Goal: Task Accomplishment & Management: Use online tool/utility

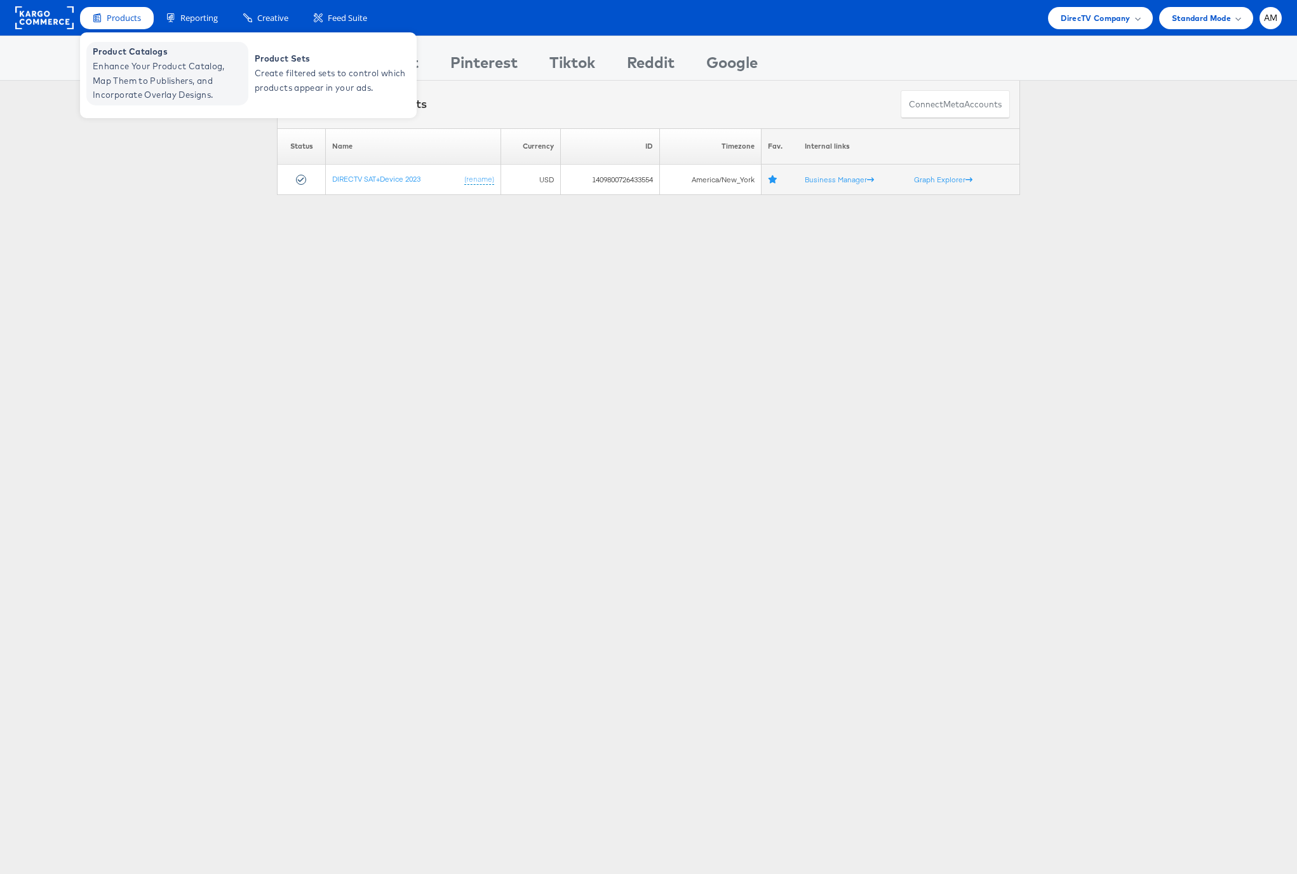
click at [141, 76] on span "Enhance Your Product Catalog, Map Them to Publishers, and Incorporate Overlay D…" at bounding box center [169, 80] width 152 height 43
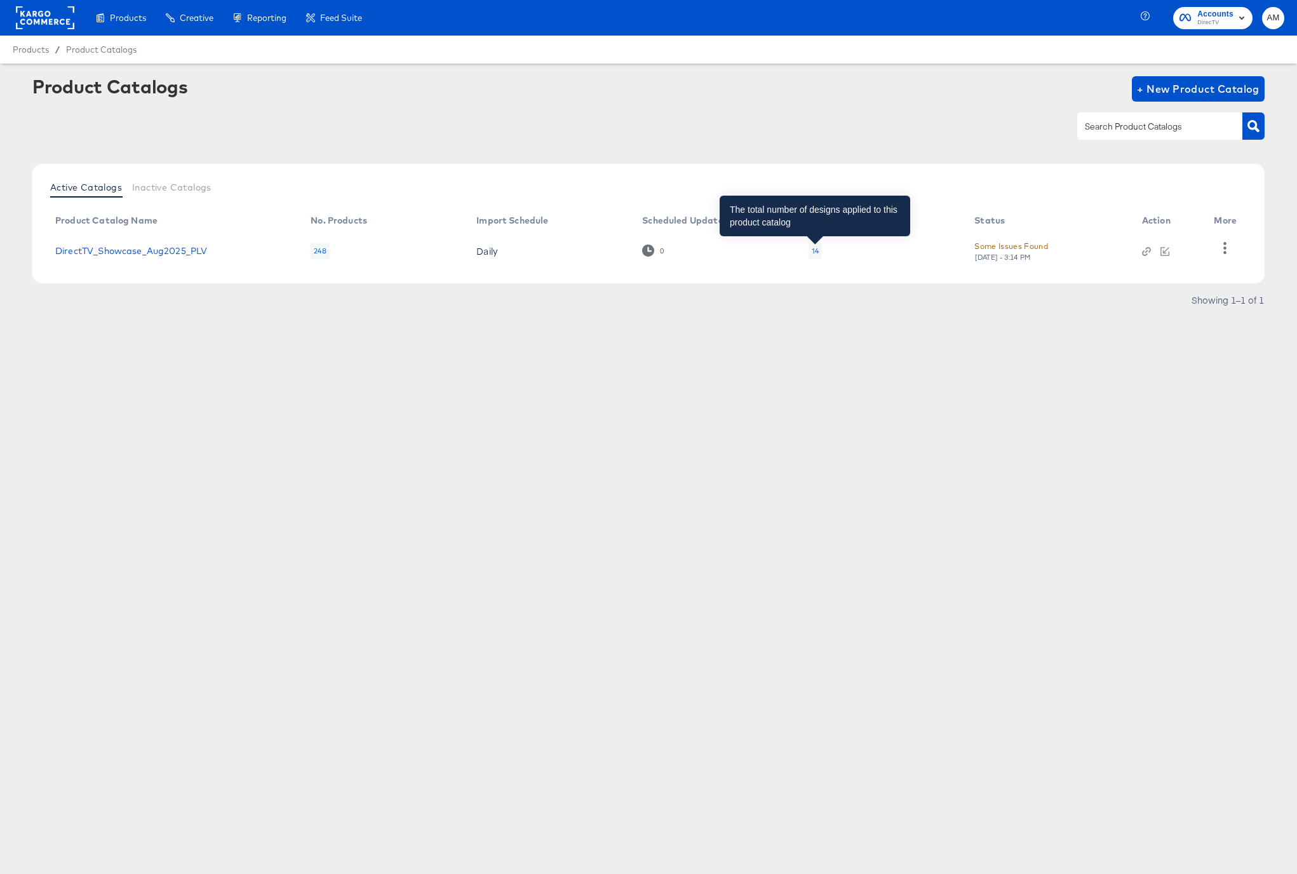
click at [816, 250] on div "14" at bounding box center [815, 251] width 7 height 10
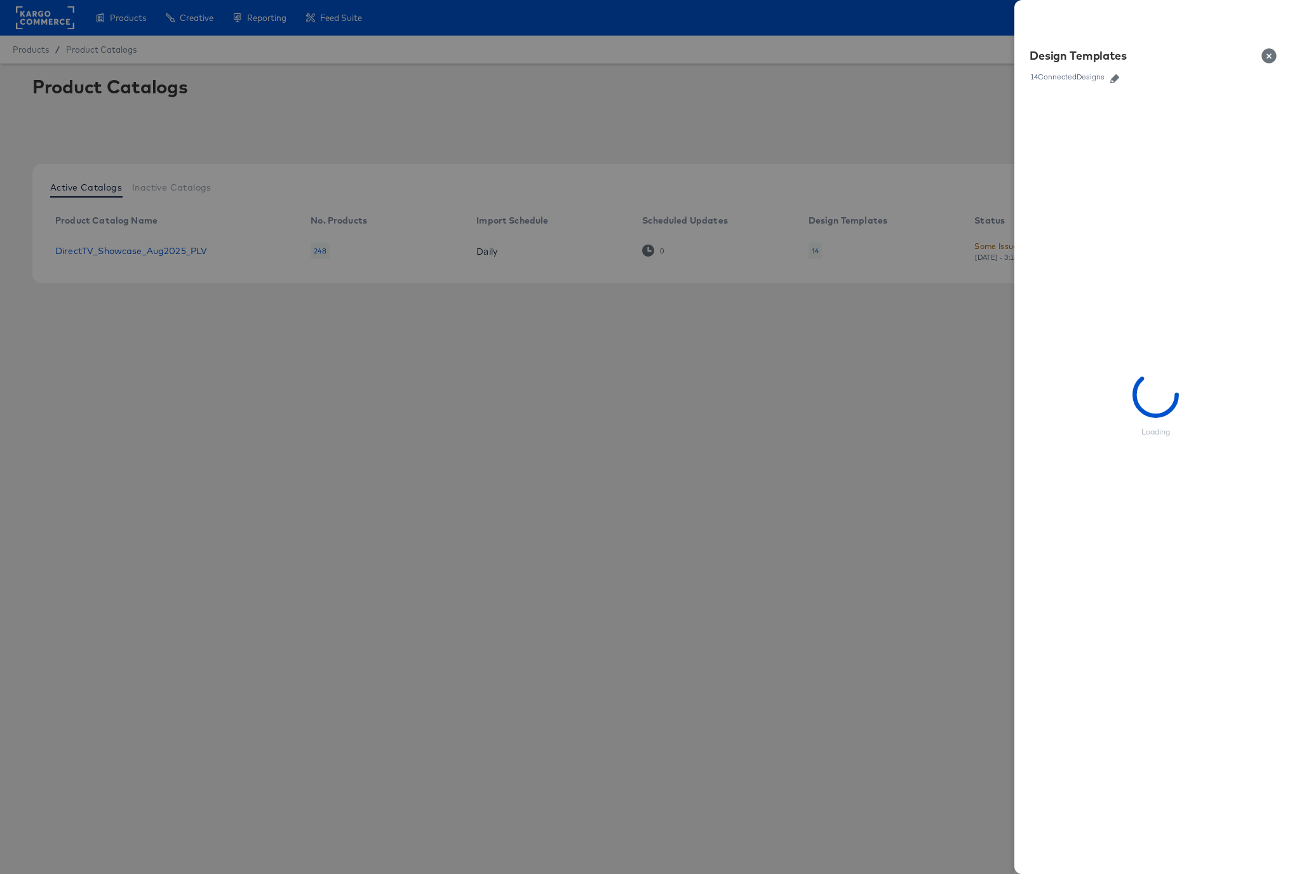
click at [1117, 78] on icon "button" at bounding box center [1114, 78] width 9 height 9
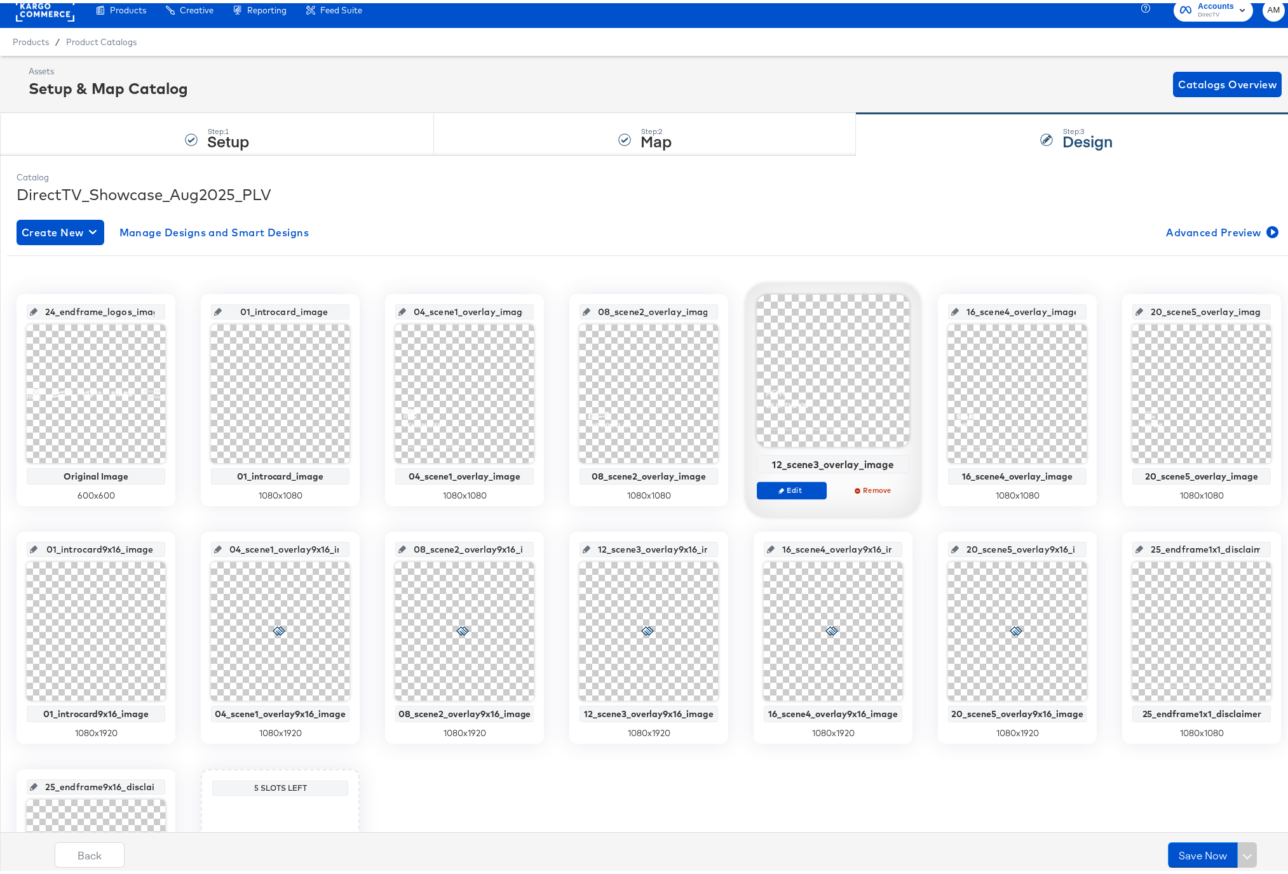
scroll to position [206, 0]
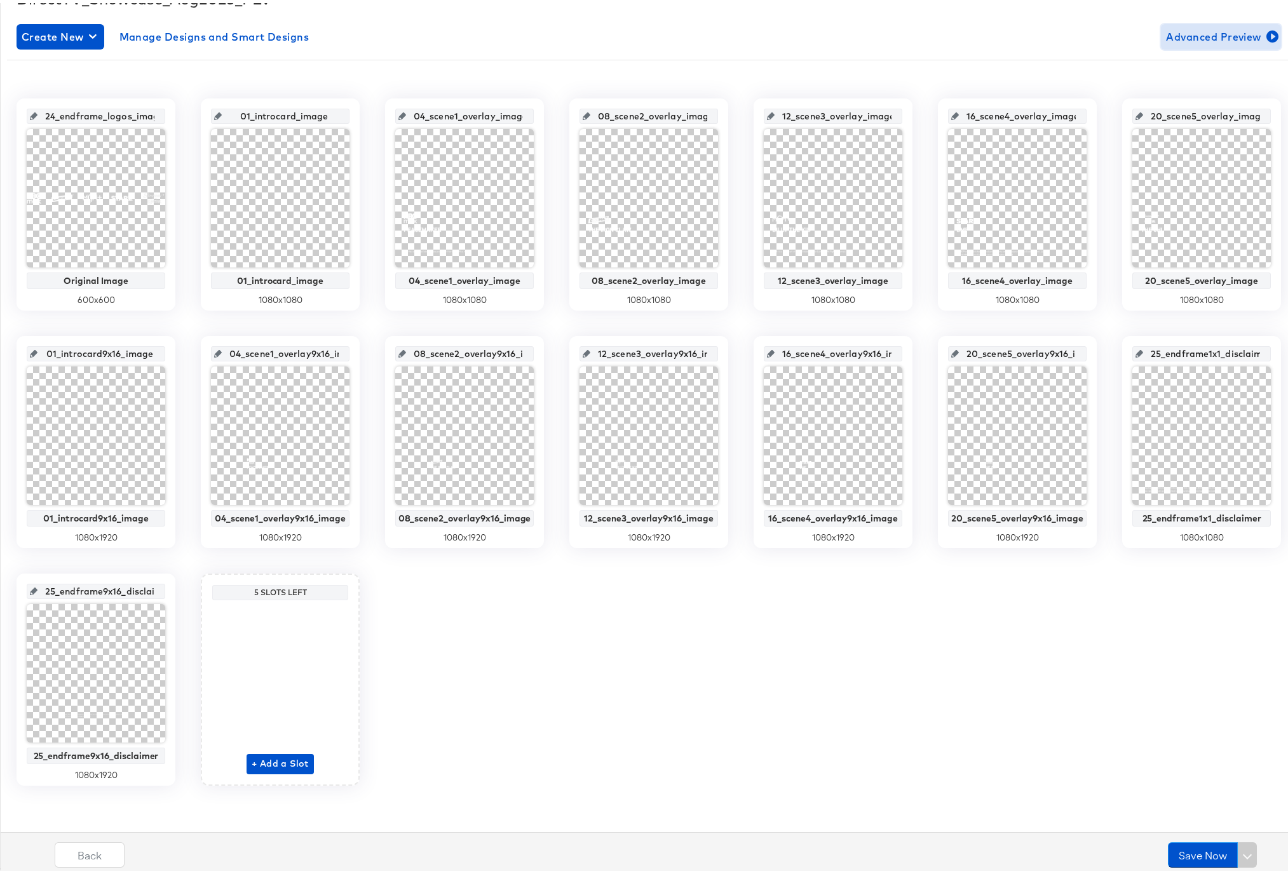
click at [1185, 36] on span "Advanced Preview" at bounding box center [1221, 34] width 110 height 18
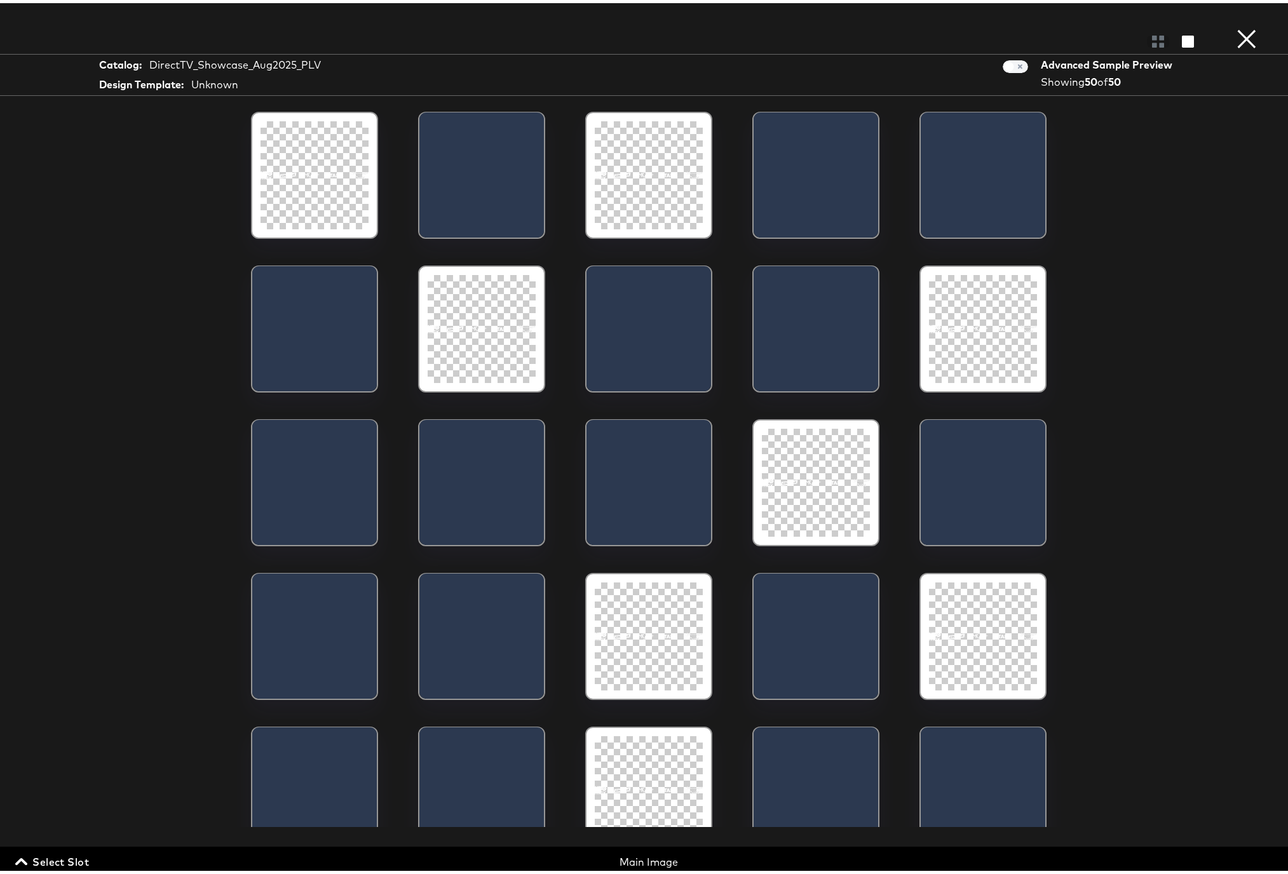
click at [25, 858] on icon "button" at bounding box center [21, 859] width 12 height 12
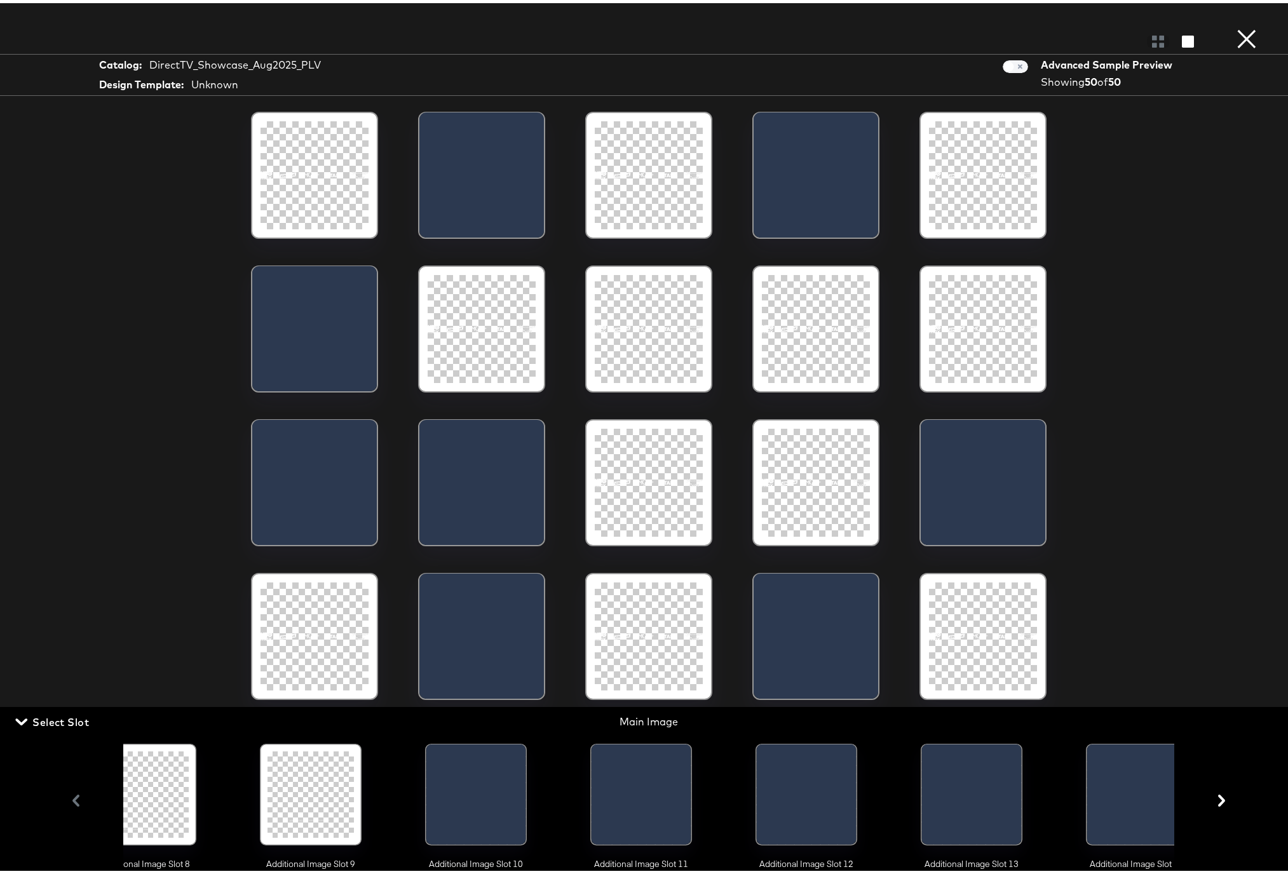
scroll to position [0, 1396]
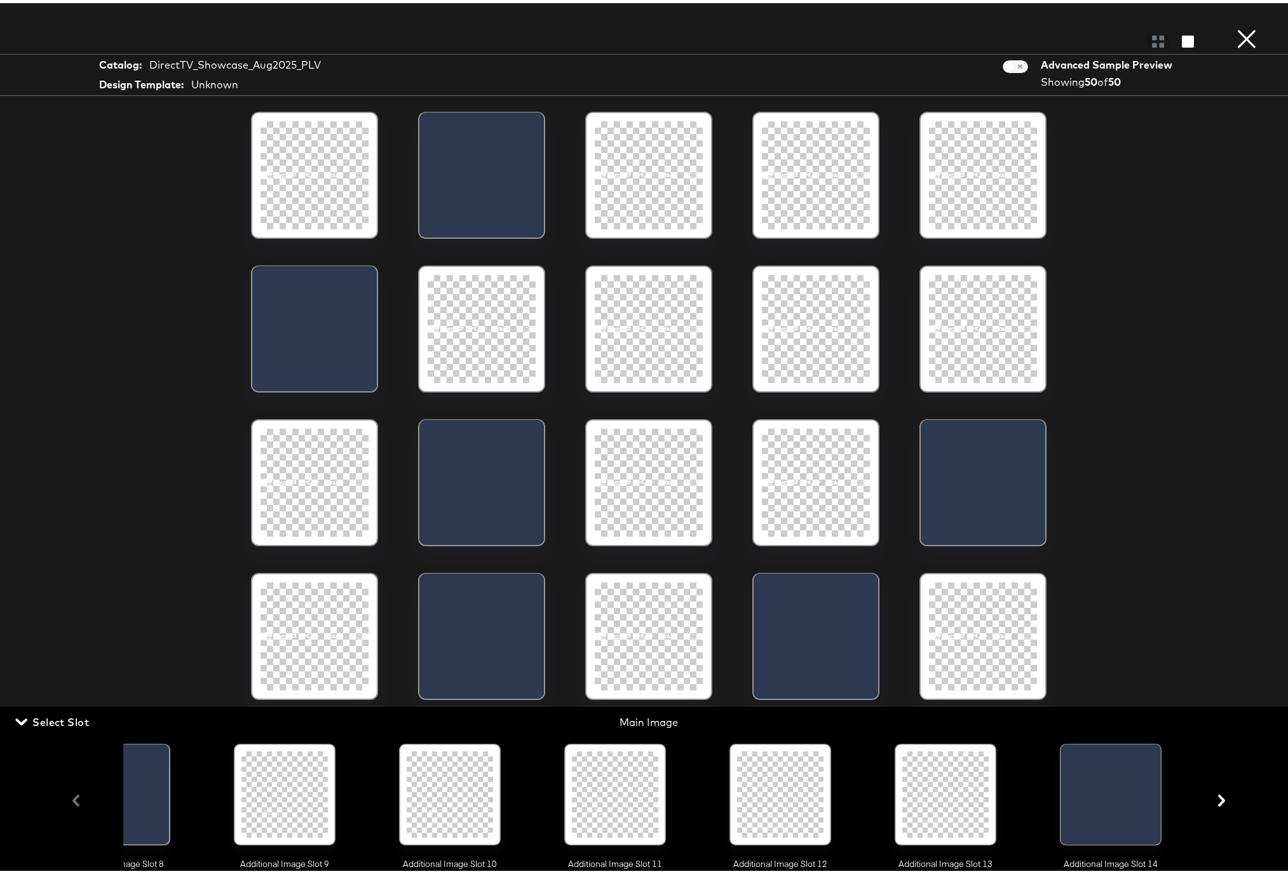
click at [1088, 793] on div at bounding box center [1124, 794] width 72 height 107
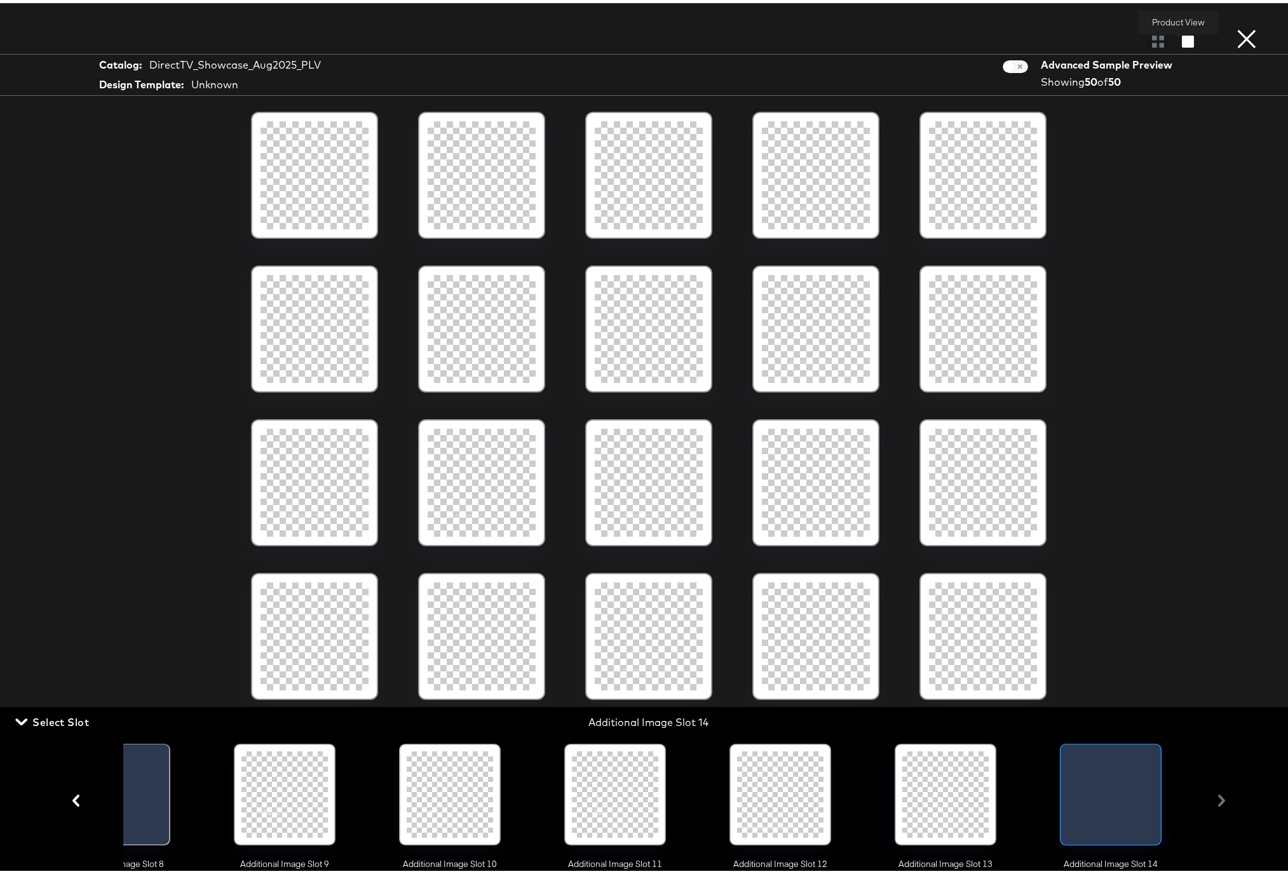
click at [1182, 40] on icon "button" at bounding box center [1188, 38] width 12 height 12
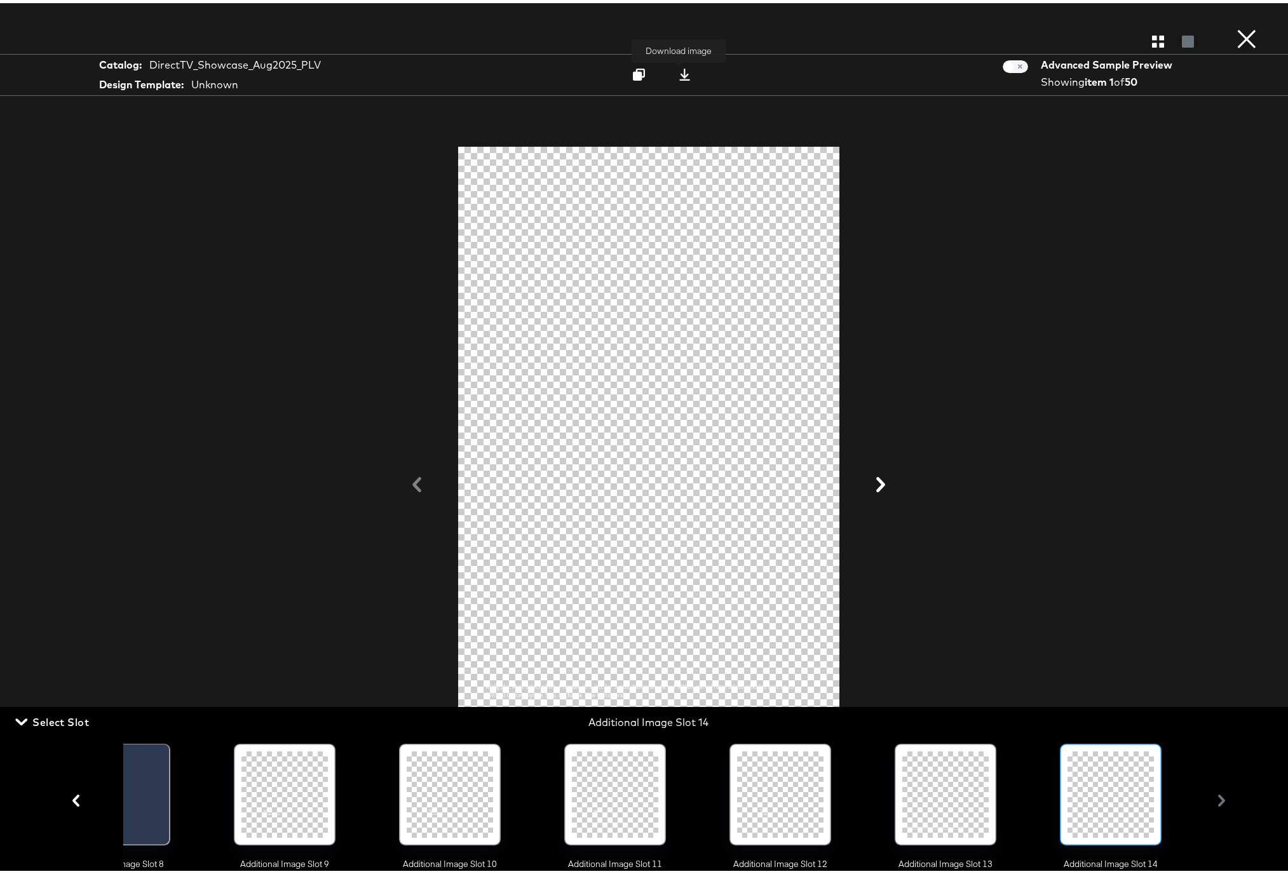
click at [678, 76] on icon at bounding box center [684, 71] width 12 height 12
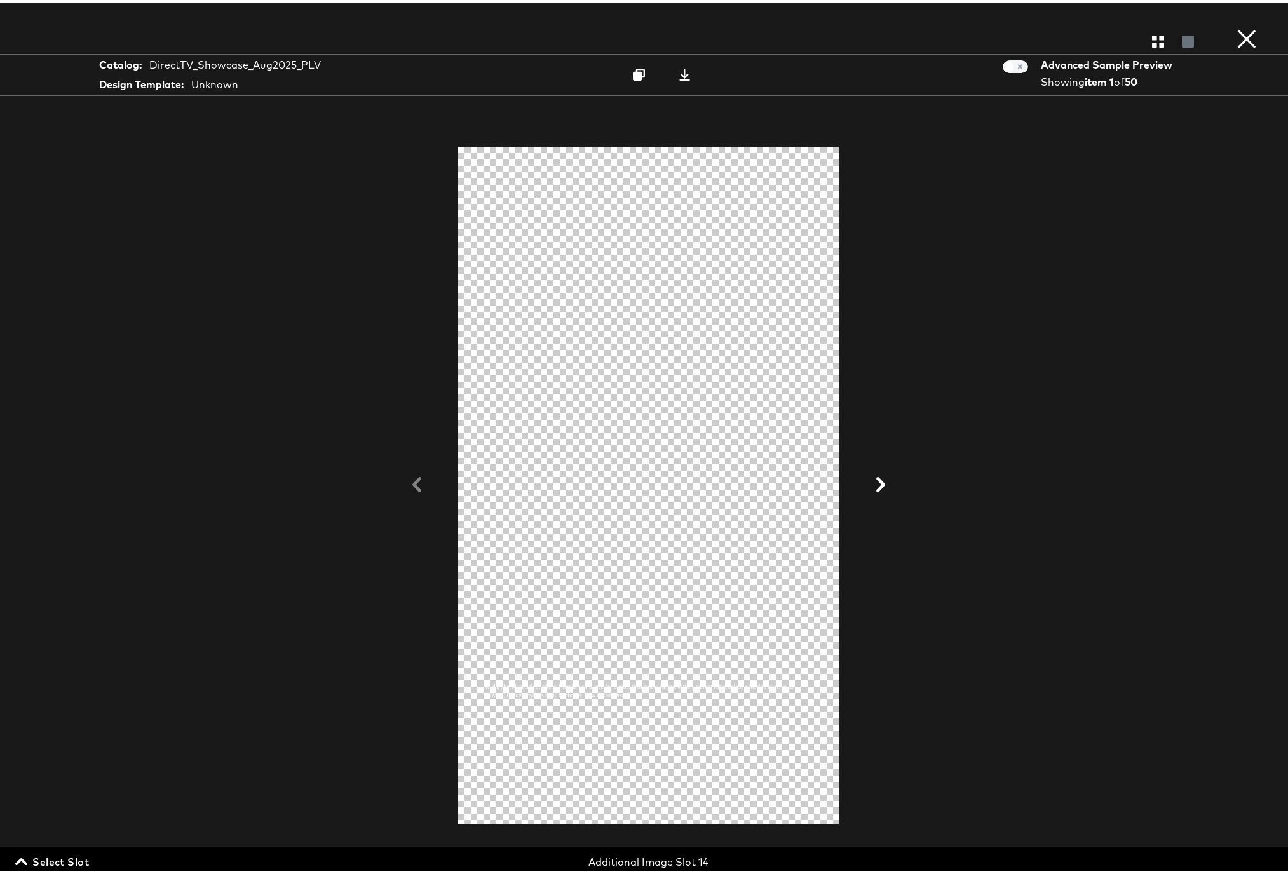
click at [1235, 25] on button "×" at bounding box center [1246, 12] width 25 height 25
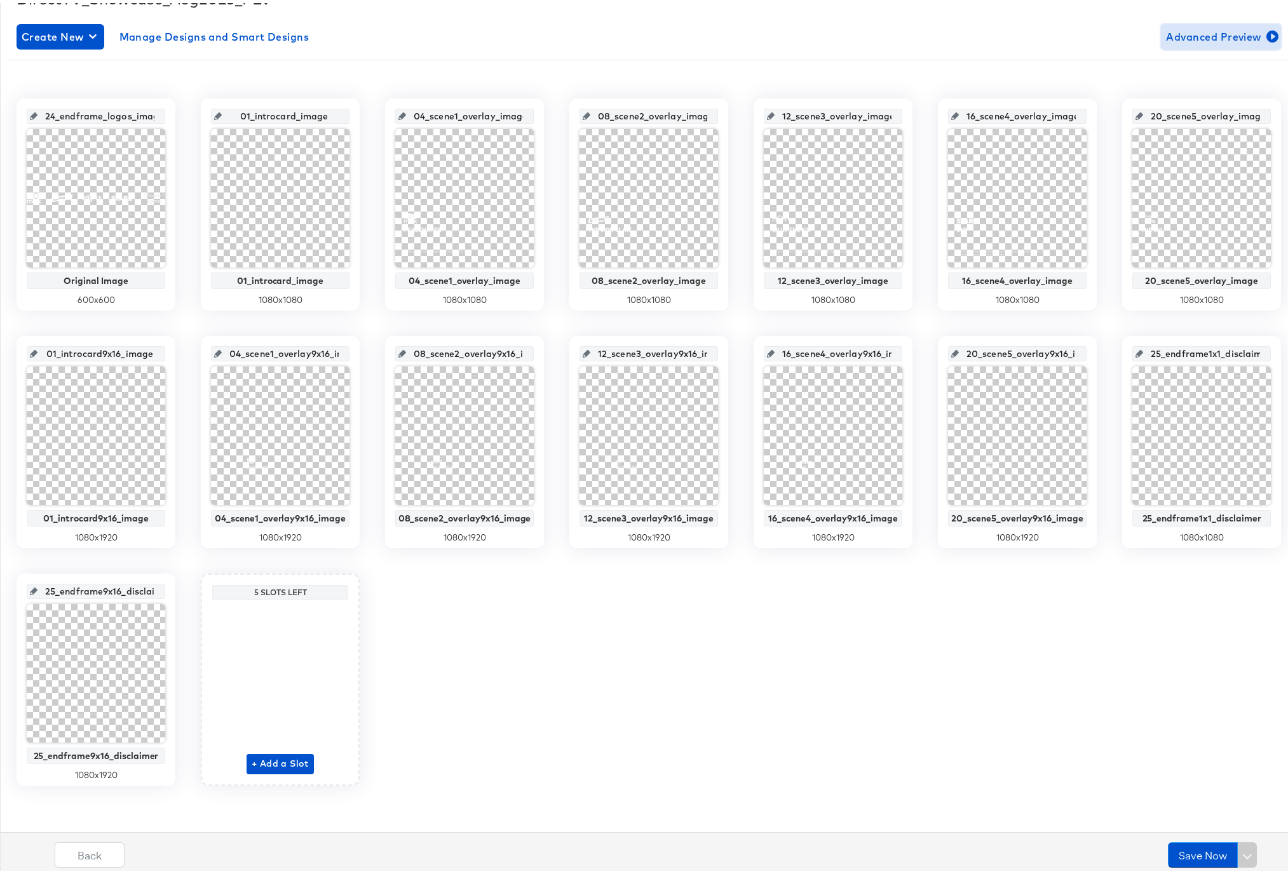
scroll to position [0, 0]
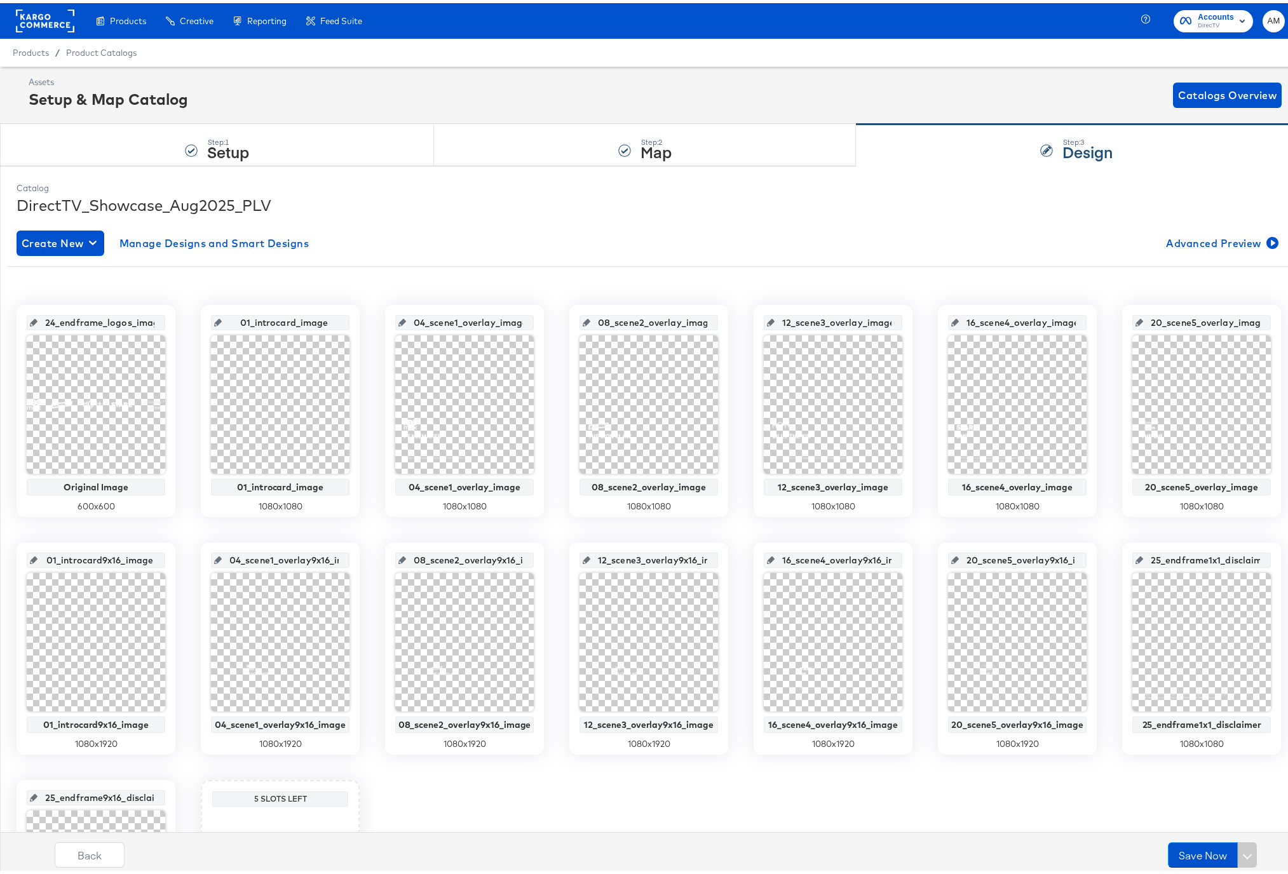
click at [38, 20] on rect at bounding box center [45, 17] width 58 height 23
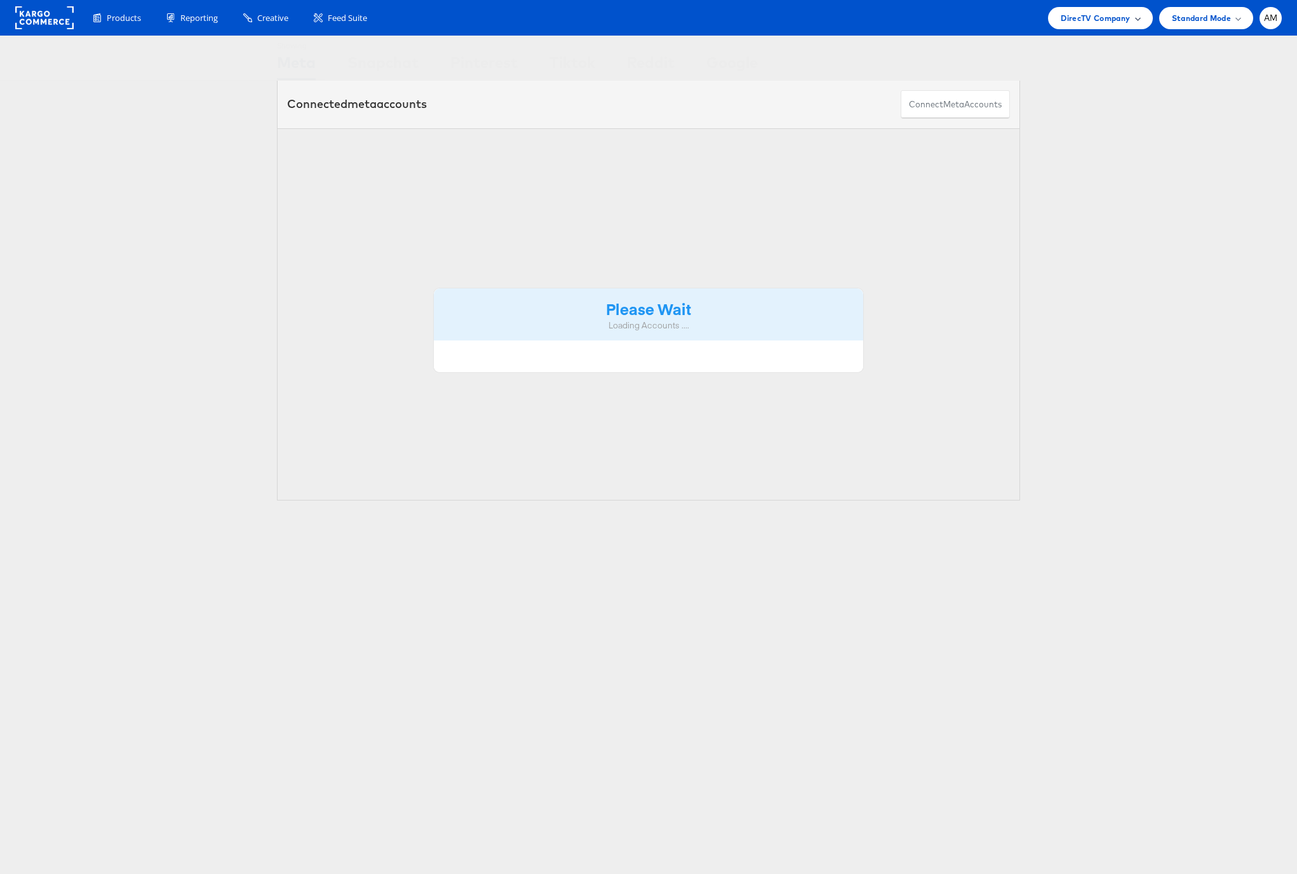
click at [1086, 10] on div "DirecTV Company" at bounding box center [1100, 18] width 104 height 22
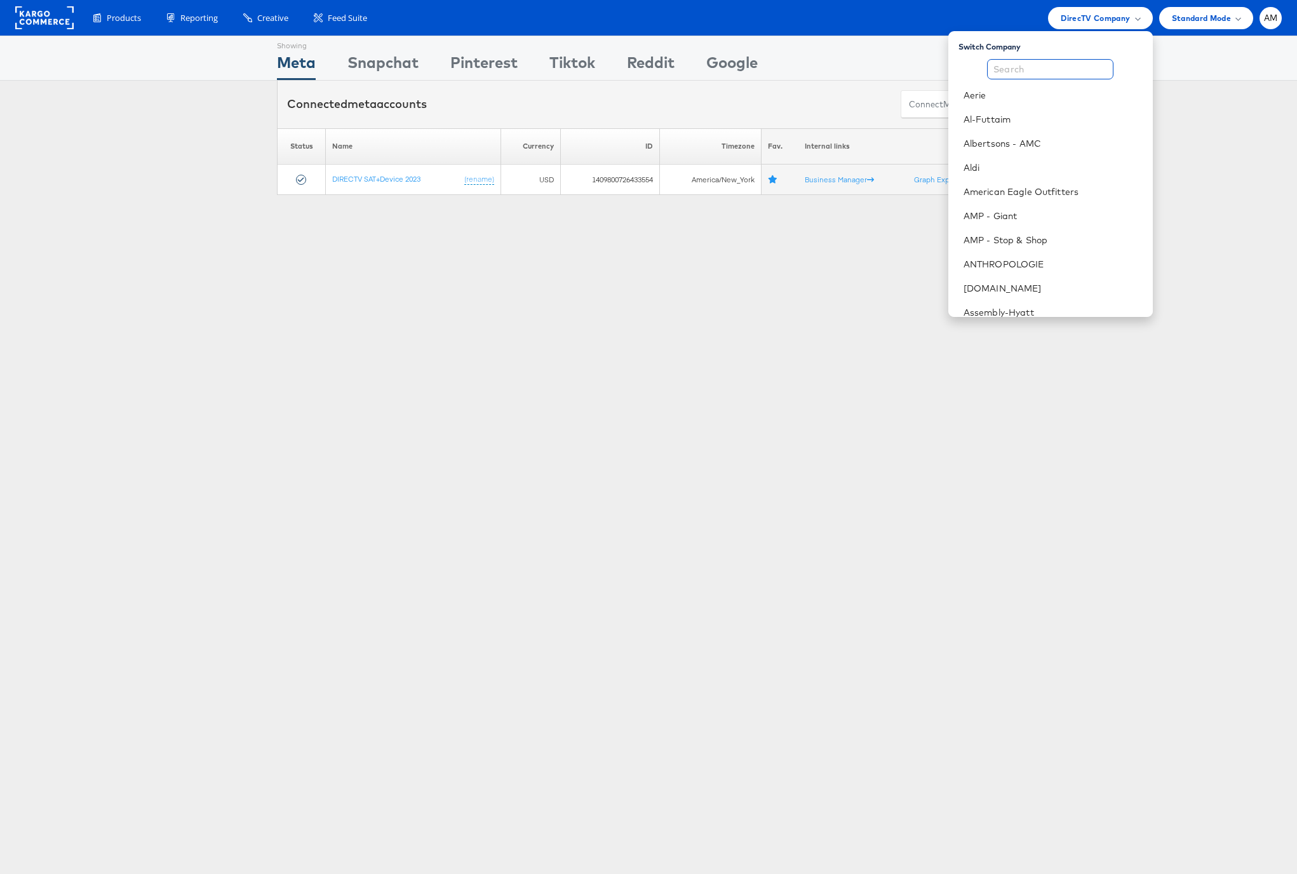
click at [1042, 76] on input "text" at bounding box center [1050, 69] width 126 height 20
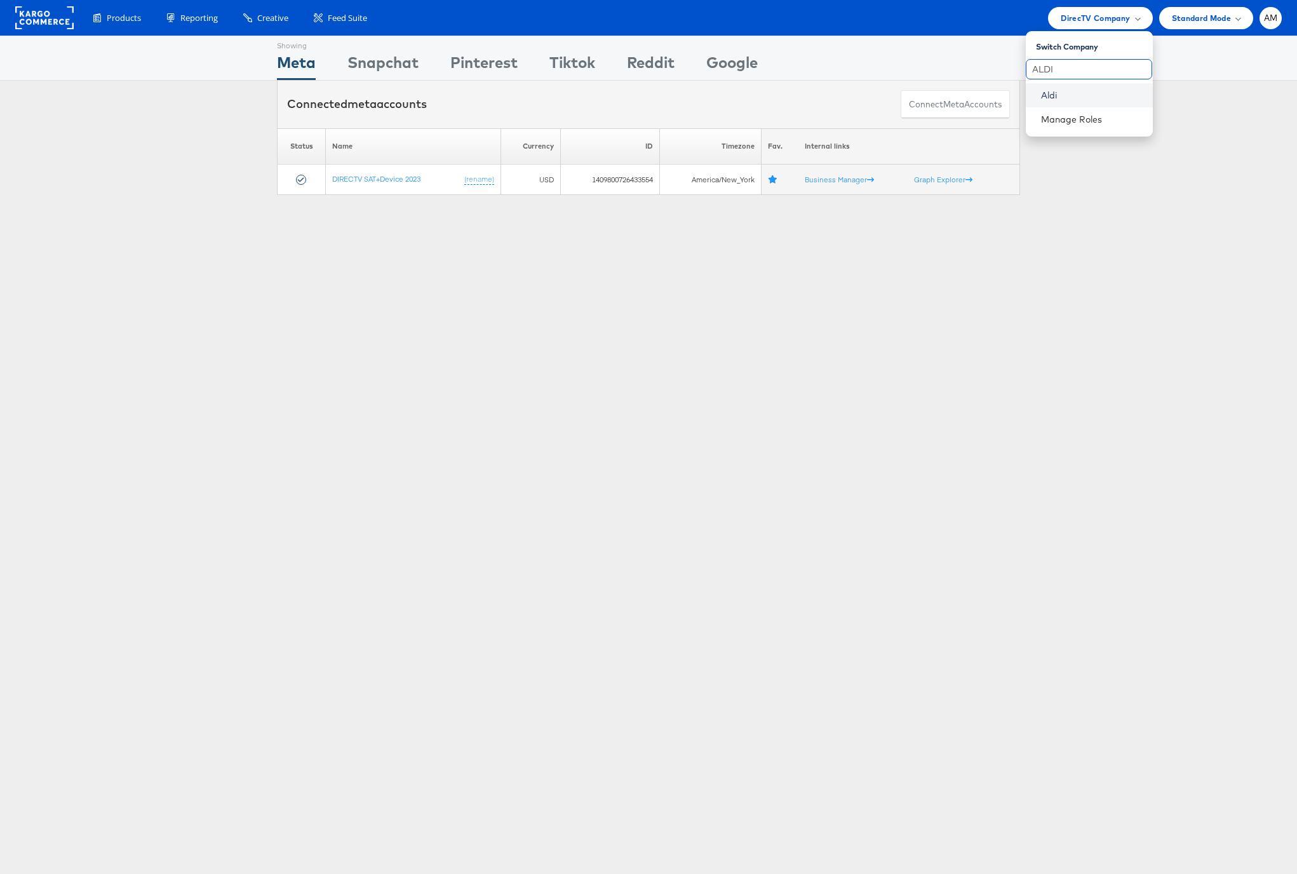
type input "ALDI"
click at [1048, 99] on link "Aldi" at bounding box center [1092, 95] width 102 height 13
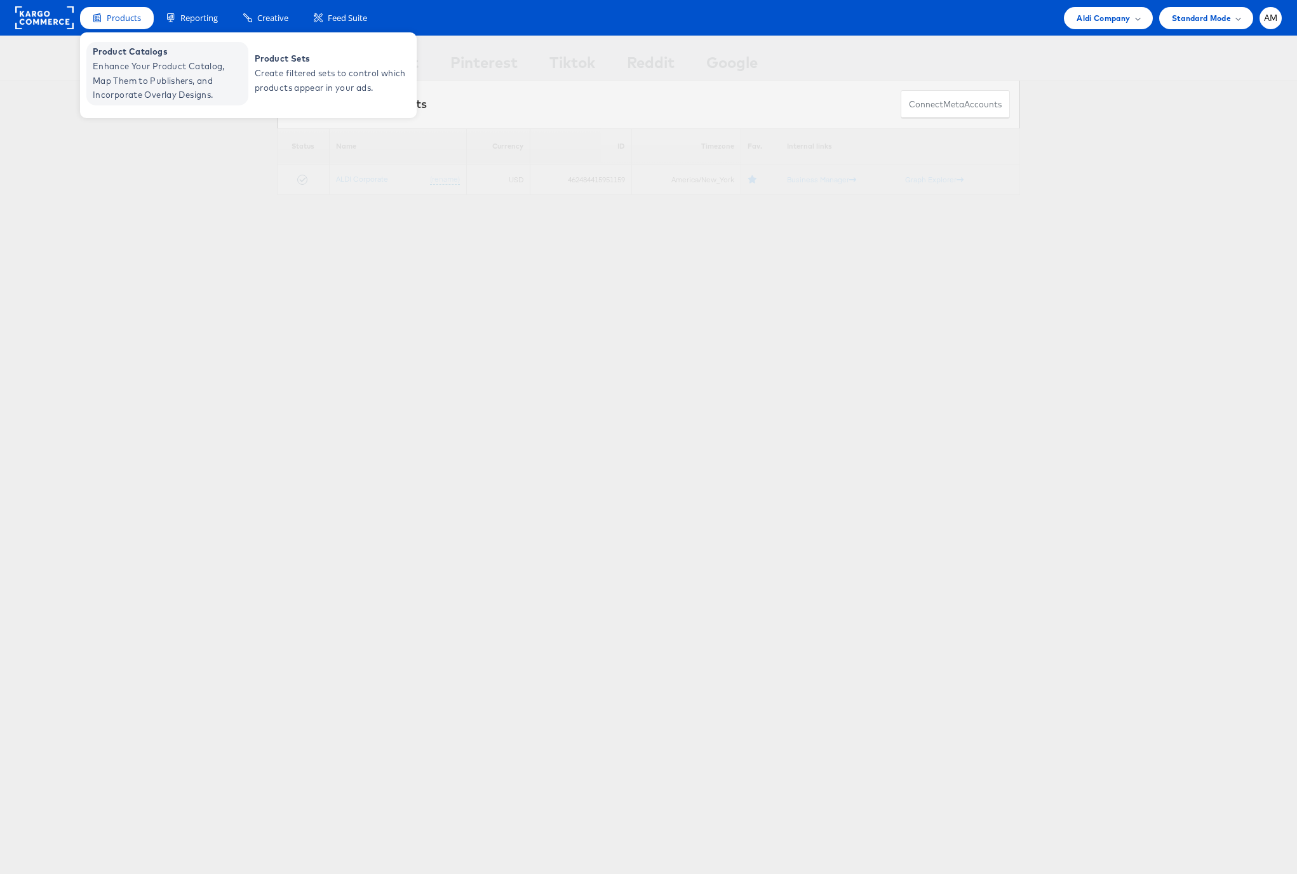
click at [126, 55] on span "Product Catalogs" at bounding box center [169, 51] width 152 height 15
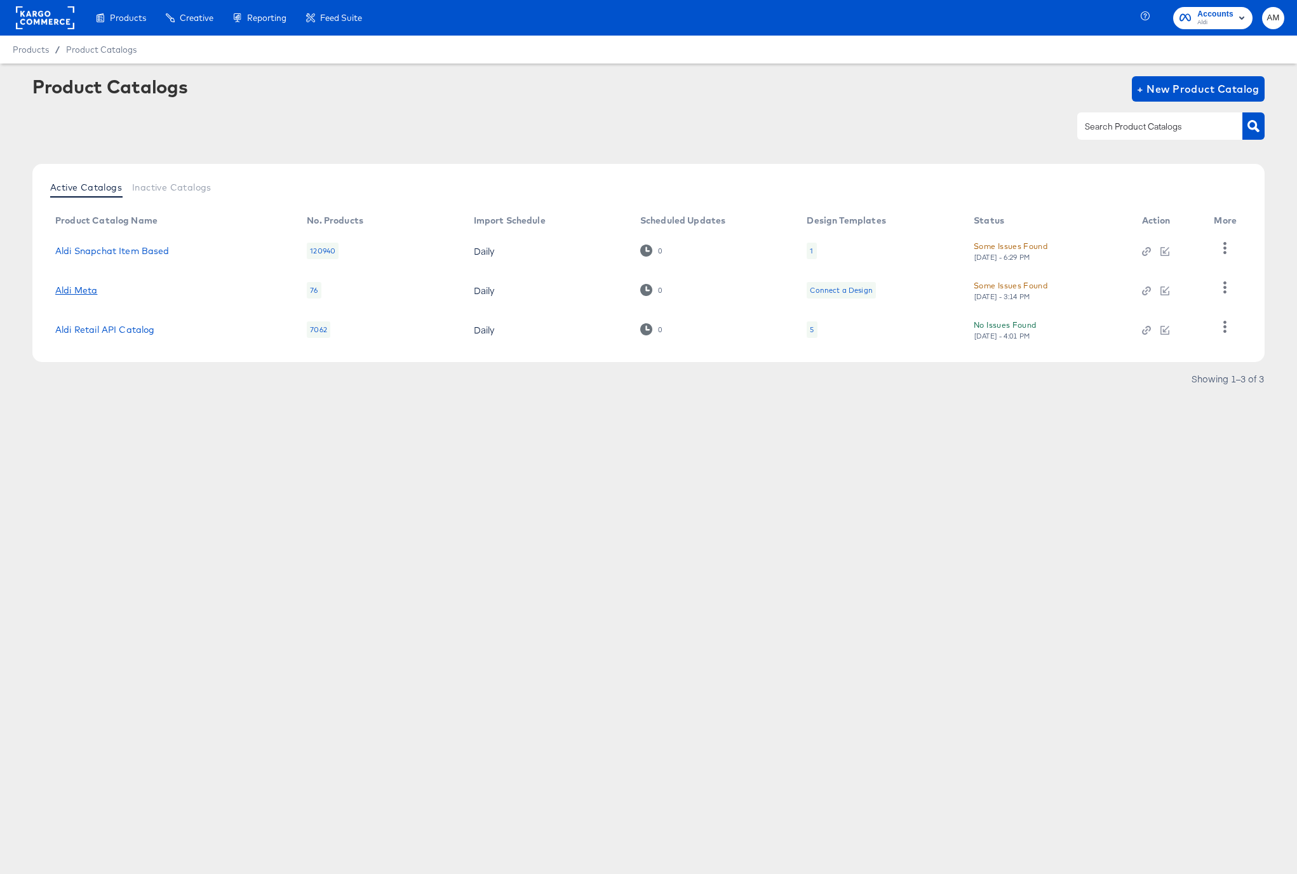
click at [88, 291] on link "Aldi Meta" at bounding box center [76, 290] width 42 height 10
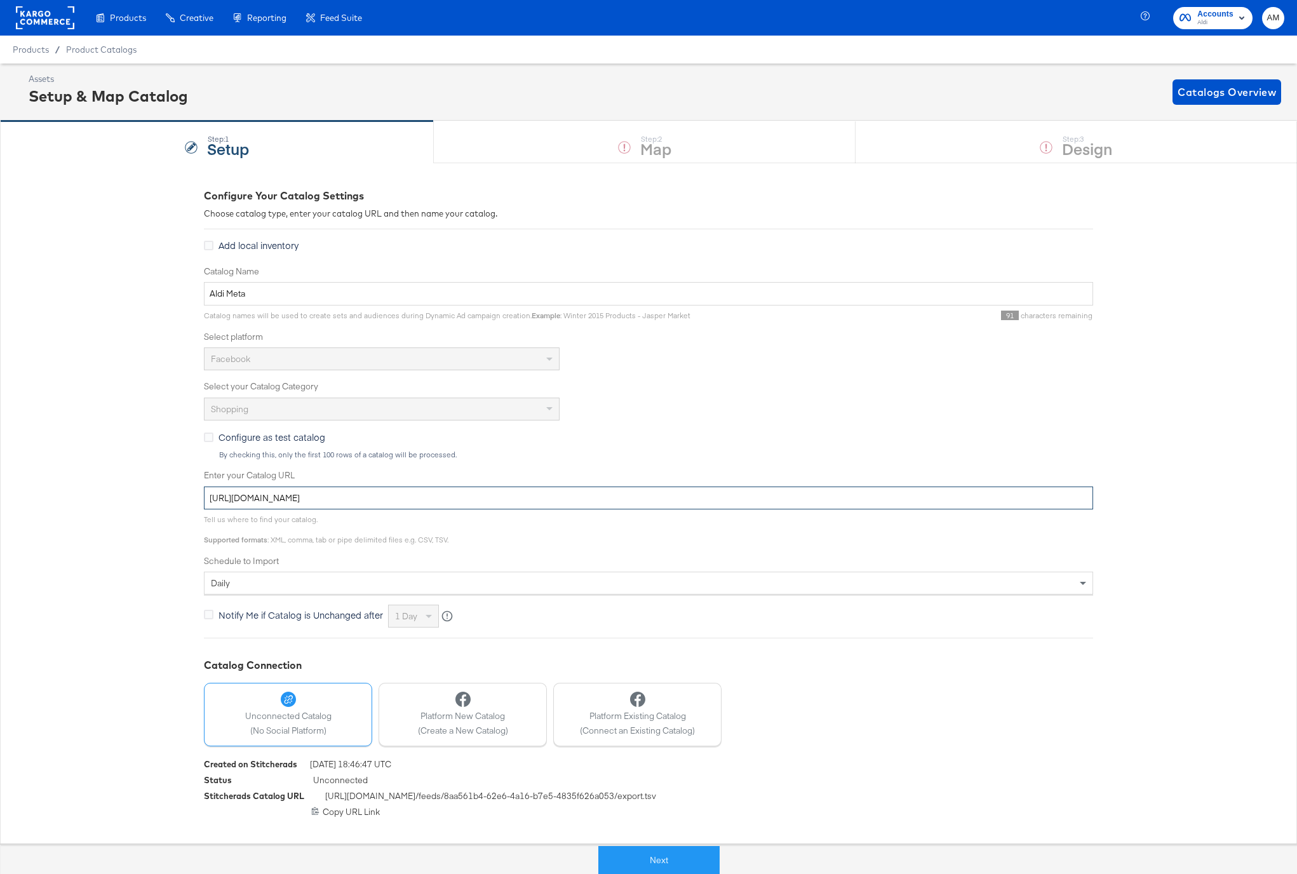
drag, startPoint x: 112, startPoint y: 464, endPoint x: -72, endPoint y: 452, distance: 185.3
click at [0, 452] on html "Products Creative Reporting Feed Suite Accounts Aldi AM Products / Product Cata…" at bounding box center [648, 437] width 1297 height 874
click at [113, 45] on span "Product Catalogs" at bounding box center [101, 49] width 71 height 10
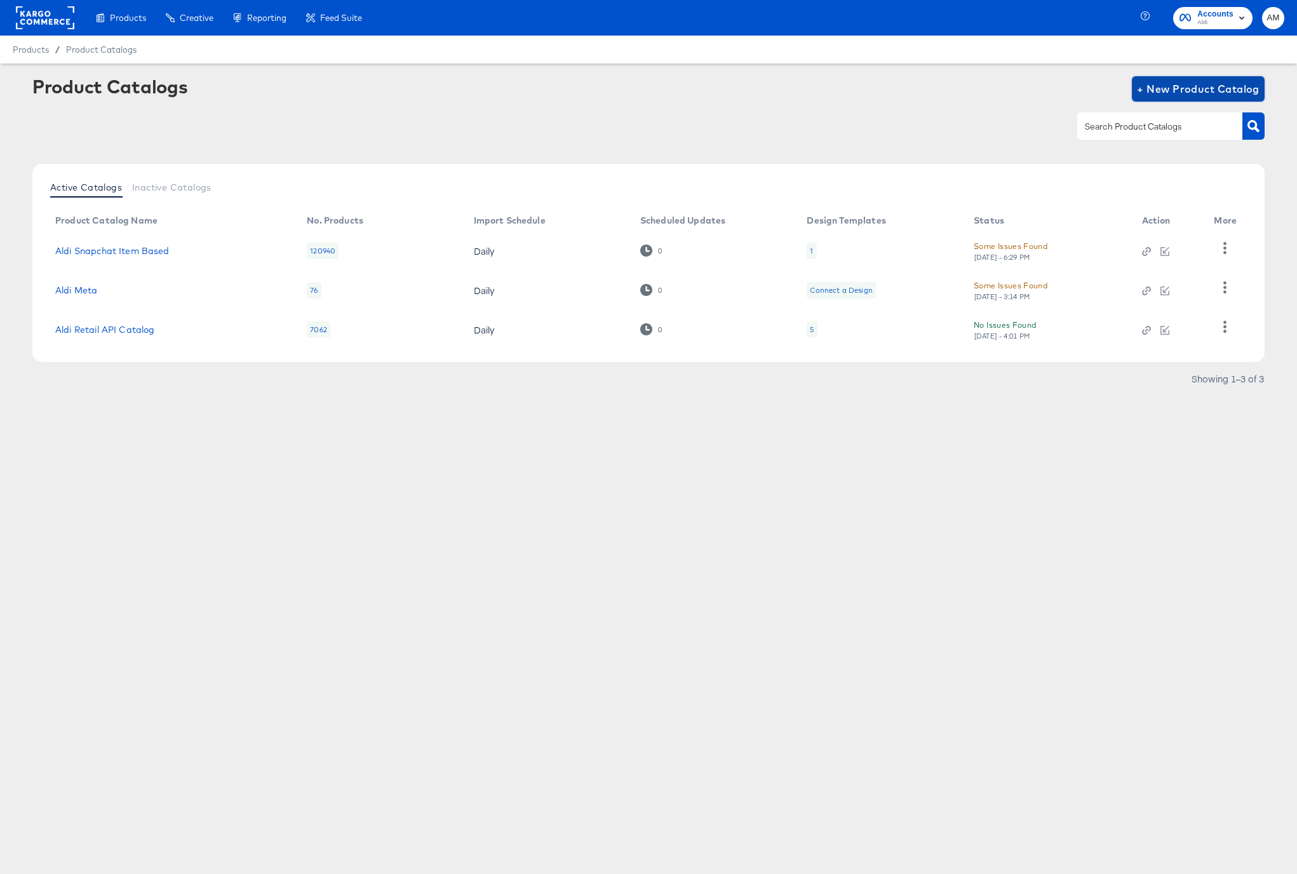
click at [1179, 91] on span "+ New Product Catalog" at bounding box center [1198, 89] width 123 height 18
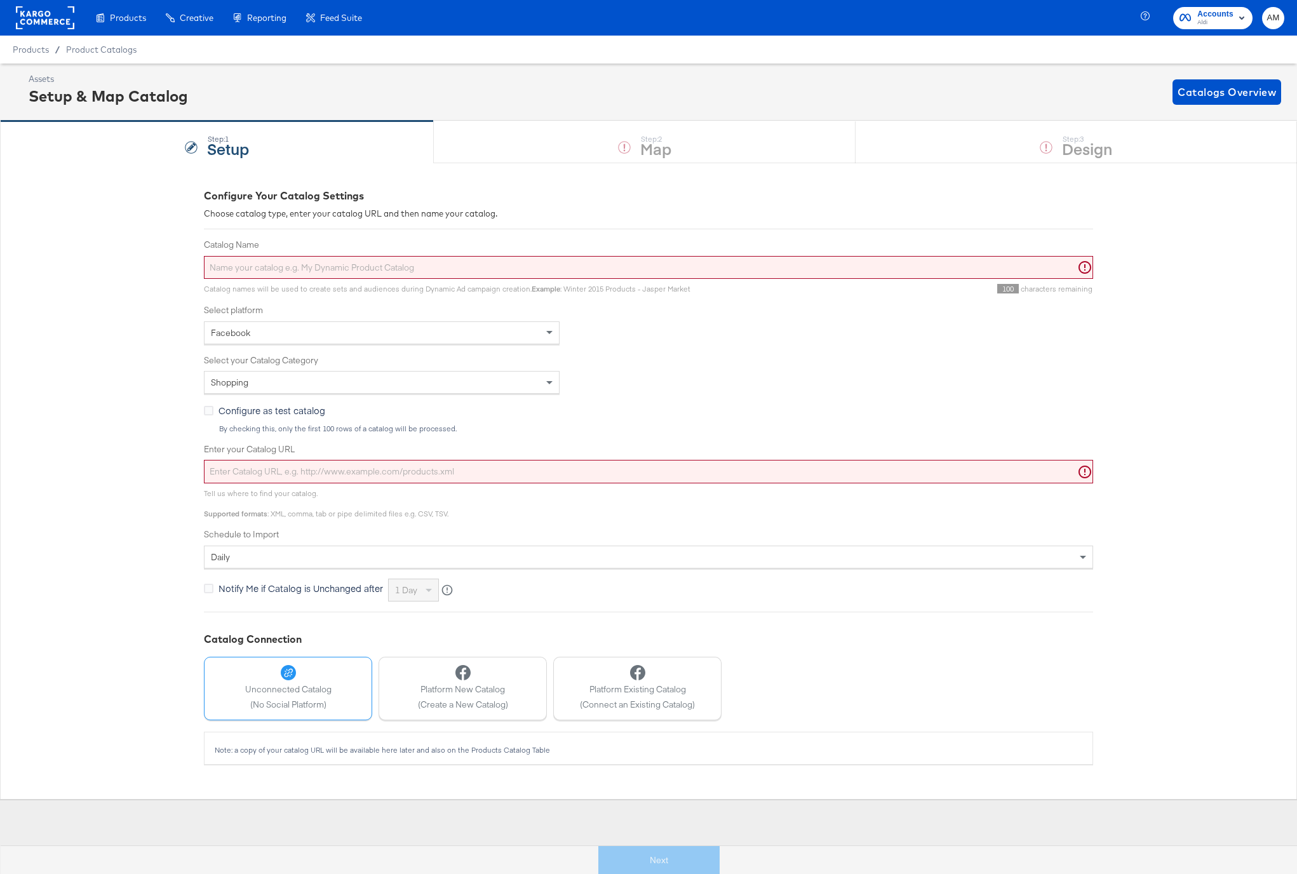
click at [314, 326] on div "Facebook" at bounding box center [382, 333] width 354 height 22
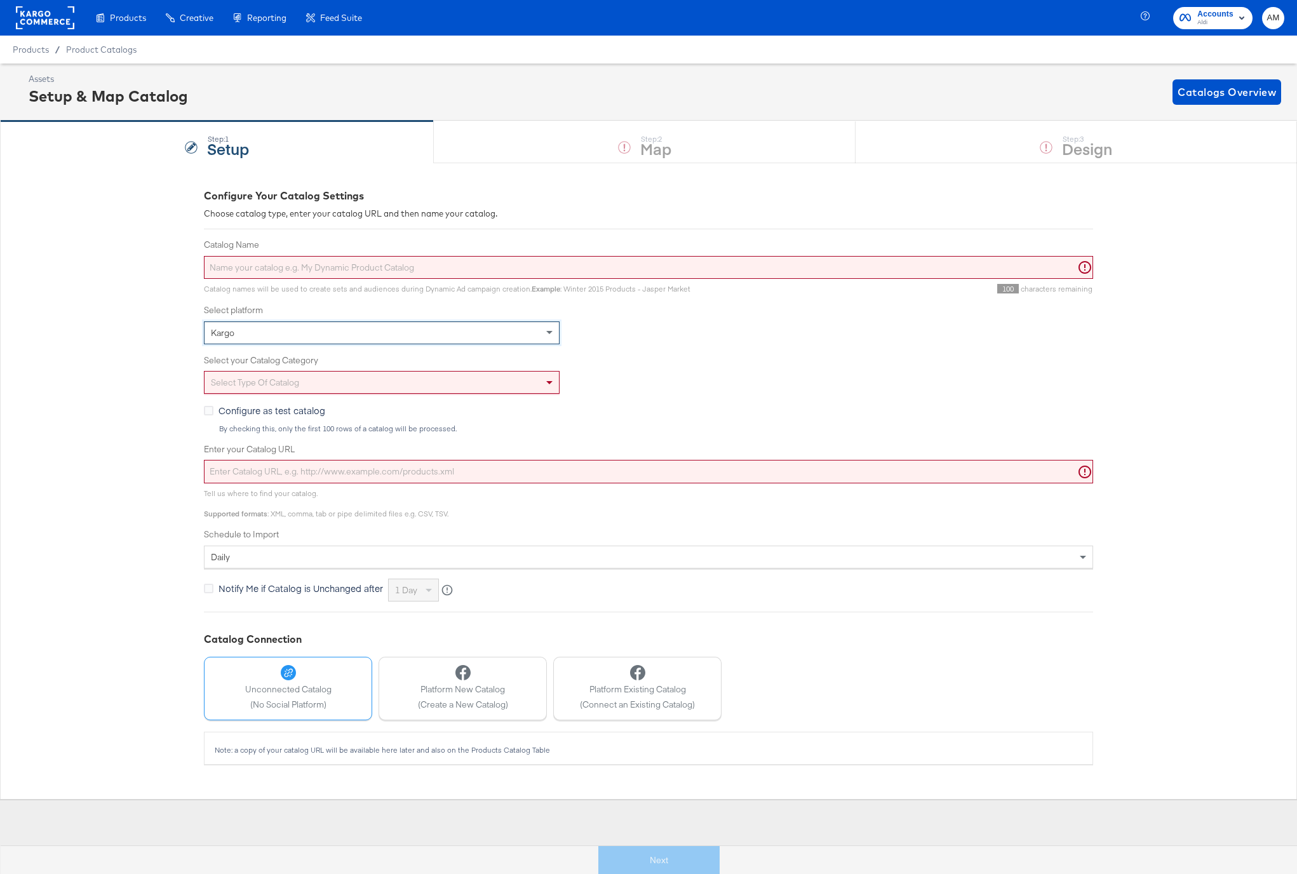
click at [267, 382] on div "Select type of catalog" at bounding box center [382, 383] width 354 height 22
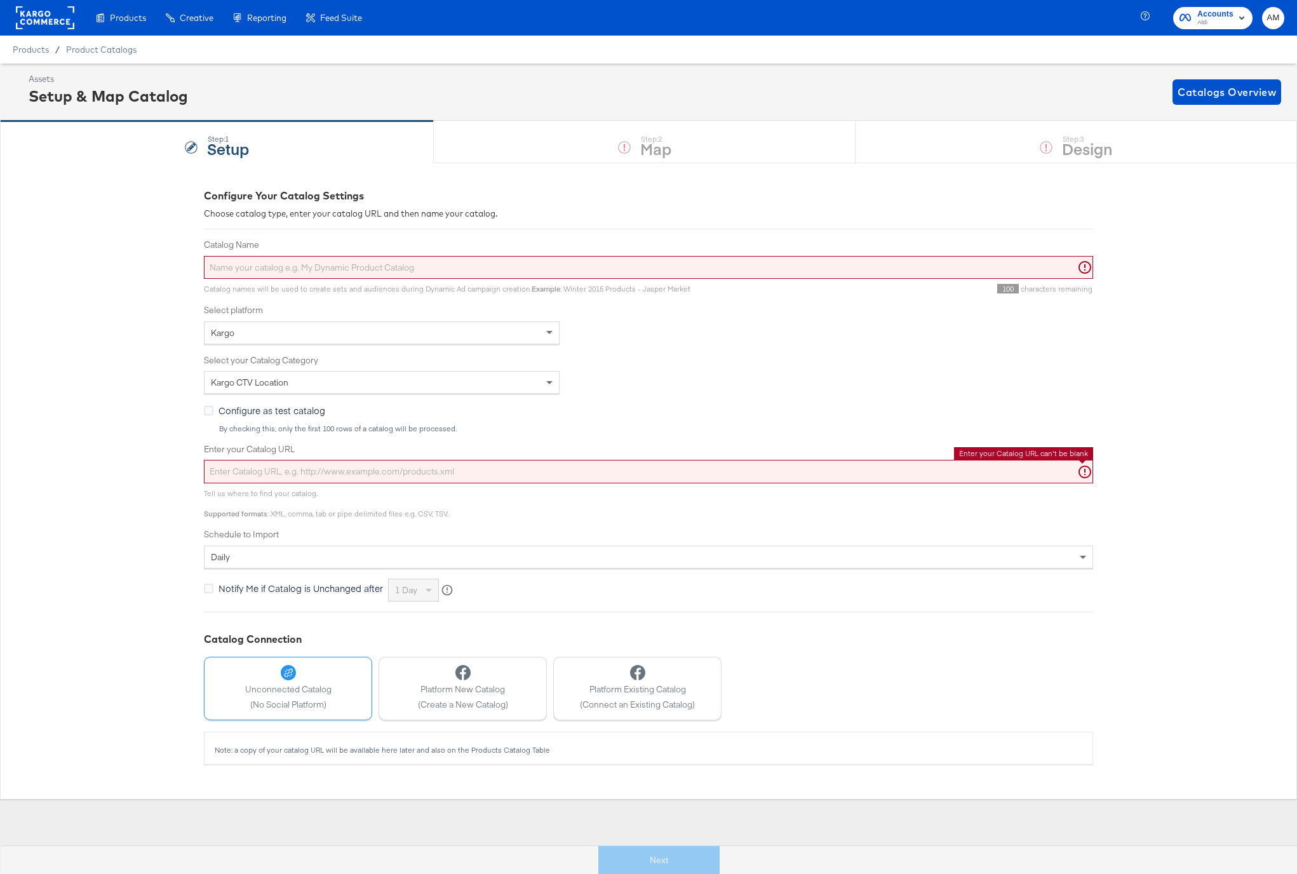
click at [281, 473] on input "Enter your Catalog URL" at bounding box center [648, 472] width 889 height 24
paste input "https://ace.stitcherads.com/exports/1372/universal/none/universal/export.tsv.gz"
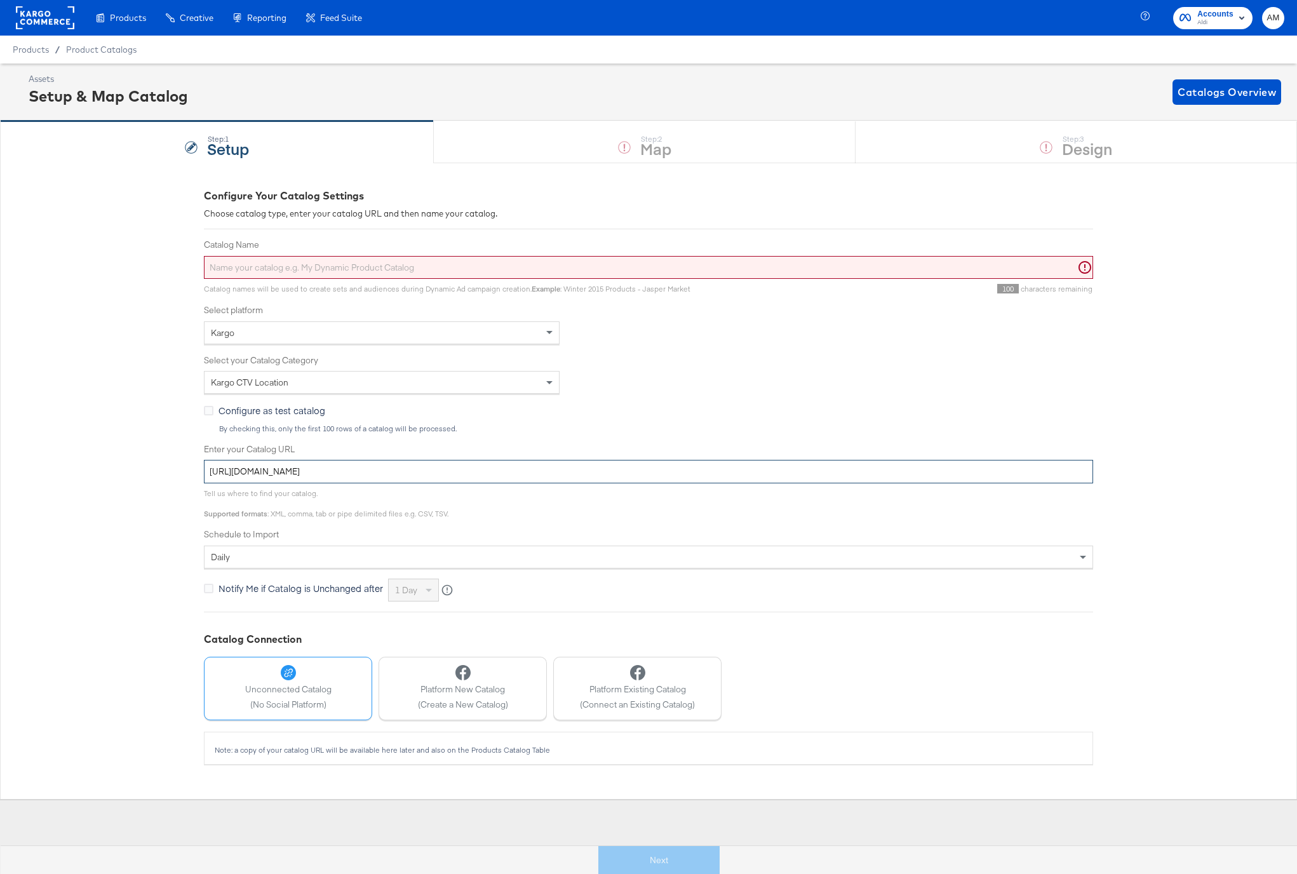
type input "https://ace.stitcherads.com/exports/1372/universal/none/universal/export.tsv.gz"
click at [284, 274] on input "Catalog Name" at bounding box center [648, 268] width 889 height 24
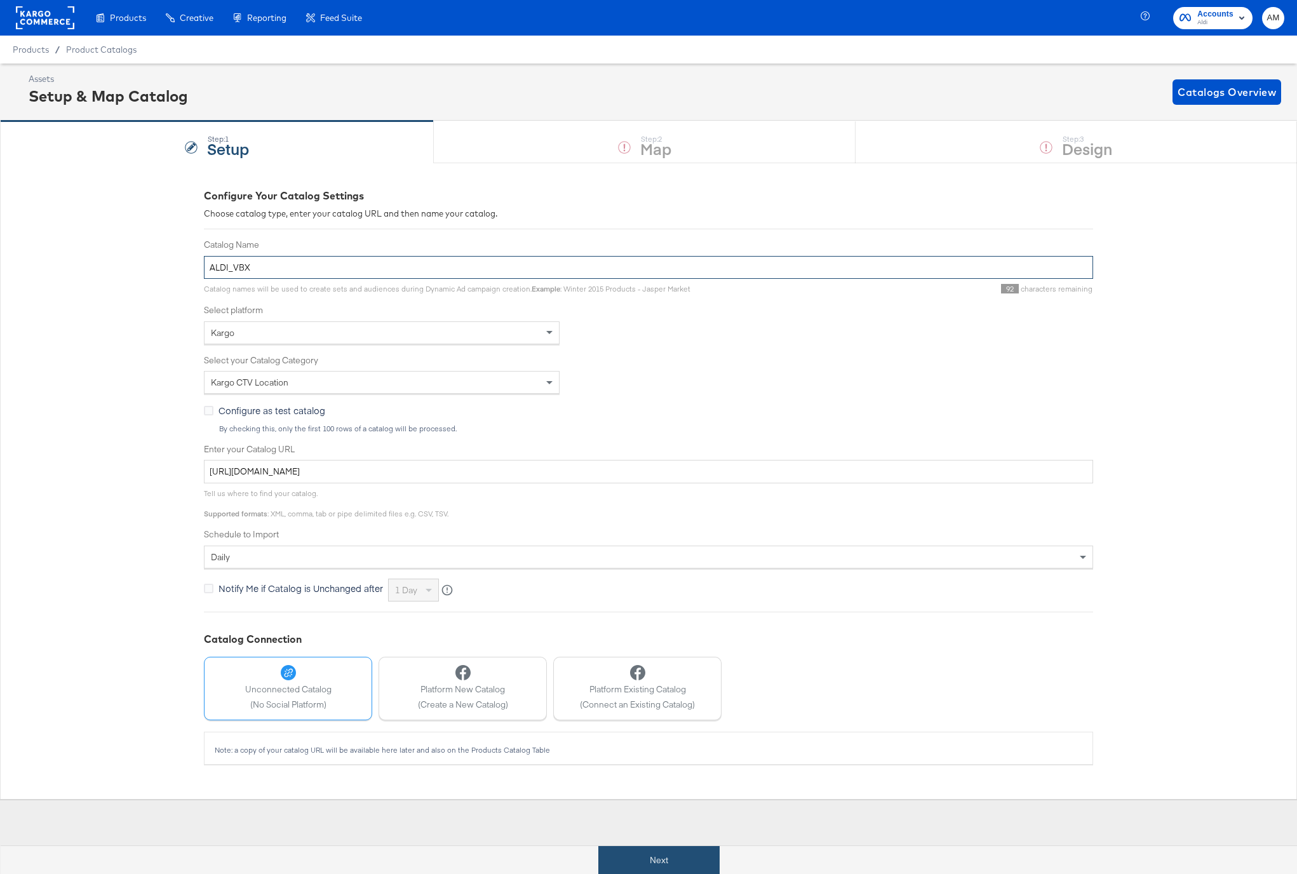
type input "ALDI_VBX"
click at [634, 863] on button "Next" at bounding box center [658, 860] width 121 height 29
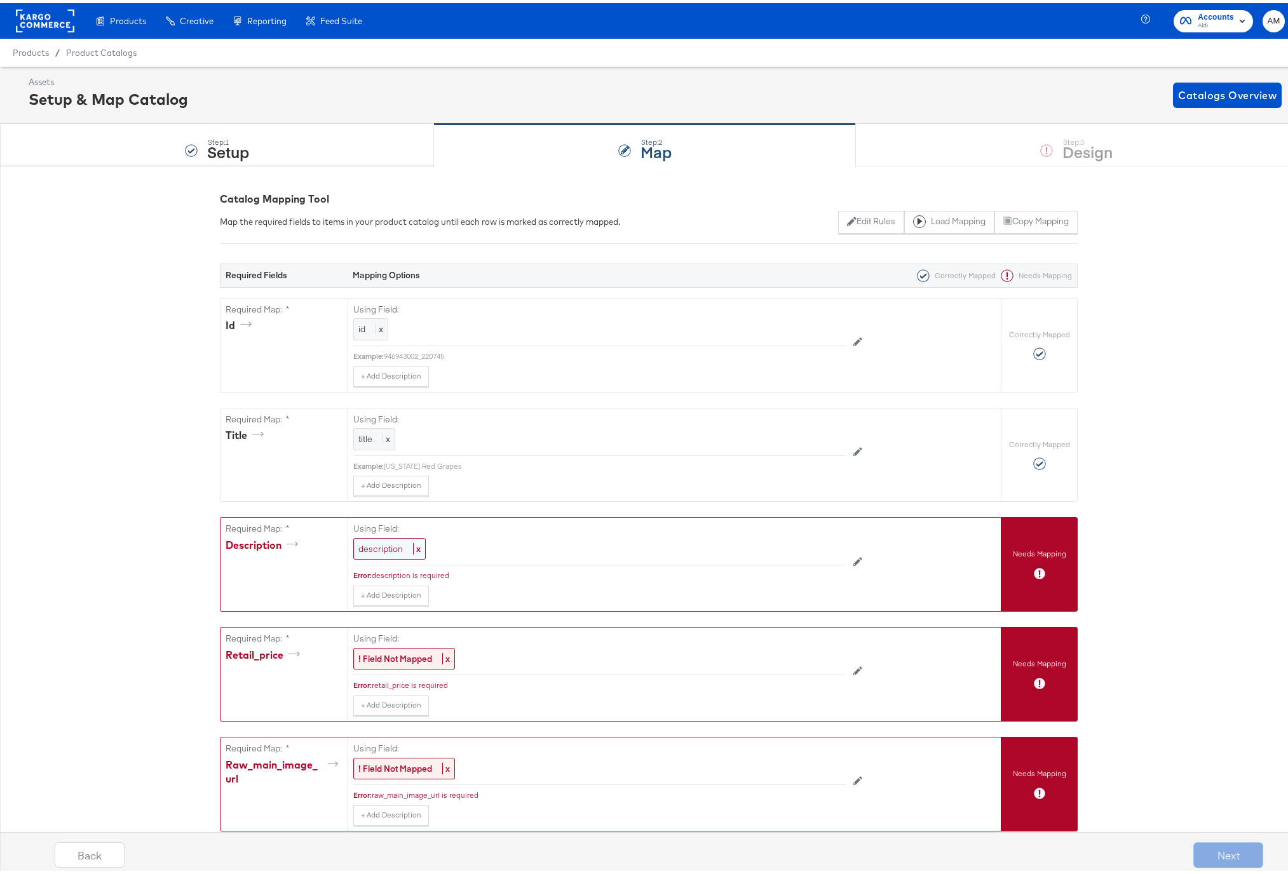
click at [371, 545] on span "description" at bounding box center [380, 545] width 44 height 11
click at [371, 545] on span "description" at bounding box center [382, 546] width 44 height 11
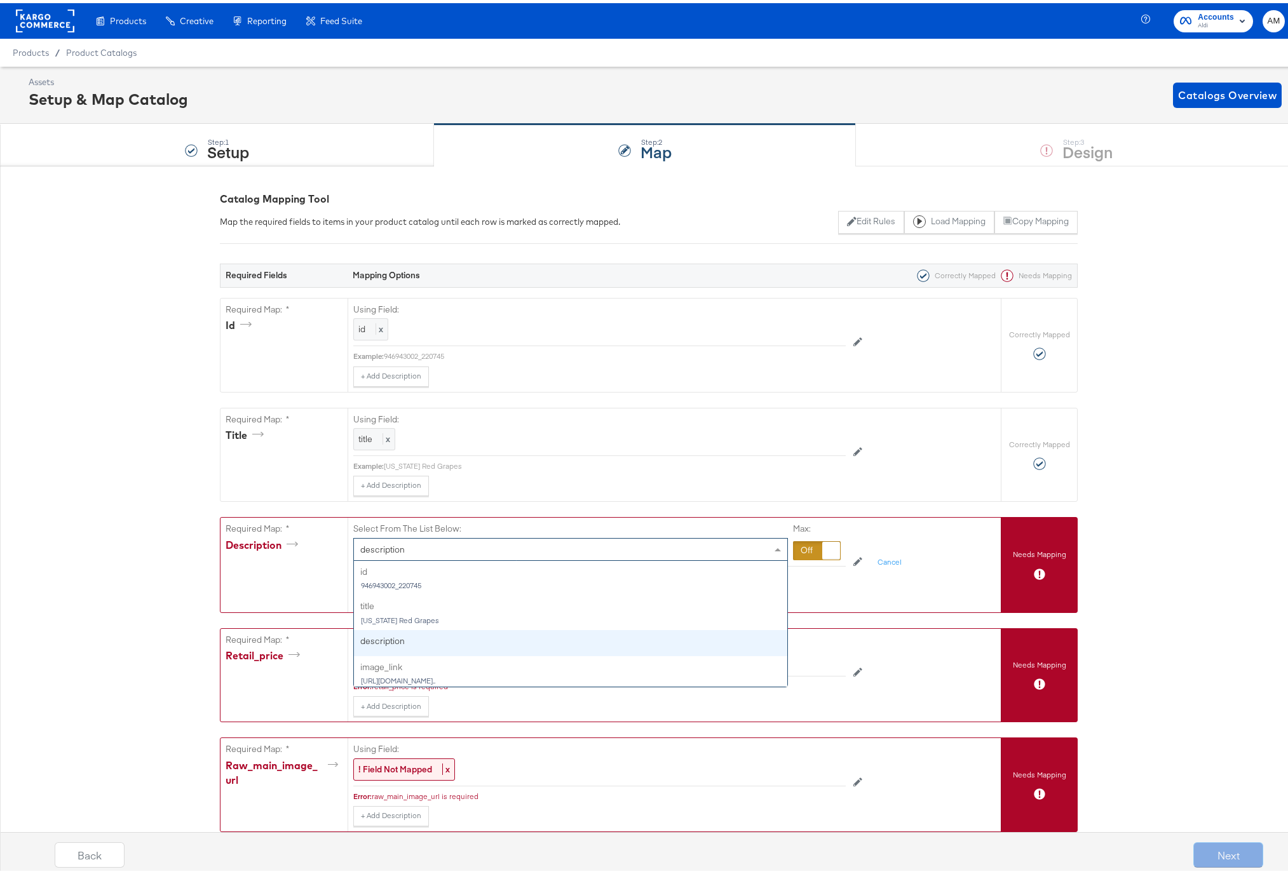
scroll to position [69, 0]
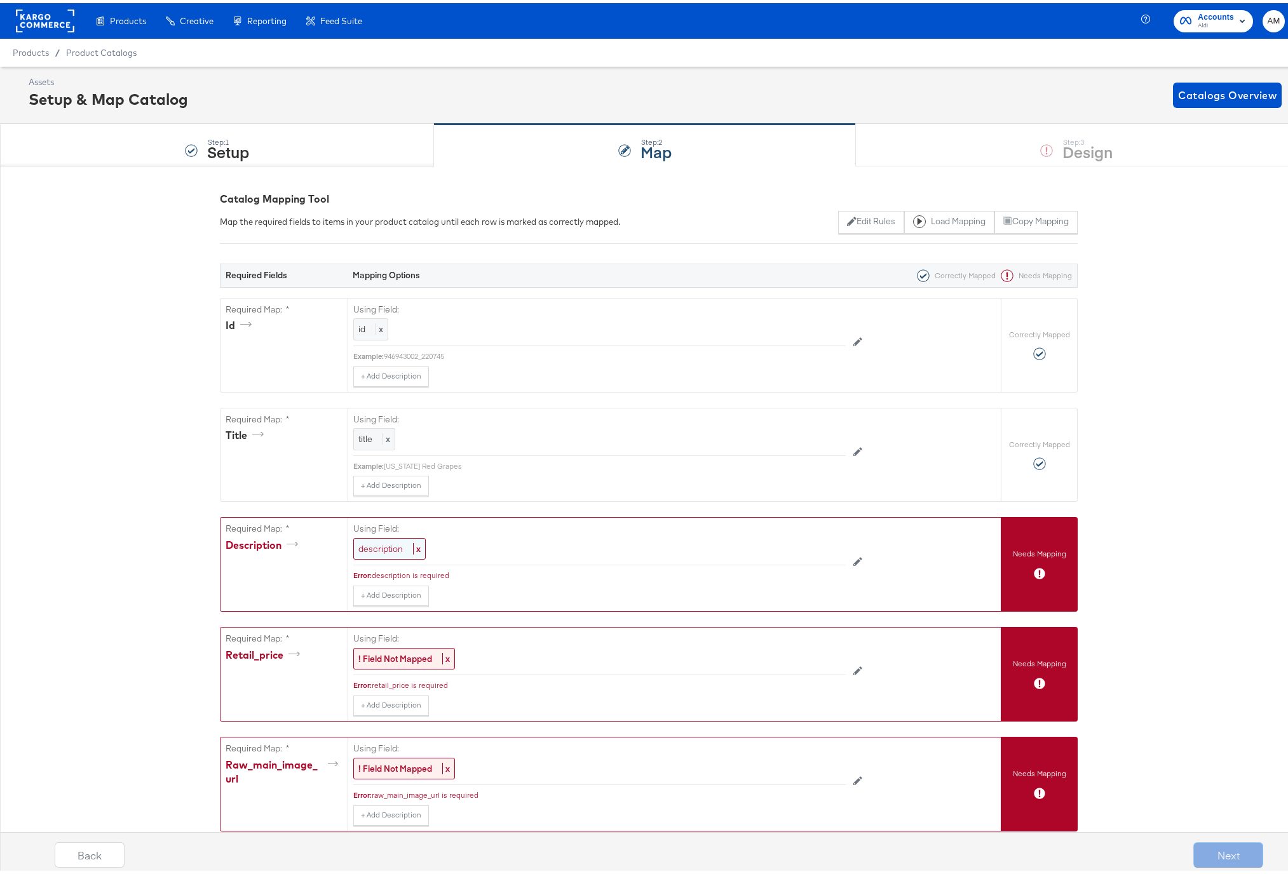
click at [374, 545] on span "description" at bounding box center [380, 545] width 44 height 11
click at [803, 546] on div at bounding box center [817, 547] width 48 height 19
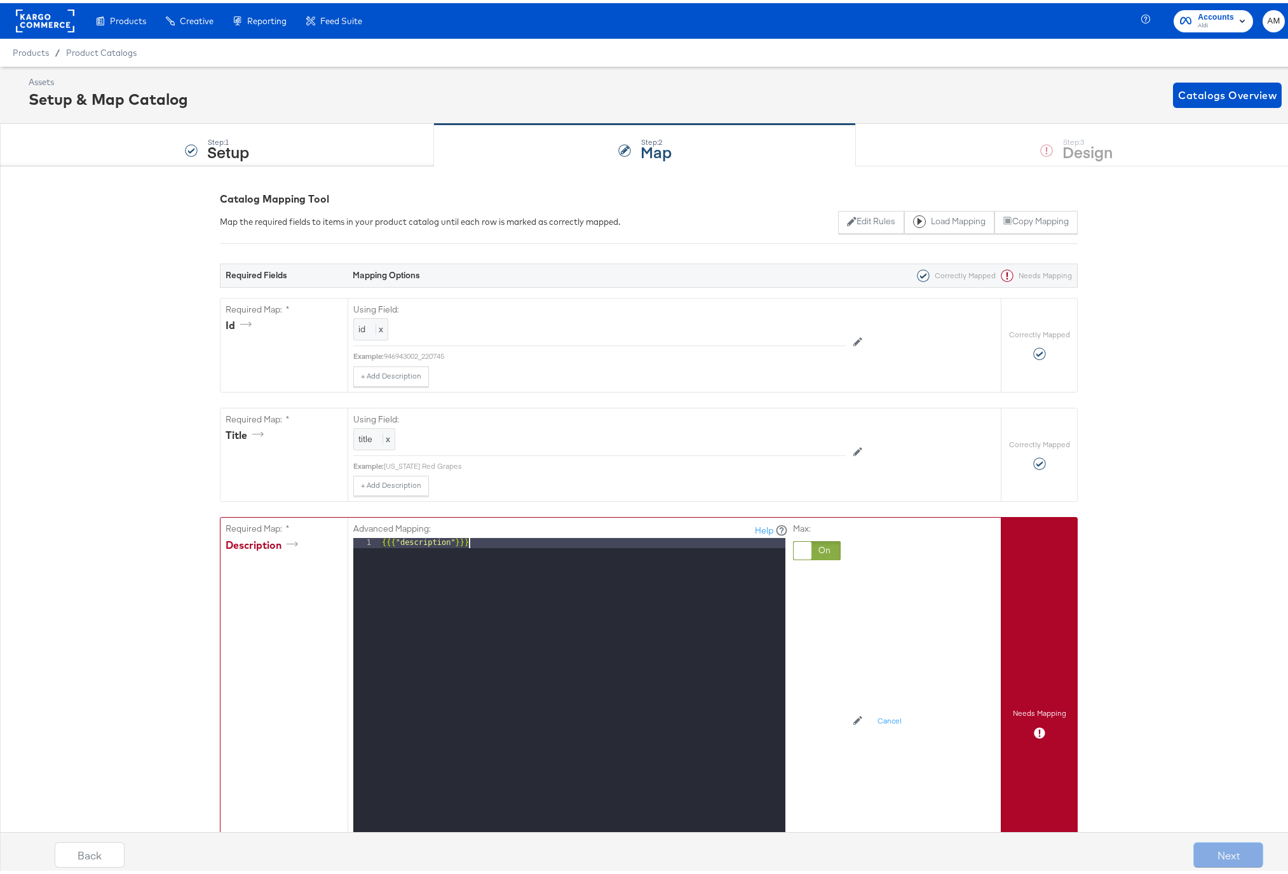
drag, startPoint x: 568, startPoint y: 542, endPoint x: 167, endPoint y: 529, distance: 401.1
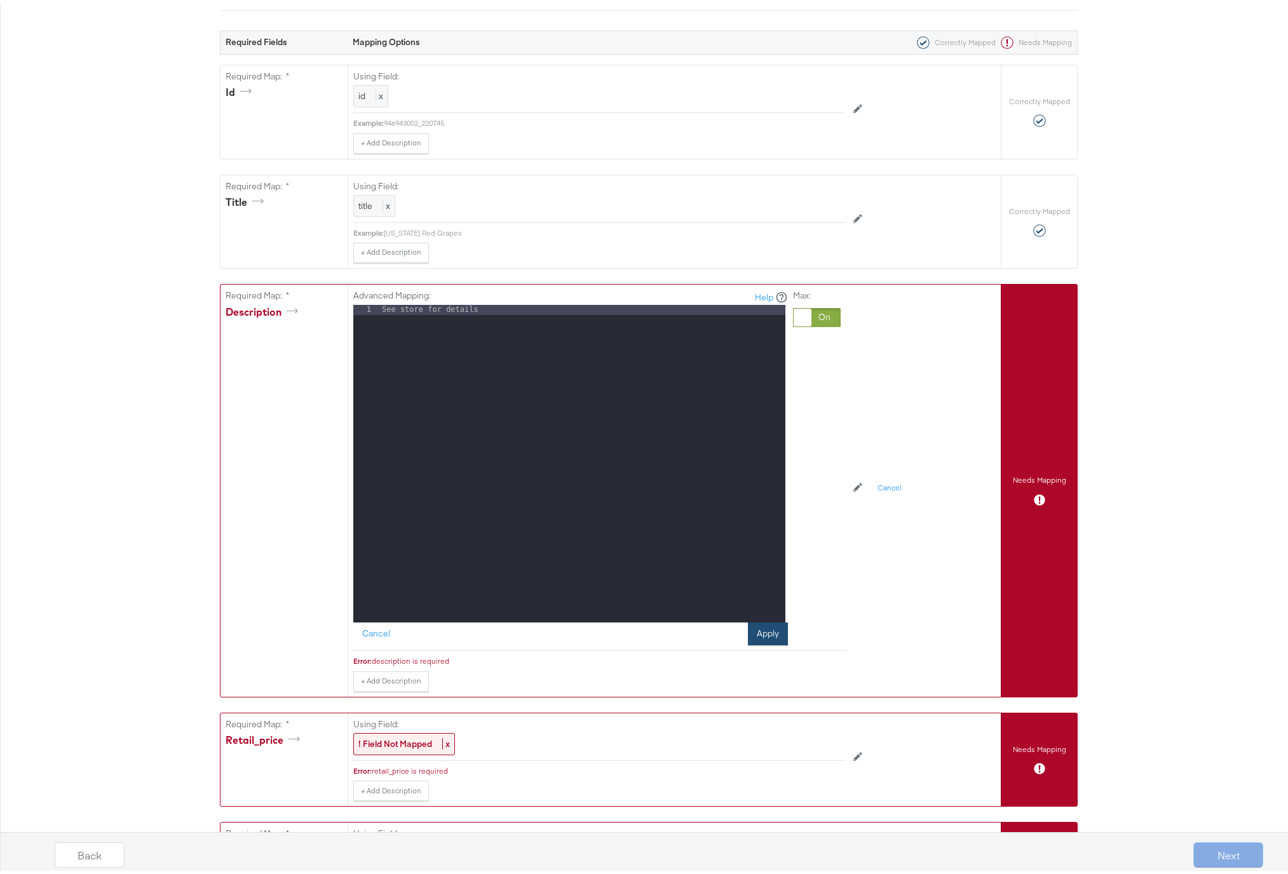
click at [755, 631] on button "Apply" at bounding box center [768, 630] width 40 height 23
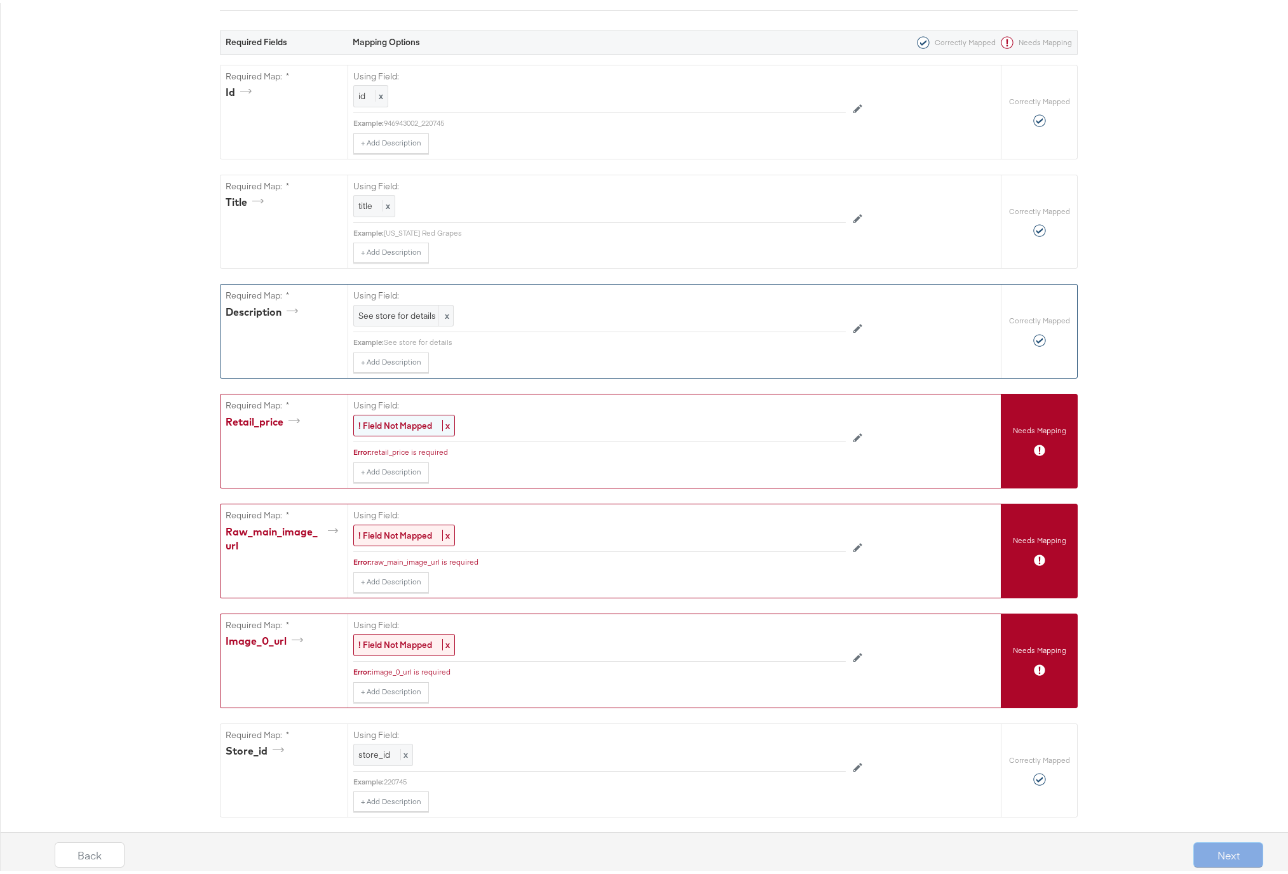
click at [398, 426] on strong "! Field Not Mapped" at bounding box center [395, 422] width 74 height 11
click at [398, 426] on div "Select..." at bounding box center [570, 423] width 433 height 22
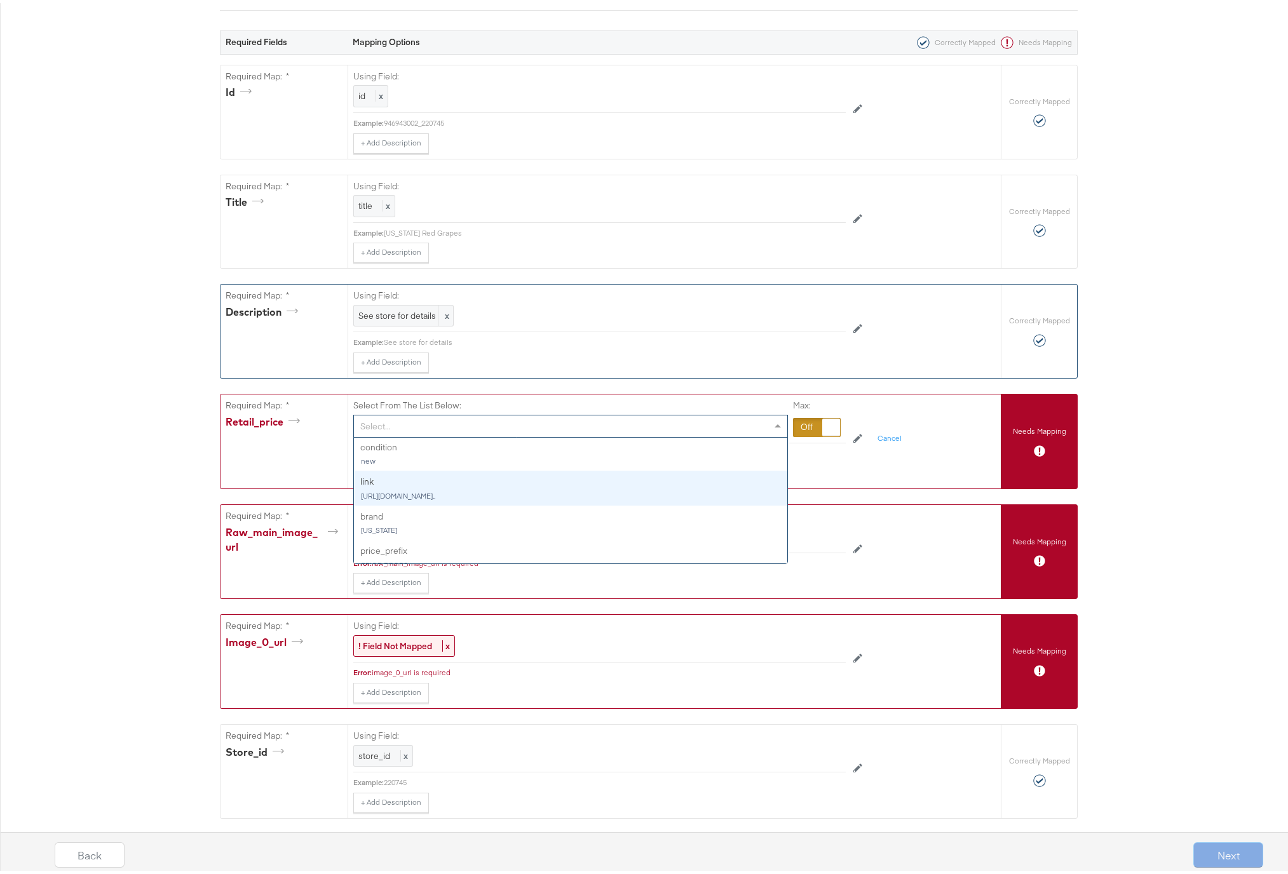
scroll to position [323, 0]
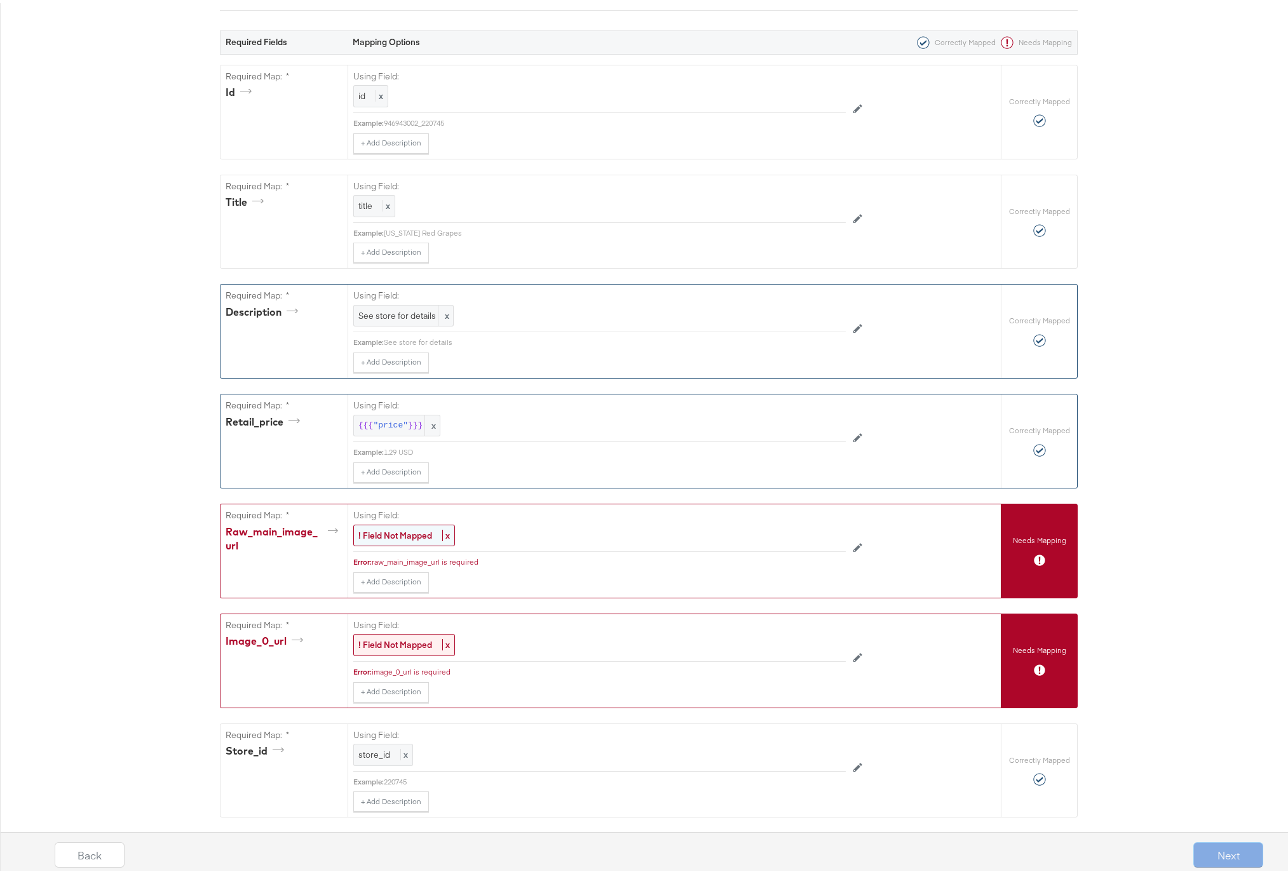
click at [415, 530] on strong "! Field Not Mapped" at bounding box center [395, 532] width 74 height 11
click at [417, 530] on div "Select..." at bounding box center [570, 533] width 433 height 22
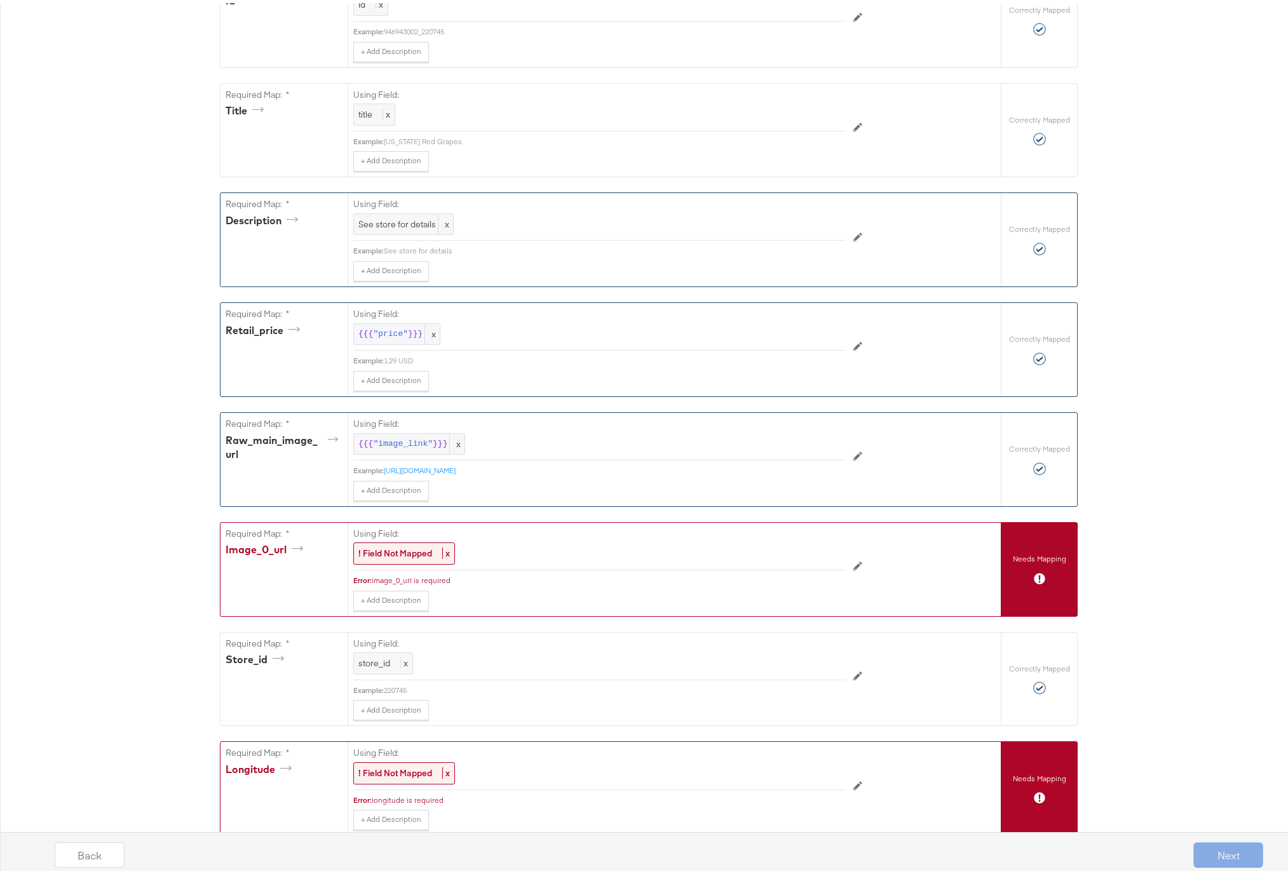
scroll to position [325, 0]
click at [389, 545] on strong "! Field Not Mapped" at bounding box center [395, 549] width 74 height 11
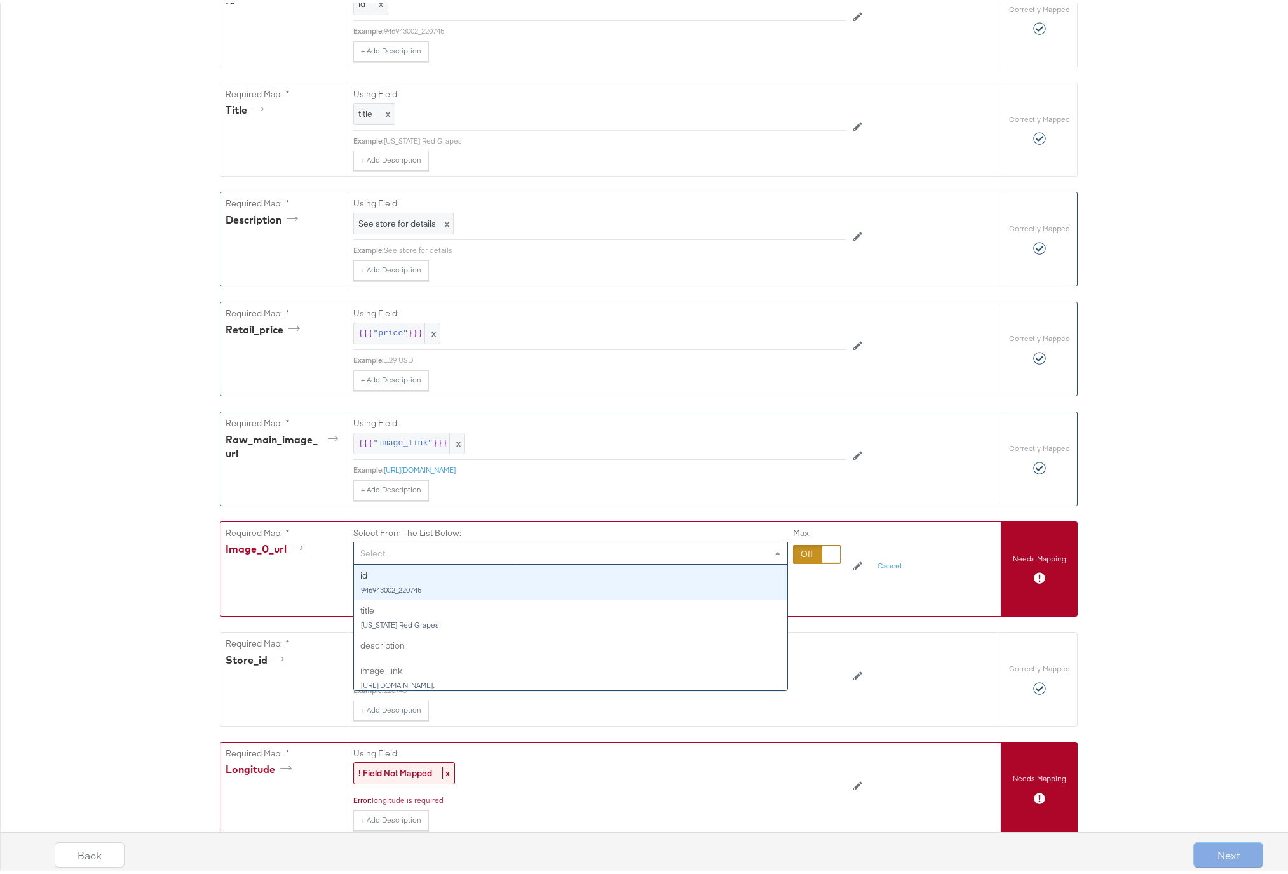
click at [448, 550] on div "Select..." at bounding box center [570, 550] width 433 height 22
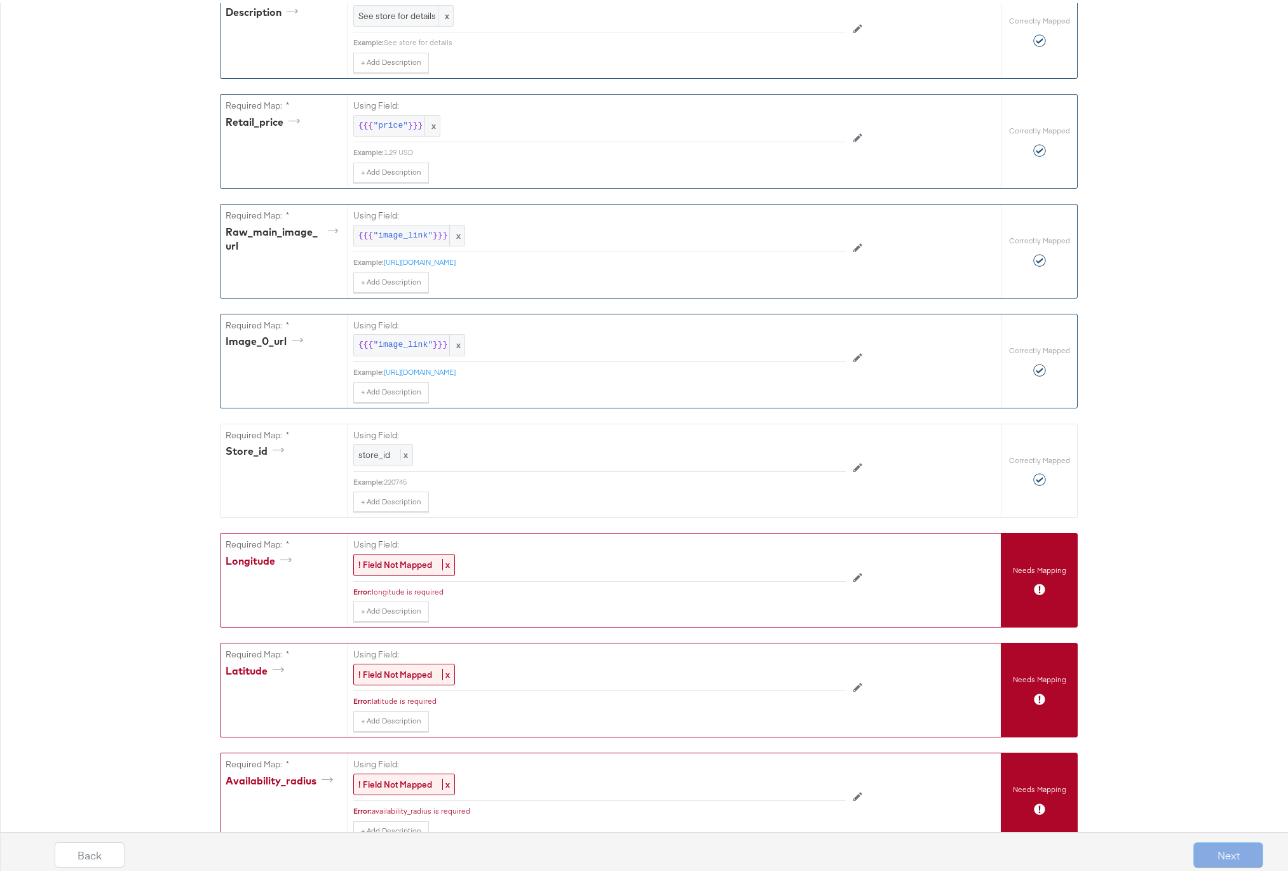
scroll to position [560, 0]
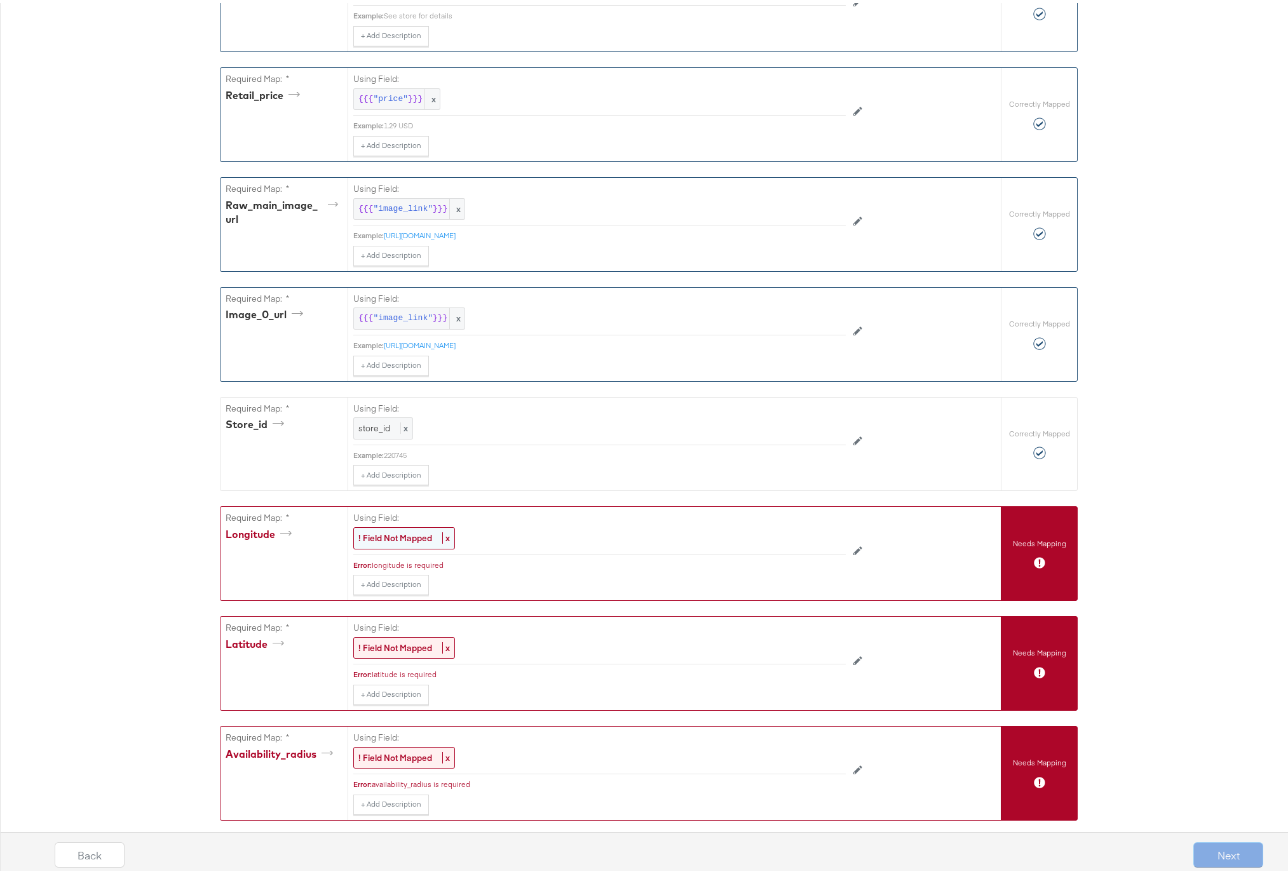
click at [395, 537] on strong "! Field Not Mapped" at bounding box center [395, 534] width 74 height 11
click at [395, 537] on div "Select..." at bounding box center [570, 536] width 433 height 22
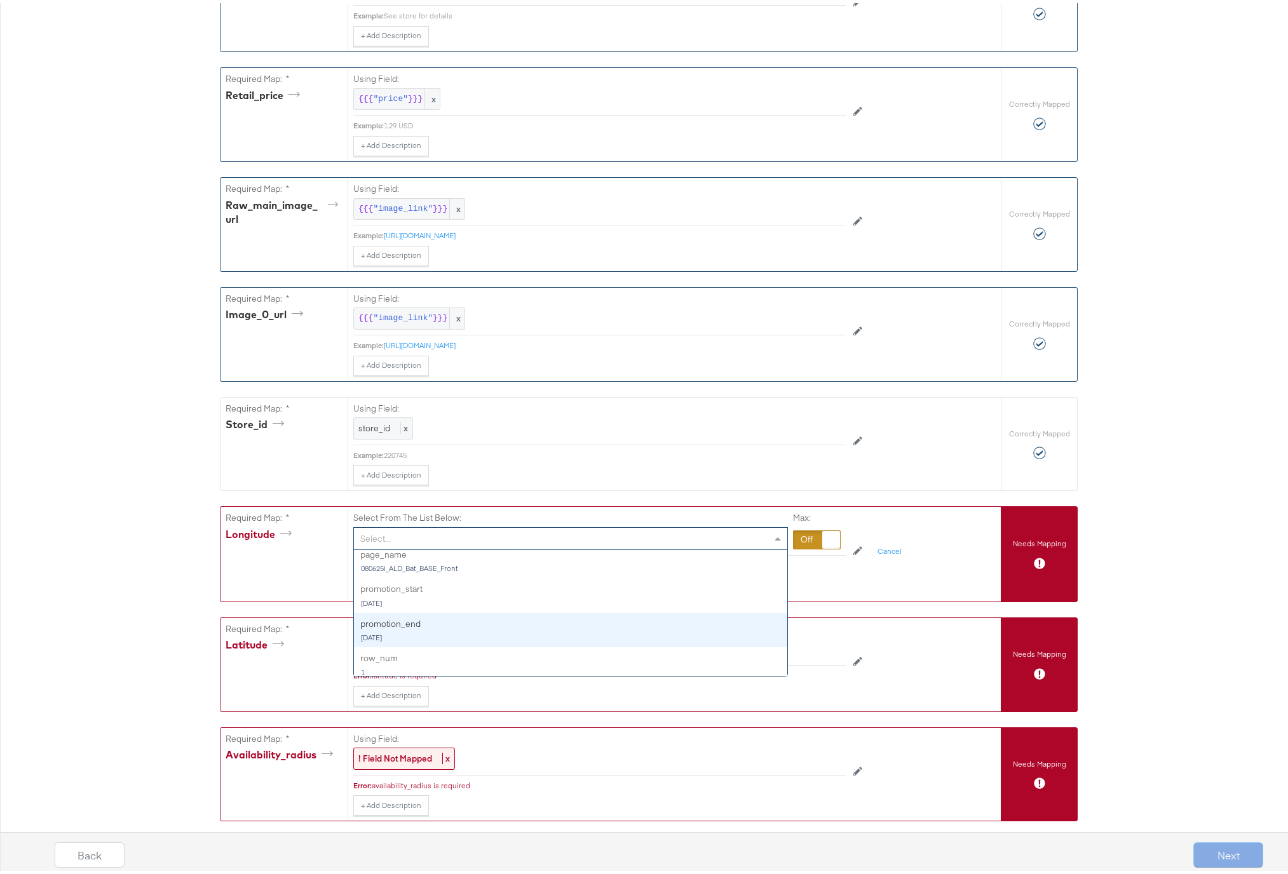
scroll to position [809, 0]
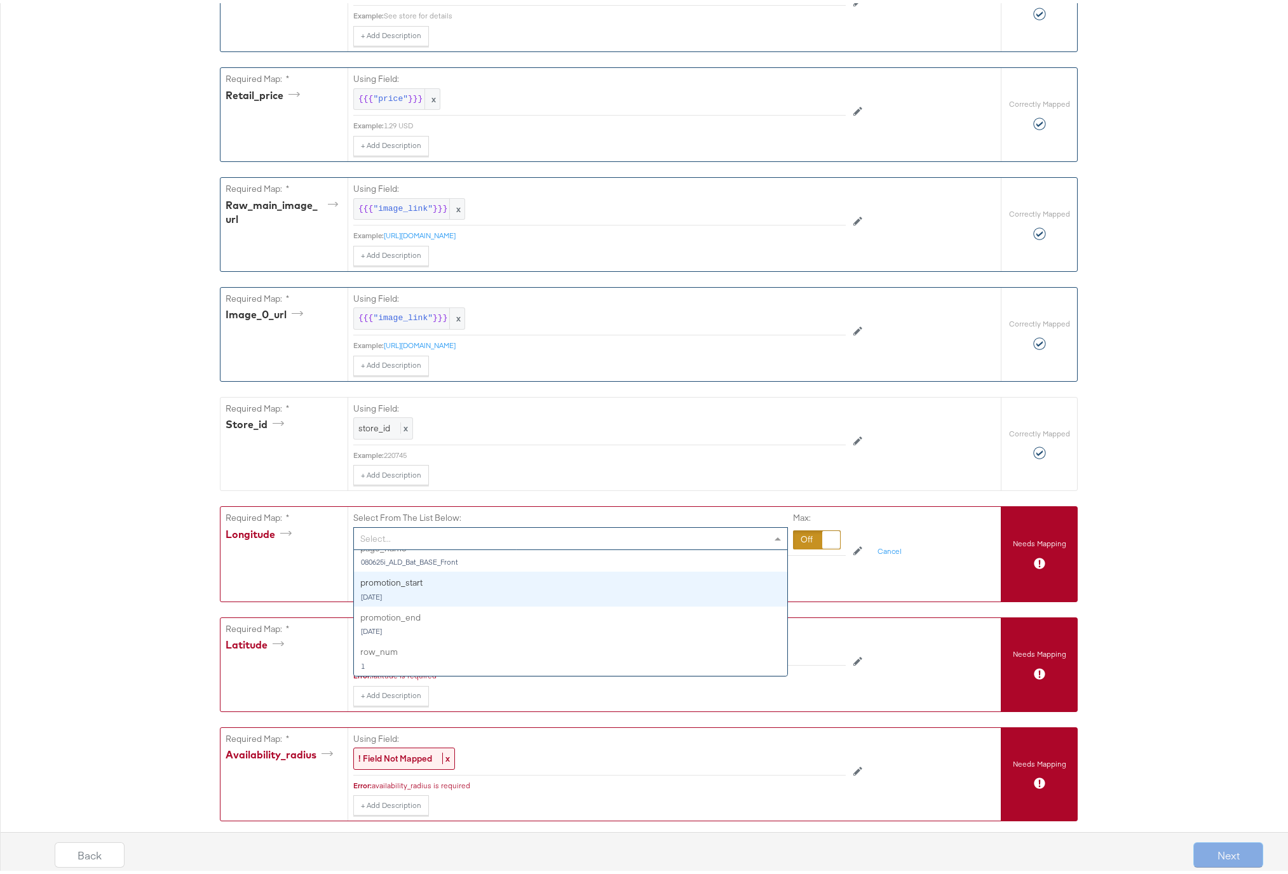
click at [297, 577] on div "Required Map: * longitude" at bounding box center [283, 551] width 127 height 94
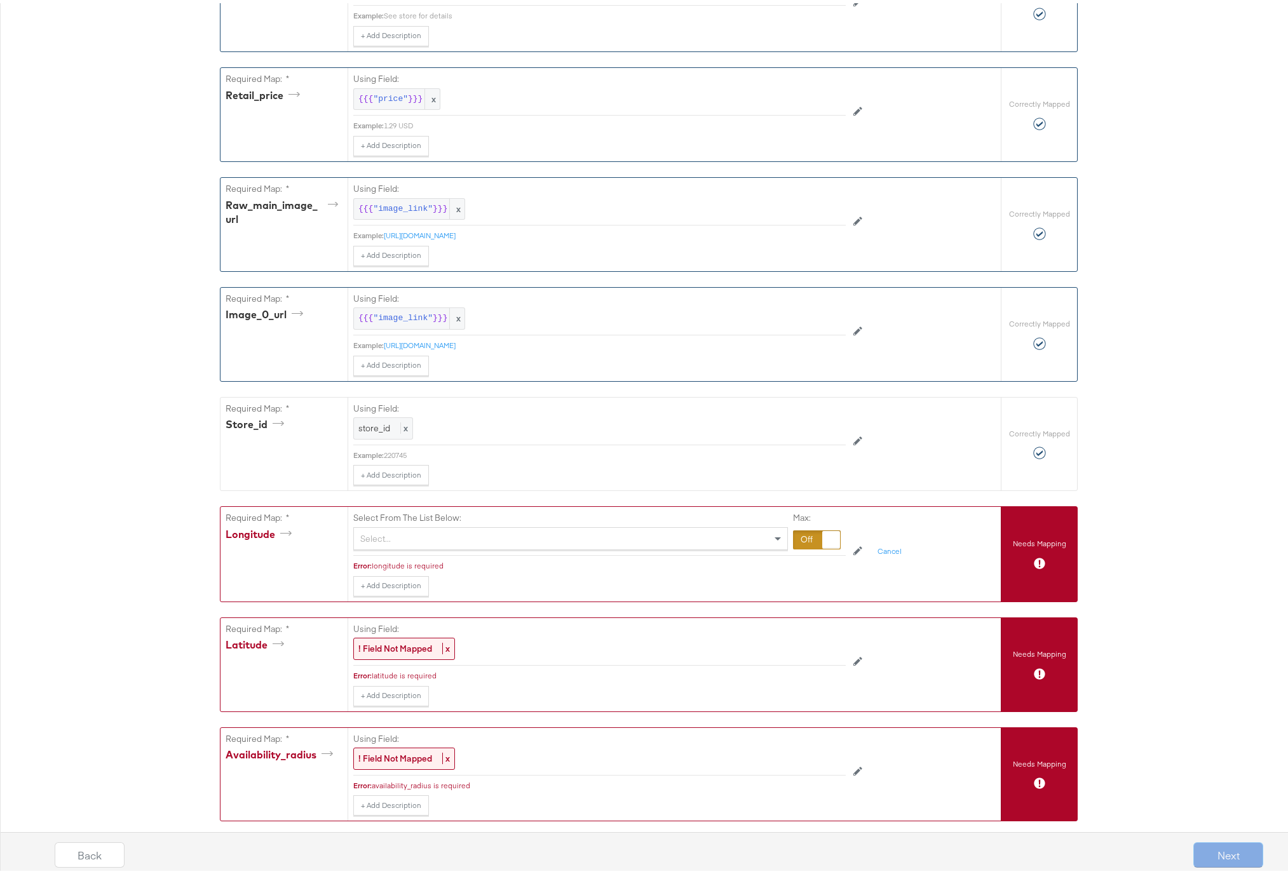
click at [381, 541] on div "Select..." at bounding box center [570, 536] width 433 height 22
click at [320, 555] on div "Required Map: * longitude" at bounding box center [283, 551] width 127 height 94
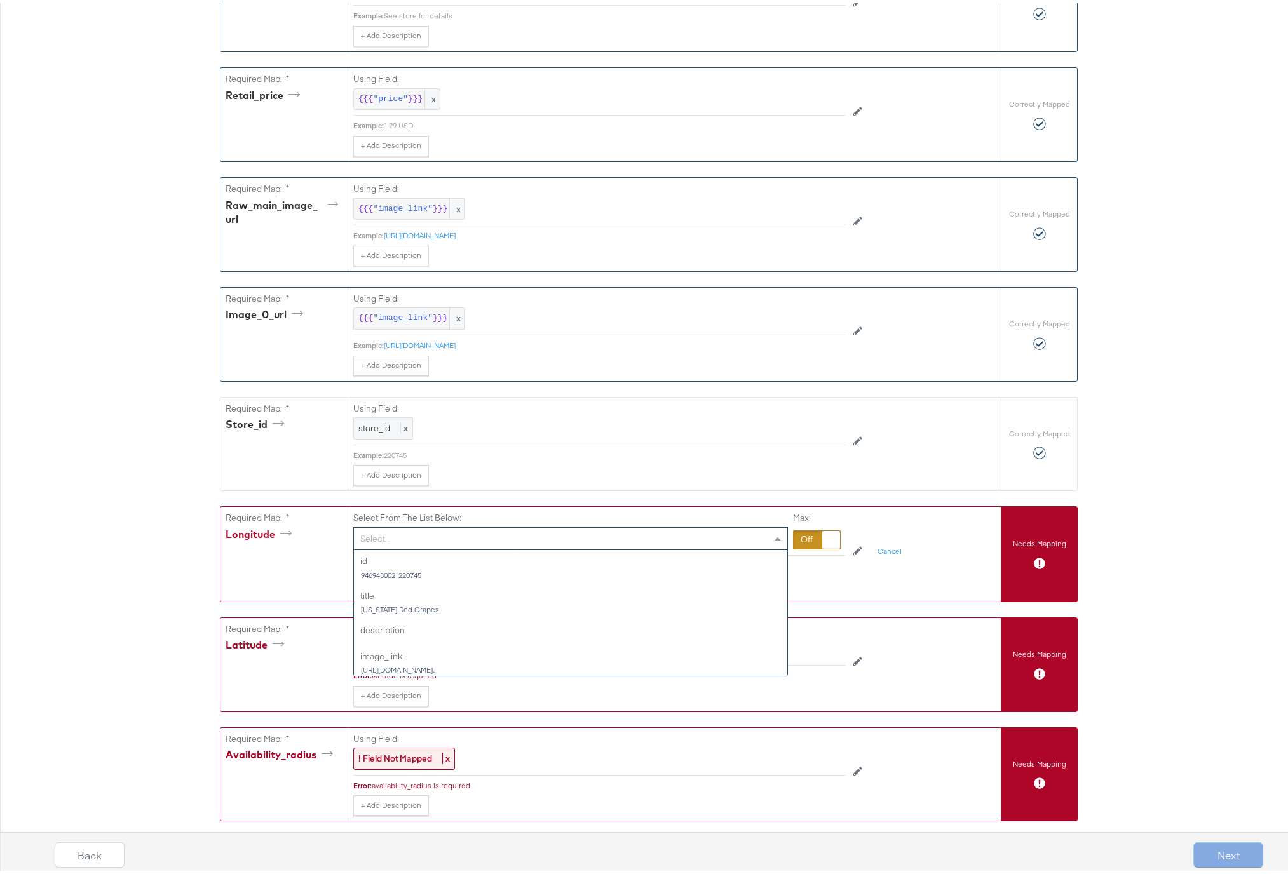
click at [409, 531] on div "Select..." at bounding box center [570, 536] width 433 height 22
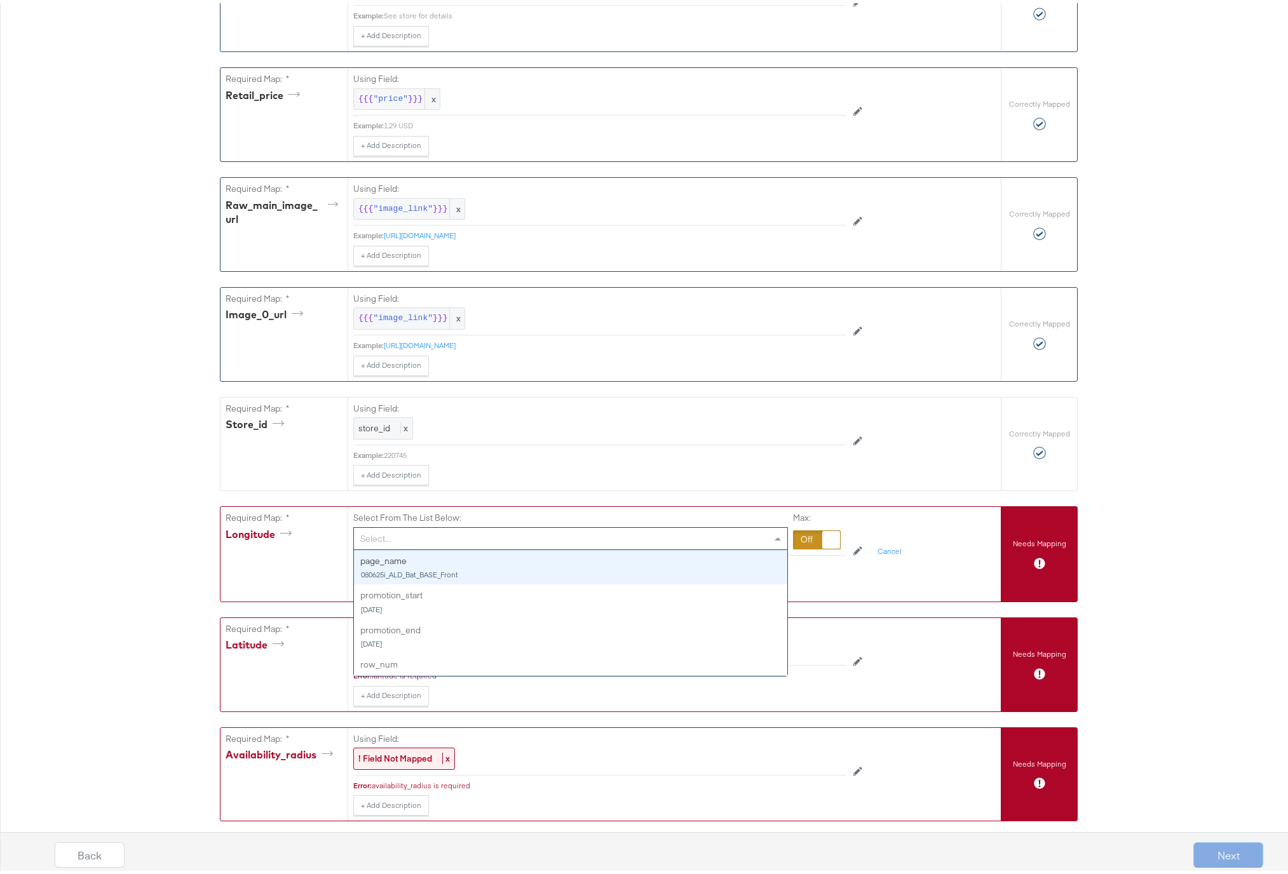
click at [807, 536] on div at bounding box center [817, 536] width 48 height 19
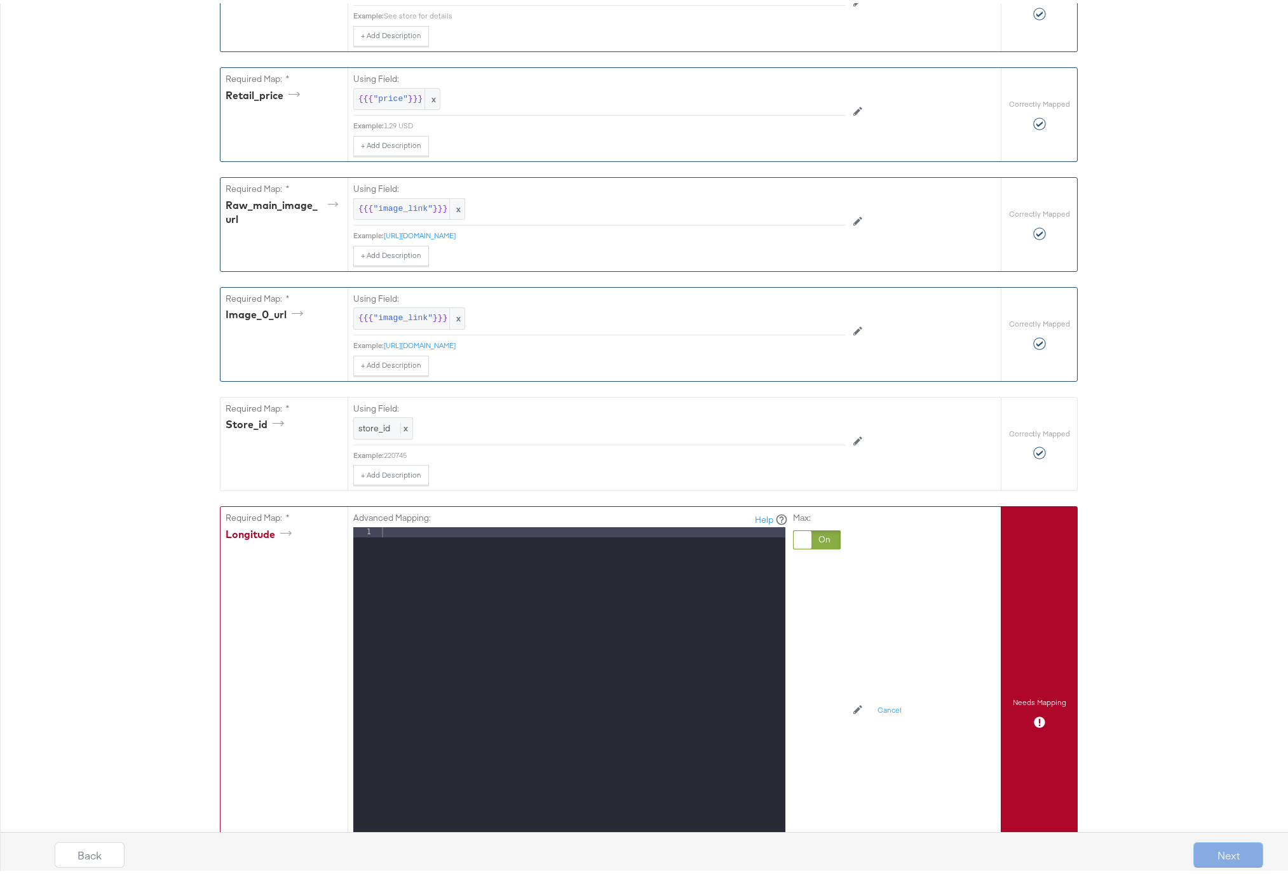
click at [390, 530] on div at bounding box center [582, 693] width 406 height 338
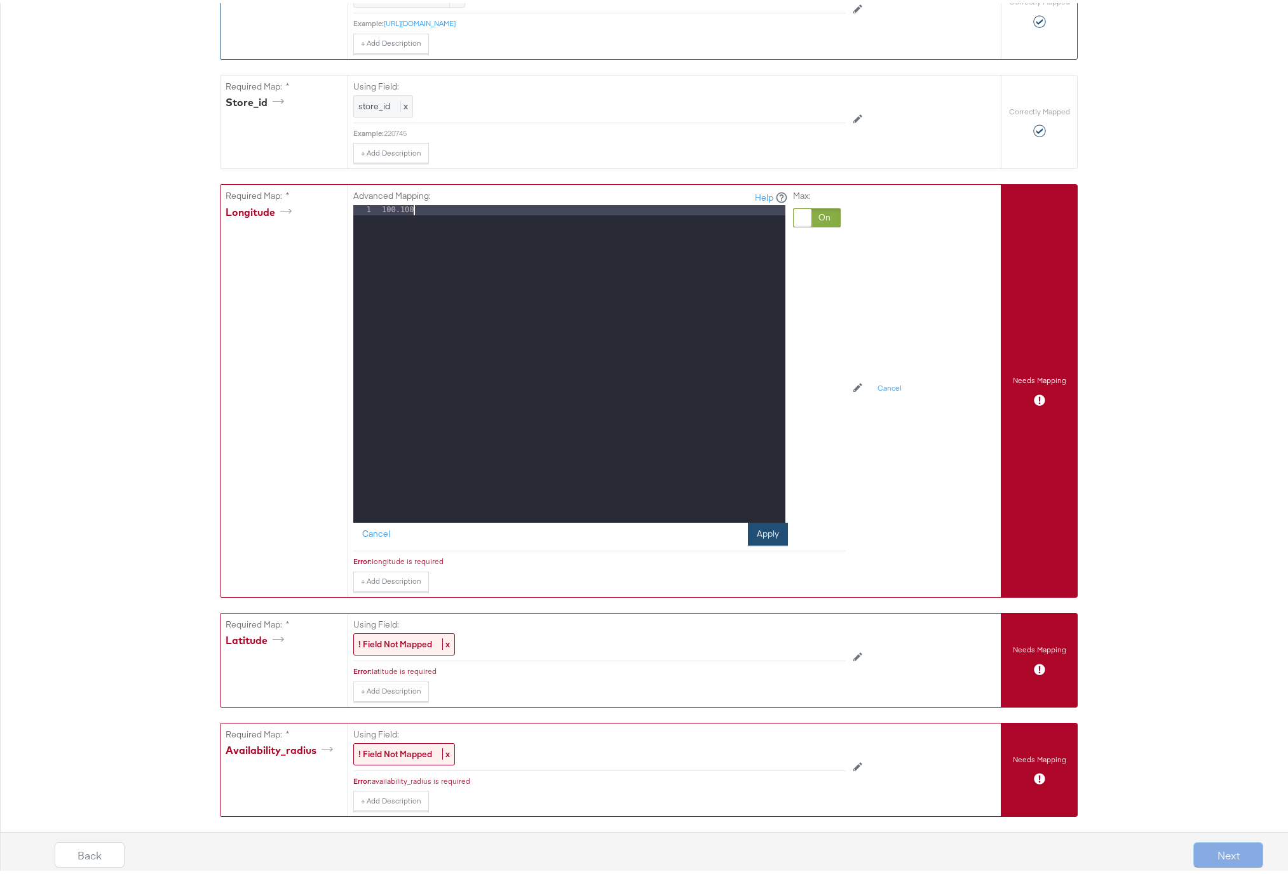
click at [762, 536] on button "Apply" at bounding box center [768, 531] width 40 height 23
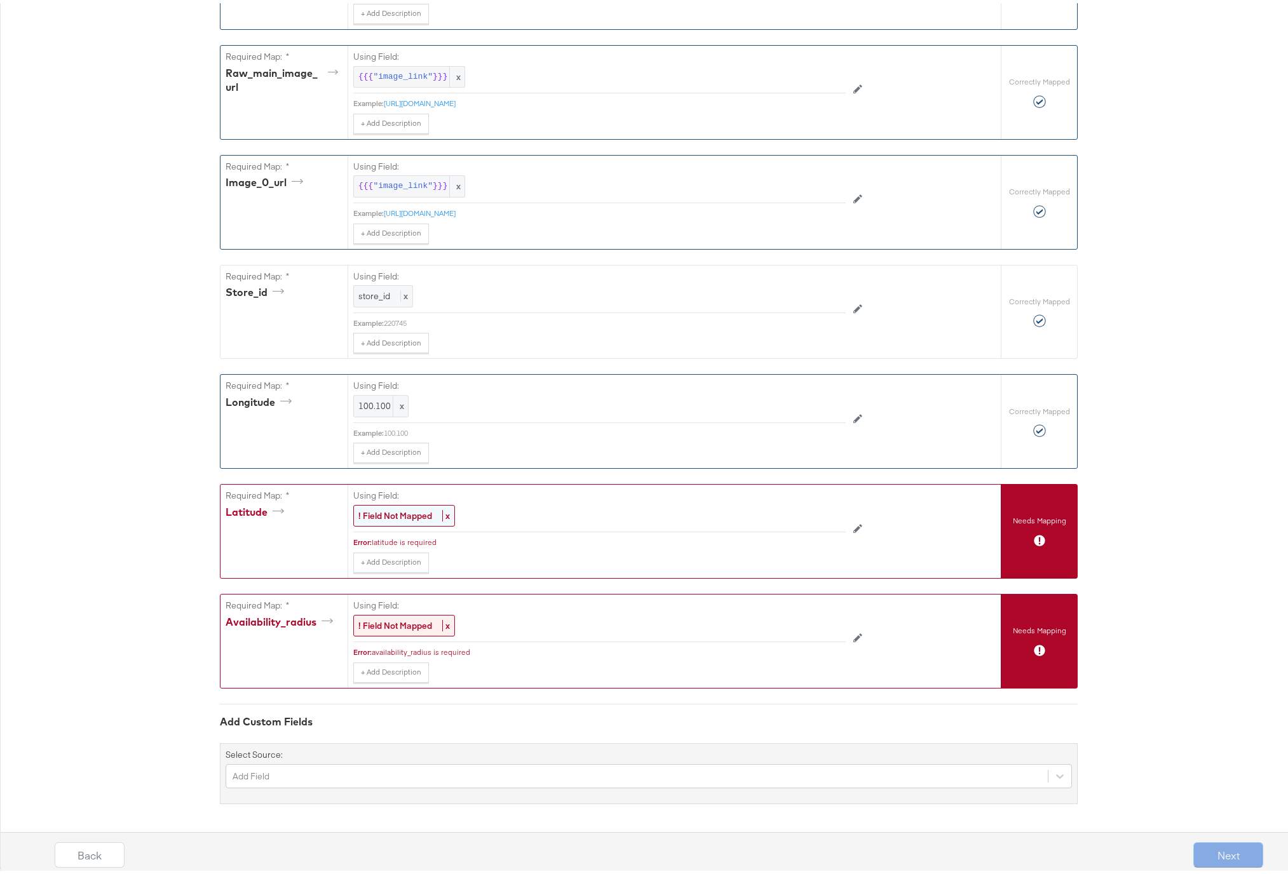
click at [412, 517] on strong "! Field Not Mapped" at bounding box center [395, 512] width 74 height 11
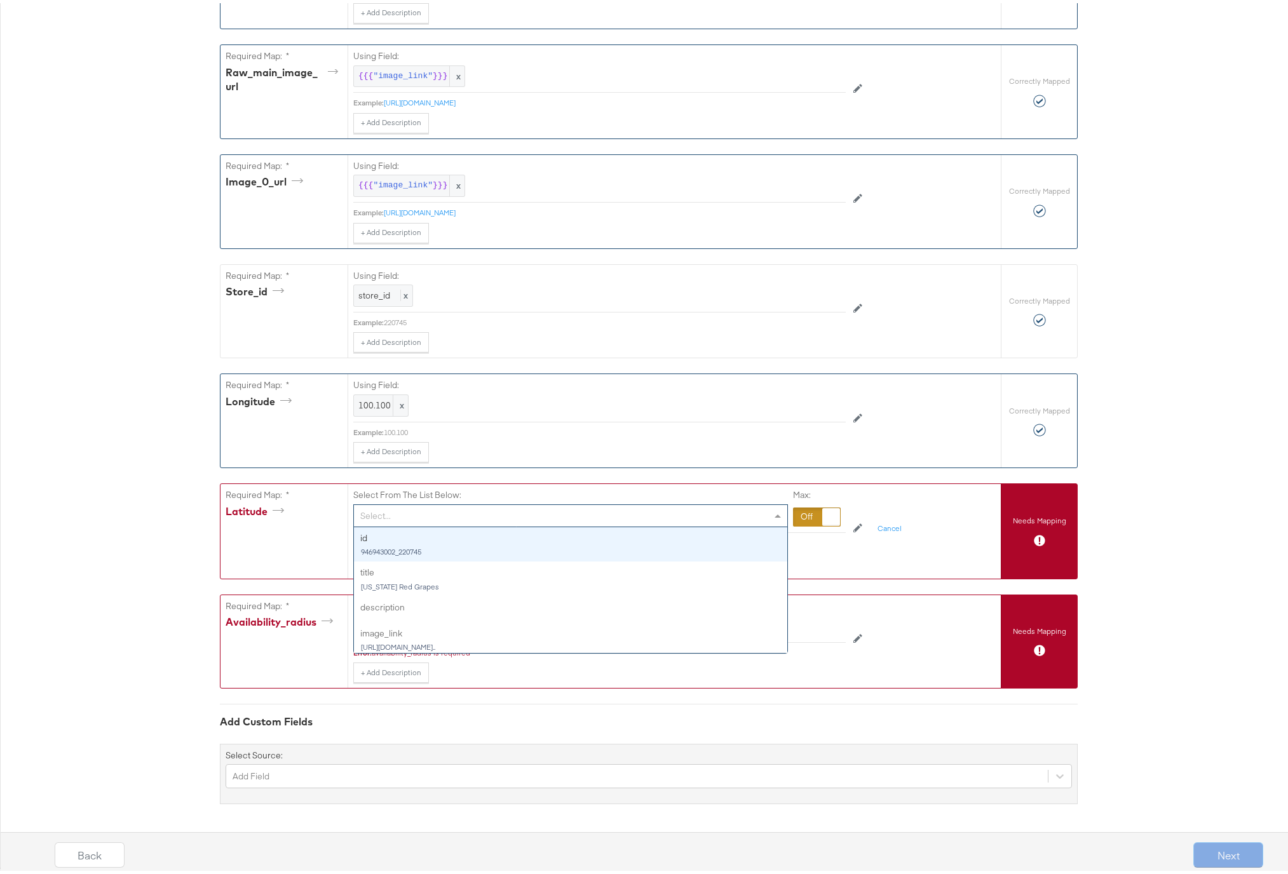
click at [436, 518] on div "Select..." at bounding box center [570, 513] width 433 height 22
click at [816, 514] on div at bounding box center [817, 513] width 48 height 19
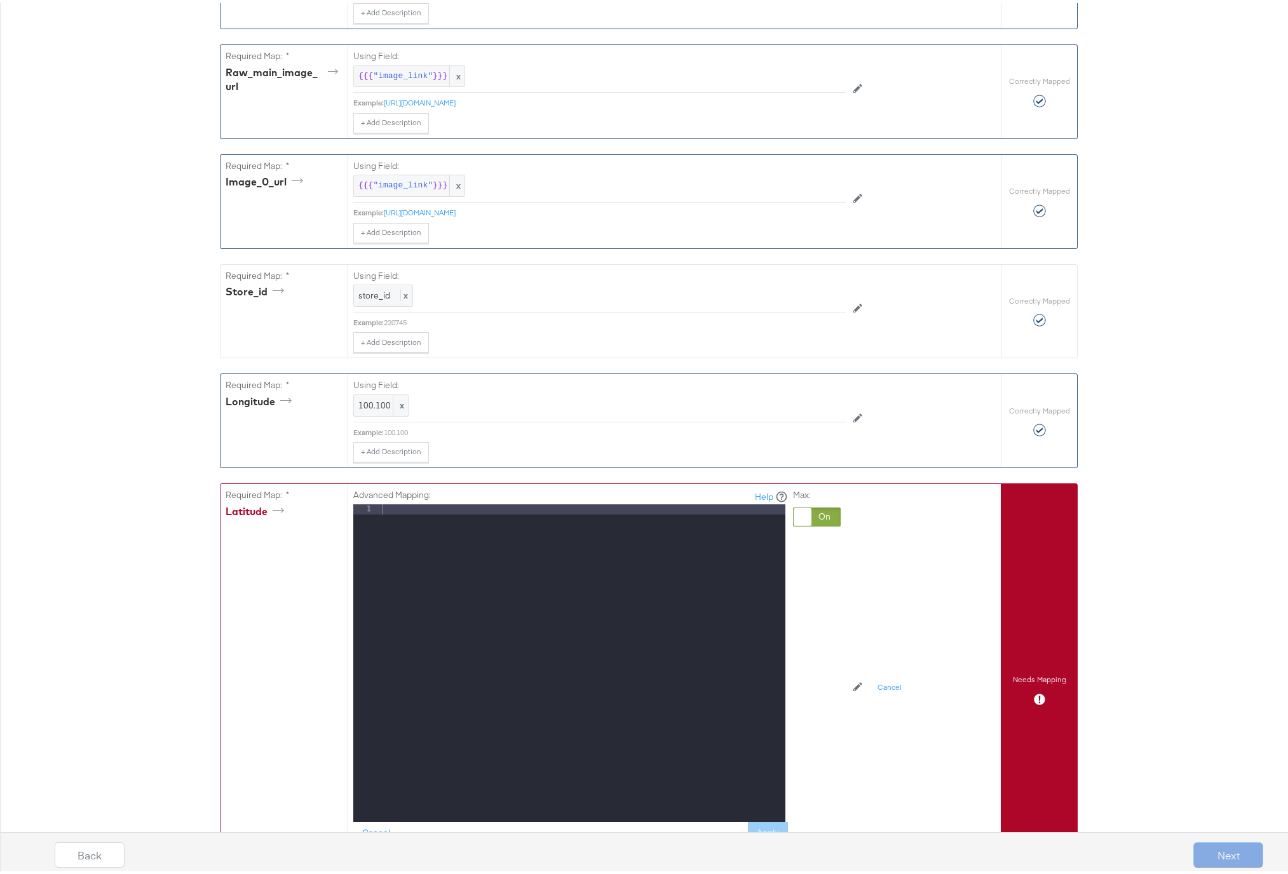
click at [422, 509] on div at bounding box center [582, 670] width 406 height 338
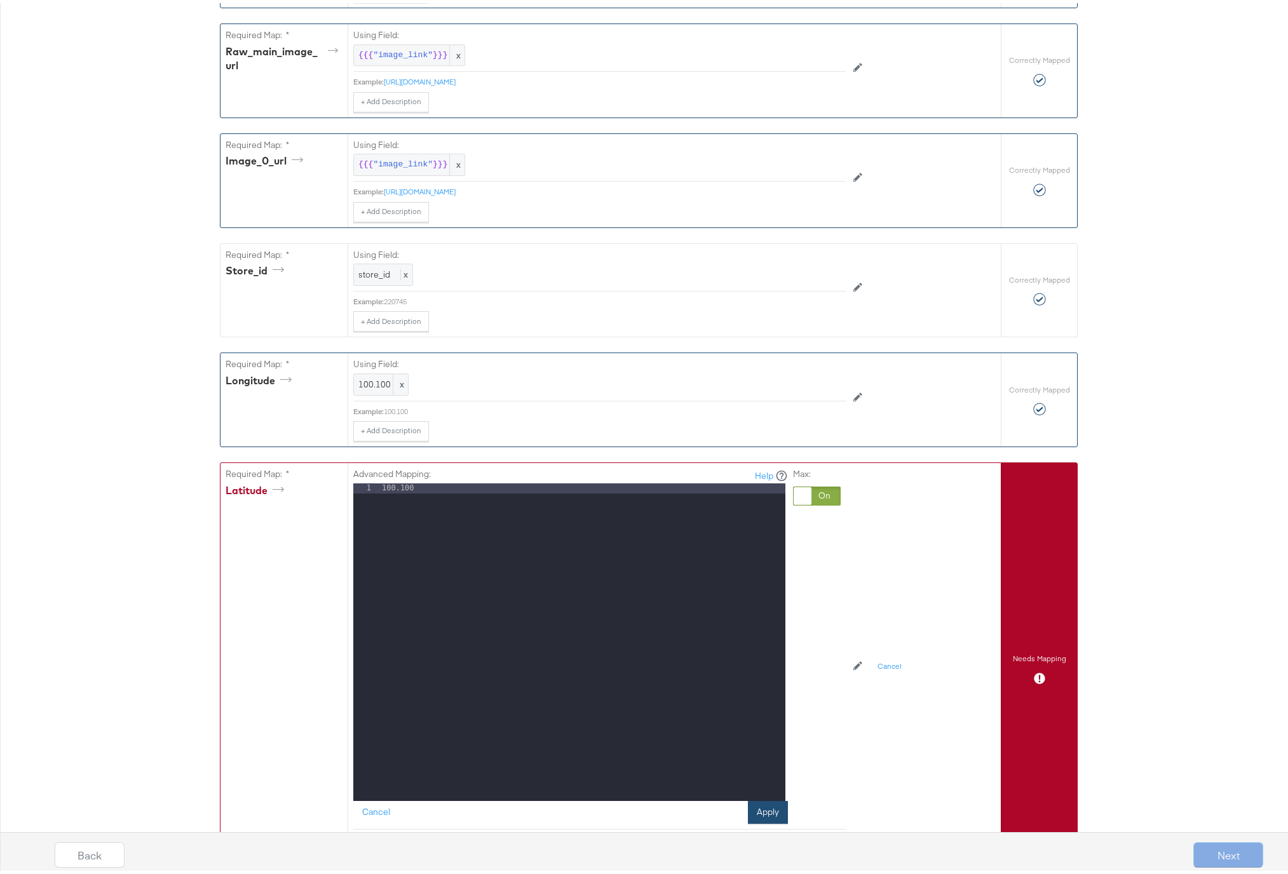
click at [767, 802] on button "Apply" at bounding box center [768, 809] width 40 height 23
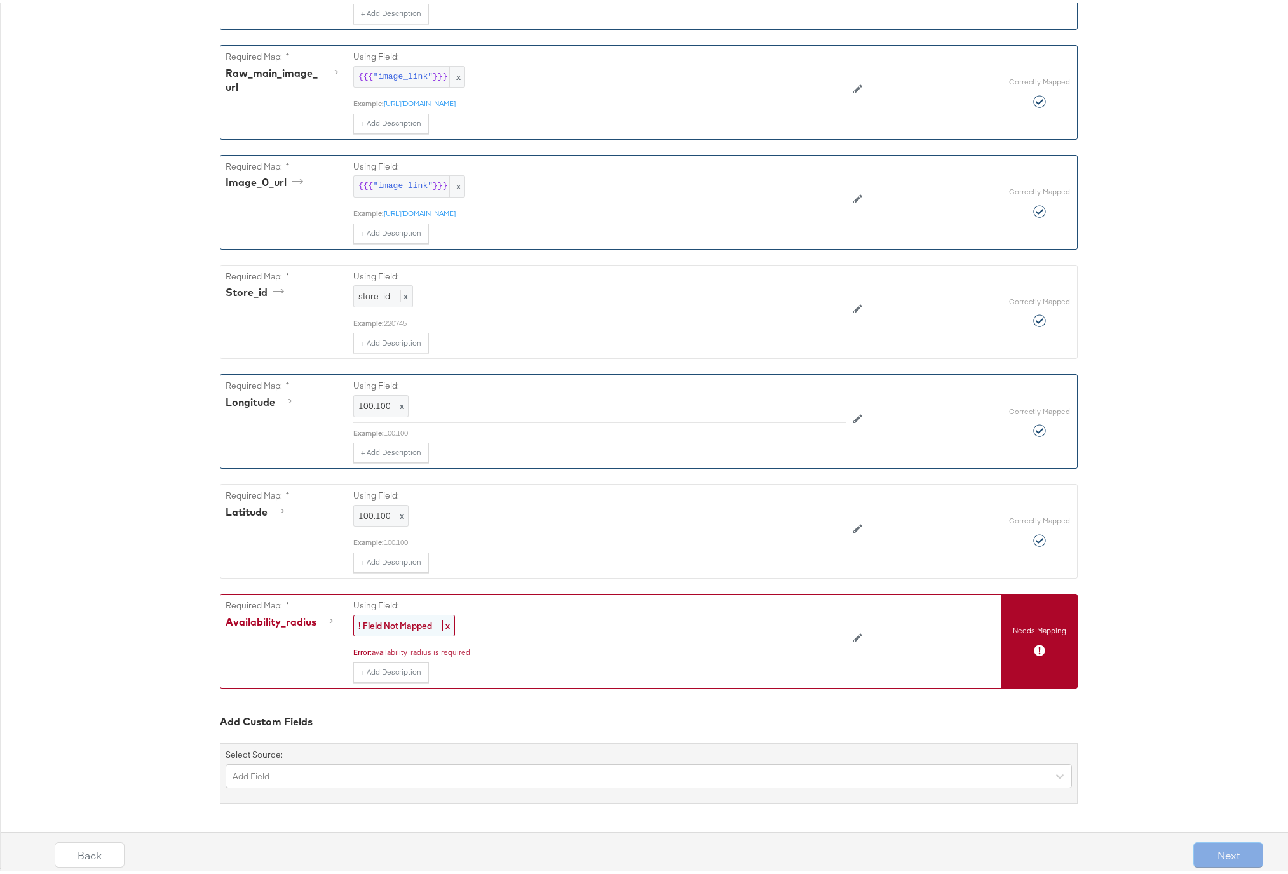
click at [400, 623] on strong "! Field Not Mapped" at bounding box center [395, 622] width 74 height 11
click at [447, 624] on div "Select..." at bounding box center [570, 623] width 433 height 22
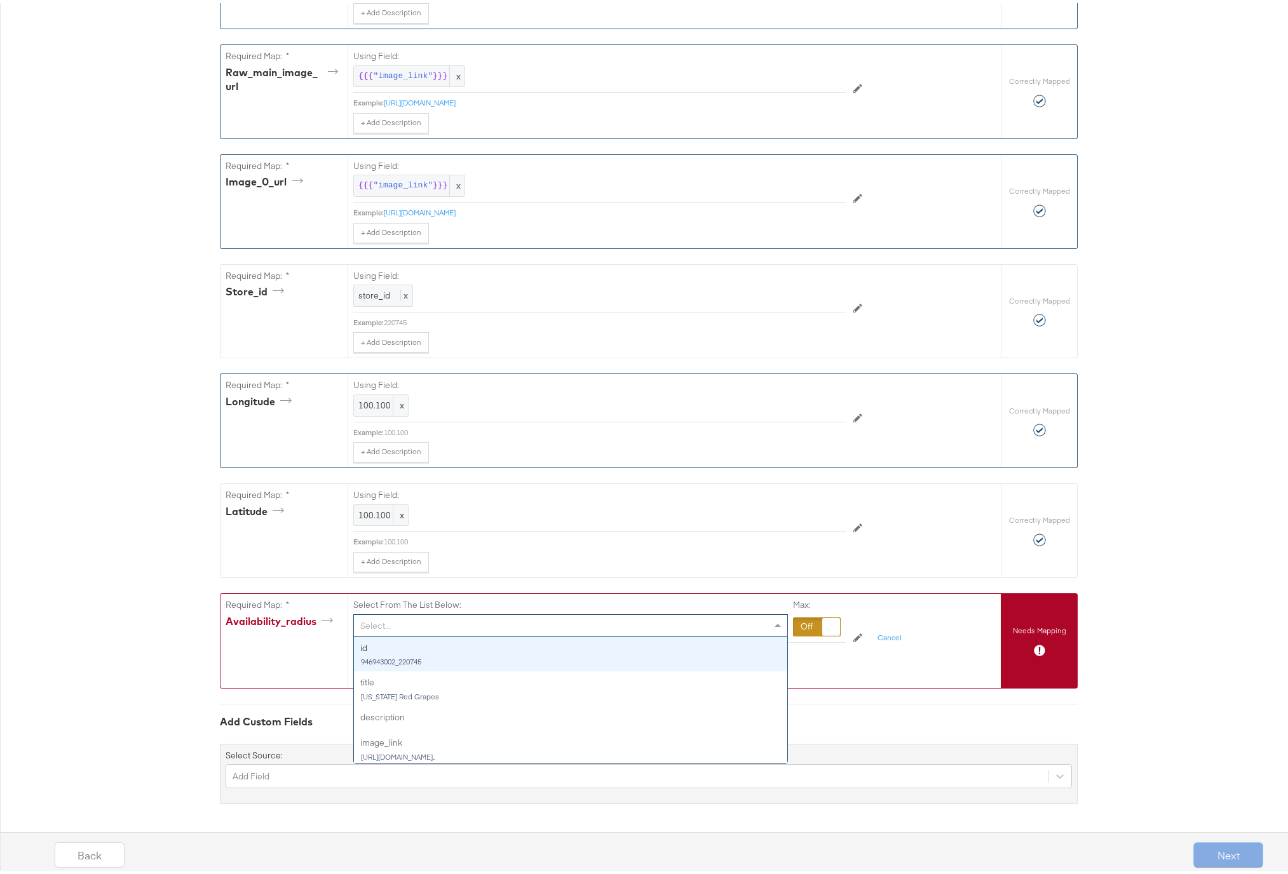
click at [807, 623] on div at bounding box center [817, 623] width 48 height 19
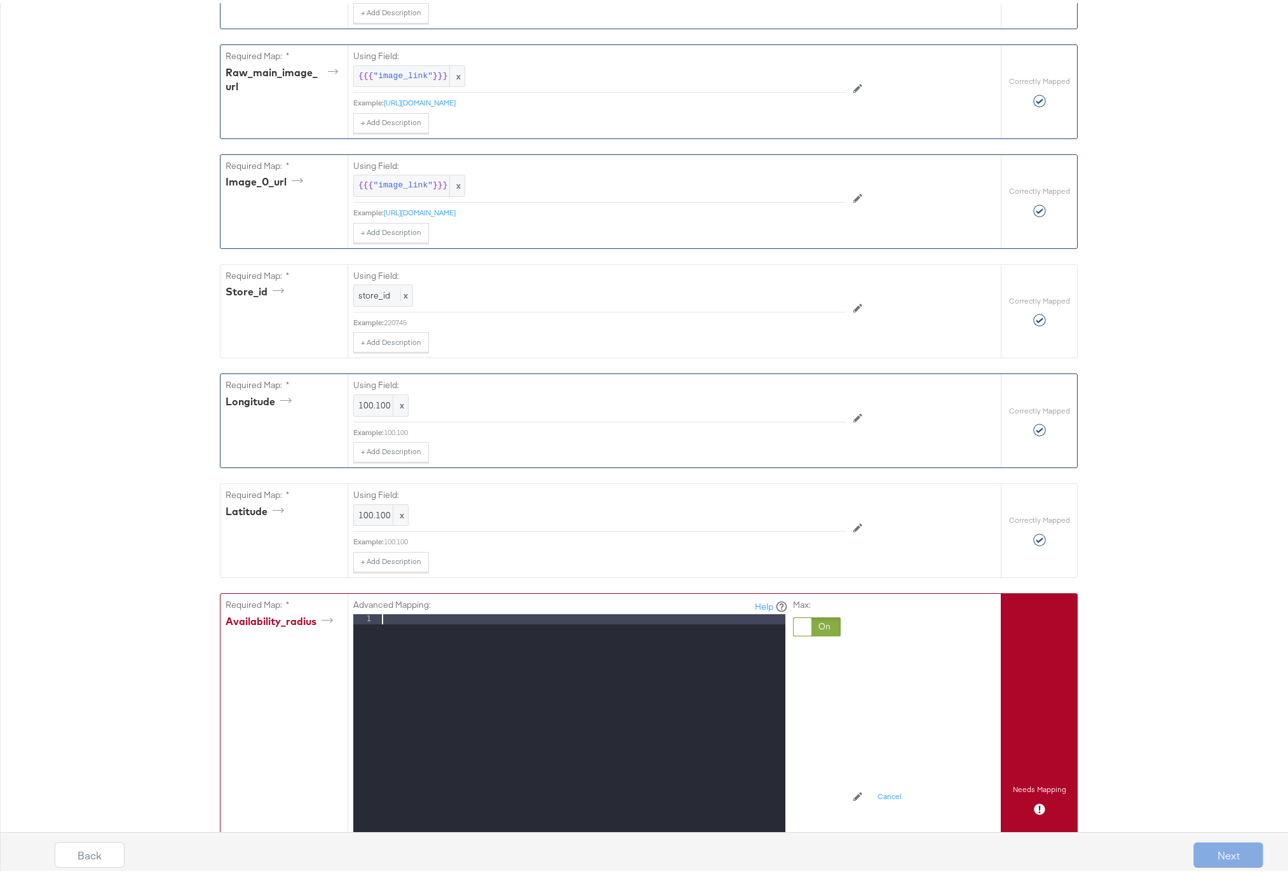
click at [604, 621] on div at bounding box center [582, 780] width 406 height 338
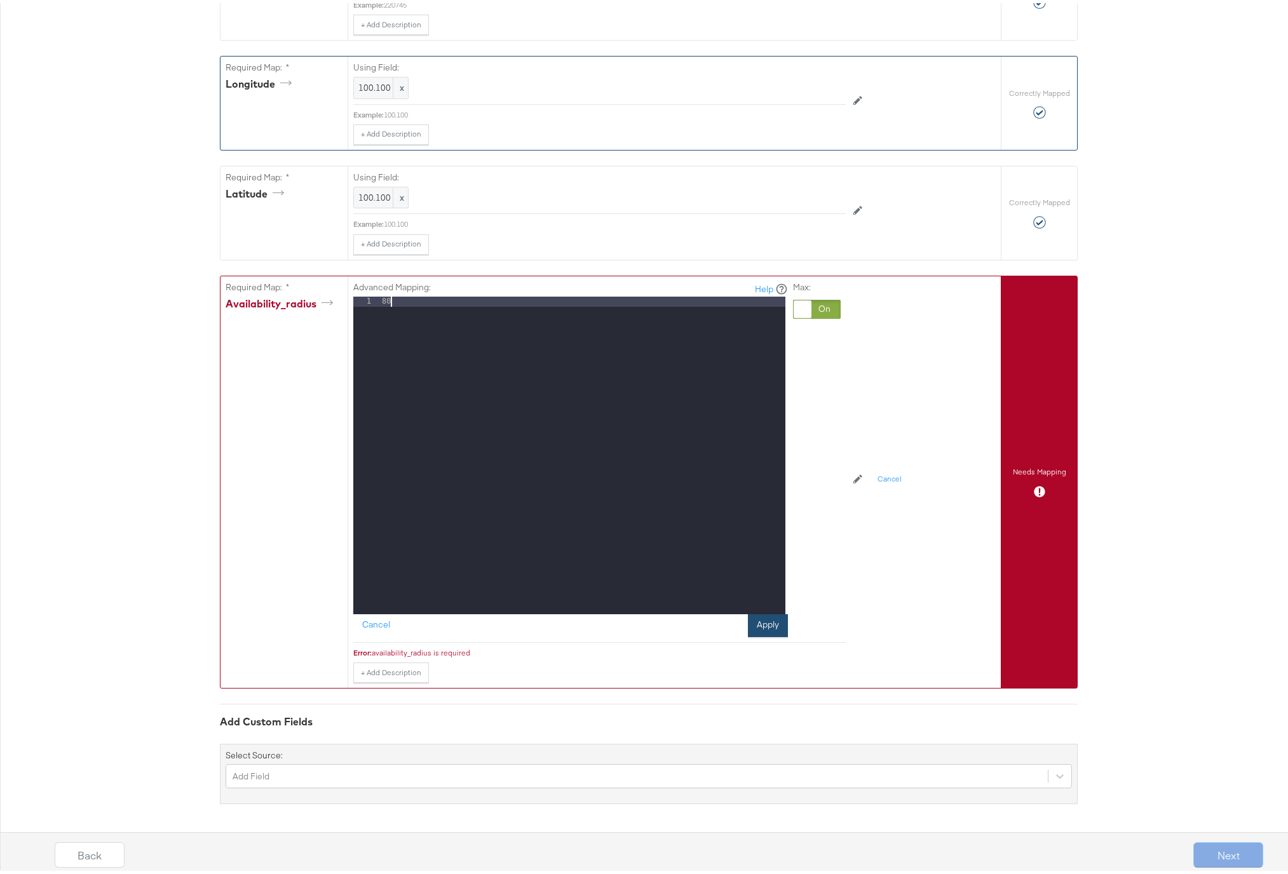
click at [781, 616] on button "Apply" at bounding box center [768, 622] width 40 height 23
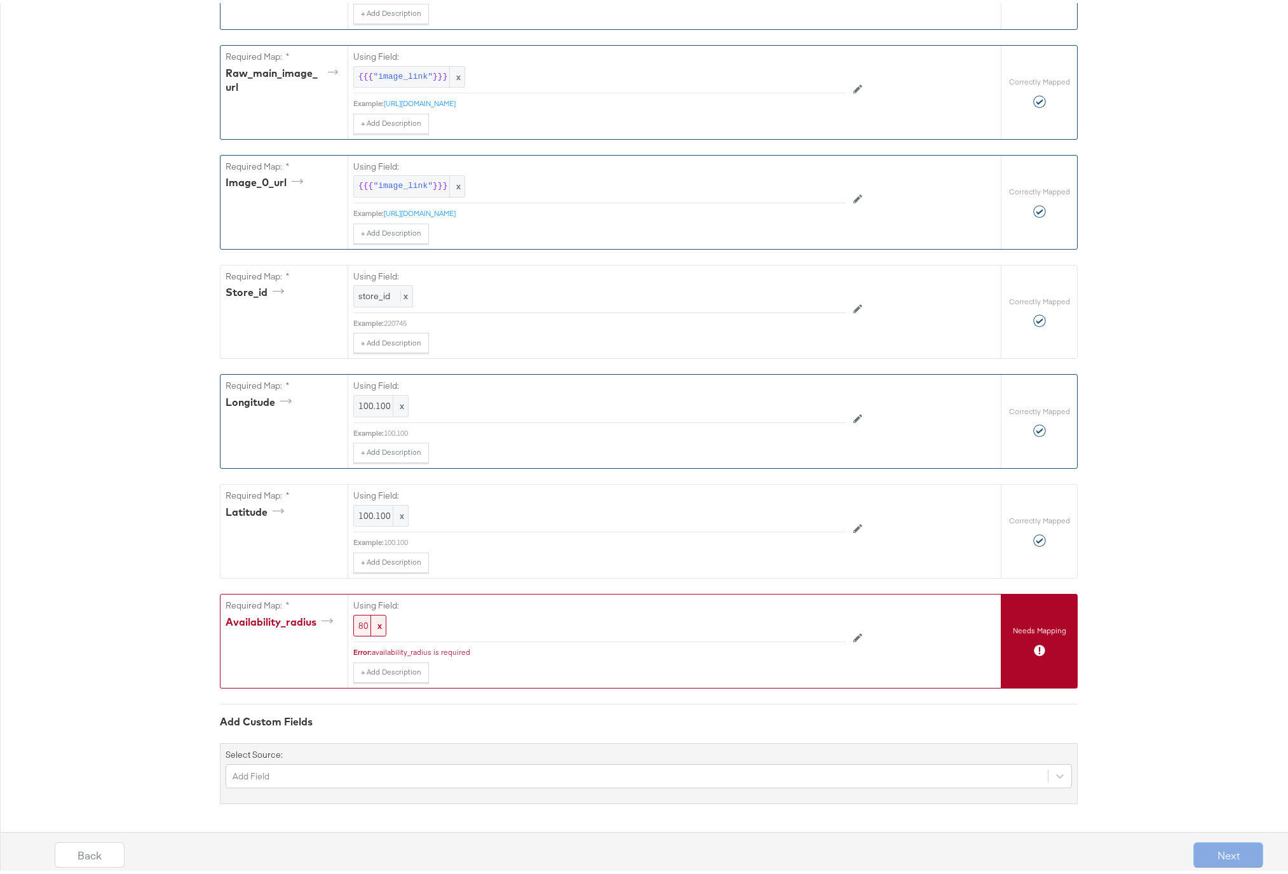
scroll to position [692, 0]
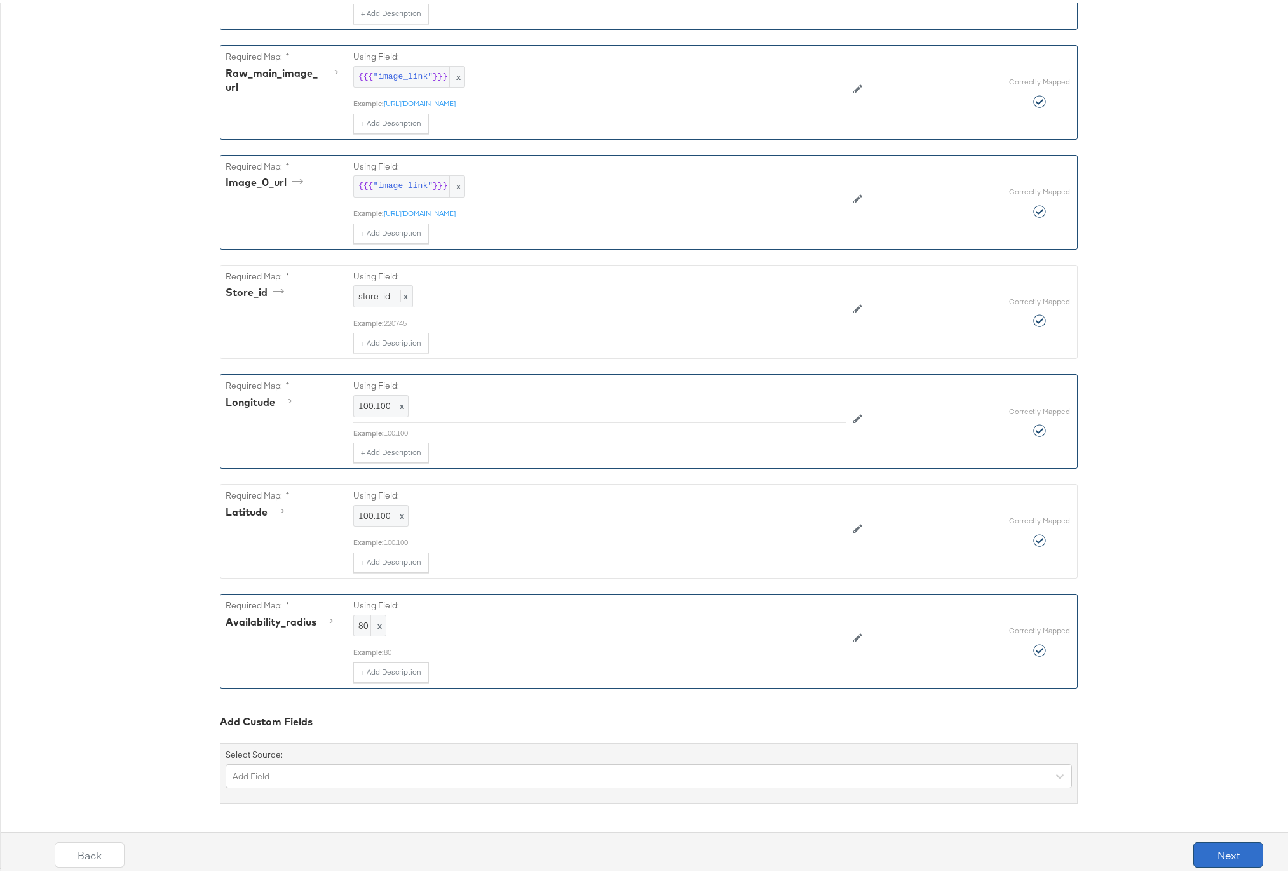
click at [1201, 843] on button "Next" at bounding box center [1228, 851] width 70 height 25
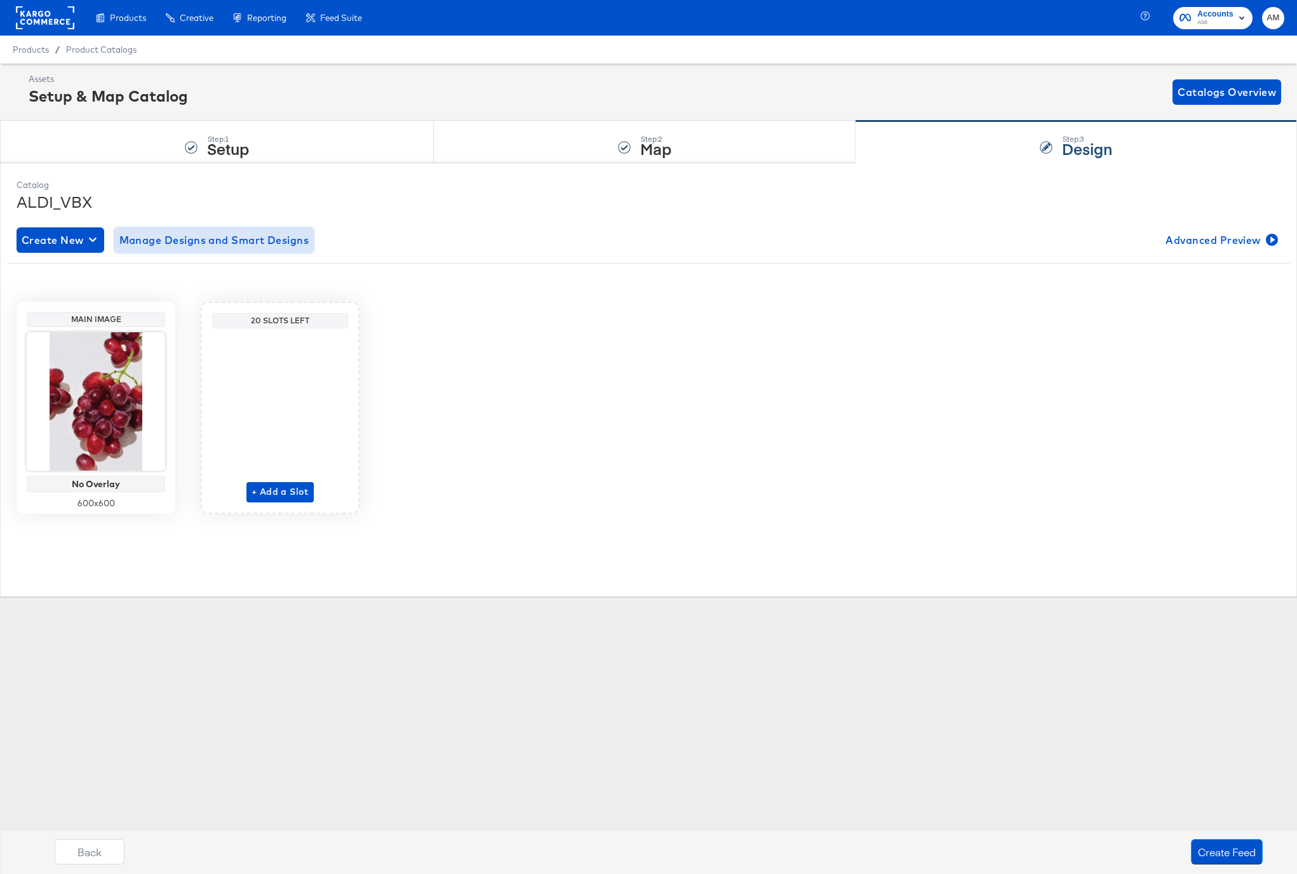
click at [192, 246] on span "Manage Designs and Smart Designs" at bounding box center [214, 240] width 190 height 18
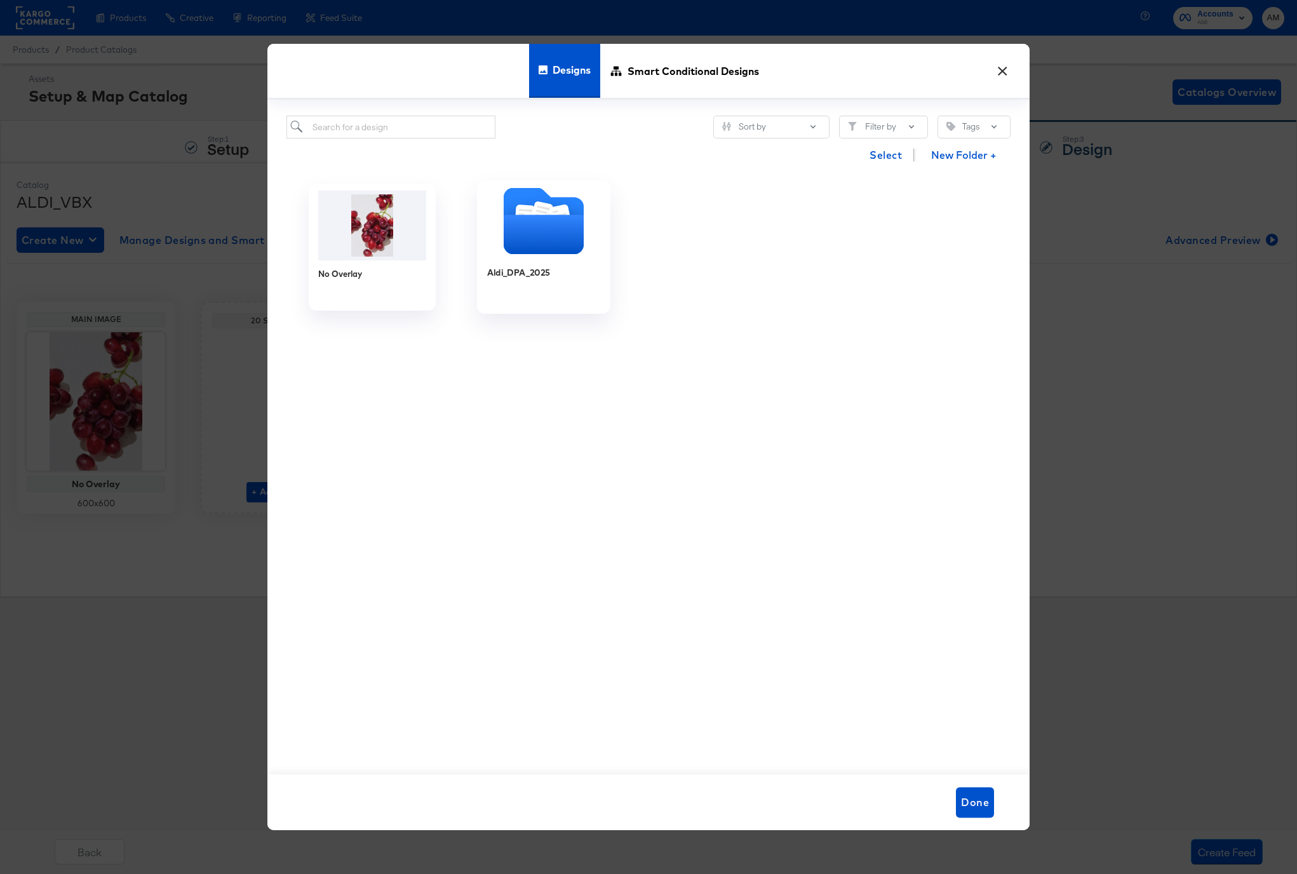
click at [532, 231] on icon "Folder" at bounding box center [544, 234] width 80 height 39
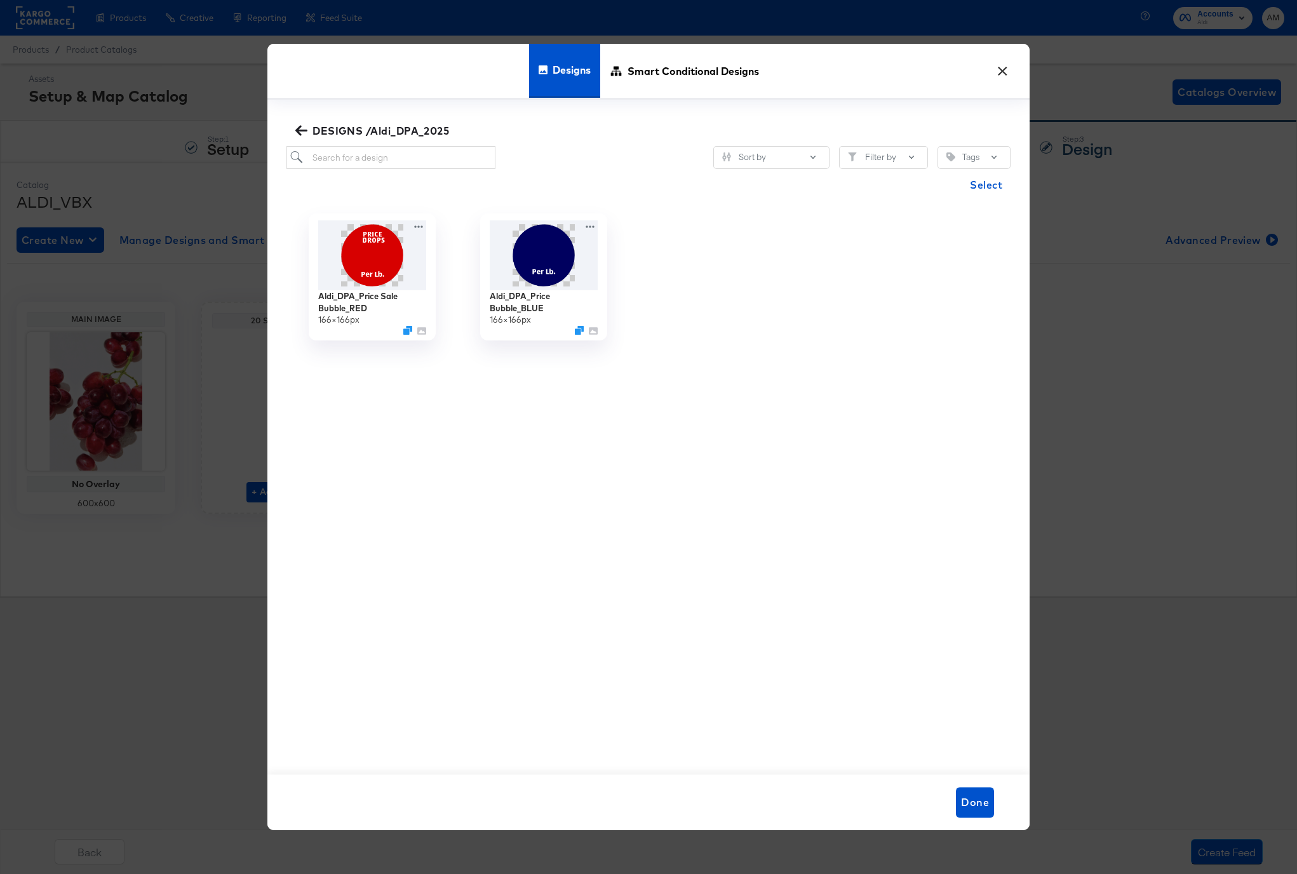
click at [299, 128] on icon "button" at bounding box center [301, 131] width 12 height 10
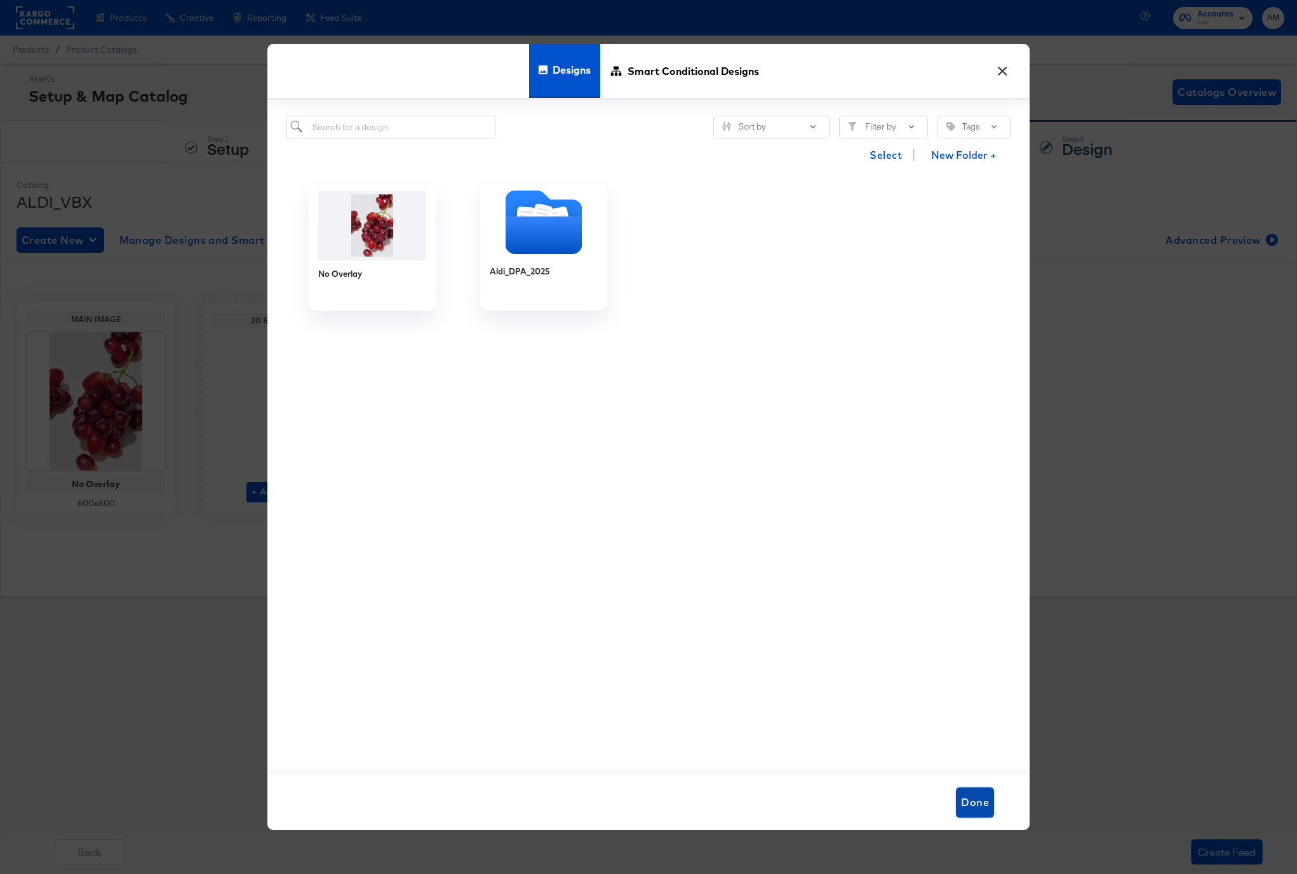
click at [979, 803] on span "Done" at bounding box center [975, 802] width 28 height 18
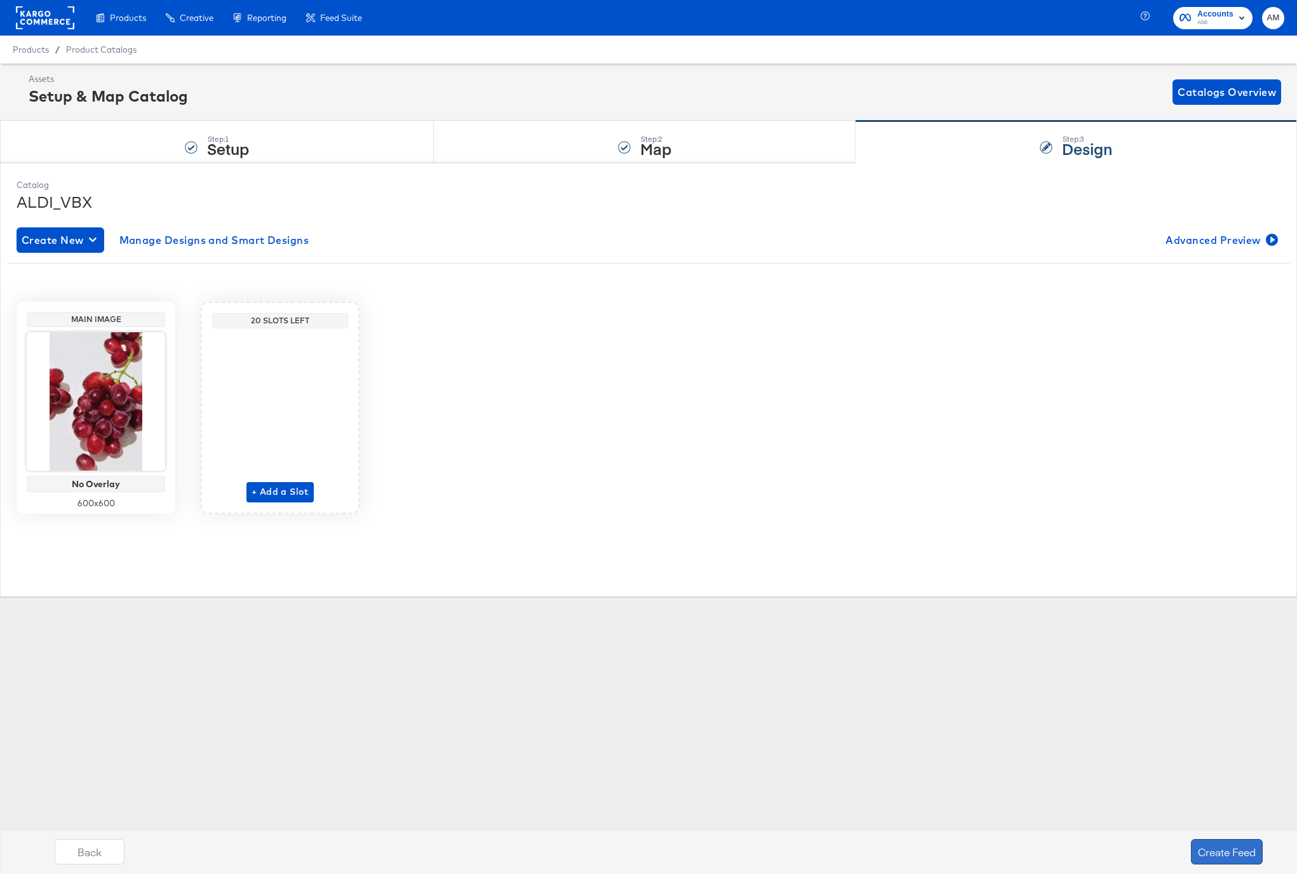
click at [1227, 851] on button "Create Feed" at bounding box center [1227, 851] width 72 height 25
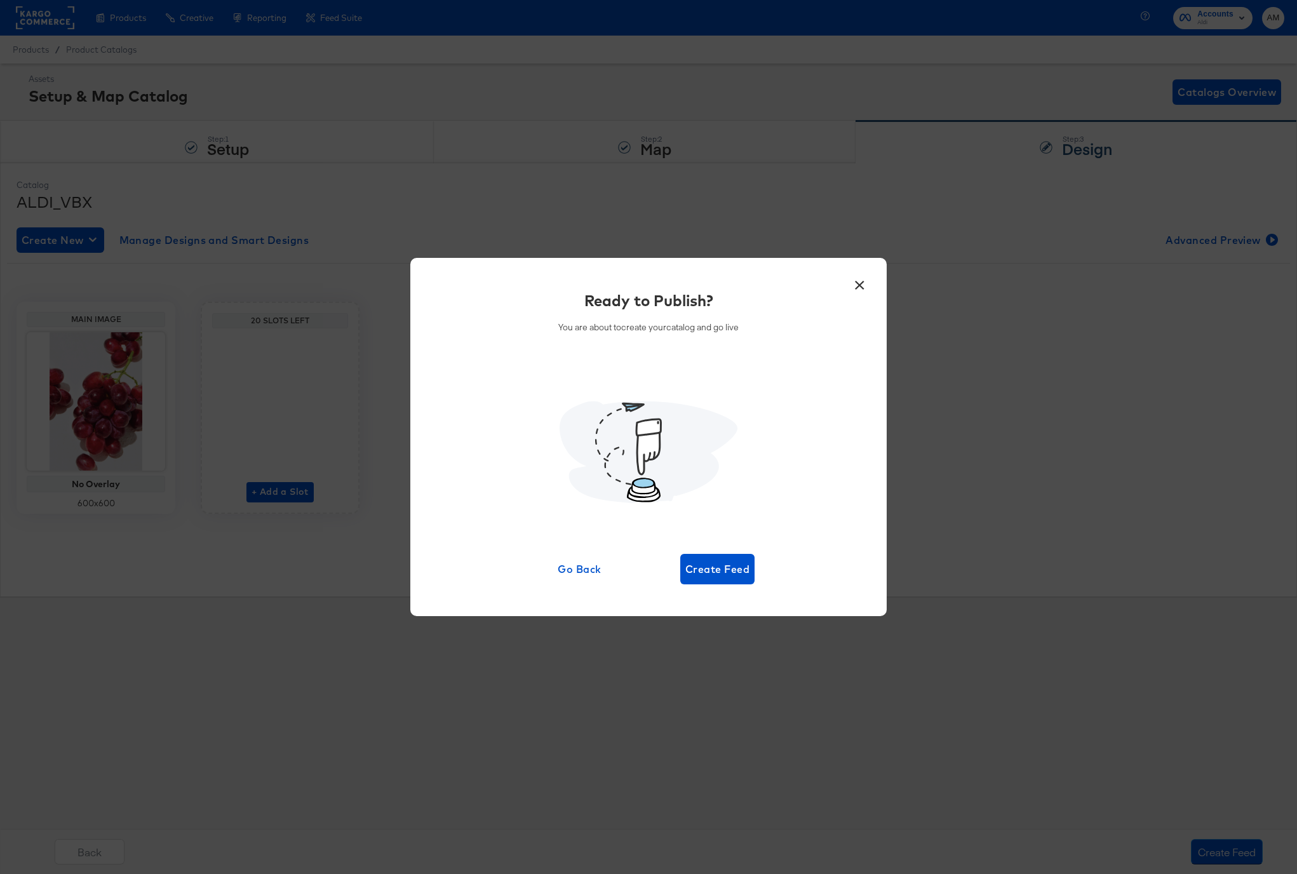
click at [659, 546] on div "Ready to Publish? You are about to create your catalog and go live Go Back Crea…" at bounding box center [648, 437] width 438 height 295
click at [699, 566] on span "Create Feed" at bounding box center [717, 569] width 64 height 18
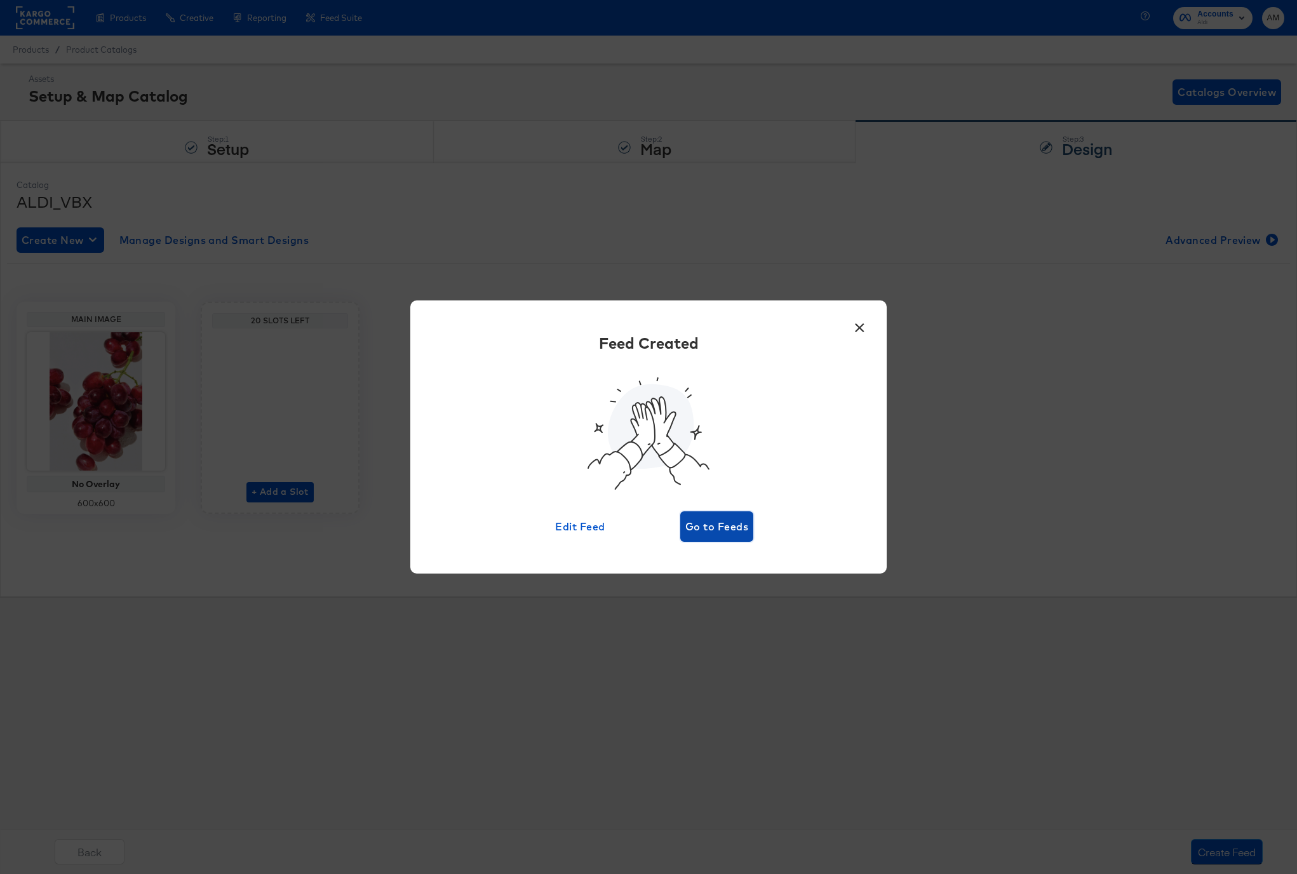
click at [699, 524] on span "Go to Feeds" at bounding box center [716, 527] width 63 height 18
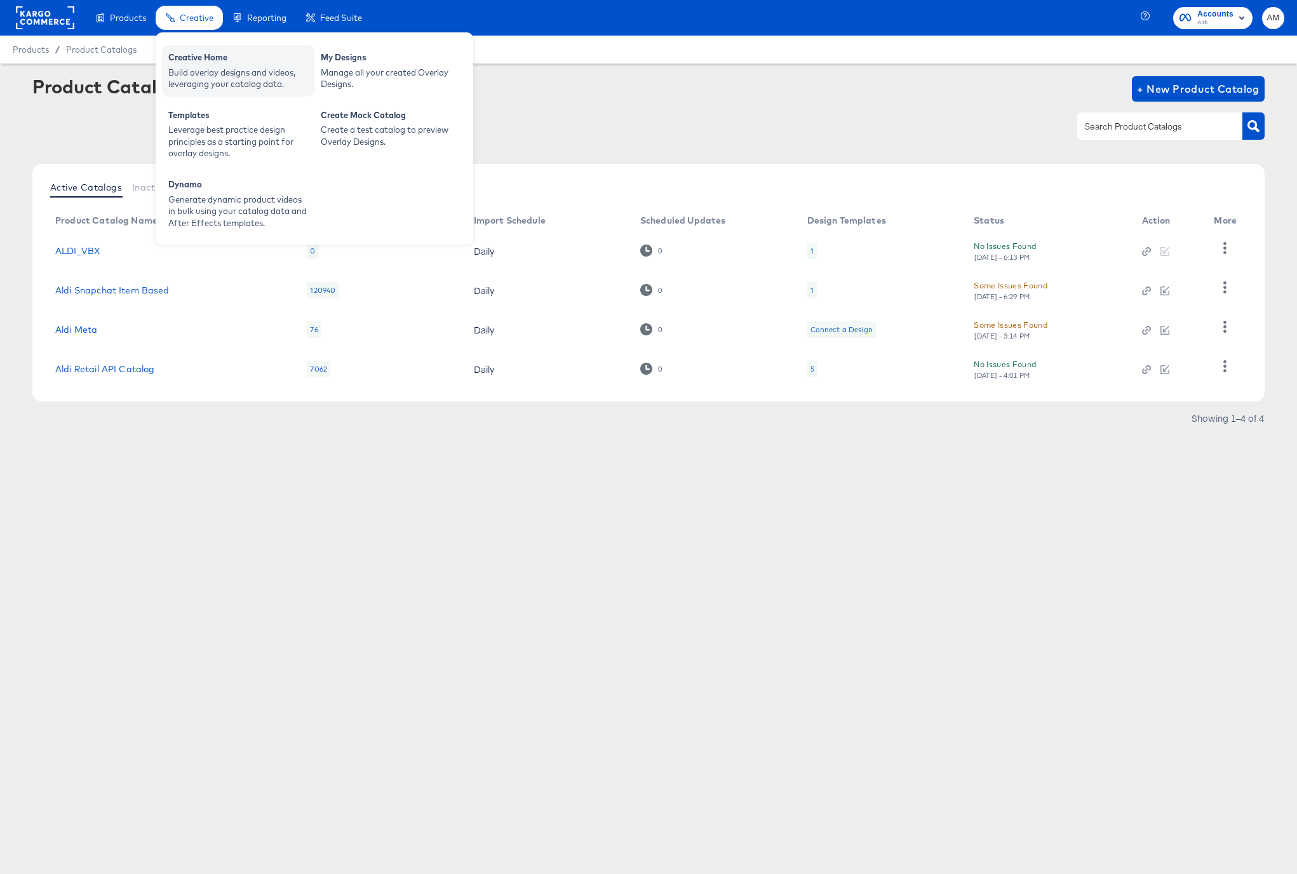
click at [203, 64] on div "Creative Home" at bounding box center [238, 58] width 140 height 15
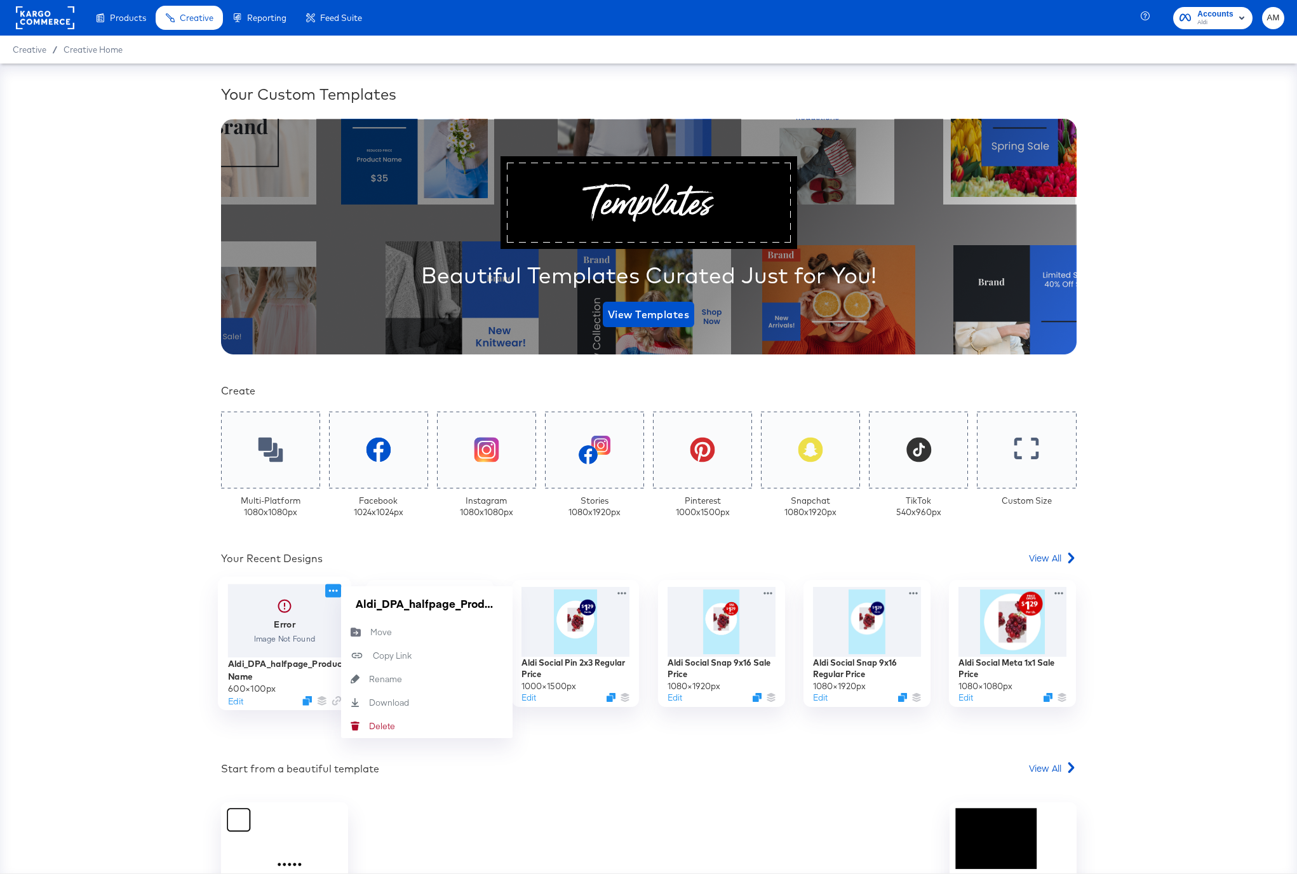
click at [330, 590] on icon at bounding box center [333, 590] width 16 height 13
click at [231, 718] on div "Error Image Not Found Aldi_DPA_halfpage_Product Name 600 × 100 px Edit Aldi_DPA…" at bounding box center [649, 656] width 894 height 152
click at [233, 700] on button "Edit" at bounding box center [234, 700] width 15 height 12
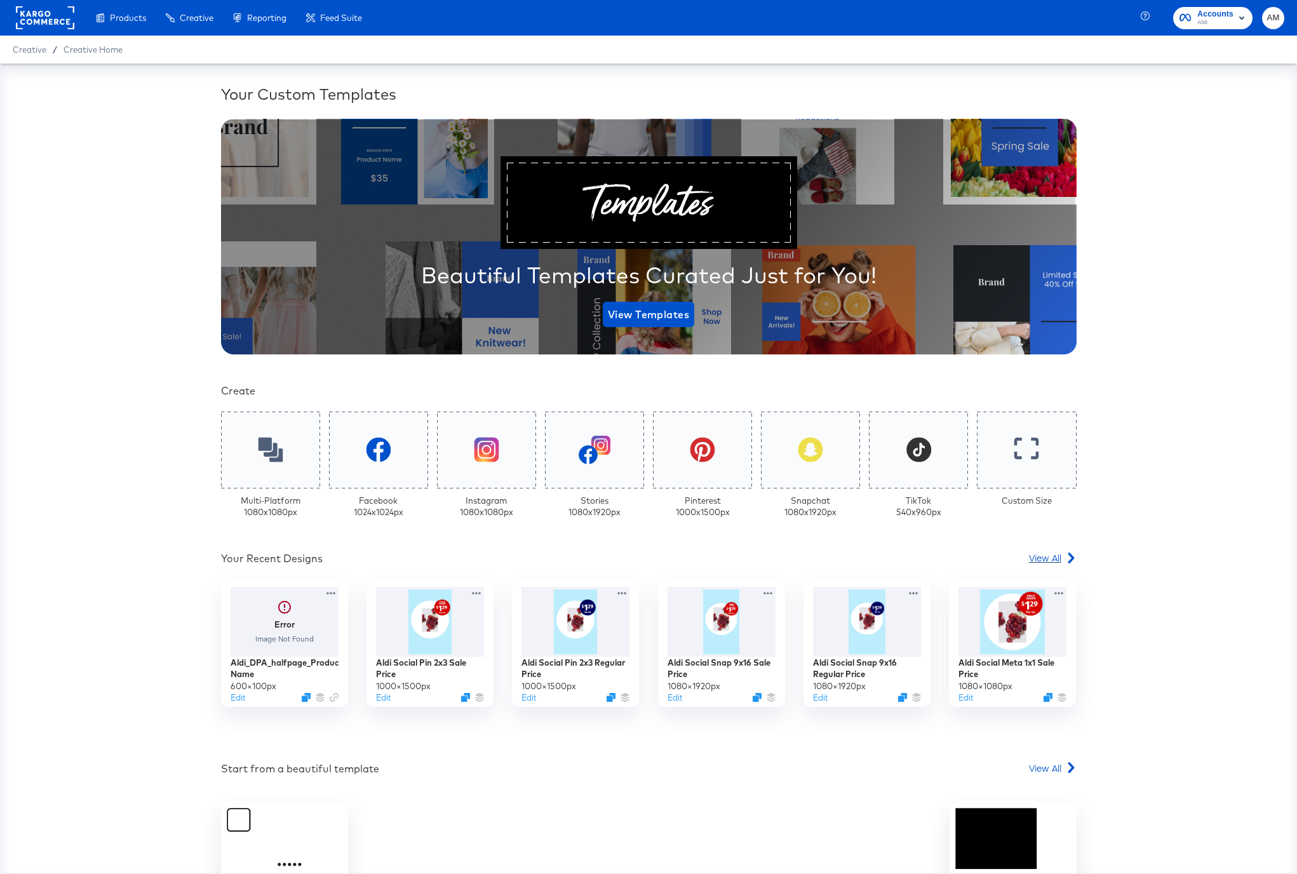
click at [1036, 557] on span "View All" at bounding box center [1045, 557] width 32 height 13
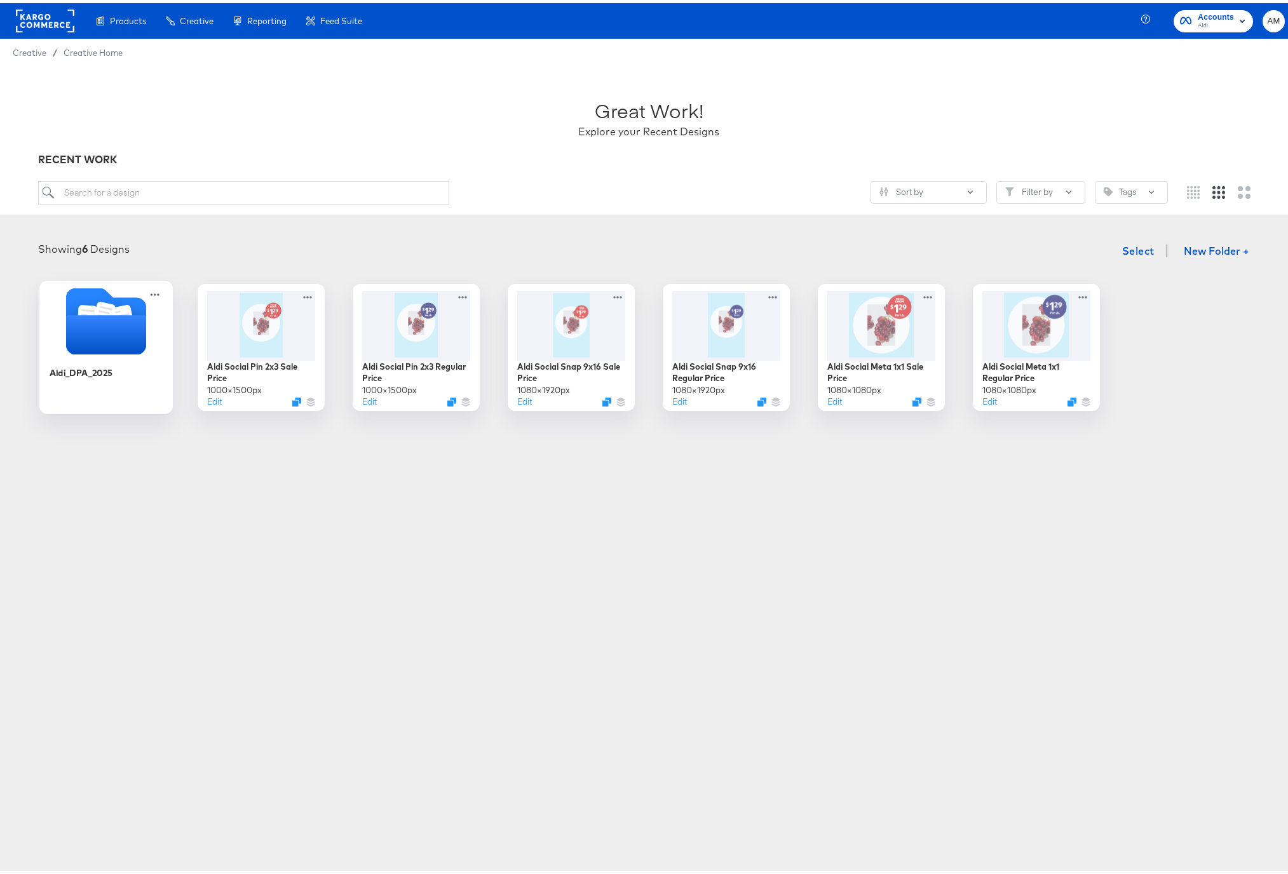
click at [92, 334] on icon "Folder" at bounding box center [106, 331] width 80 height 39
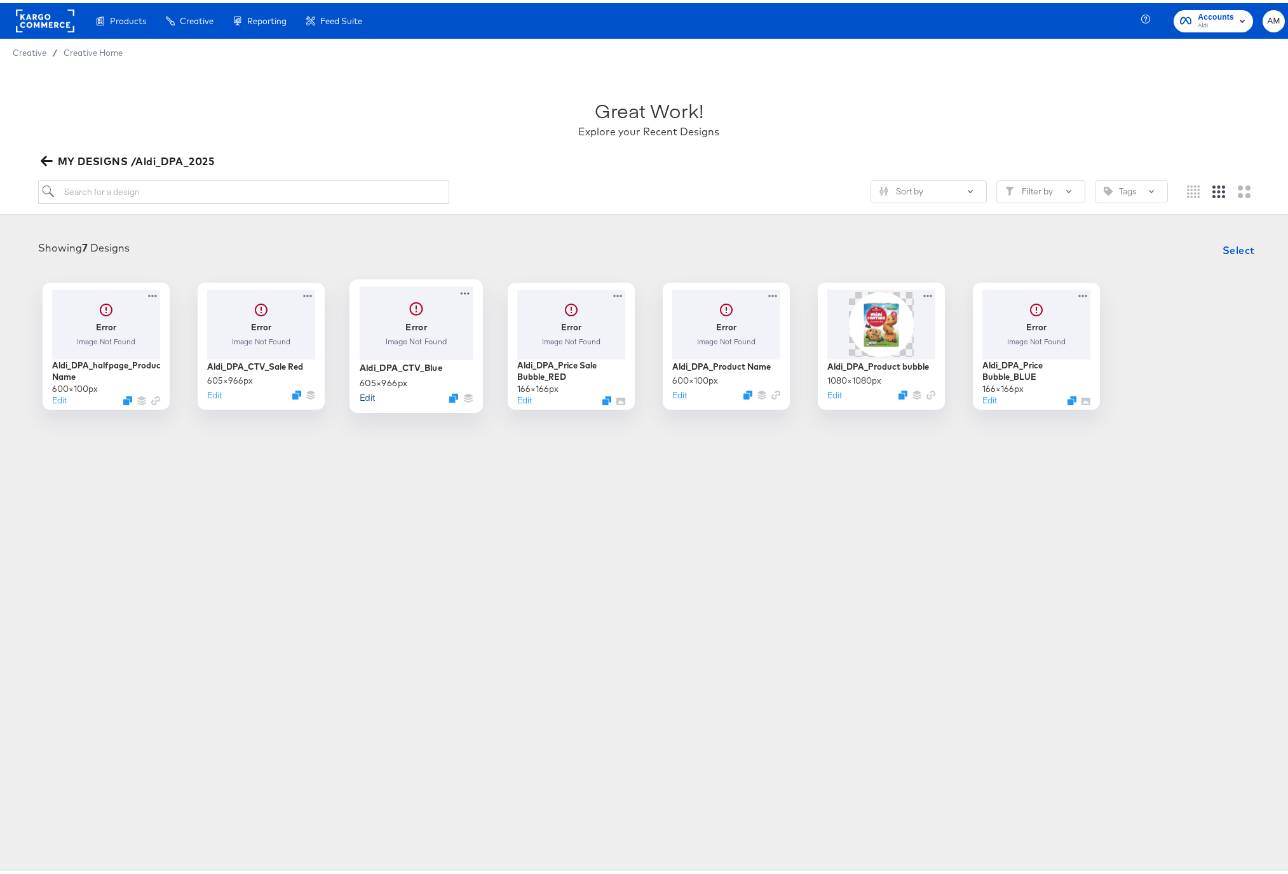
click at [365, 395] on button "Edit" at bounding box center [367, 394] width 15 height 12
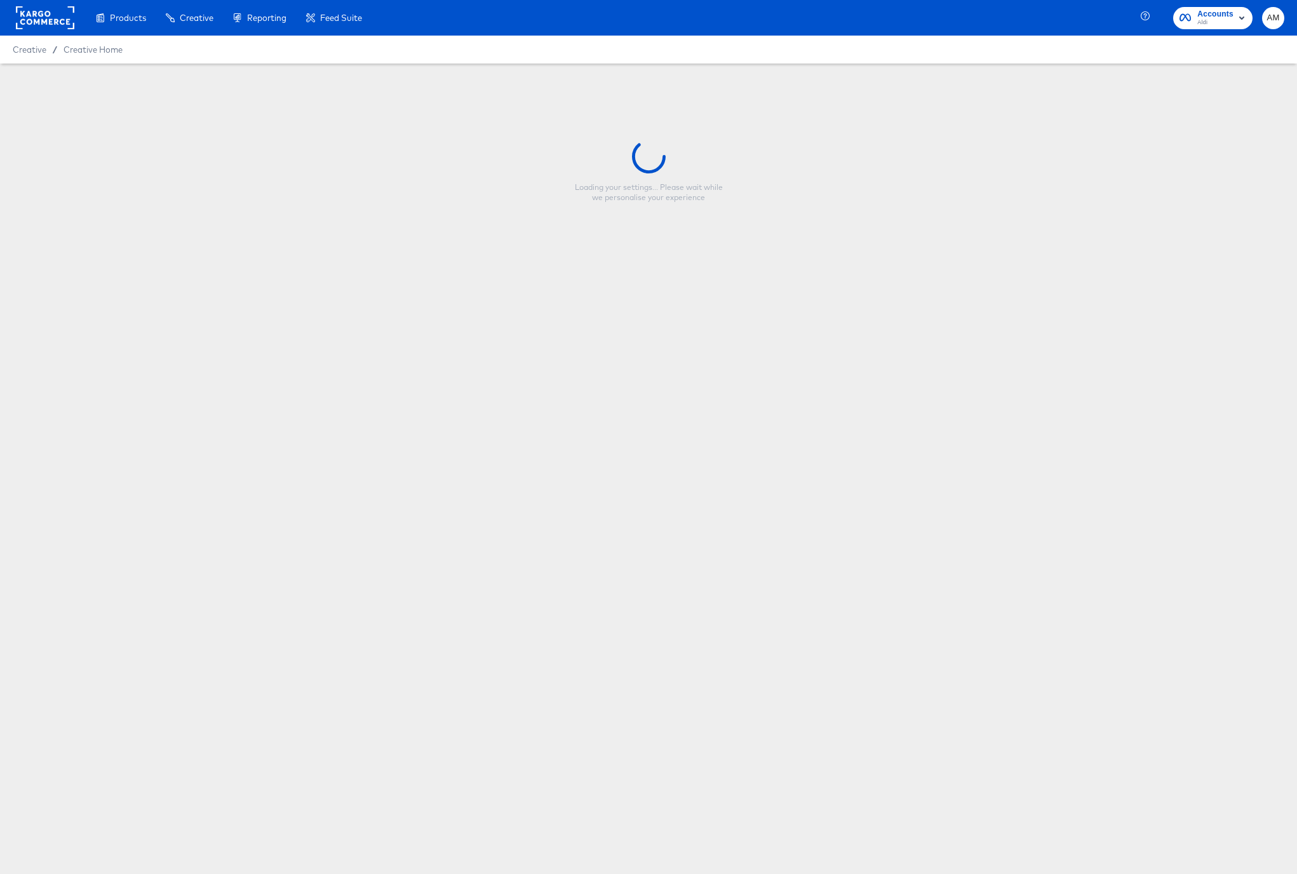
type input "Aldi_DPA_CTV_Blue"
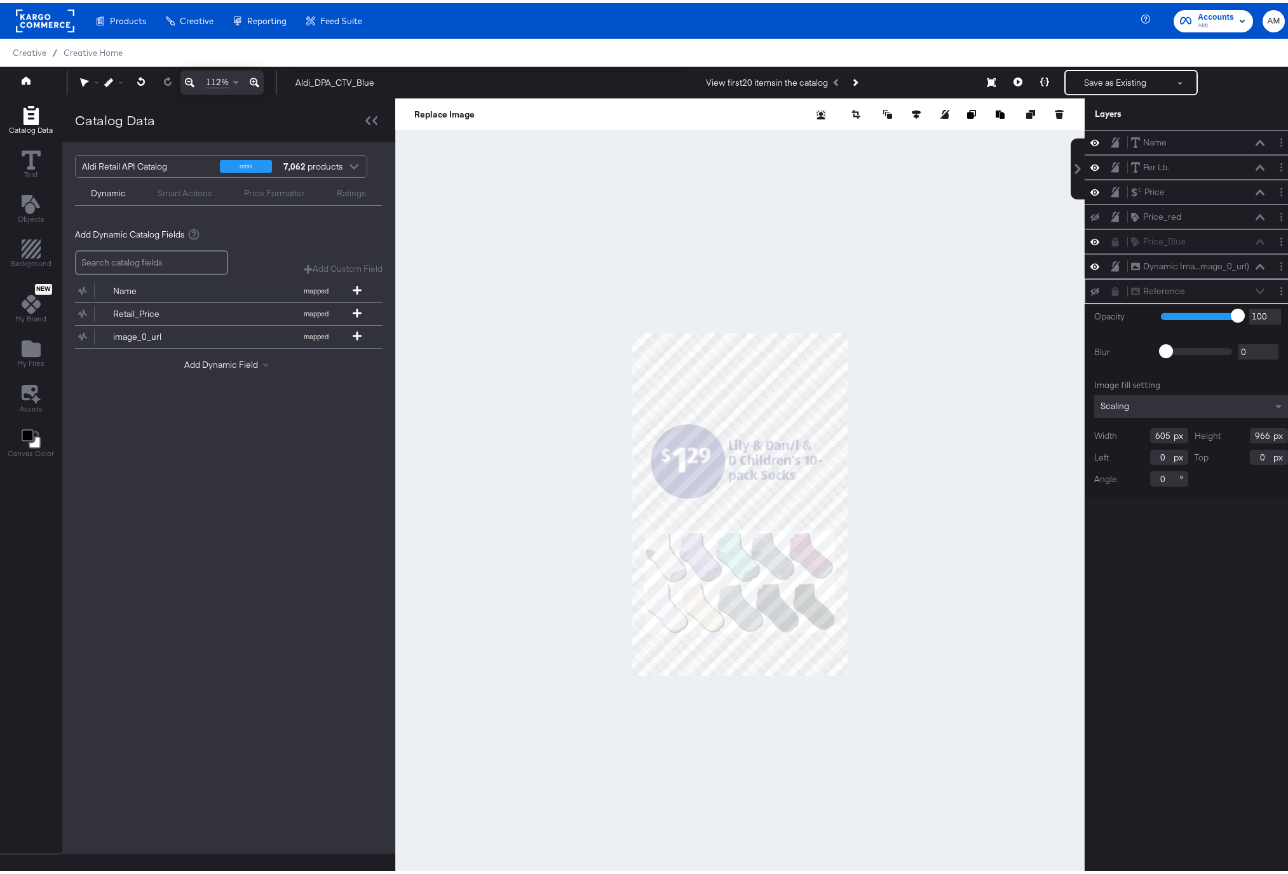
click at [349, 164] on div at bounding box center [353, 165] width 19 height 22
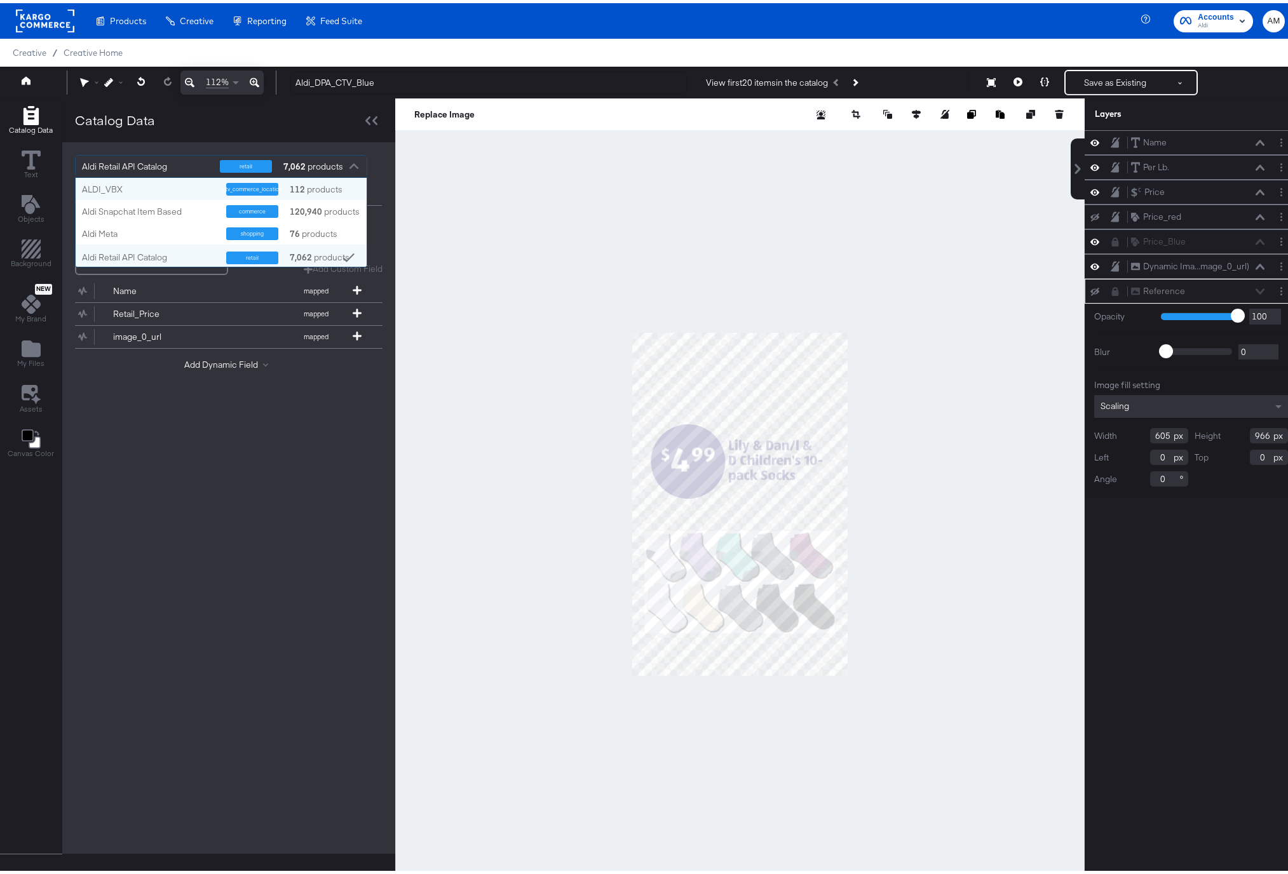
scroll to position [79, 281]
click at [152, 185] on div "ALDI_VBX" at bounding box center [149, 186] width 135 height 12
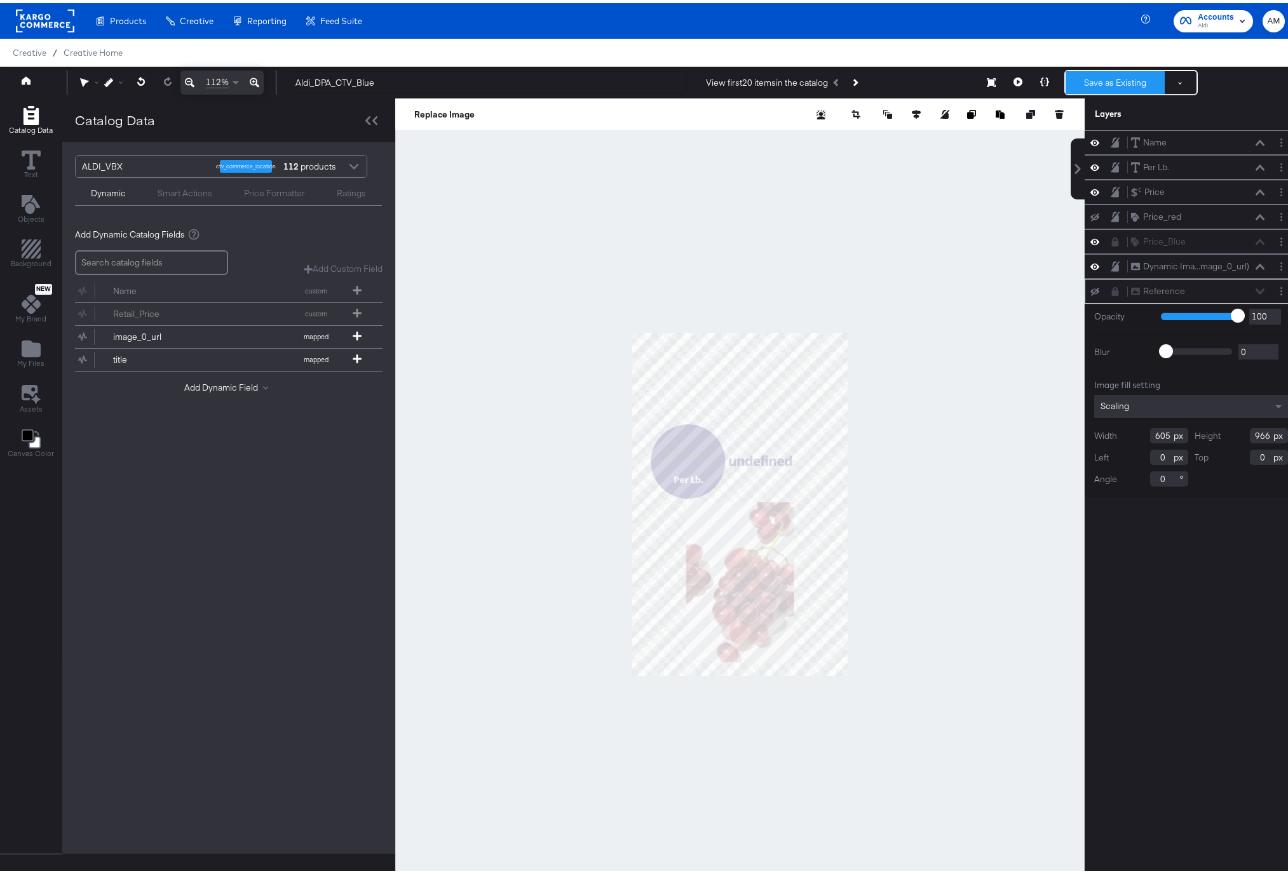
click at [1105, 77] on button "Save as Existing" at bounding box center [1114, 79] width 99 height 23
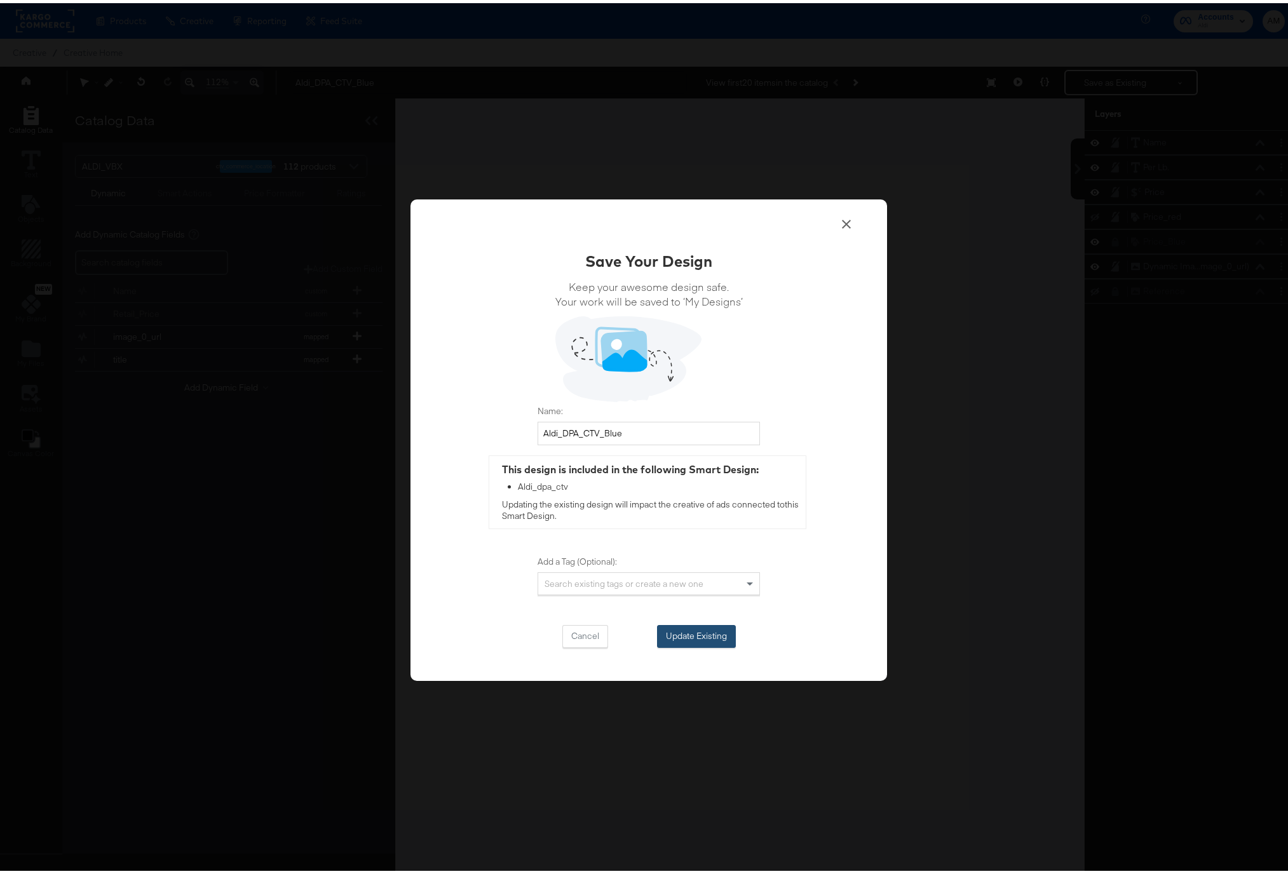
click at [692, 634] on button "Update Existing" at bounding box center [696, 633] width 79 height 23
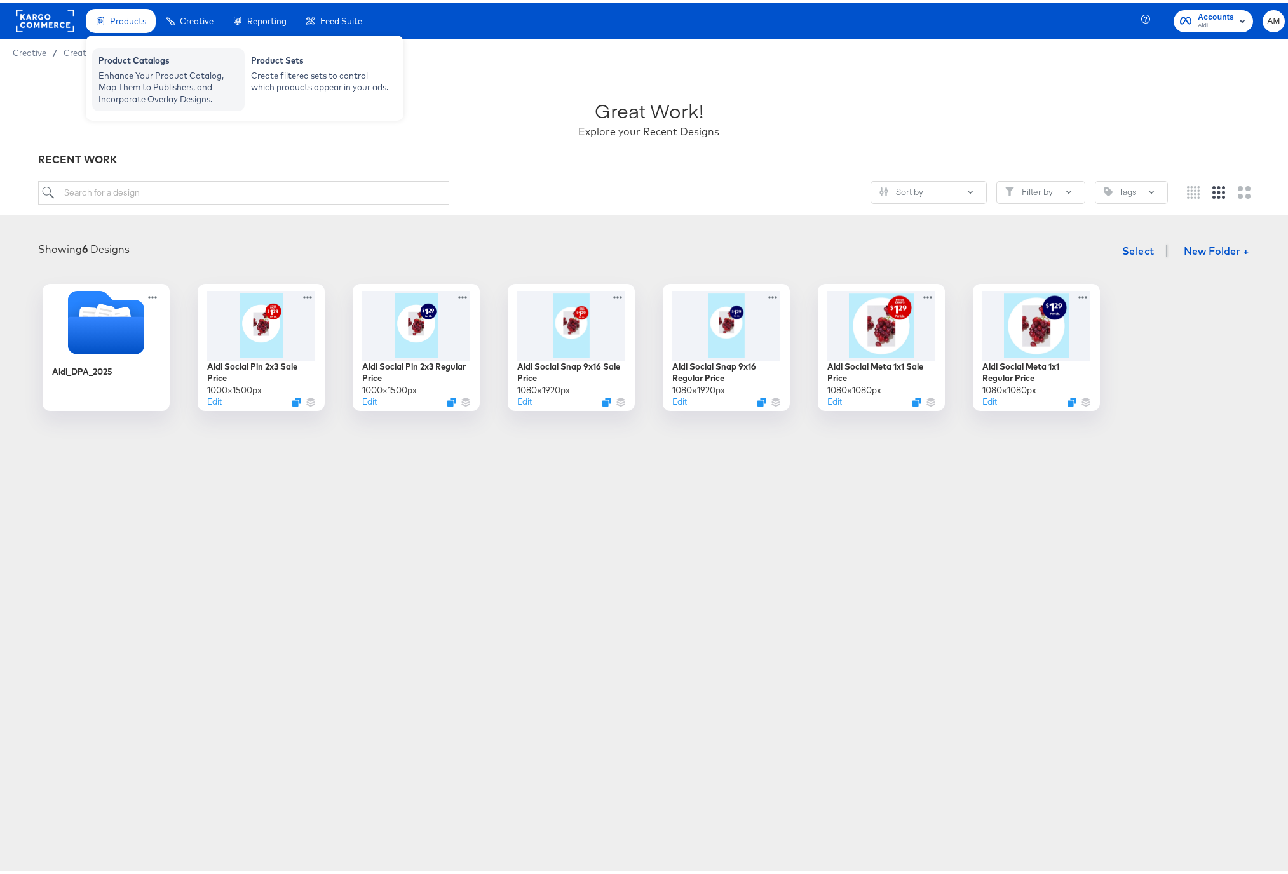
click at [130, 57] on div "Product Catalogs" at bounding box center [168, 58] width 140 height 15
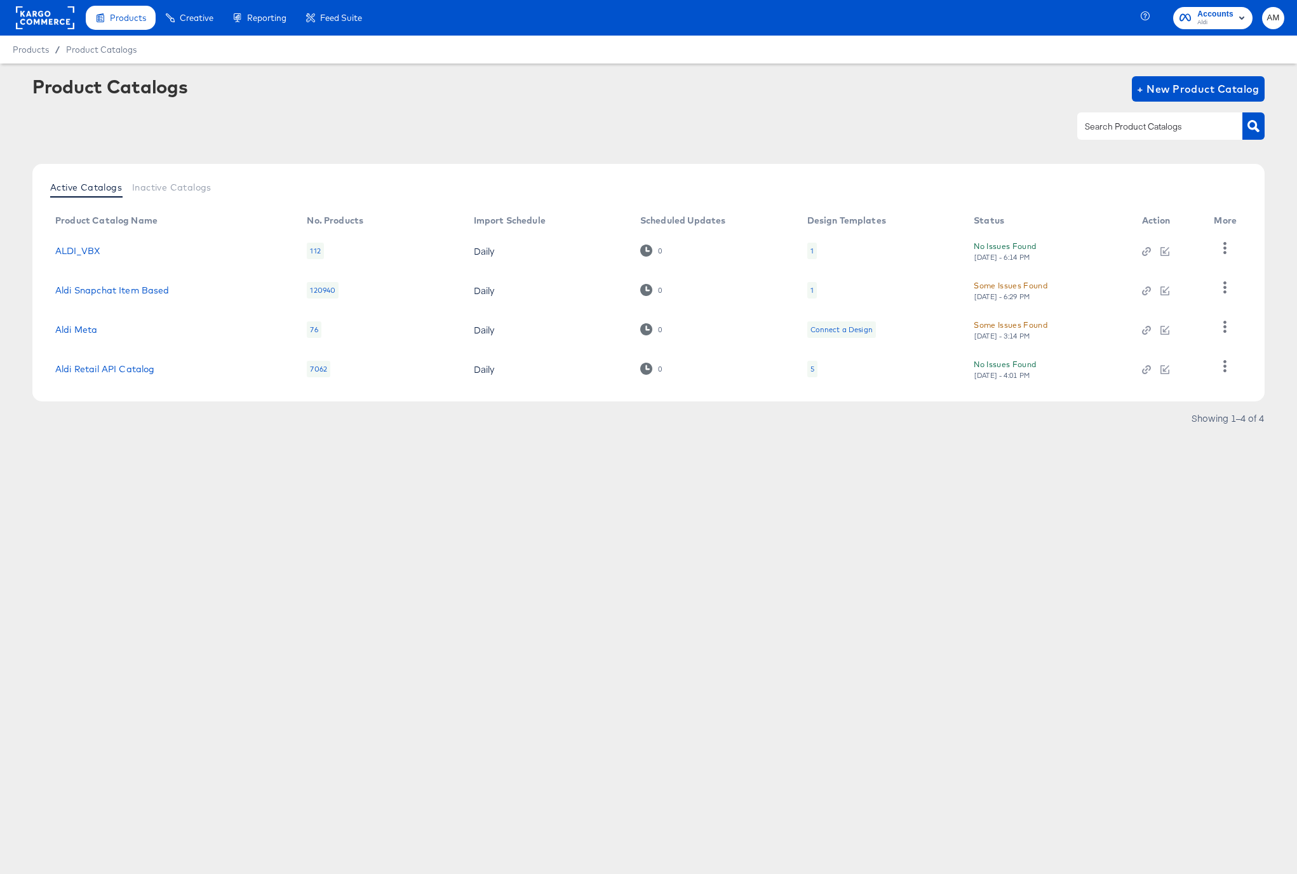
click at [813, 249] on div "1" at bounding box center [812, 251] width 10 height 17
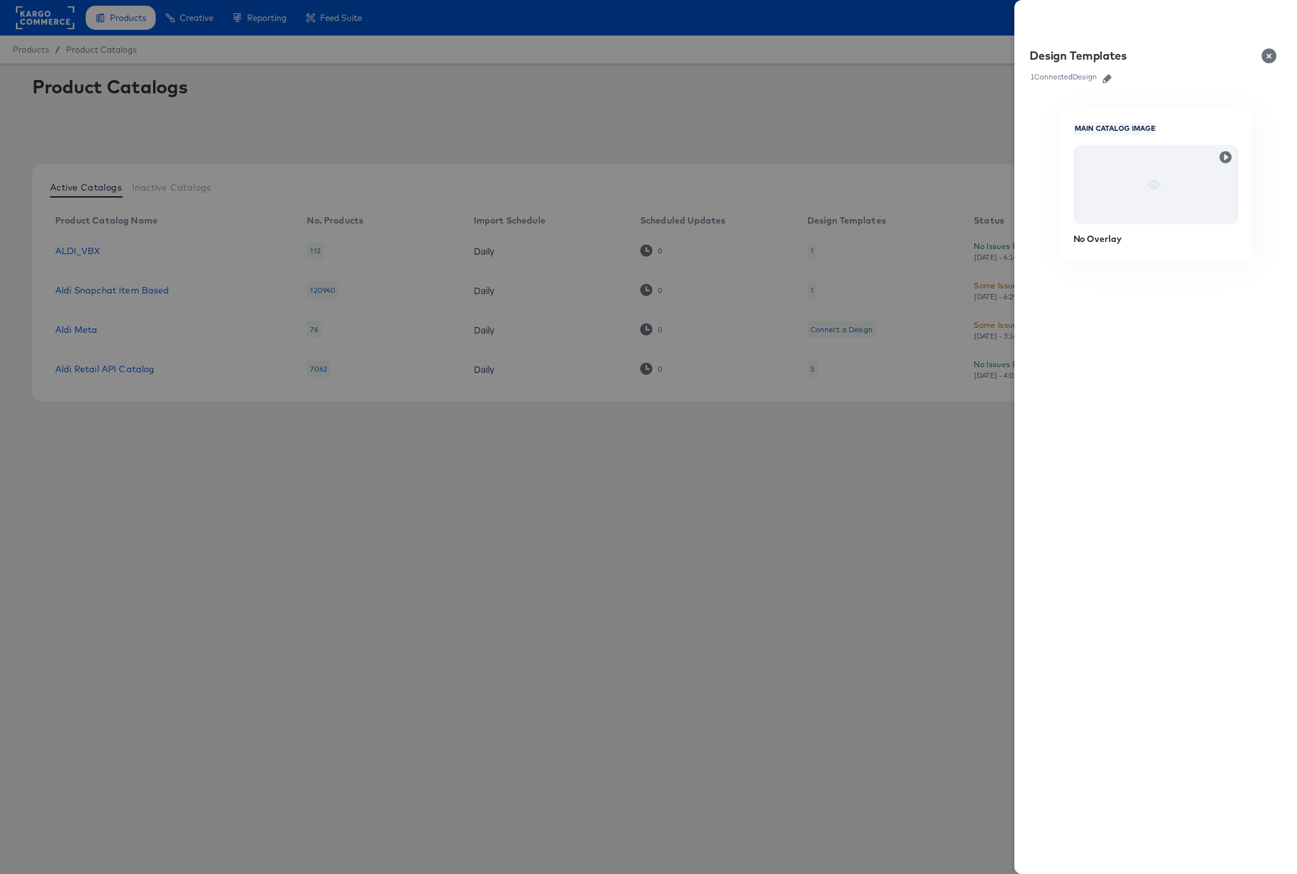
click at [1111, 77] on icon "button" at bounding box center [1107, 78] width 9 height 9
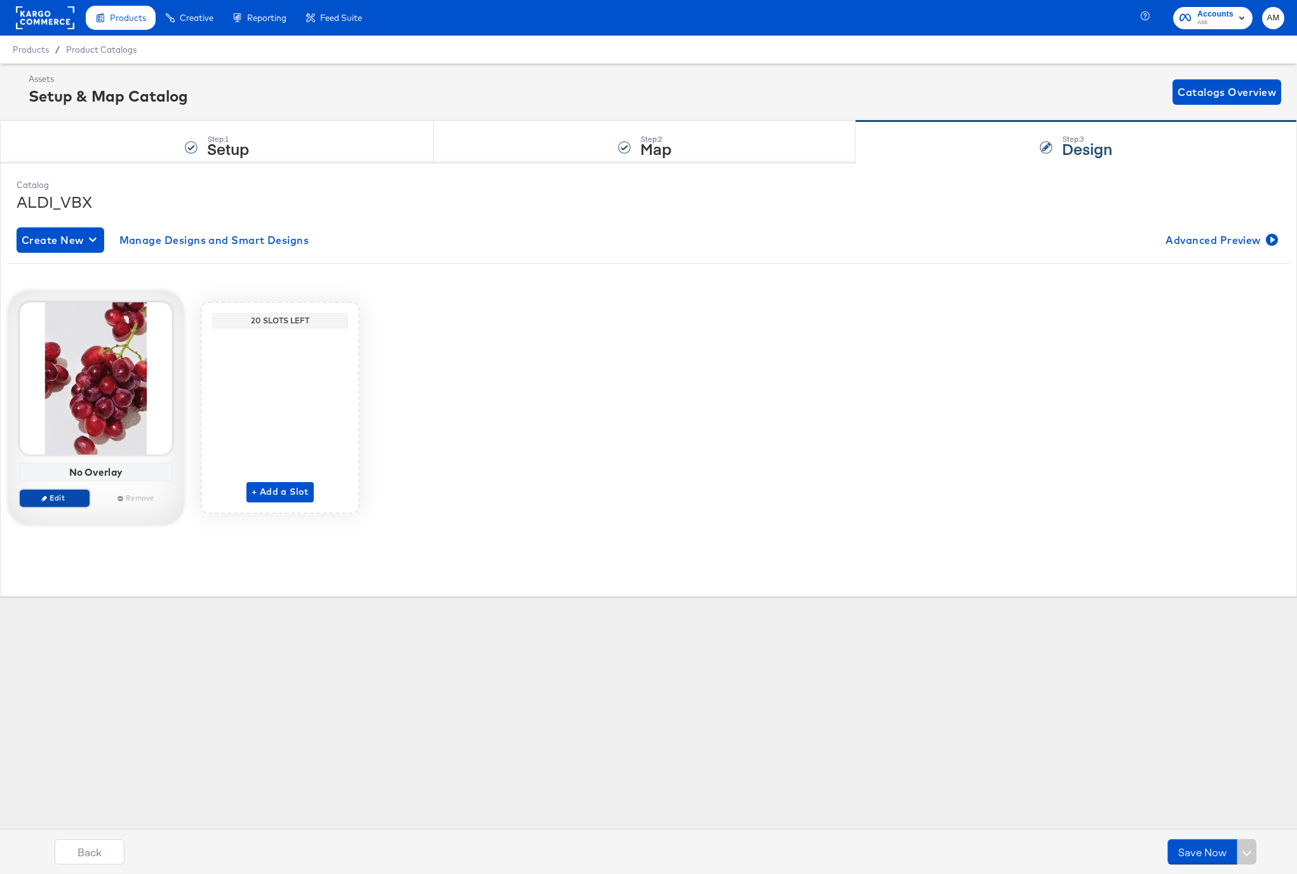
click at [51, 497] on span "Edit" at bounding box center [54, 498] width 58 height 10
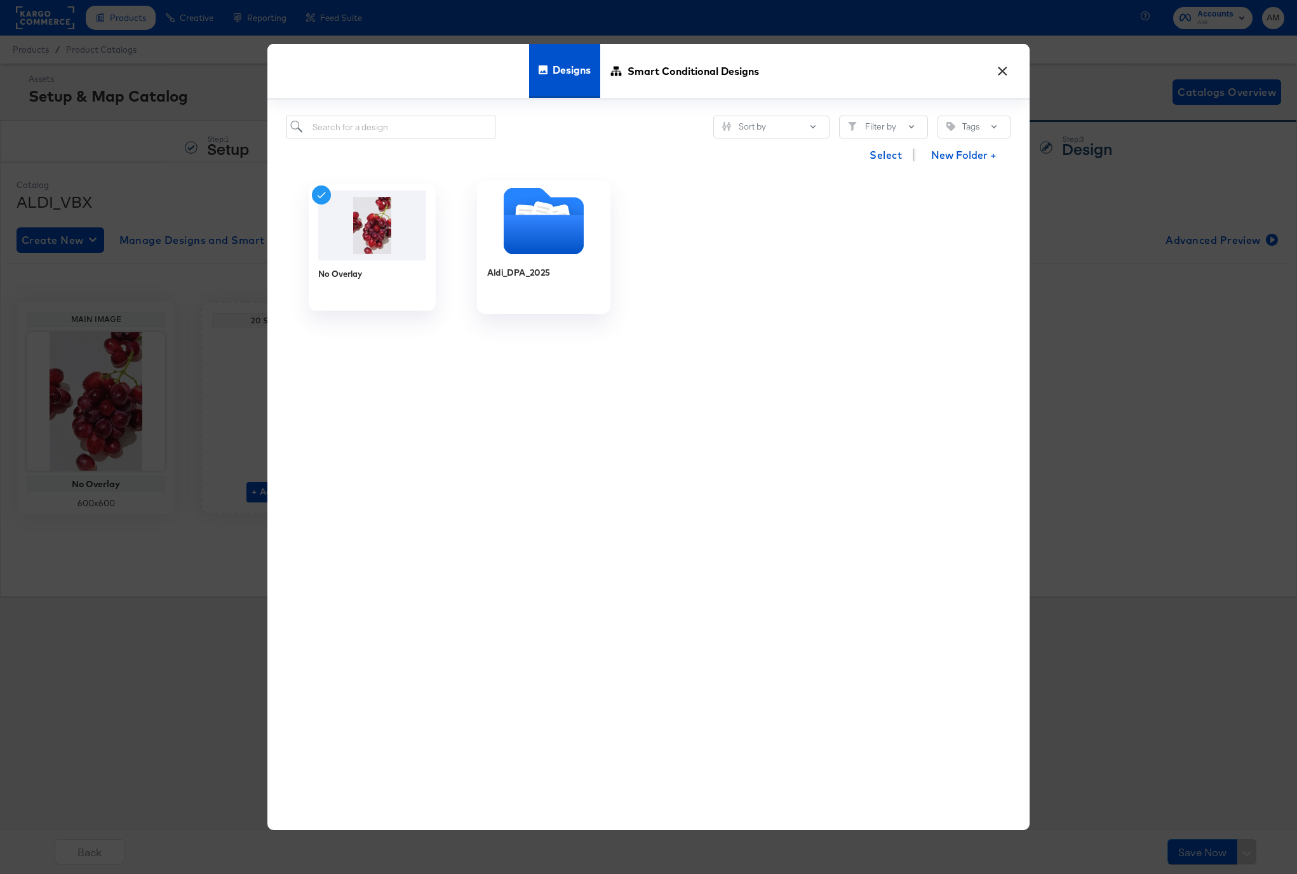
click at [536, 231] on icon "Folder" at bounding box center [544, 234] width 80 height 39
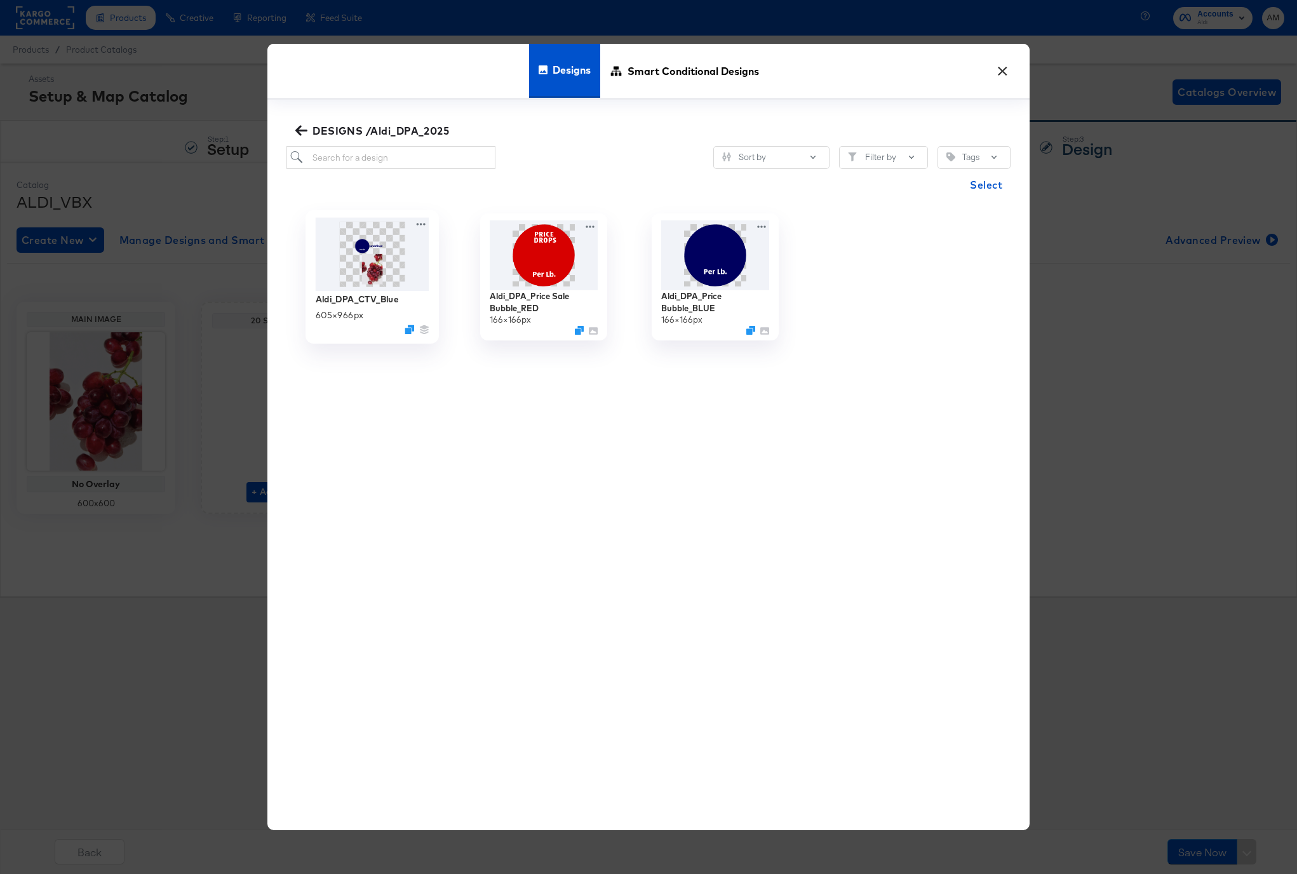
click at [361, 248] on img at bounding box center [373, 254] width 114 height 73
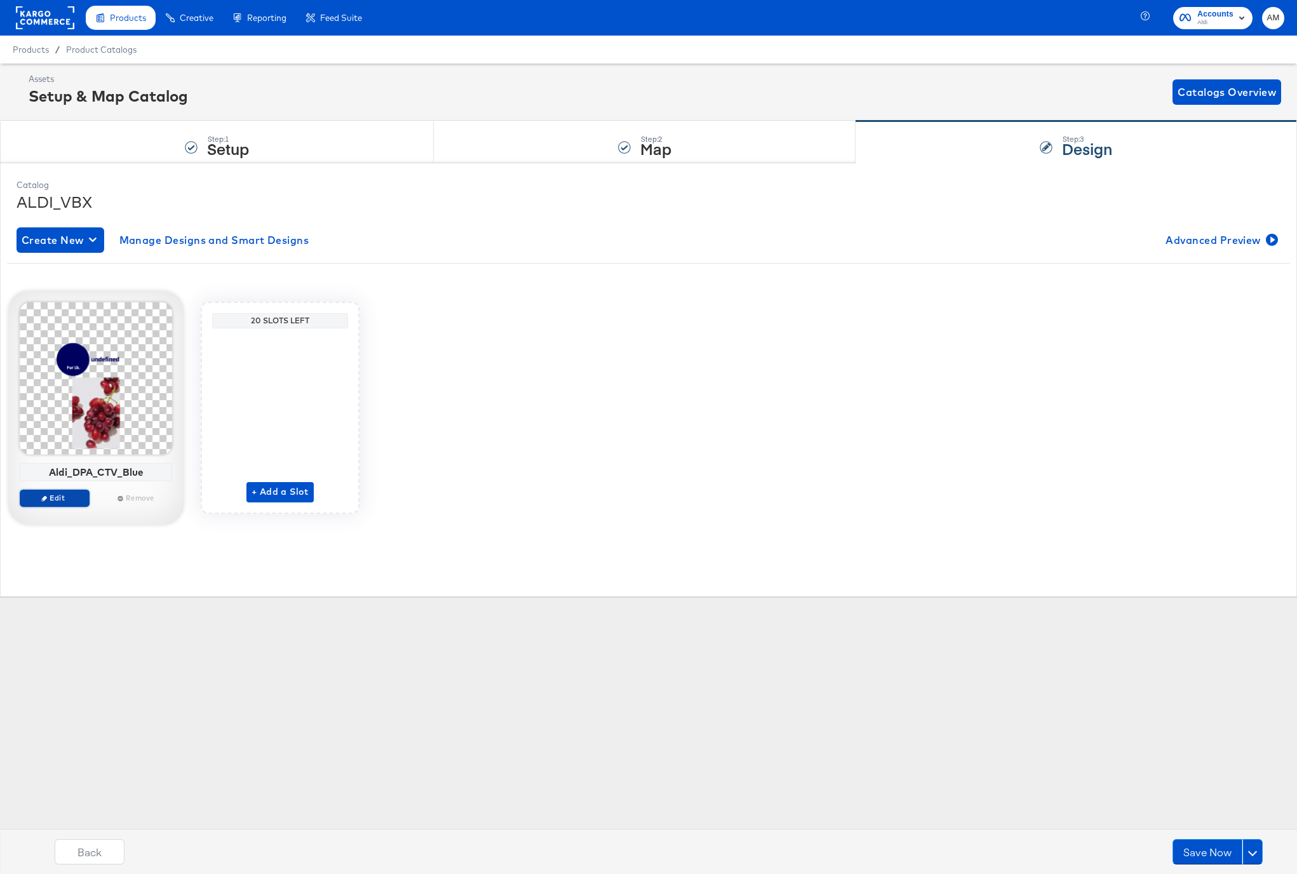
click at [58, 499] on span "Edit" at bounding box center [54, 498] width 58 height 10
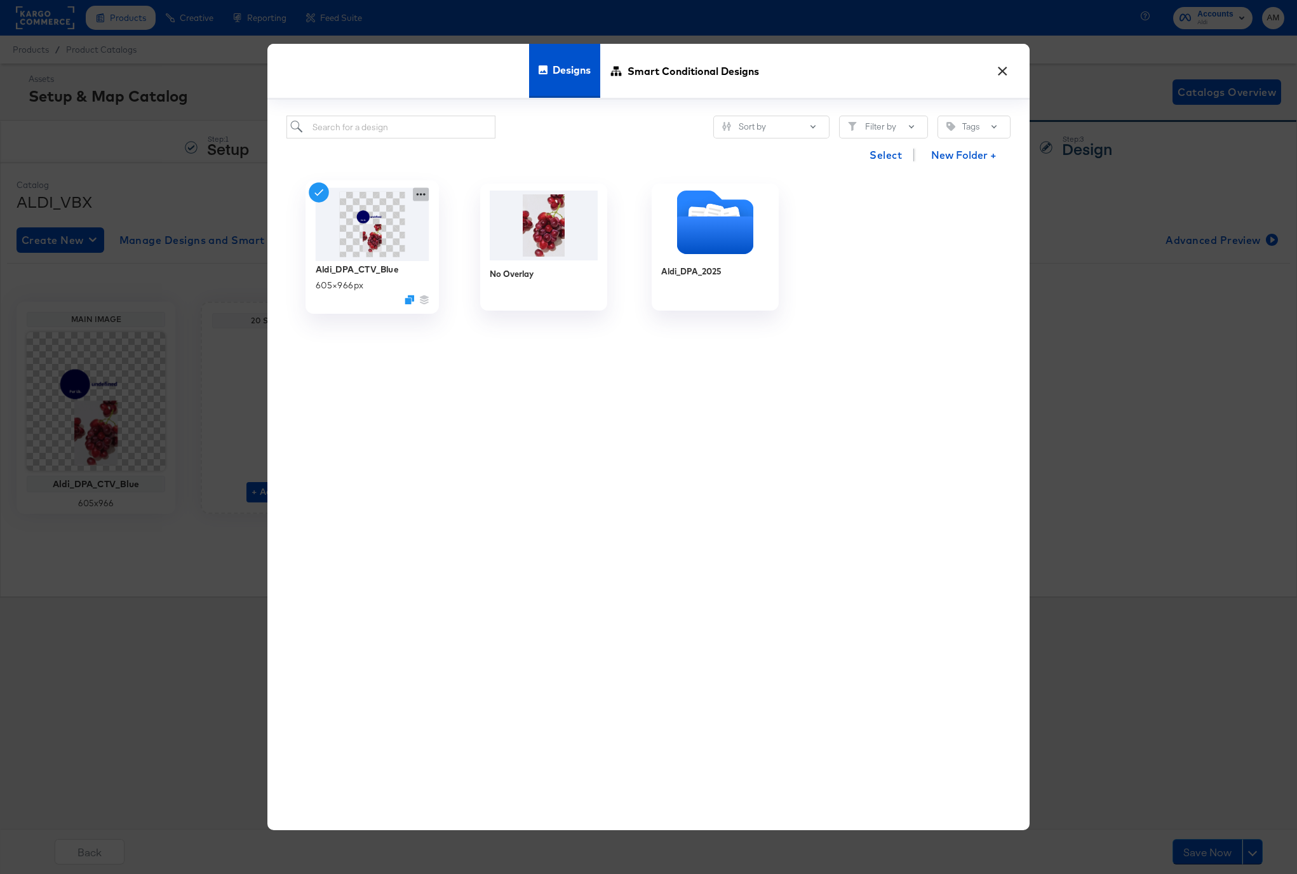
click at [421, 194] on icon at bounding box center [421, 194] width 9 height 3
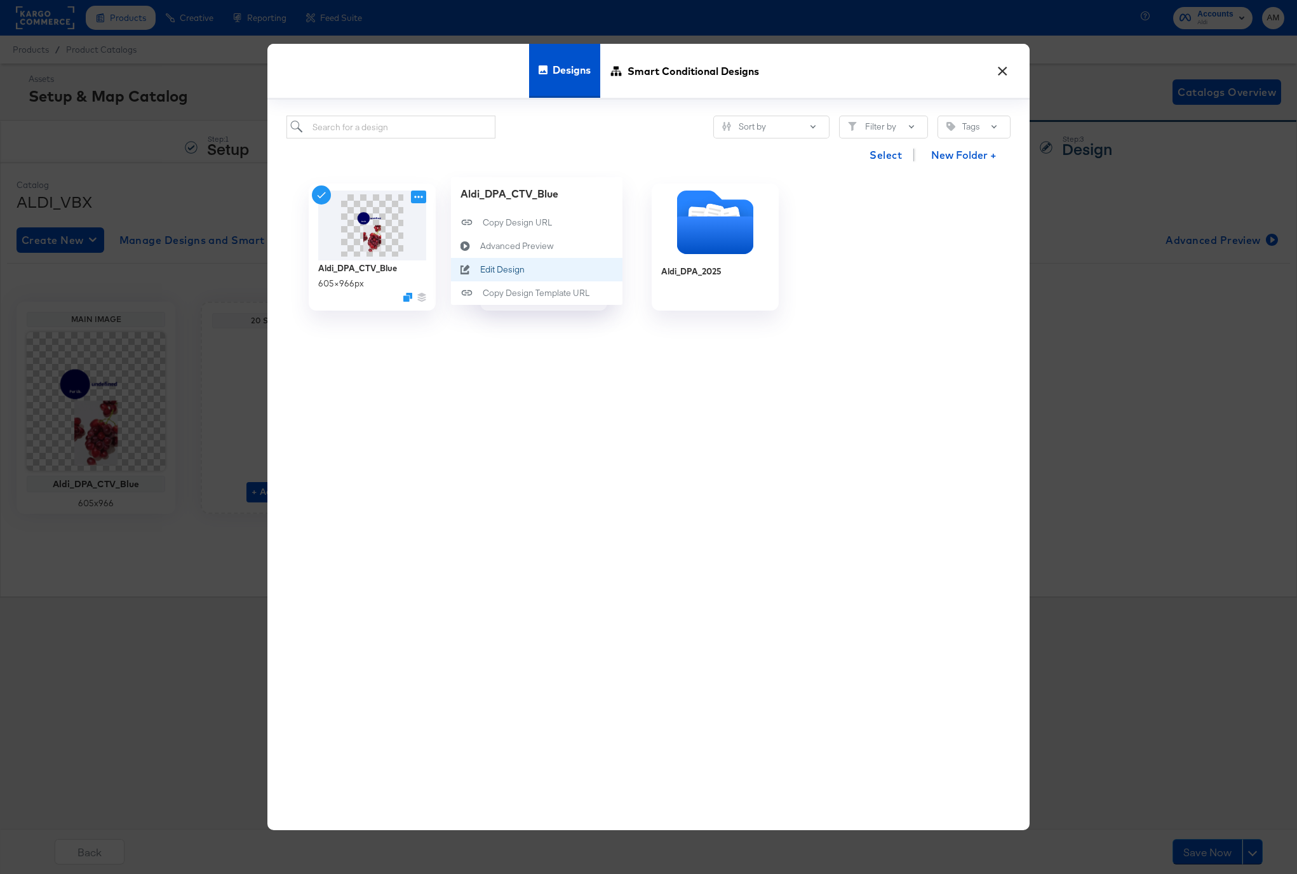
click at [478, 269] on icon at bounding box center [465, 270] width 29 height 10
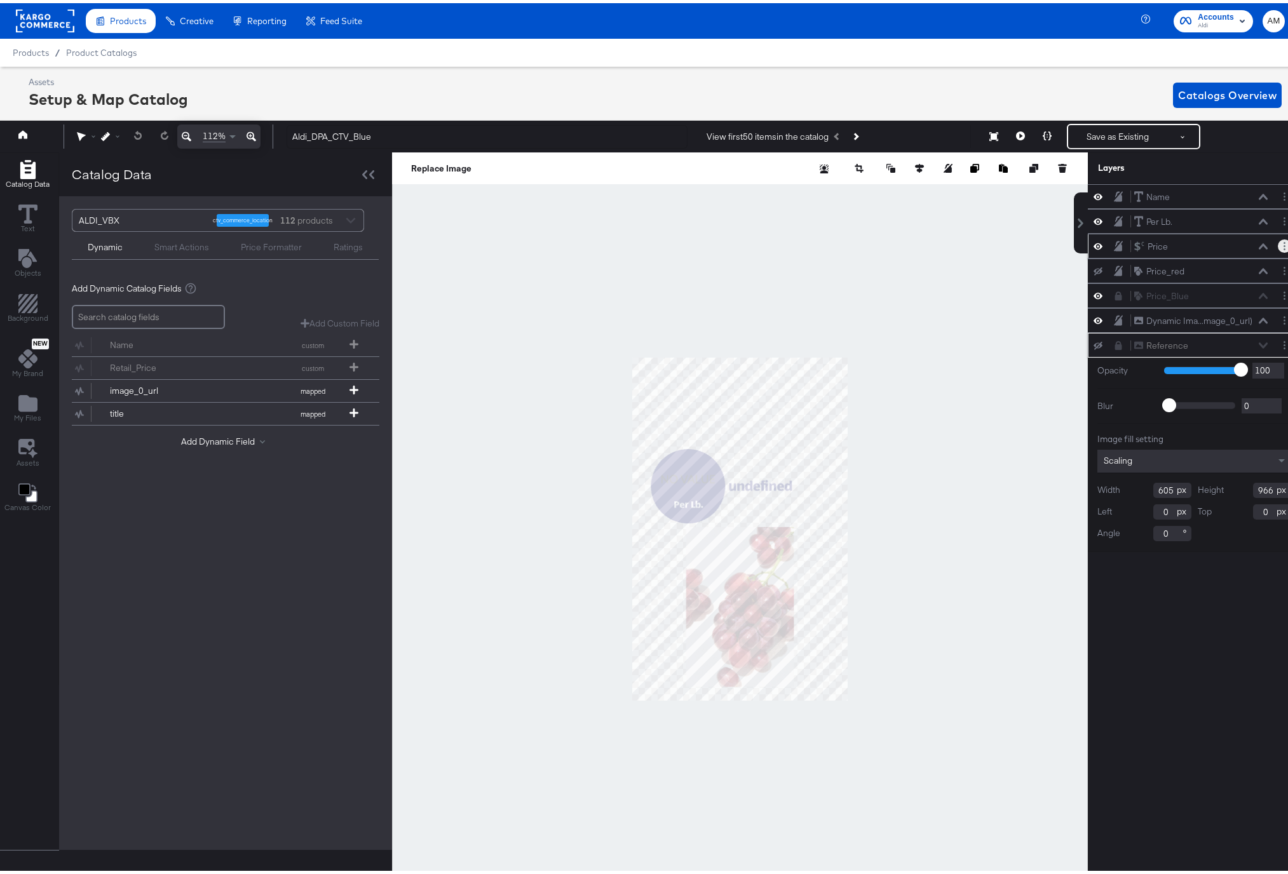
click at [1278, 244] on button "Layer Options" at bounding box center [1284, 242] width 13 height 13
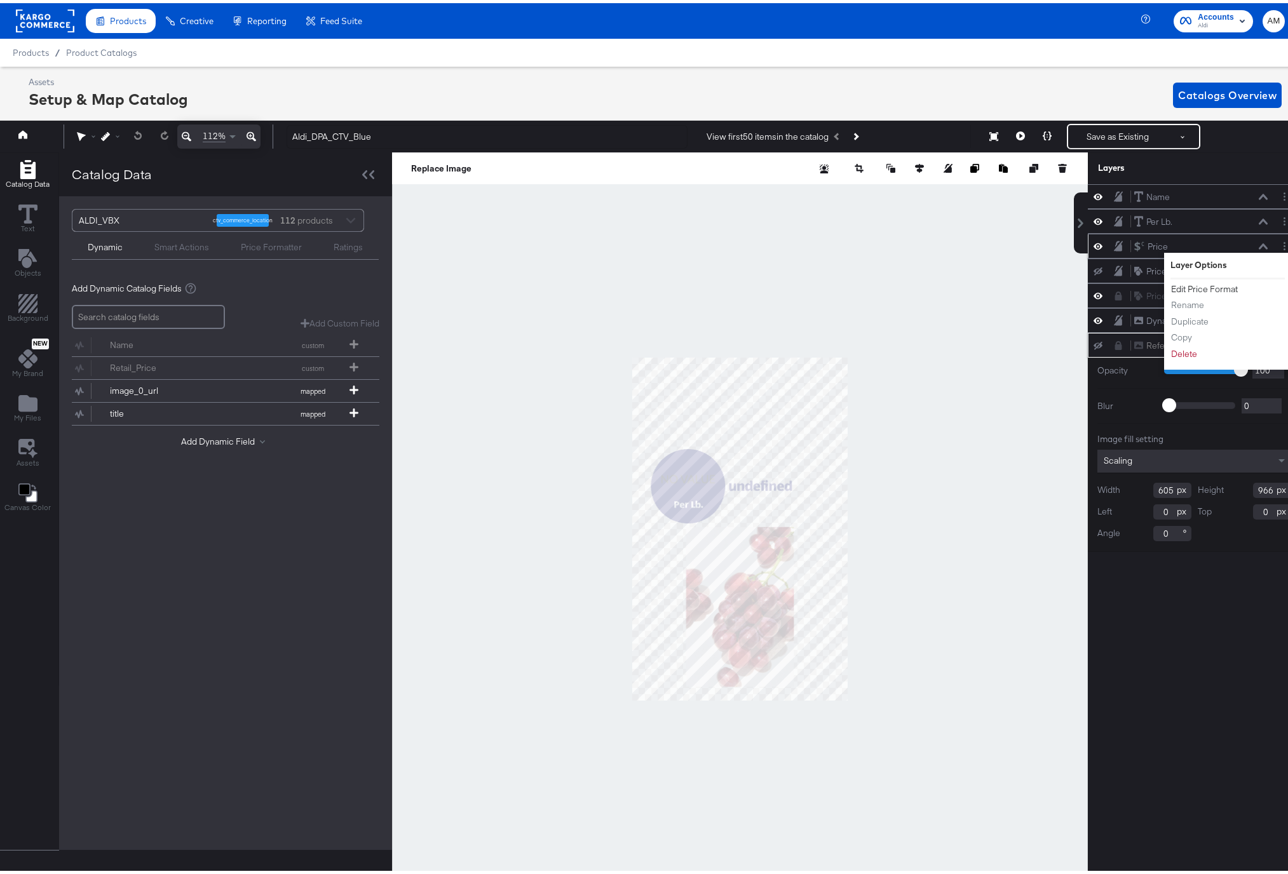
click at [1198, 284] on button "Edit Price Format" at bounding box center [1204, 286] width 68 height 13
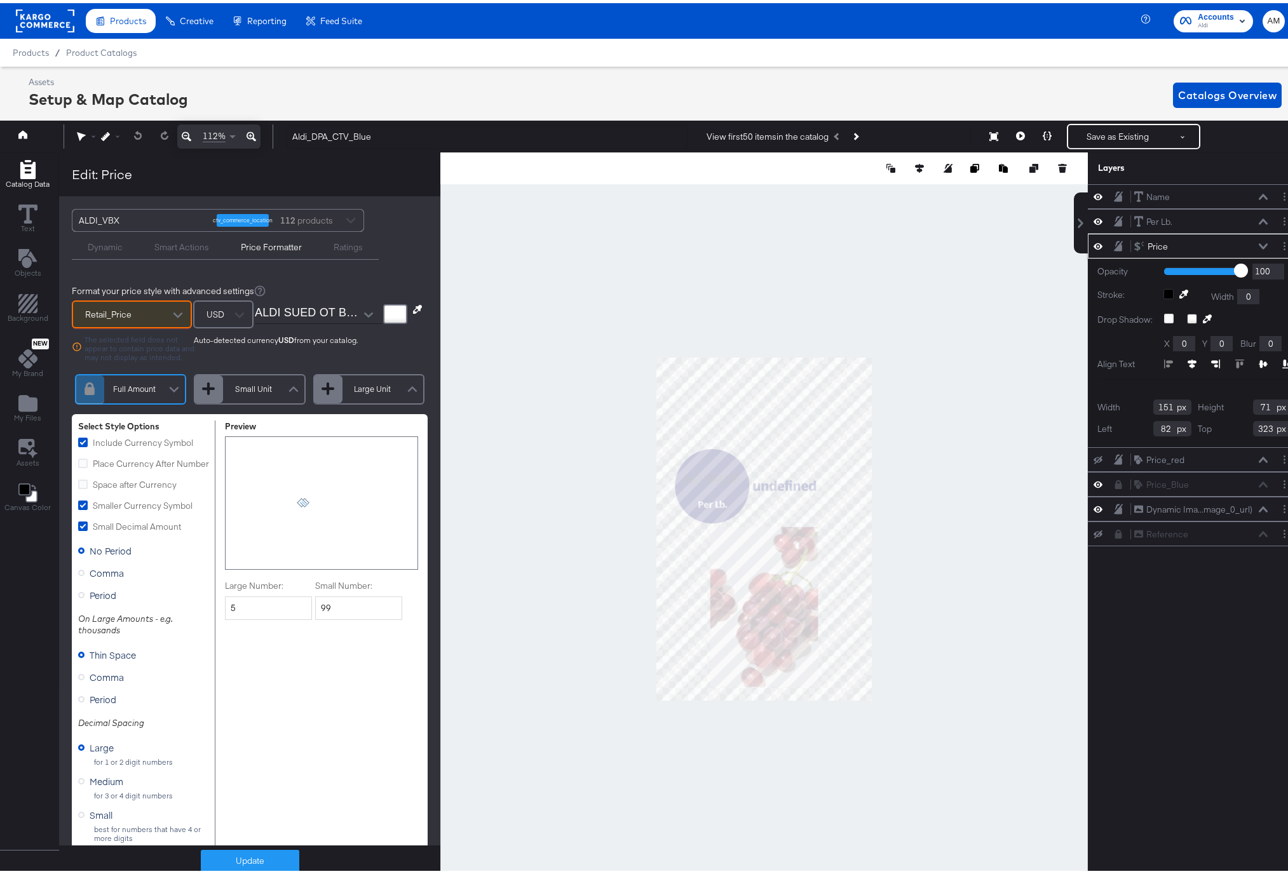
scroll to position [0, 3]
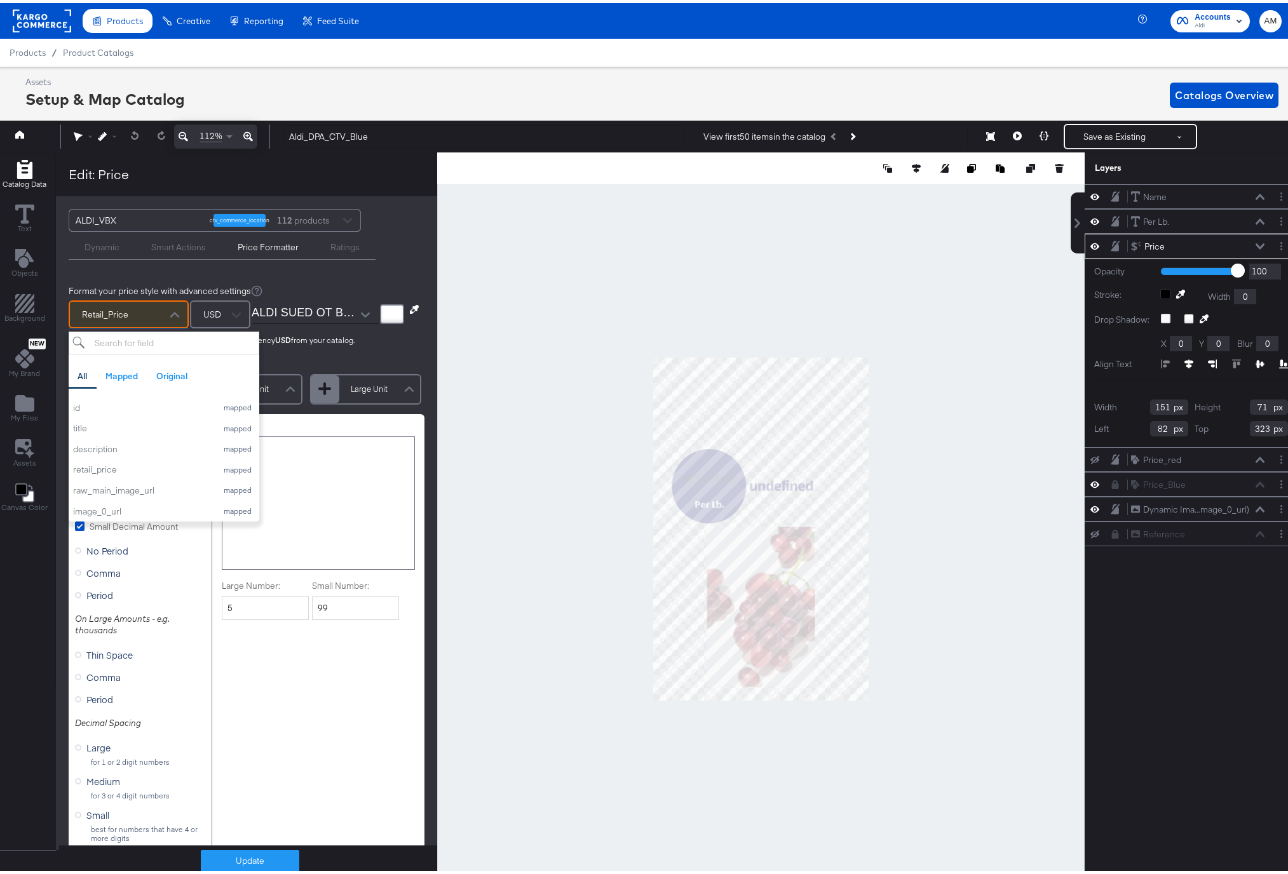
click at [168, 307] on div at bounding box center [174, 312] width 19 height 22
click at [119, 464] on div "retail_price" at bounding box center [141, 467] width 137 height 12
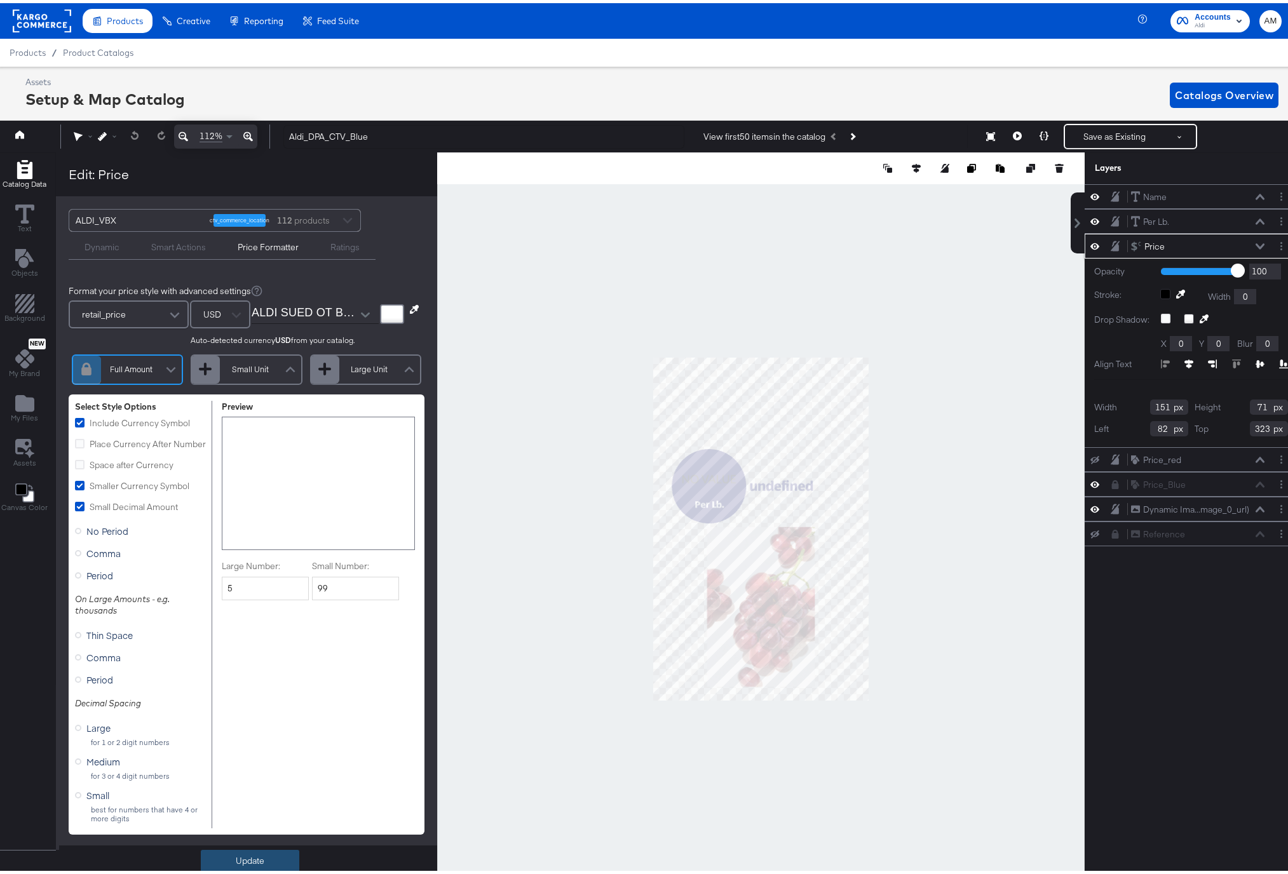
click at [262, 856] on button "Update" at bounding box center [250, 858] width 98 height 23
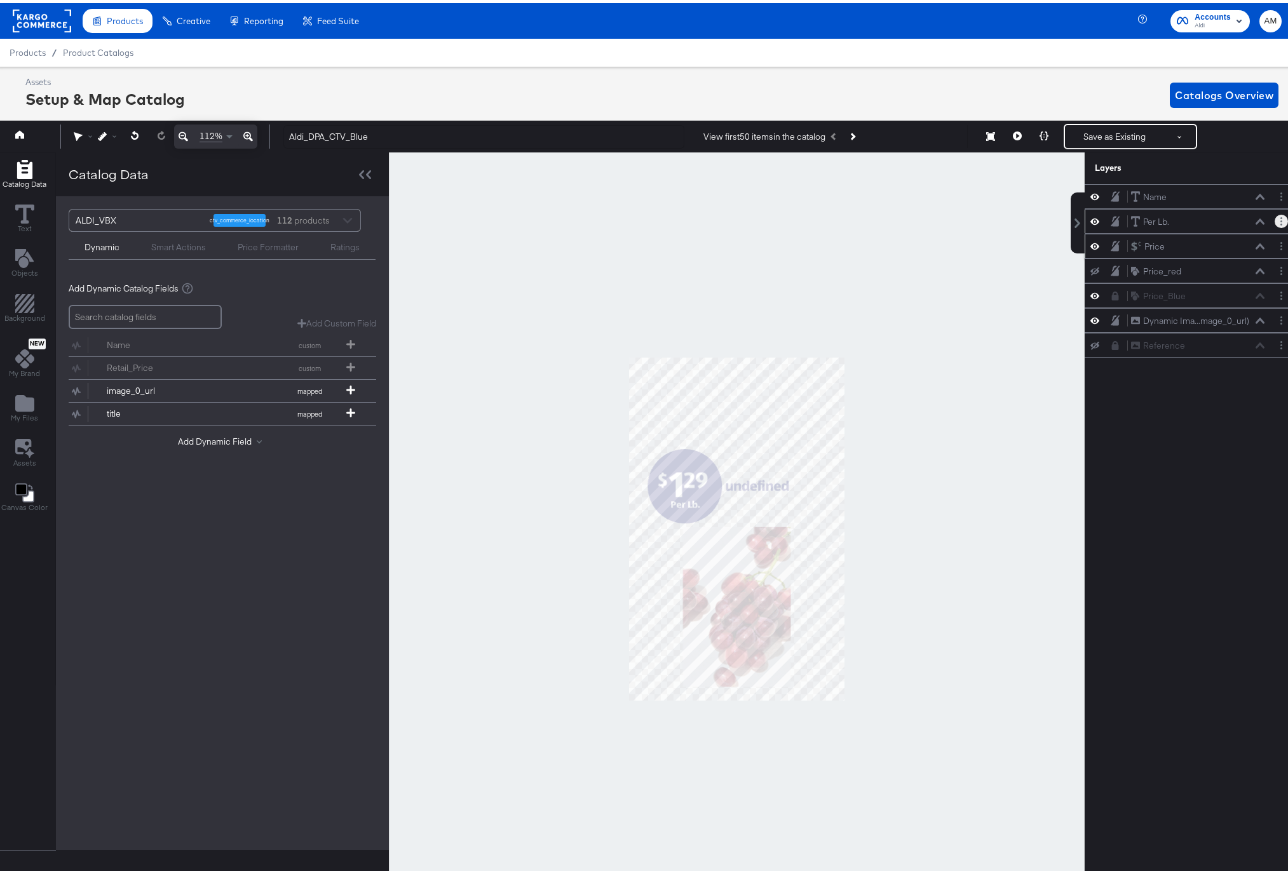
click at [1274, 220] on button "Layer Options" at bounding box center [1280, 218] width 13 height 13
click at [1256, 220] on div "Per Lb. Per Lb." at bounding box center [1201, 218] width 142 height 13
click at [1255, 220] on icon at bounding box center [1259, 218] width 9 height 6
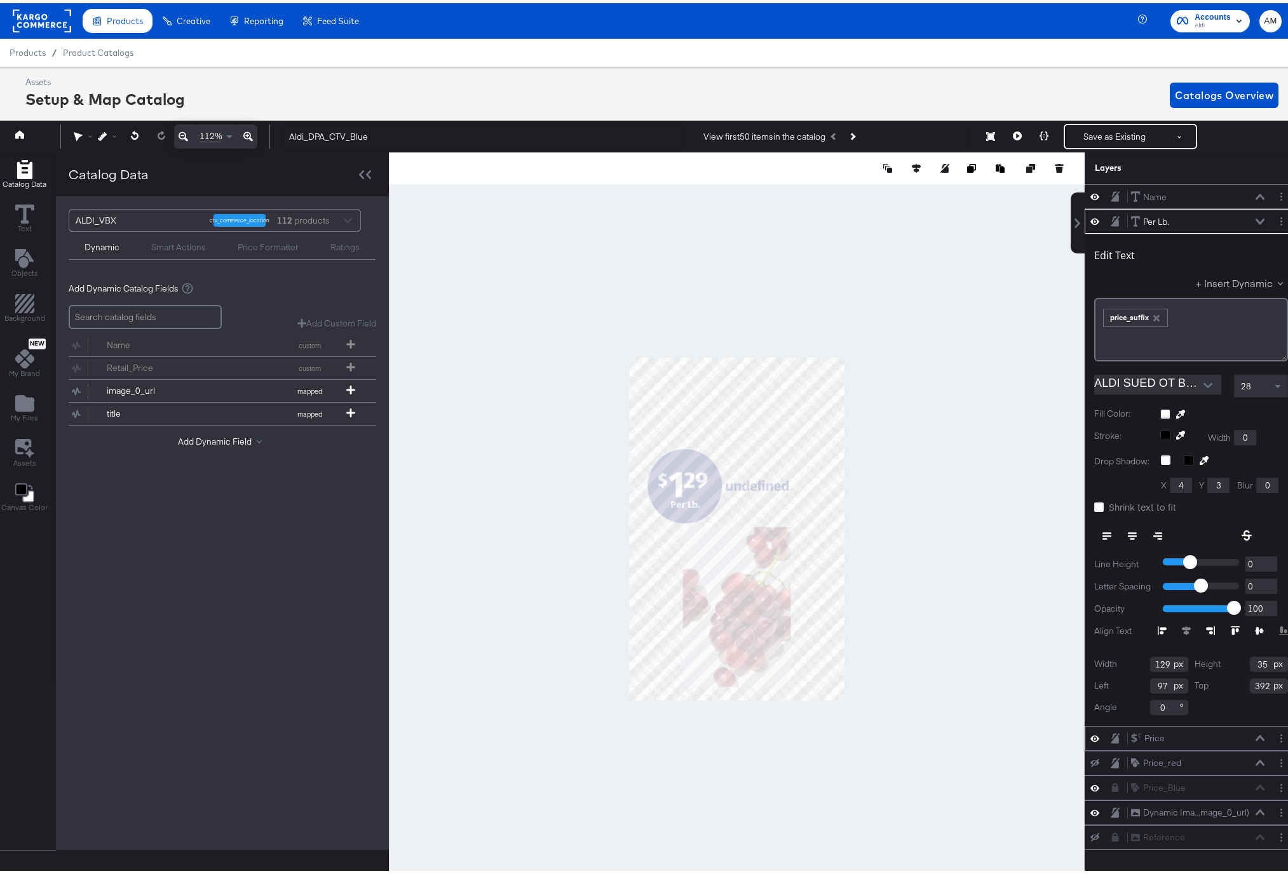
click at [1220, 281] on button "+ Insert Dynamic" at bounding box center [1242, 279] width 92 height 13
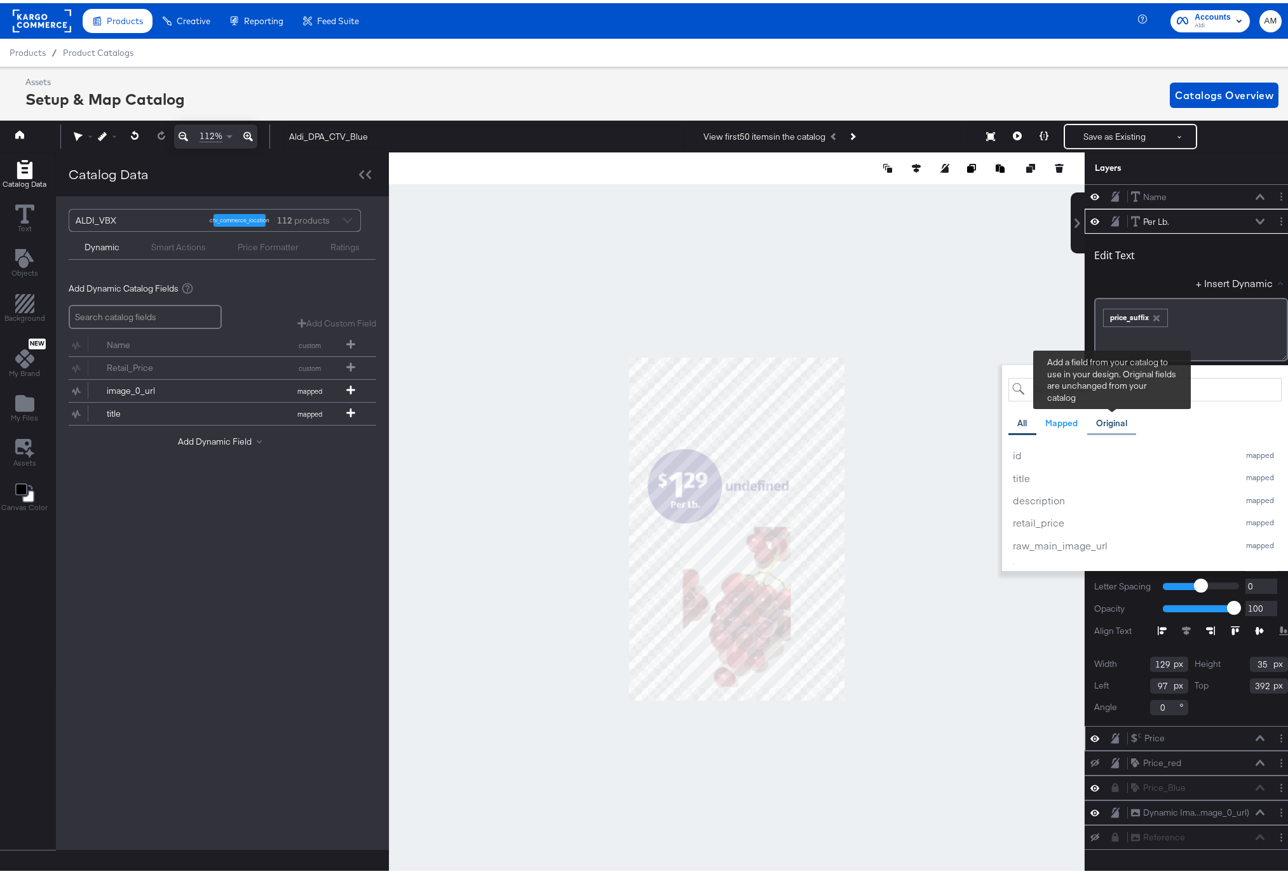
click at [1103, 421] on div "Original" at bounding box center [1111, 420] width 31 height 12
click at [1032, 390] on input "search" at bounding box center [1144, 387] width 273 height 24
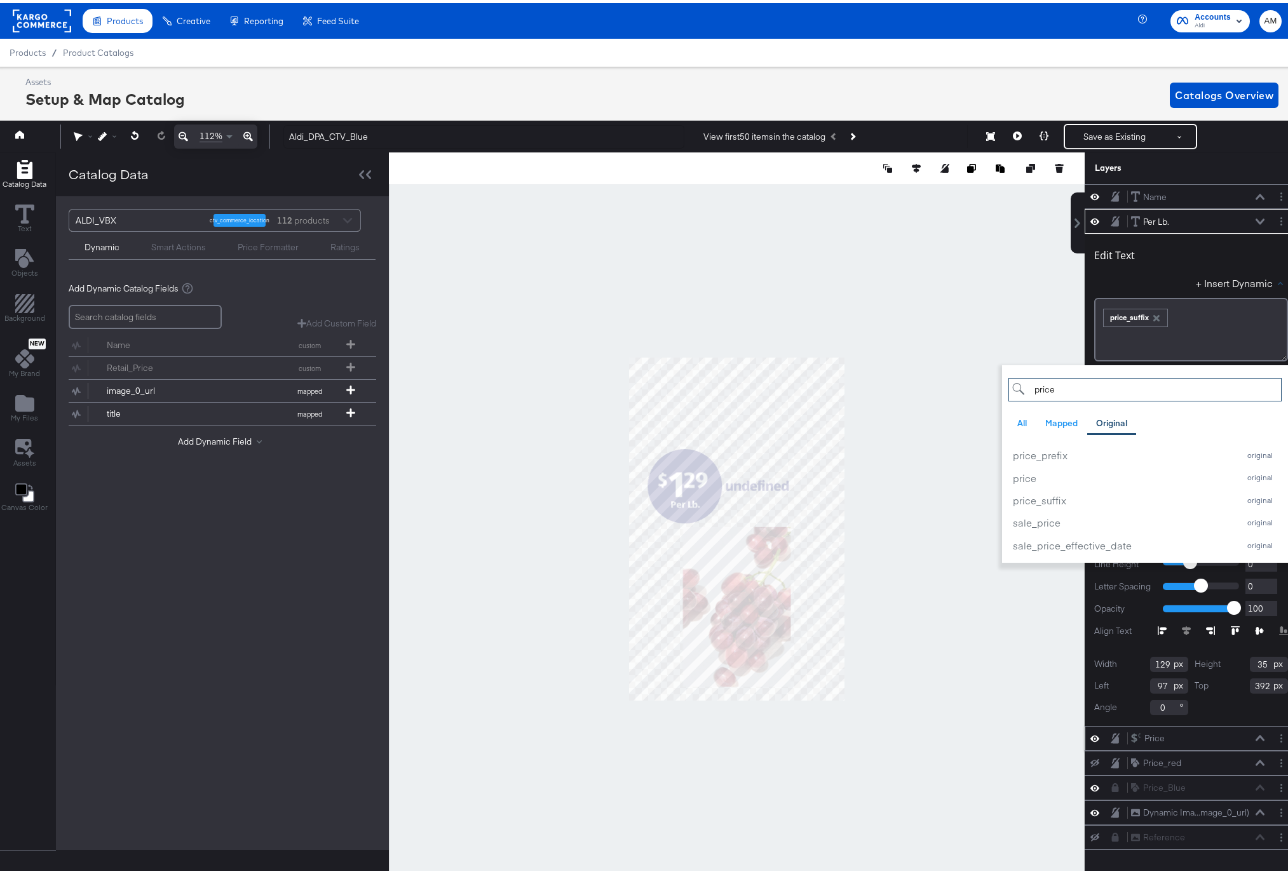
type input "price"
click at [1205, 319] on div "﻿ ﻿ price_suffix ﻿" at bounding box center [1190, 313] width 177 height 21
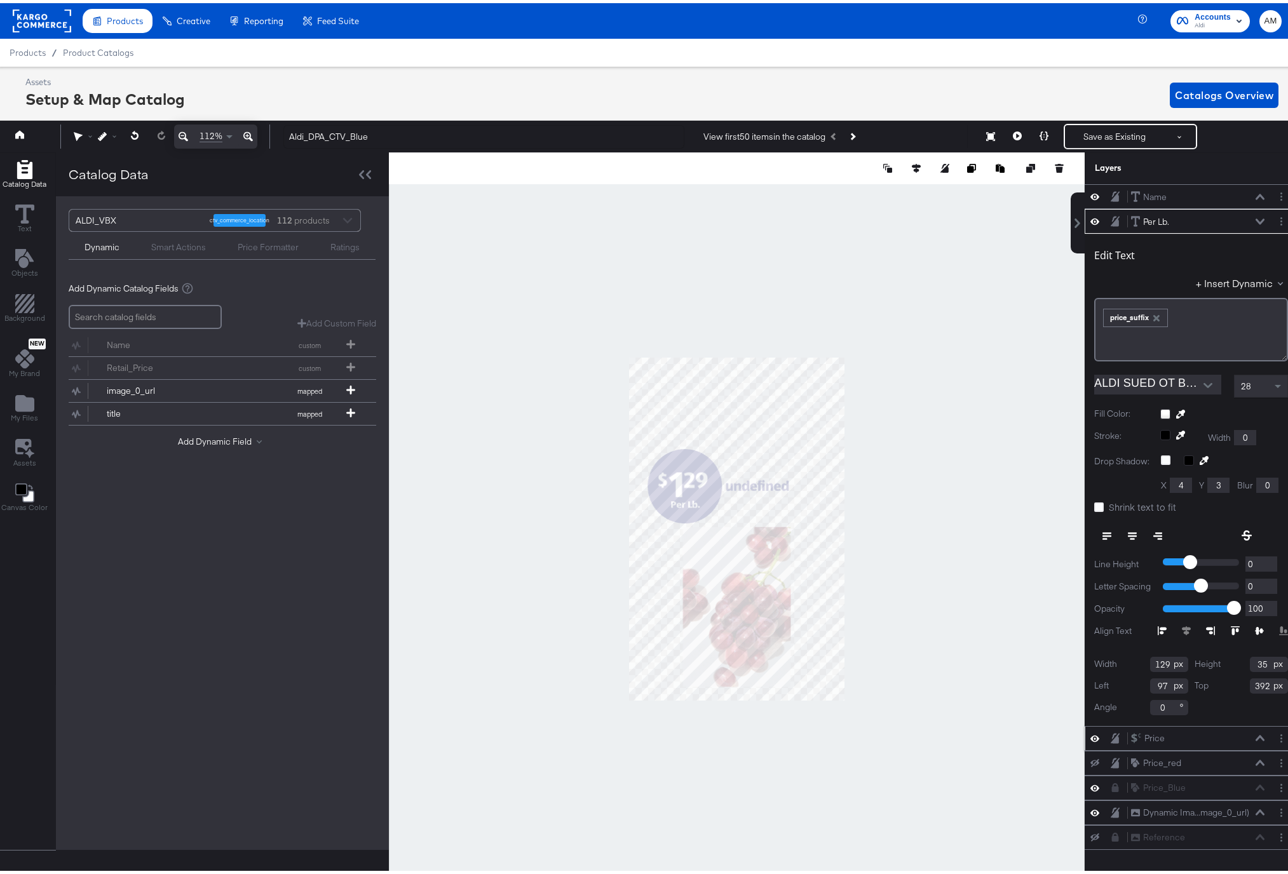
click at [1255, 217] on icon at bounding box center [1259, 218] width 9 height 6
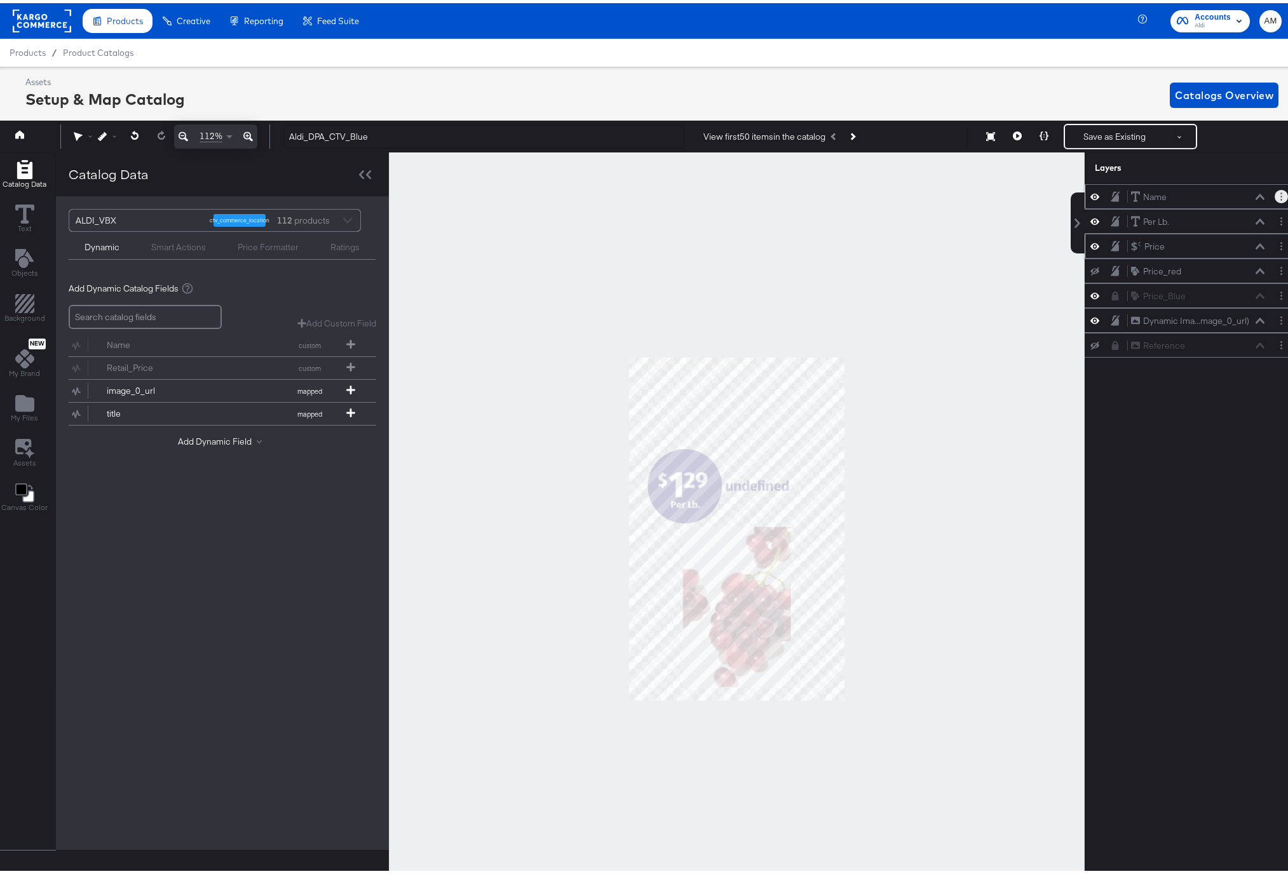
drag, startPoint x: 1269, startPoint y: 194, endPoint x: 1237, endPoint y: 193, distance: 31.8
click at [1237, 193] on div "Name Name" at bounding box center [1190, 193] width 203 height 13
click at [1255, 194] on icon at bounding box center [1259, 194] width 9 height 6
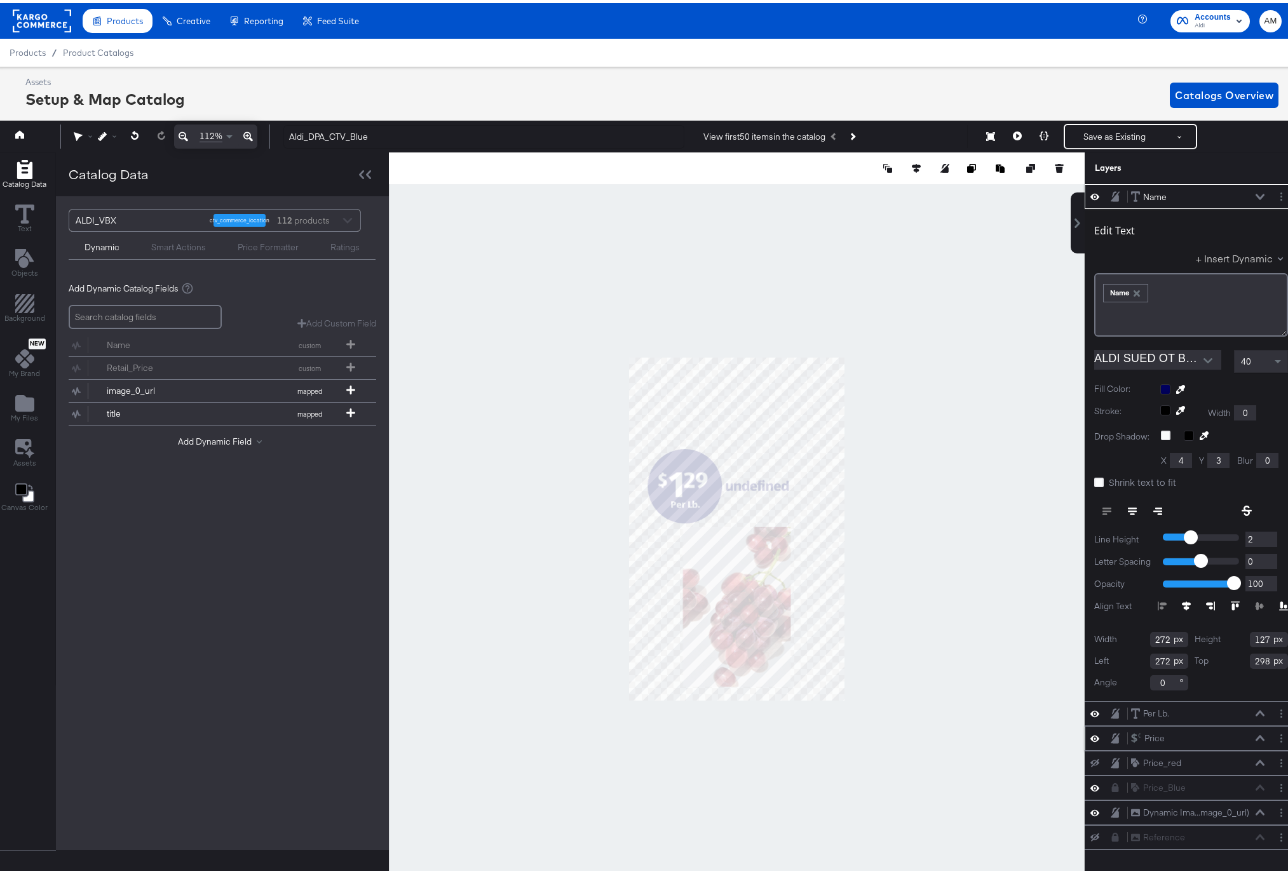
click at [1231, 259] on button "+ Insert Dynamic" at bounding box center [1242, 254] width 92 height 13
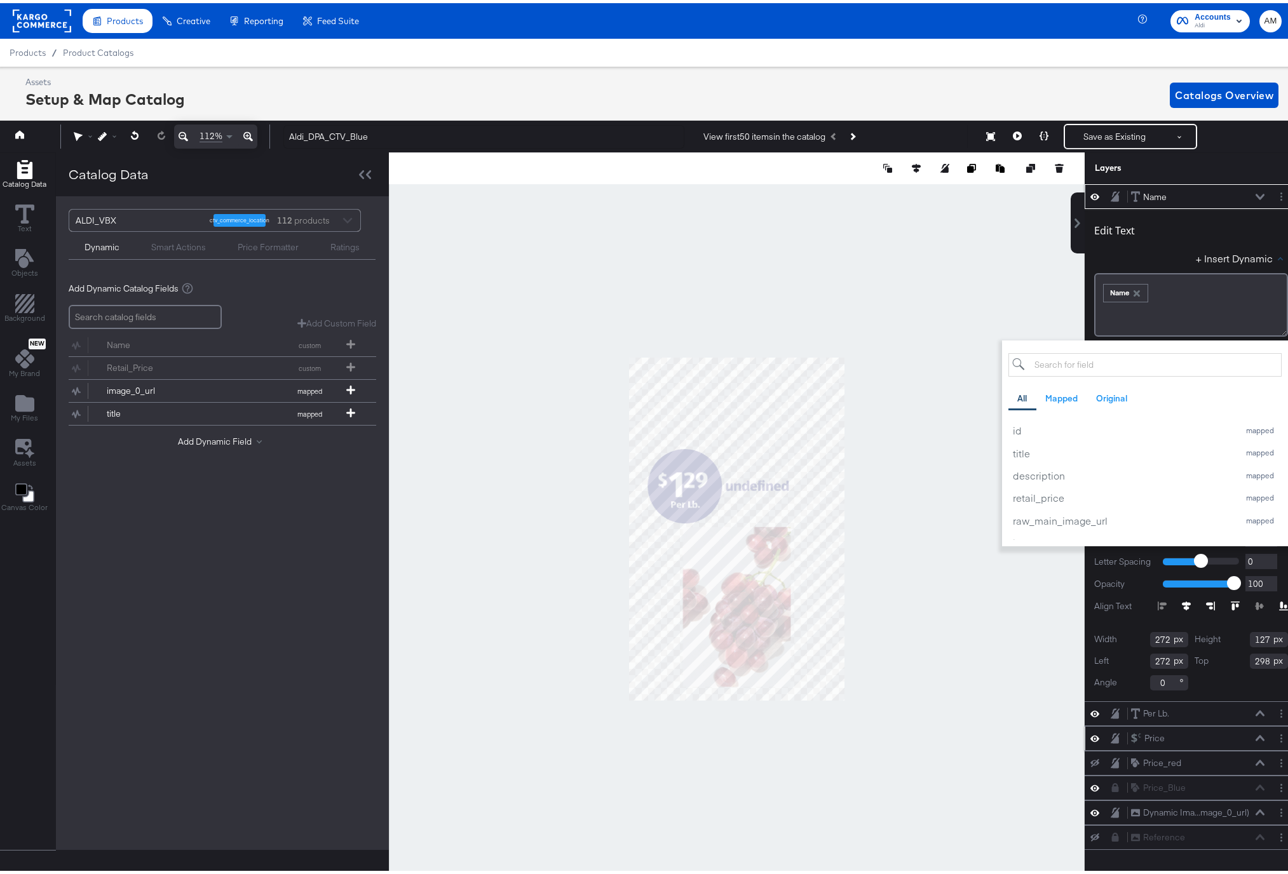
click at [1132, 288] on icon "button" at bounding box center [1136, 290] width 9 height 9
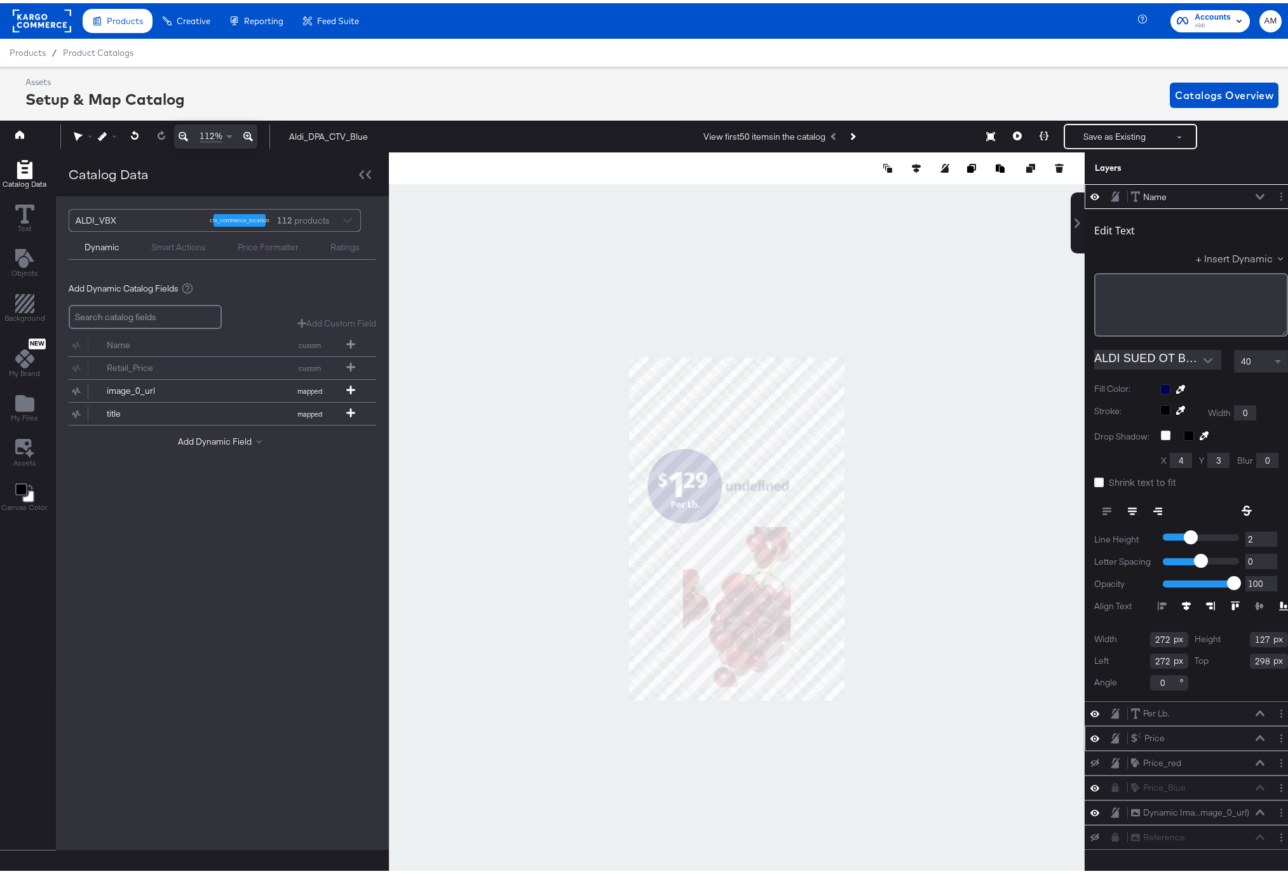
click at [1250, 259] on button "+ Insert Dynamic" at bounding box center [1242, 254] width 92 height 13
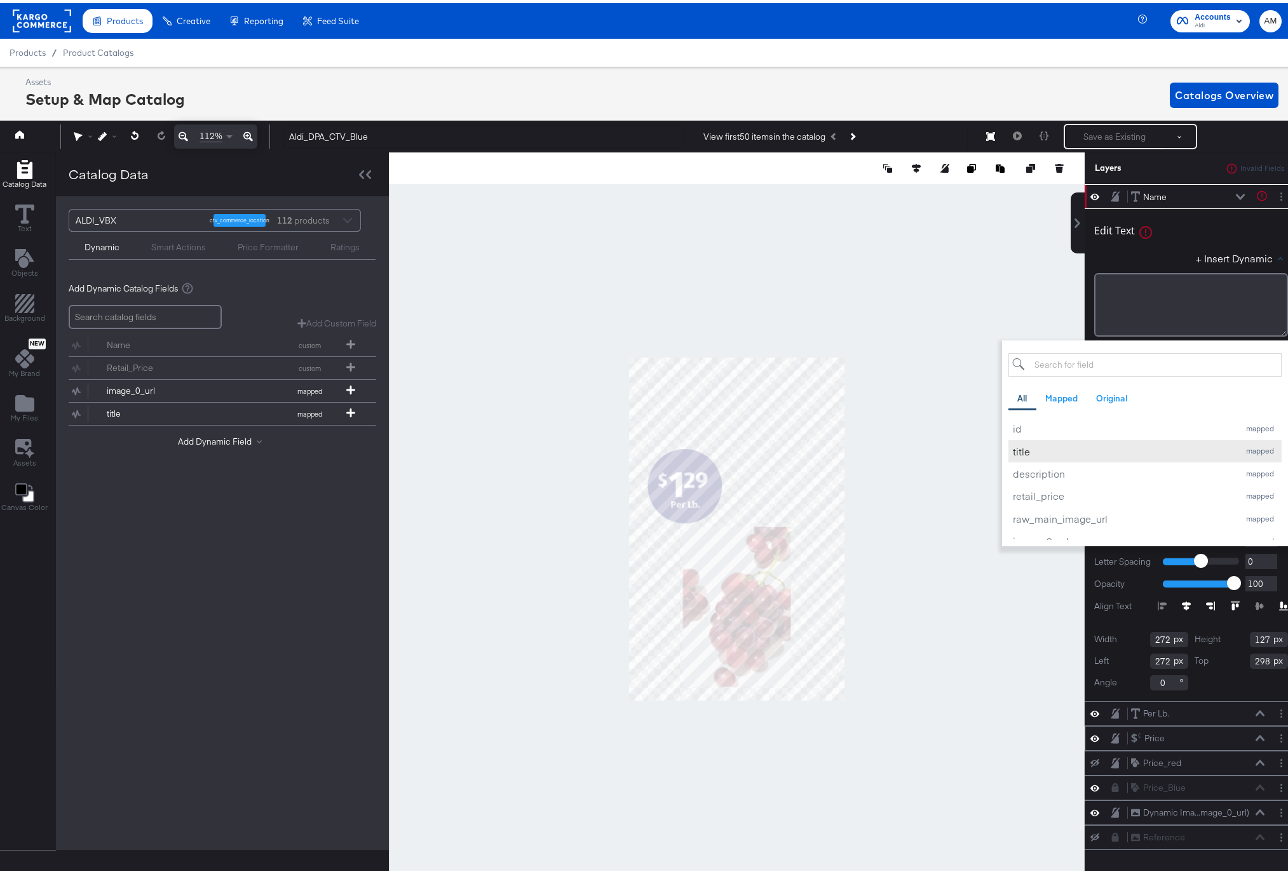
scroll to position [3, 0]
click at [1034, 444] on div "title" at bounding box center [1123, 447] width 220 height 13
click at [1205, 236] on div "Edit Text Text is too short (minimum is 1 characters)" at bounding box center [1191, 229] width 194 height 17
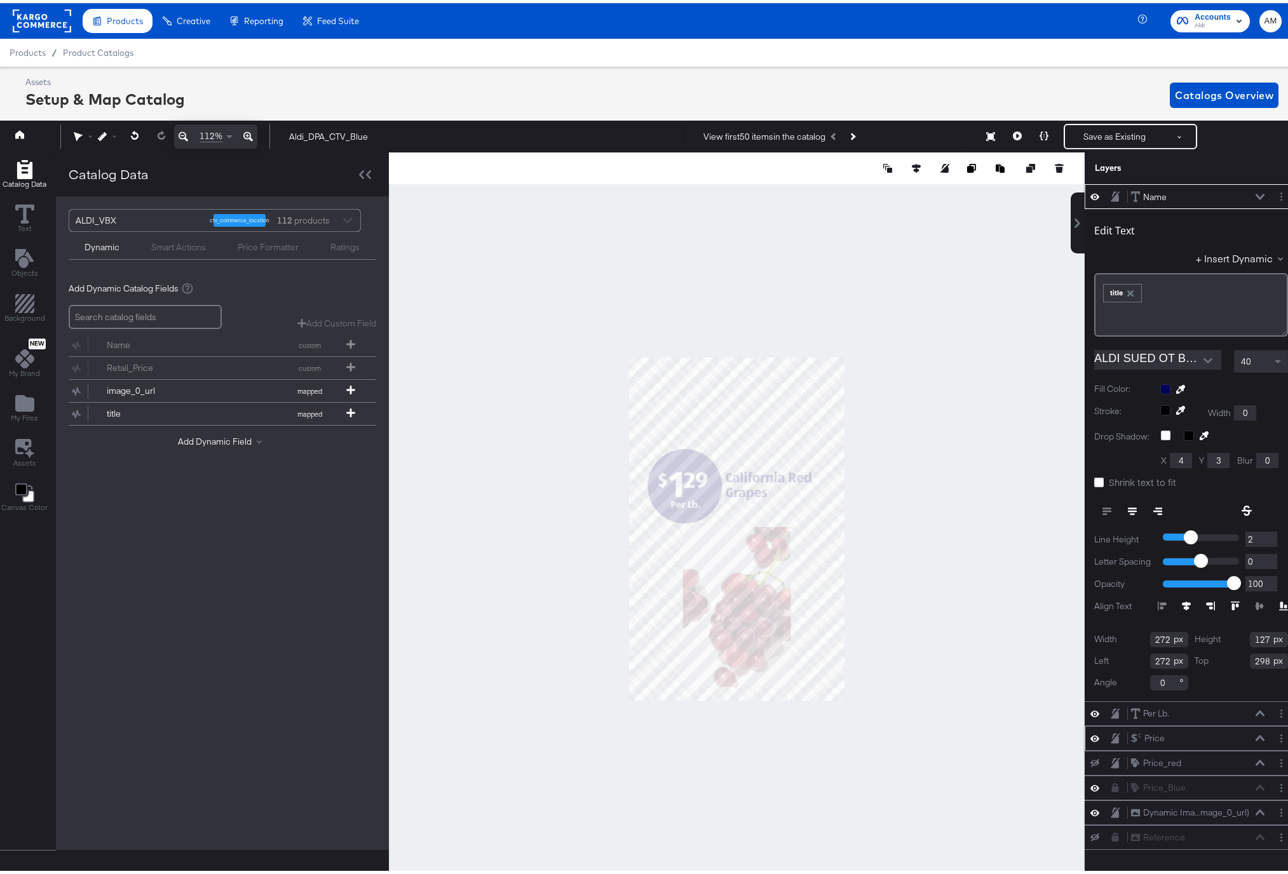
click at [1255, 191] on button at bounding box center [1260, 194] width 10 height 8
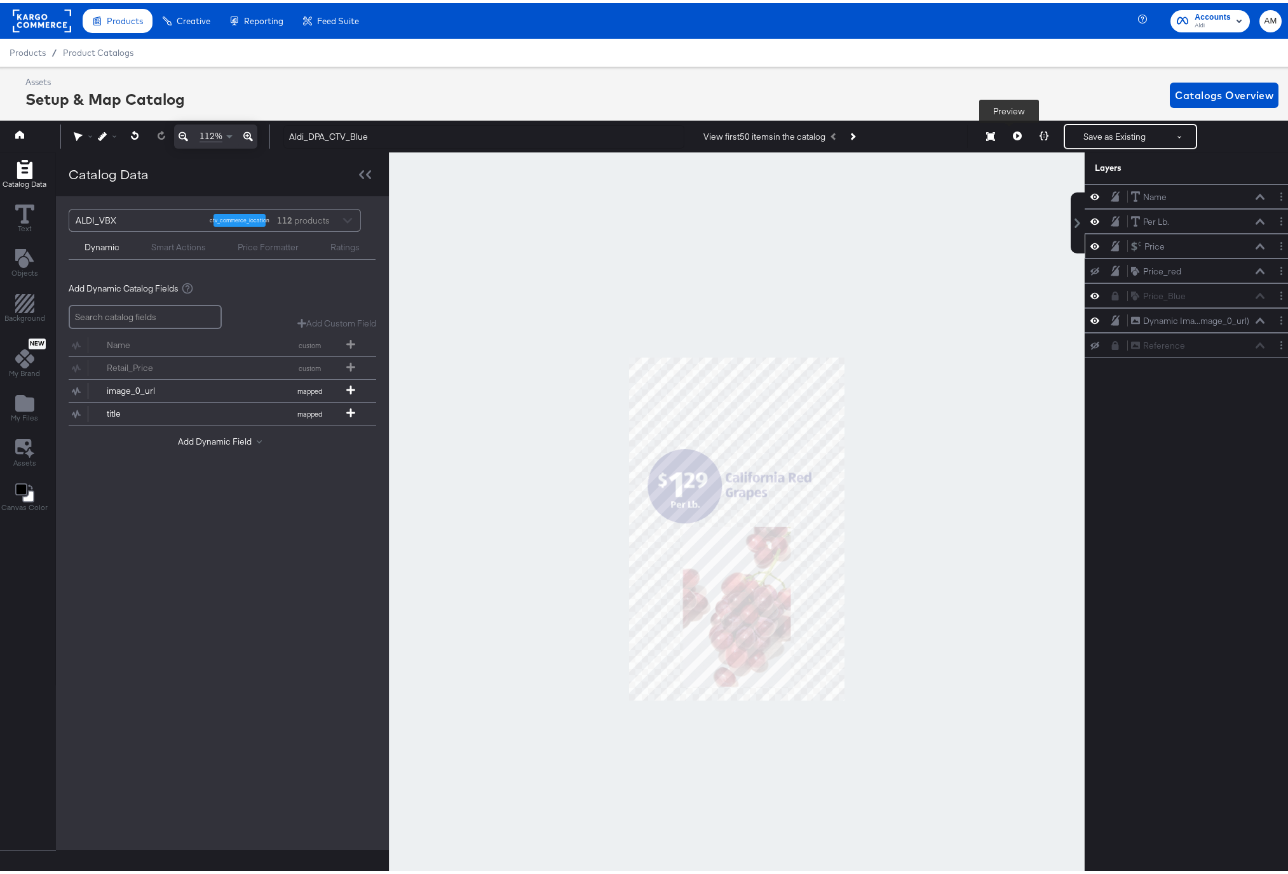
click at [1013, 133] on icon at bounding box center [1017, 132] width 9 height 9
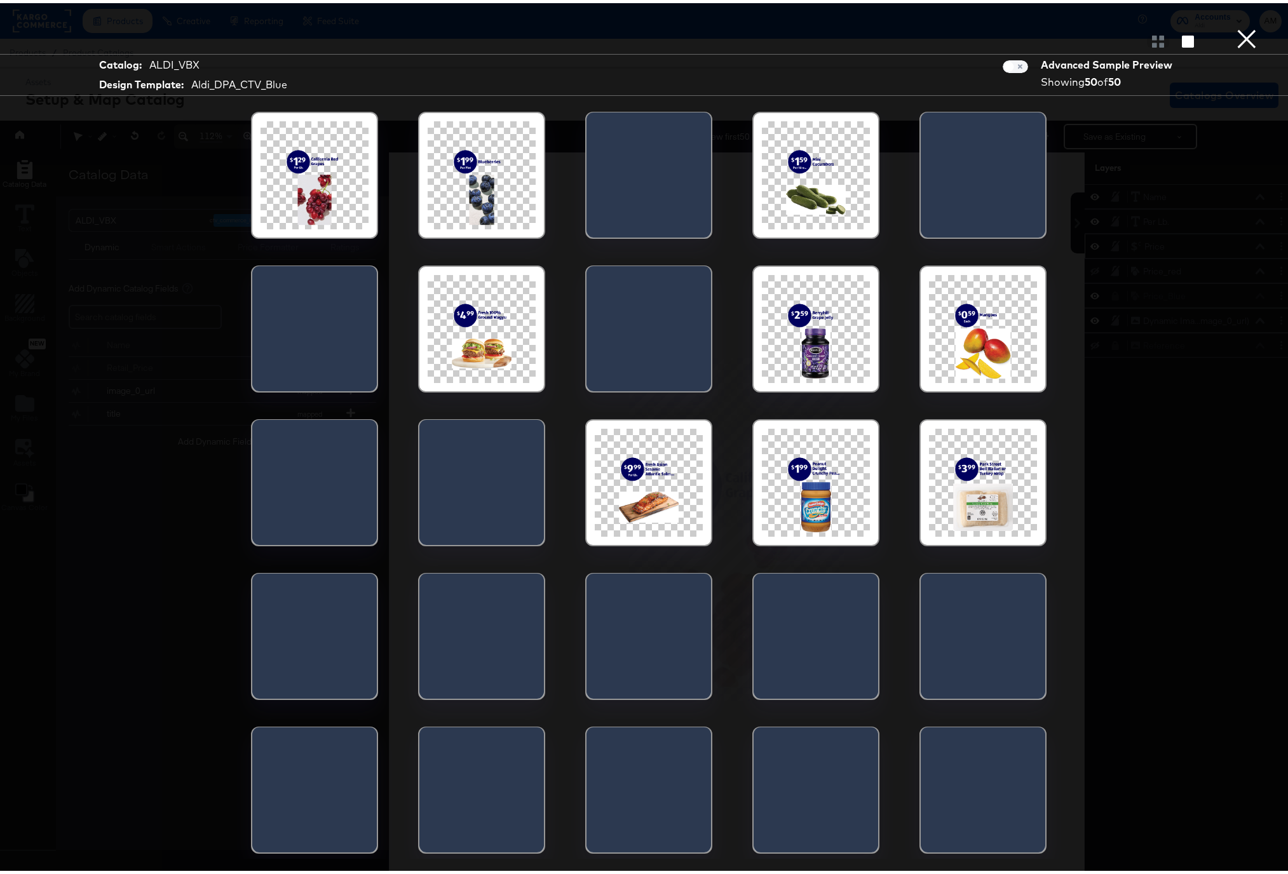
click at [1238, 25] on button "×" at bounding box center [1246, 12] width 25 height 25
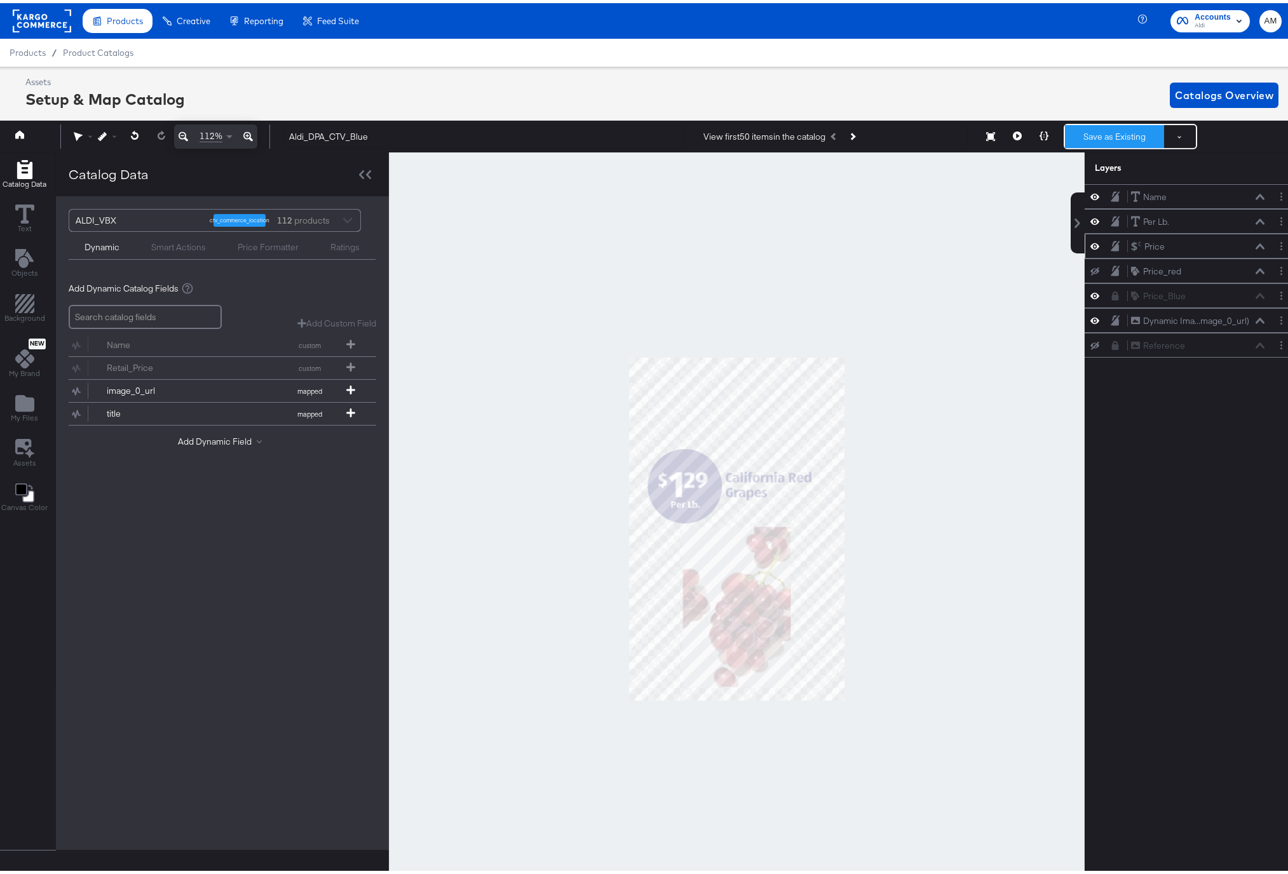
click at [1105, 130] on button "Save as Existing" at bounding box center [1114, 133] width 99 height 23
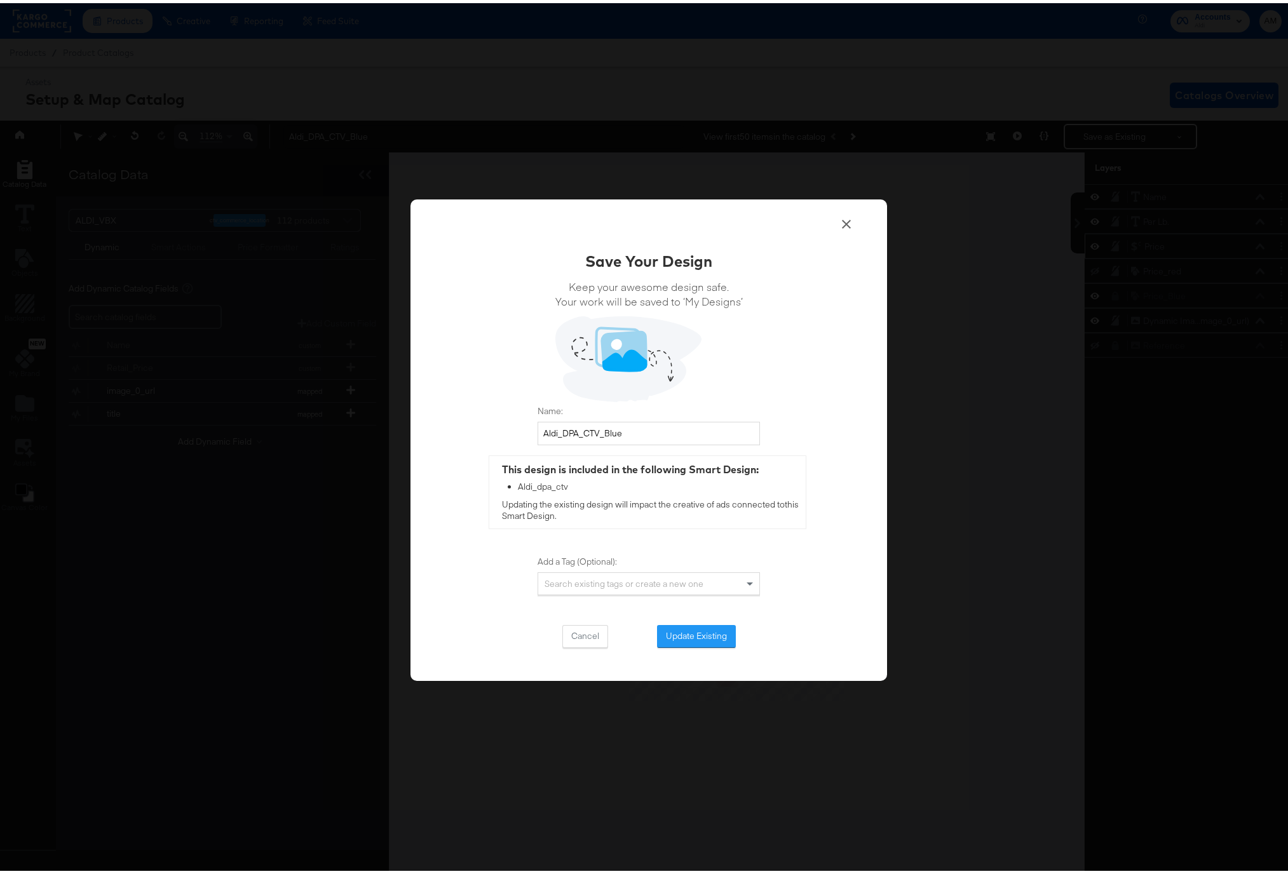
click at [673, 630] on button "Update Existing" at bounding box center [696, 633] width 79 height 23
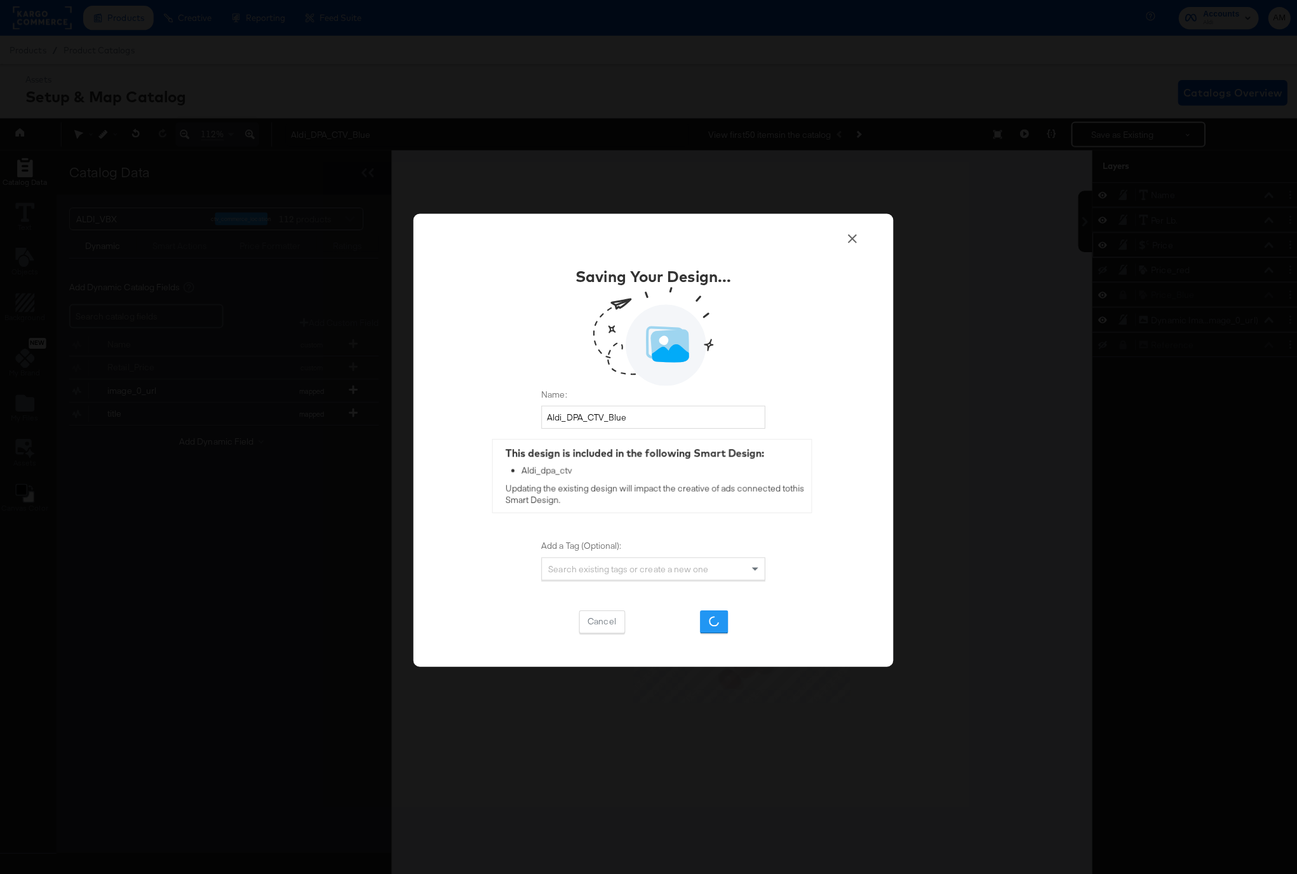
scroll to position [0, 0]
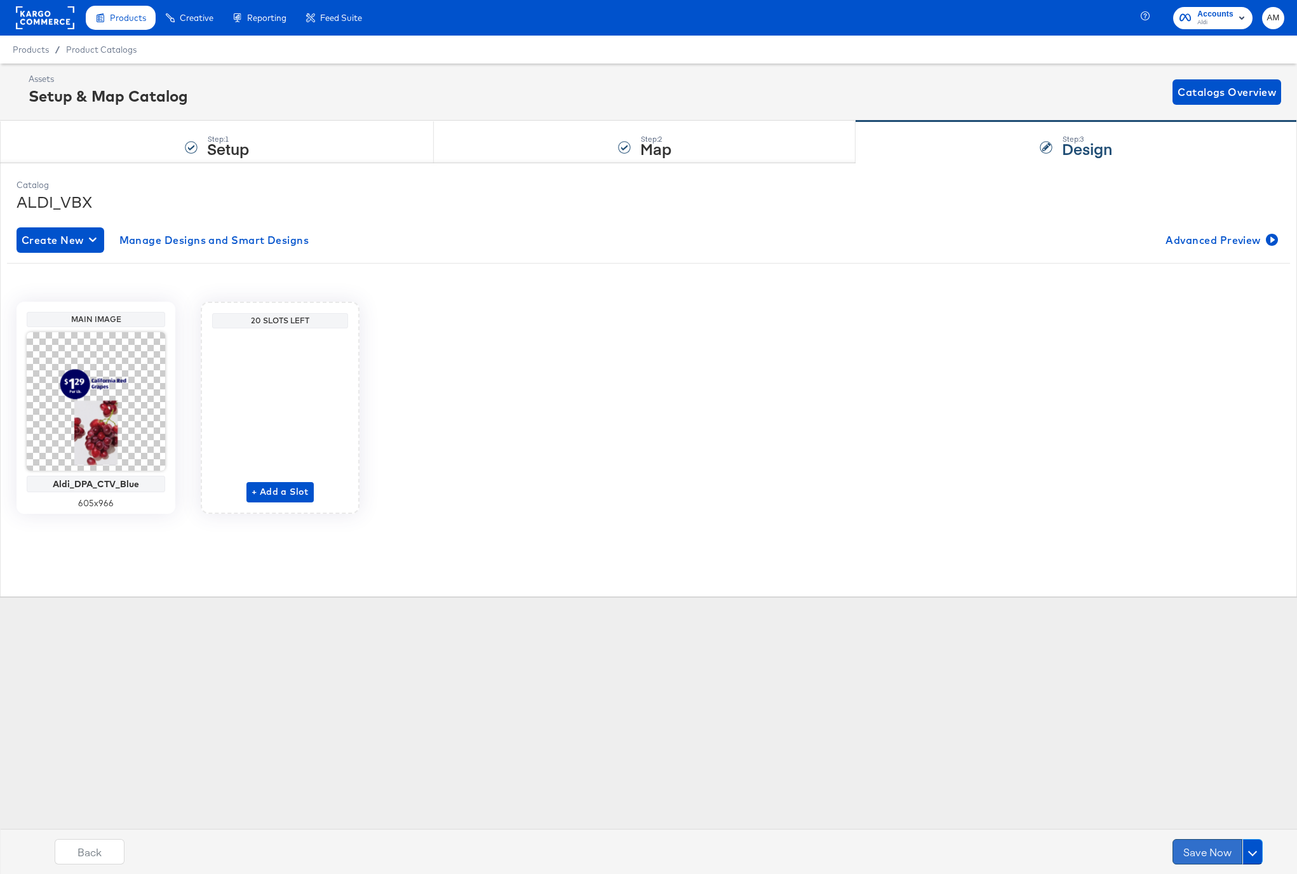
click at [1190, 853] on button "Save Now" at bounding box center [1208, 851] width 70 height 25
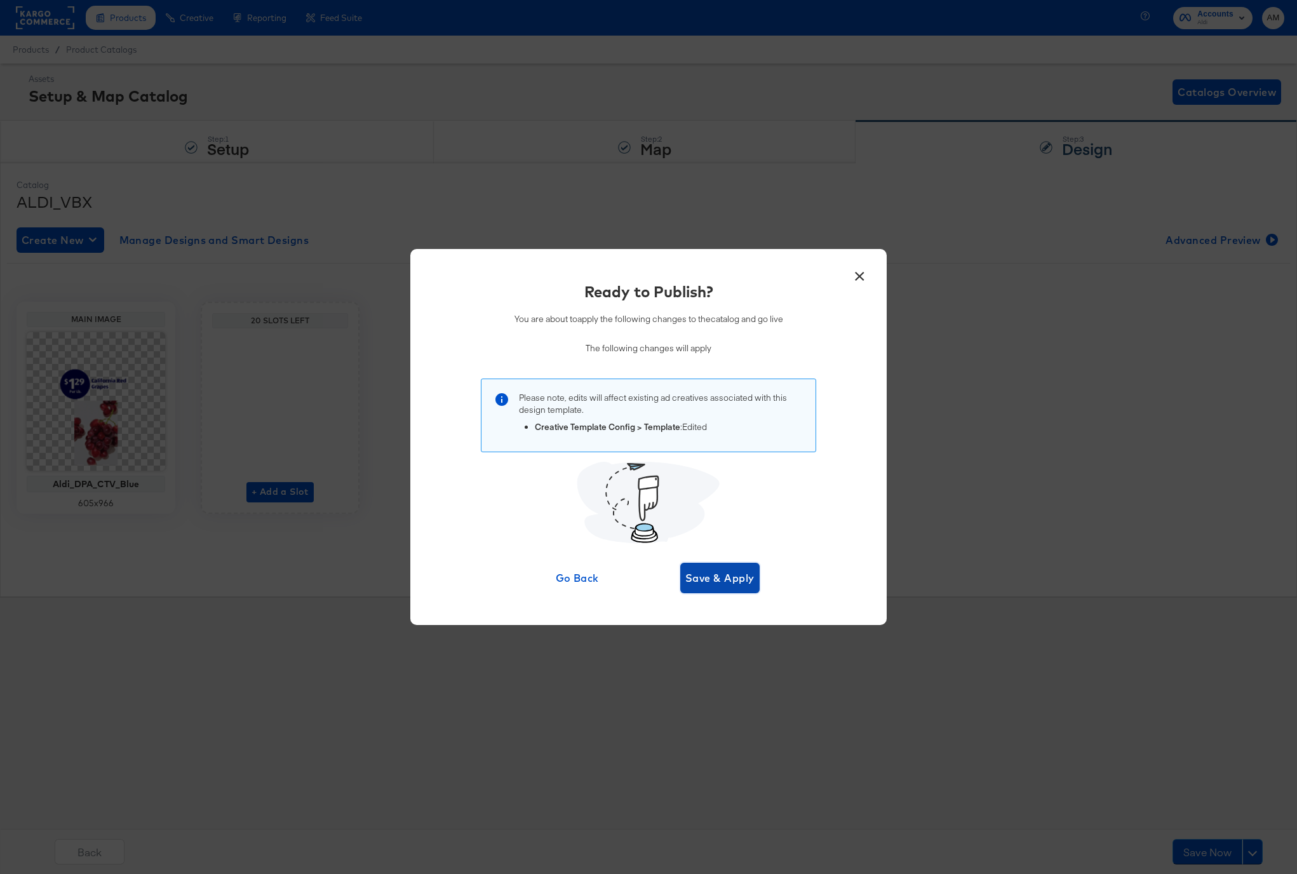
click at [722, 578] on span "Save & Apply" at bounding box center [719, 578] width 69 height 18
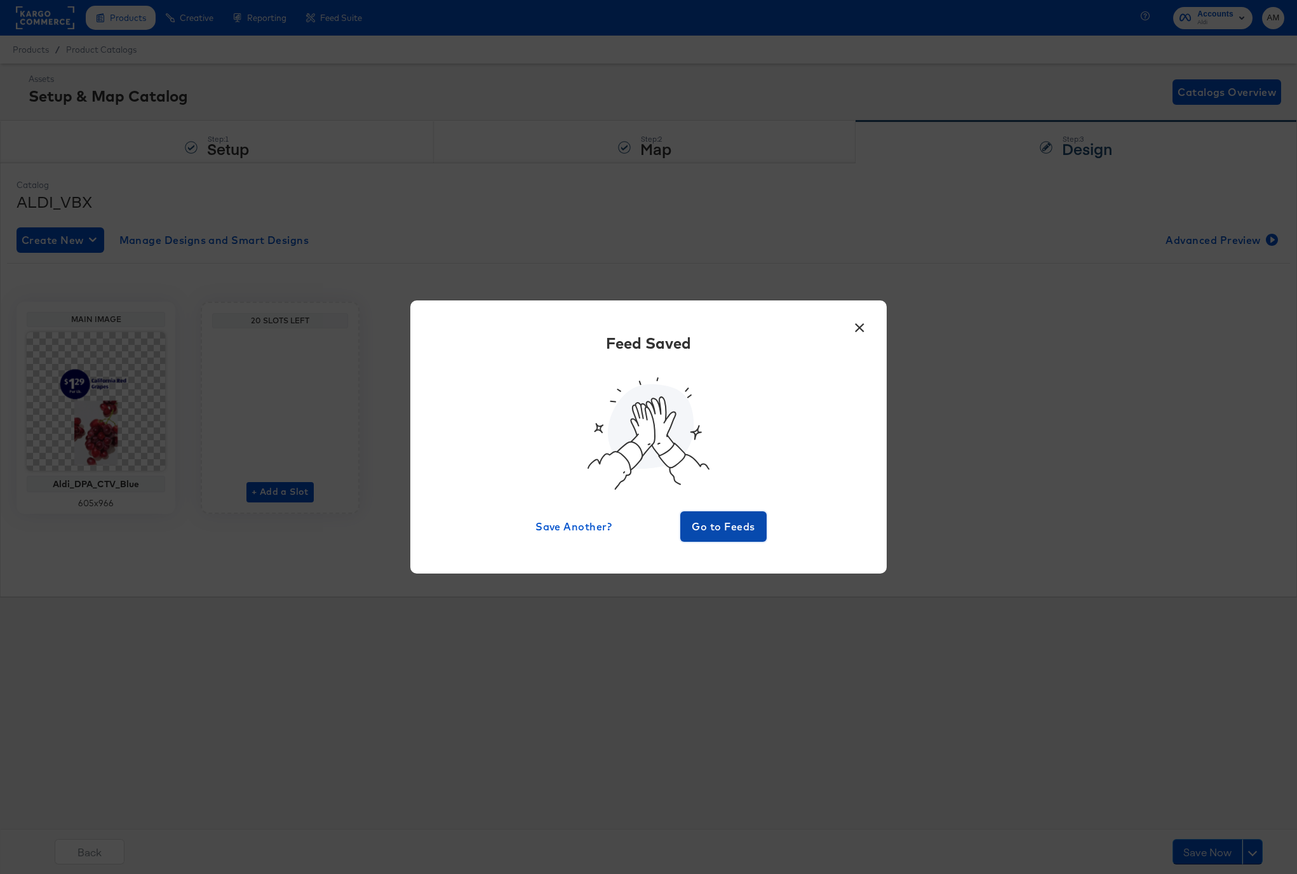
click at [720, 525] on span "Go to Feeds" at bounding box center [723, 527] width 76 height 18
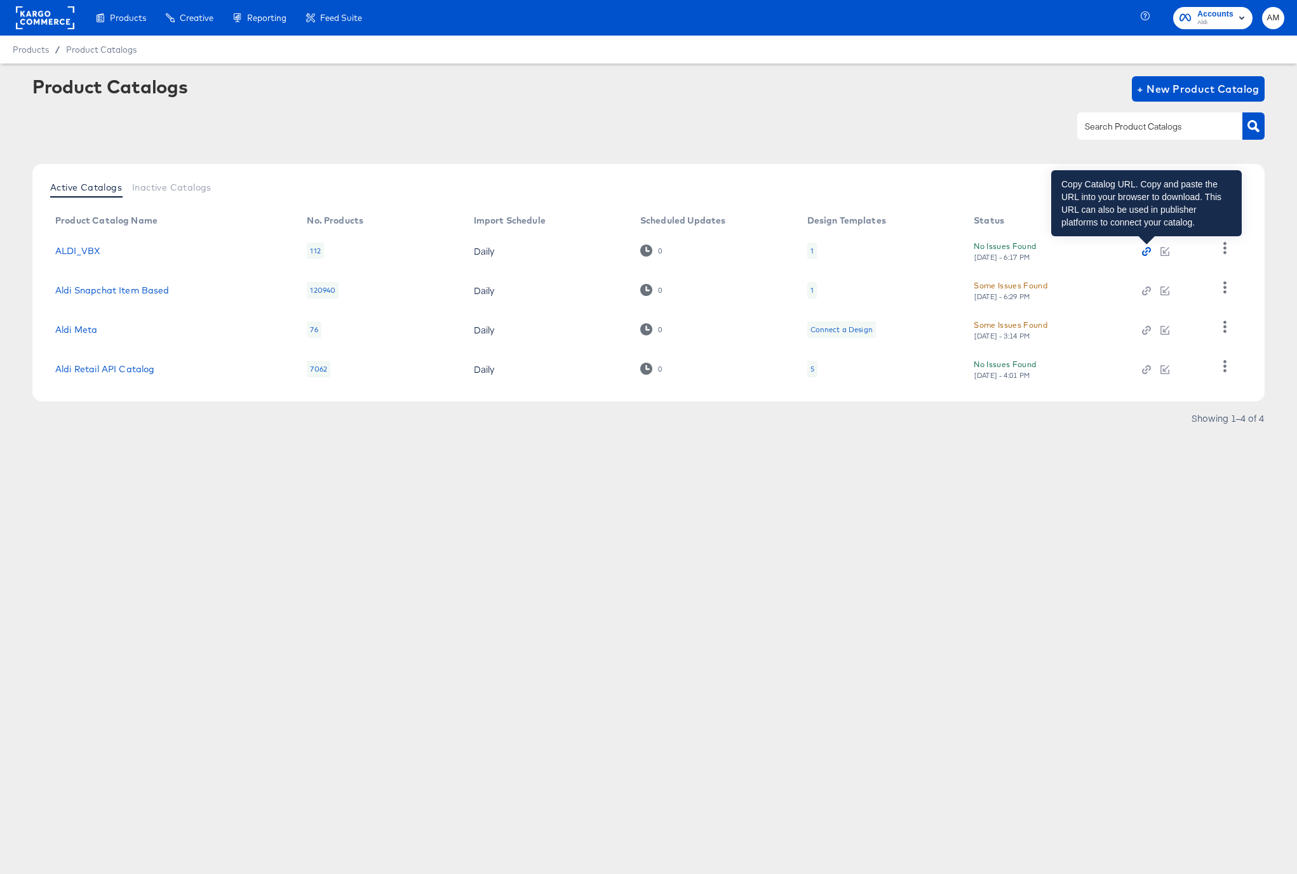
click at [1147, 252] on icon "button" at bounding box center [1146, 251] width 9 height 9
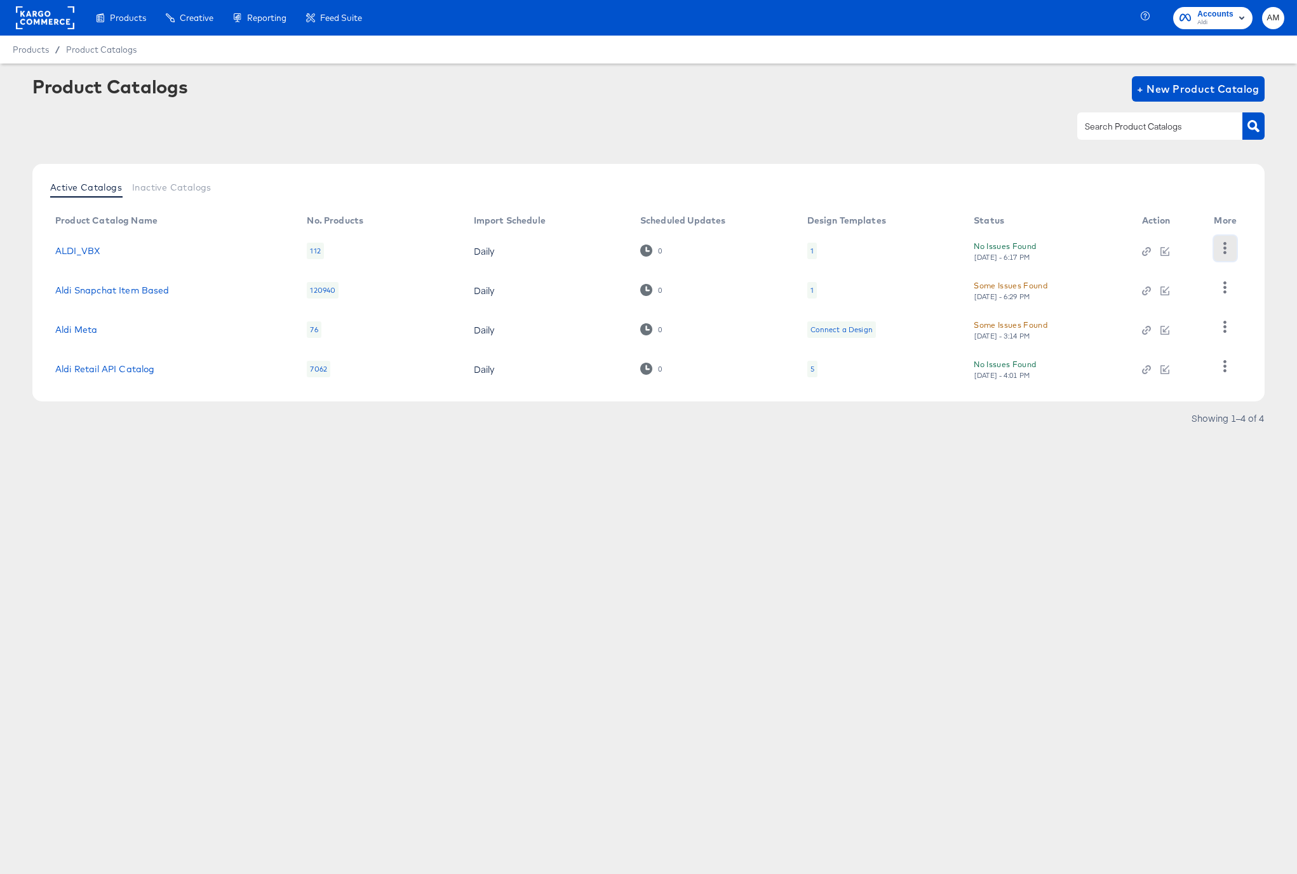
click at [1227, 247] on icon "button" at bounding box center [1225, 248] width 12 height 12
click at [1152, 293] on div "HUD Checks (Internal)" at bounding box center [1173, 294] width 127 height 20
click at [81, 248] on link "ALDI_VBX" at bounding box center [77, 251] width 45 height 10
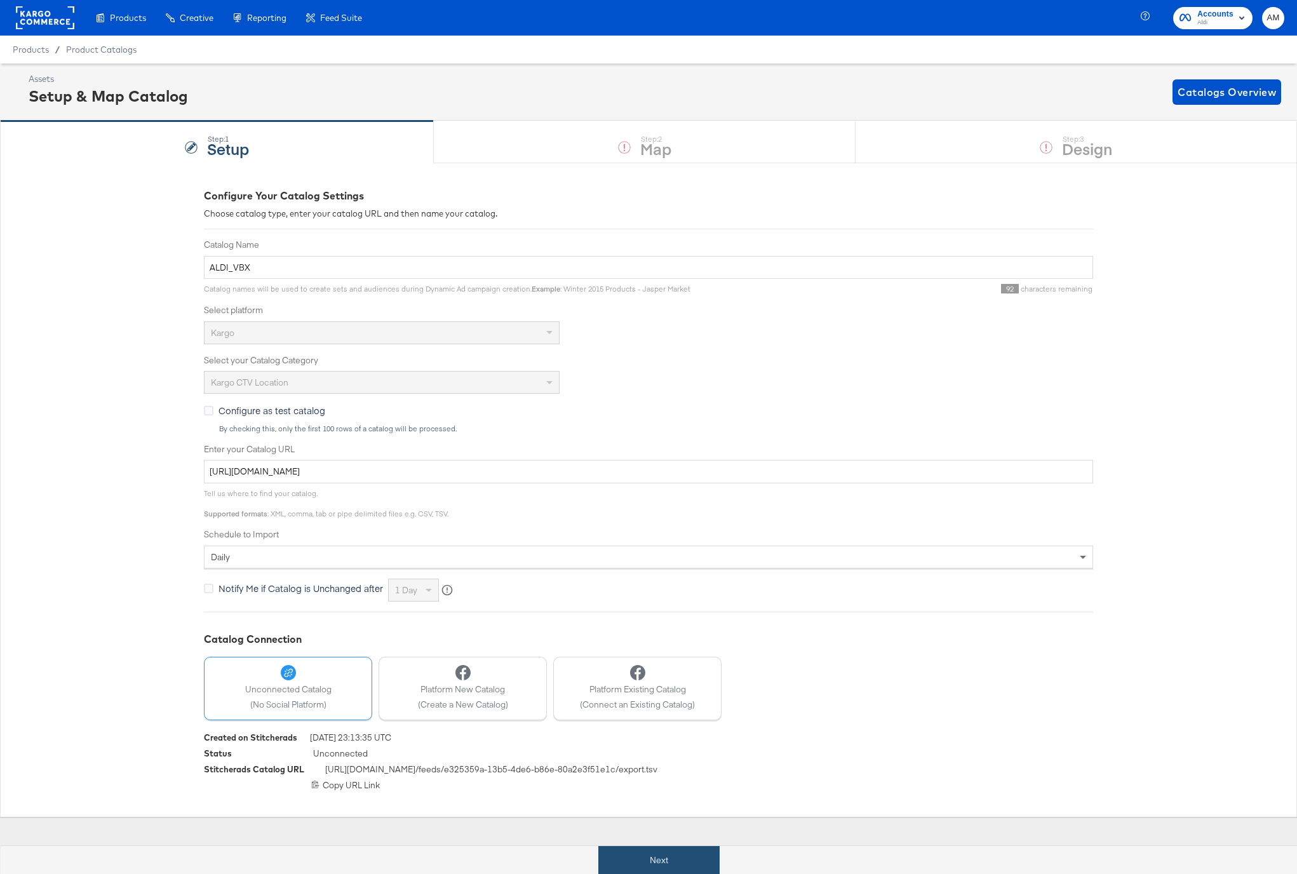
click at [658, 862] on button "Next" at bounding box center [658, 860] width 121 height 29
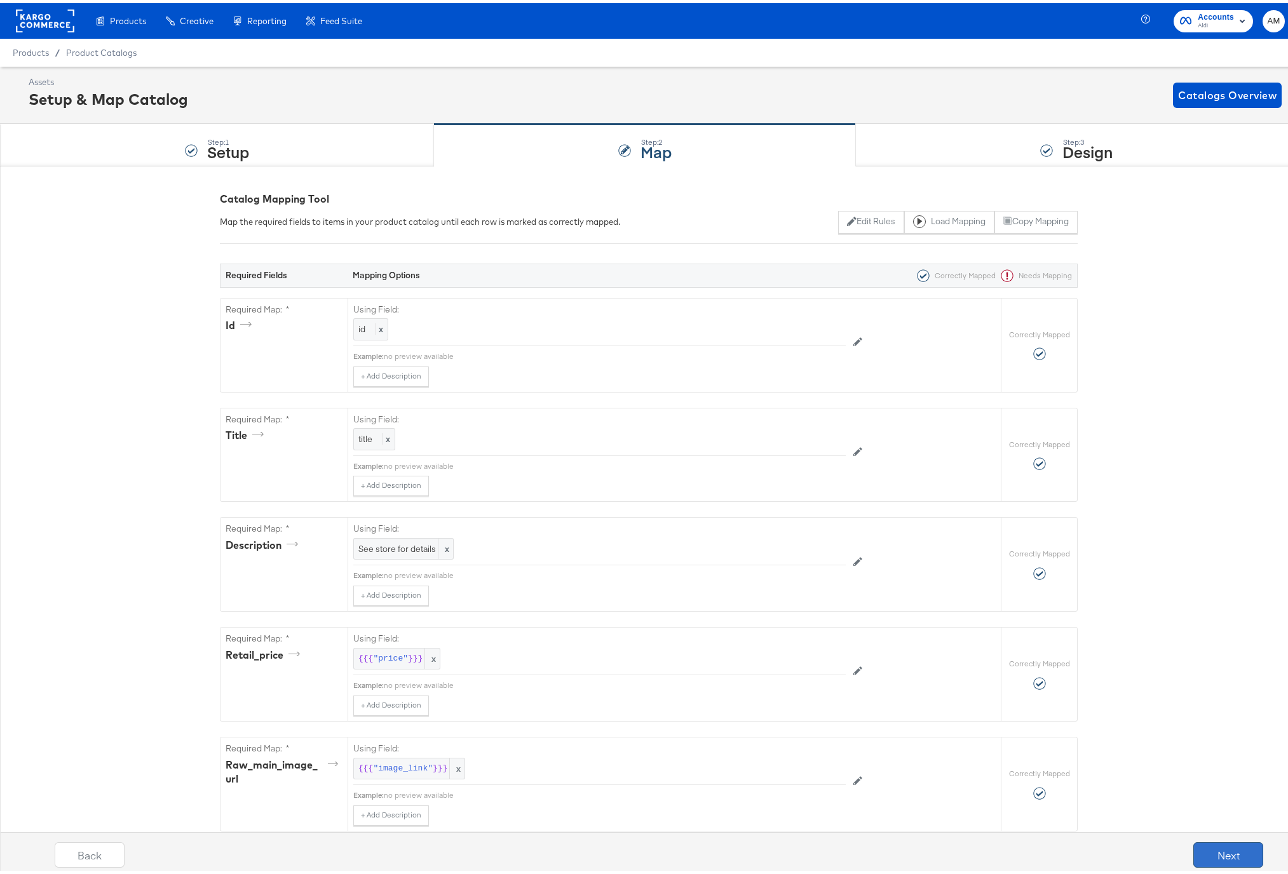
click at [1221, 847] on button "Next" at bounding box center [1228, 851] width 70 height 25
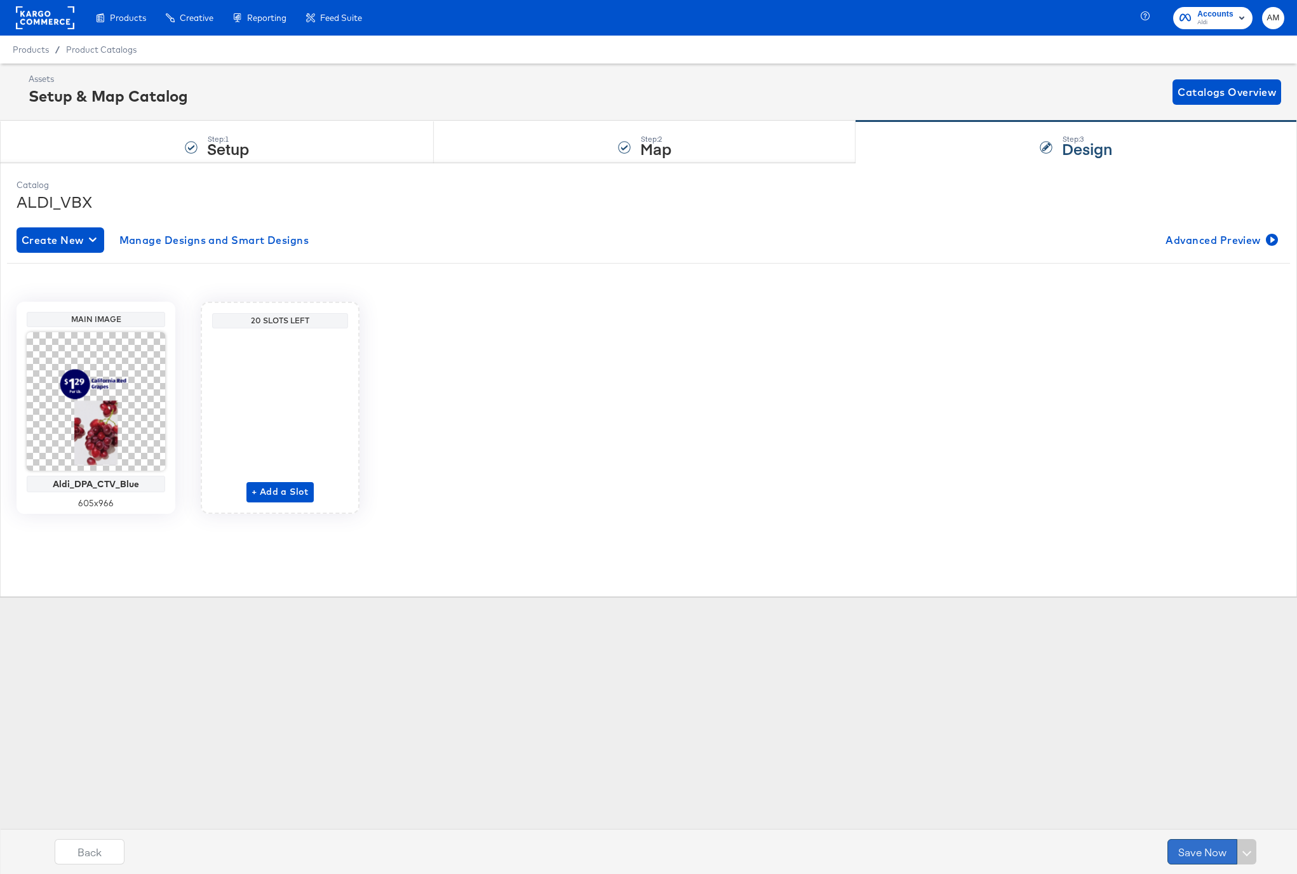
click at [1194, 849] on button "Save Now" at bounding box center [1203, 851] width 70 height 25
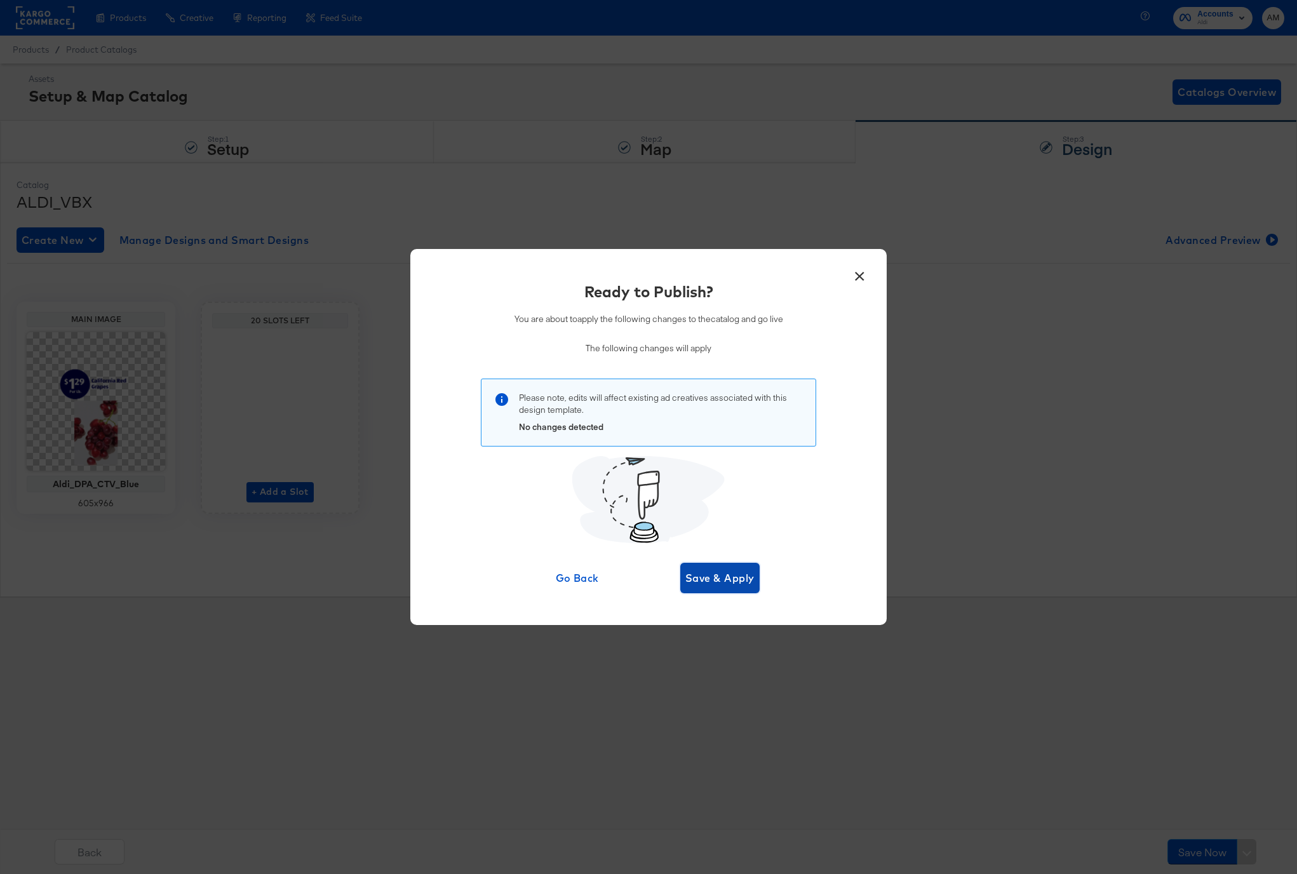
click at [687, 570] on span "Save & Apply" at bounding box center [719, 578] width 69 height 18
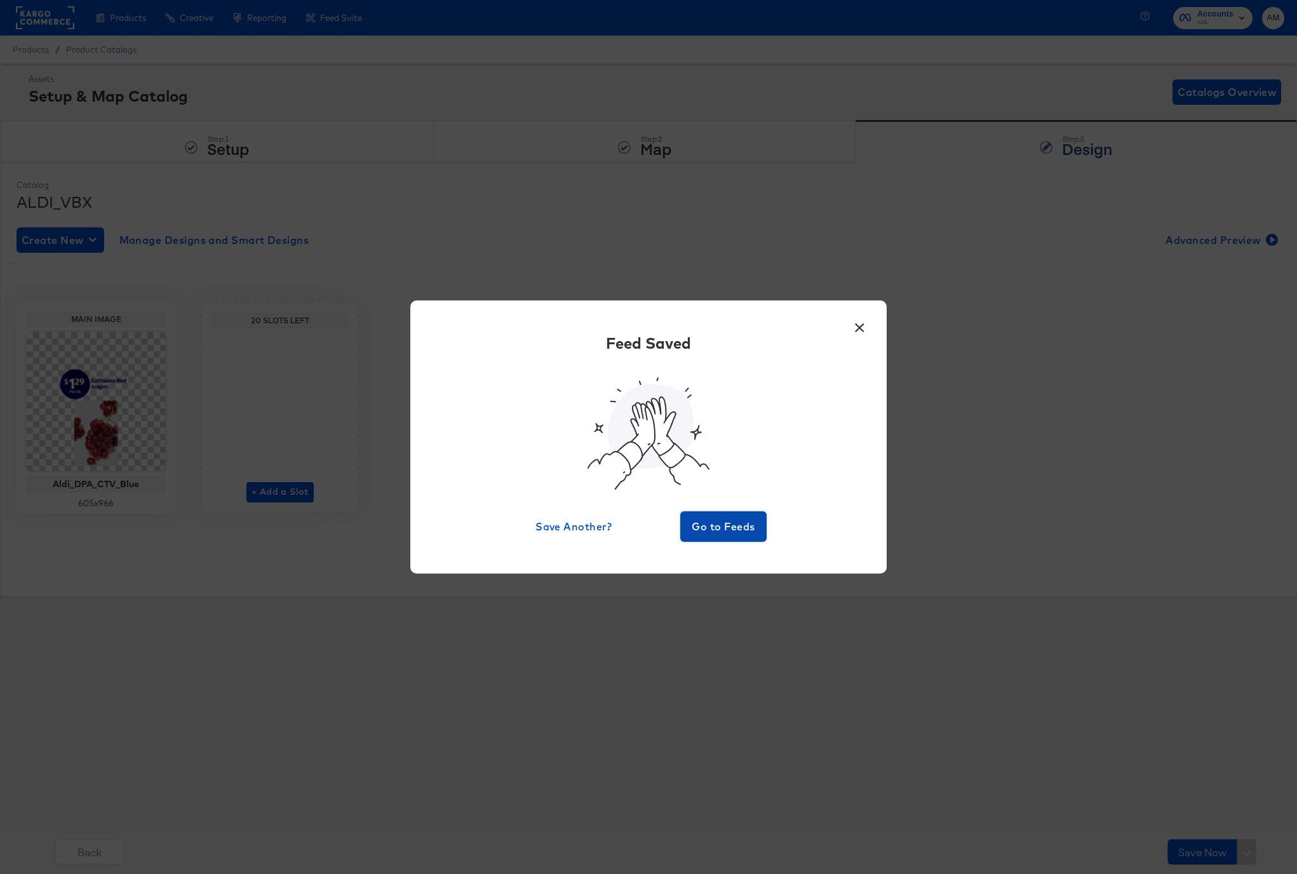
click at [695, 513] on button "Go to Feeds" at bounding box center [723, 526] width 86 height 30
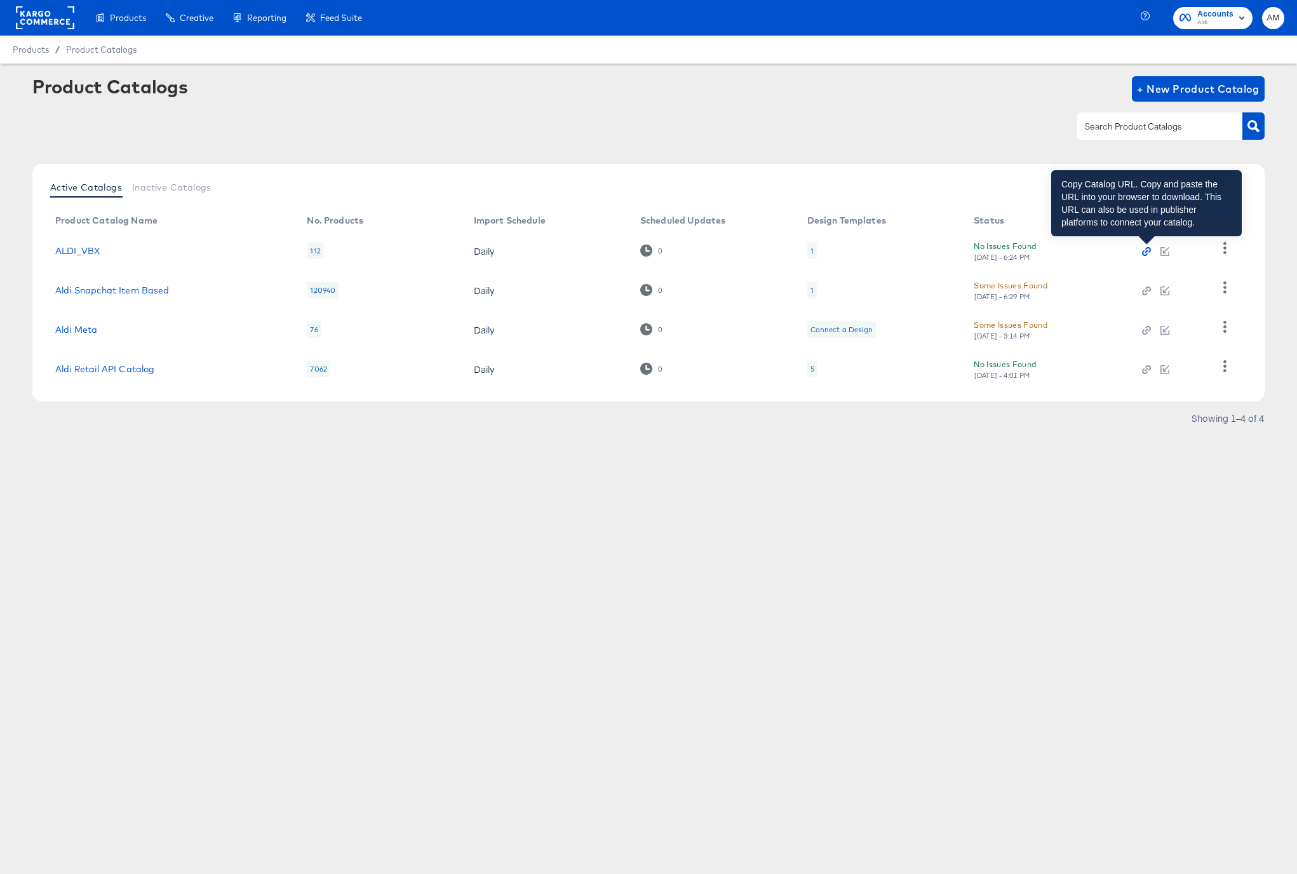
click at [1145, 250] on icon "button" at bounding box center [1146, 251] width 9 height 9
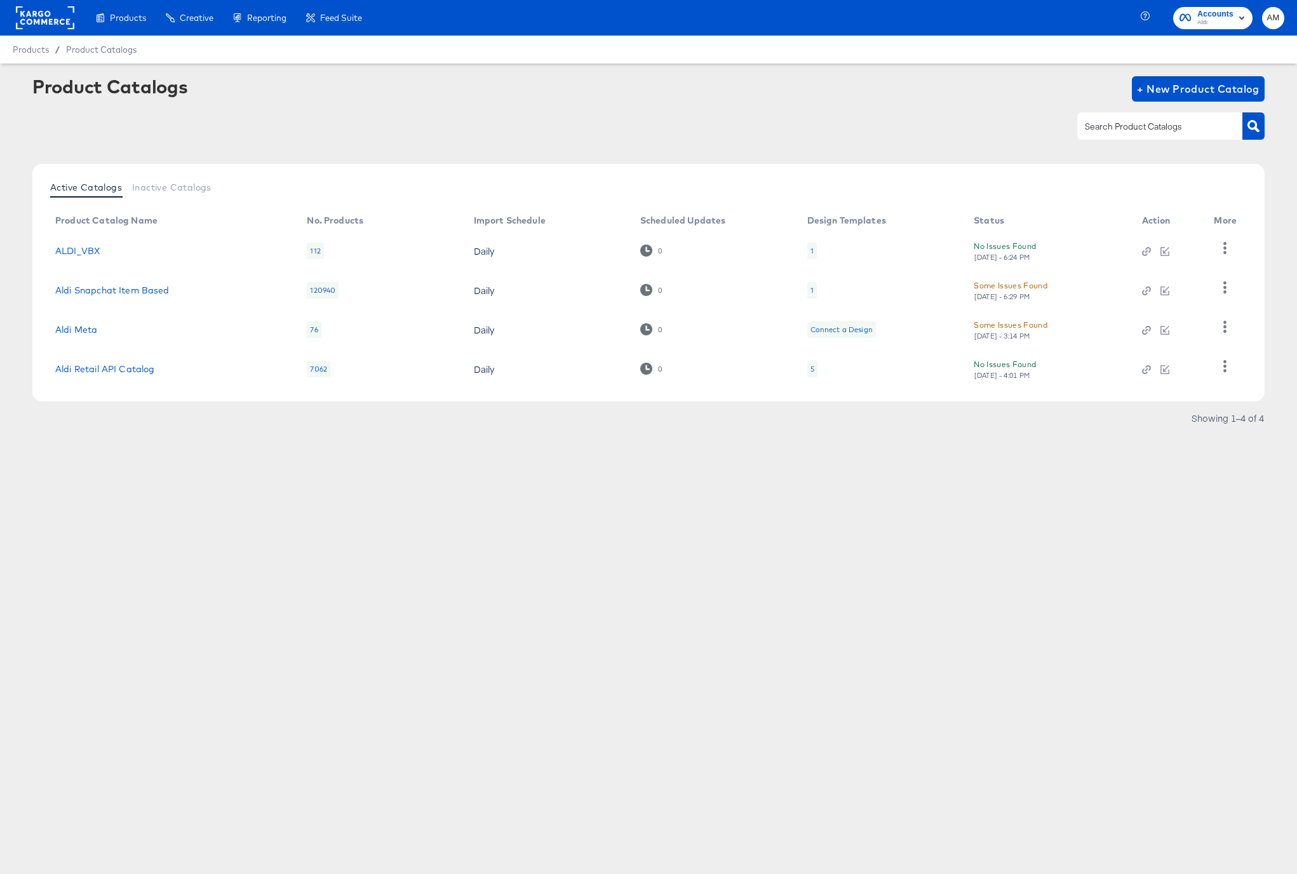
click at [40, 22] on rect at bounding box center [45, 17] width 58 height 23
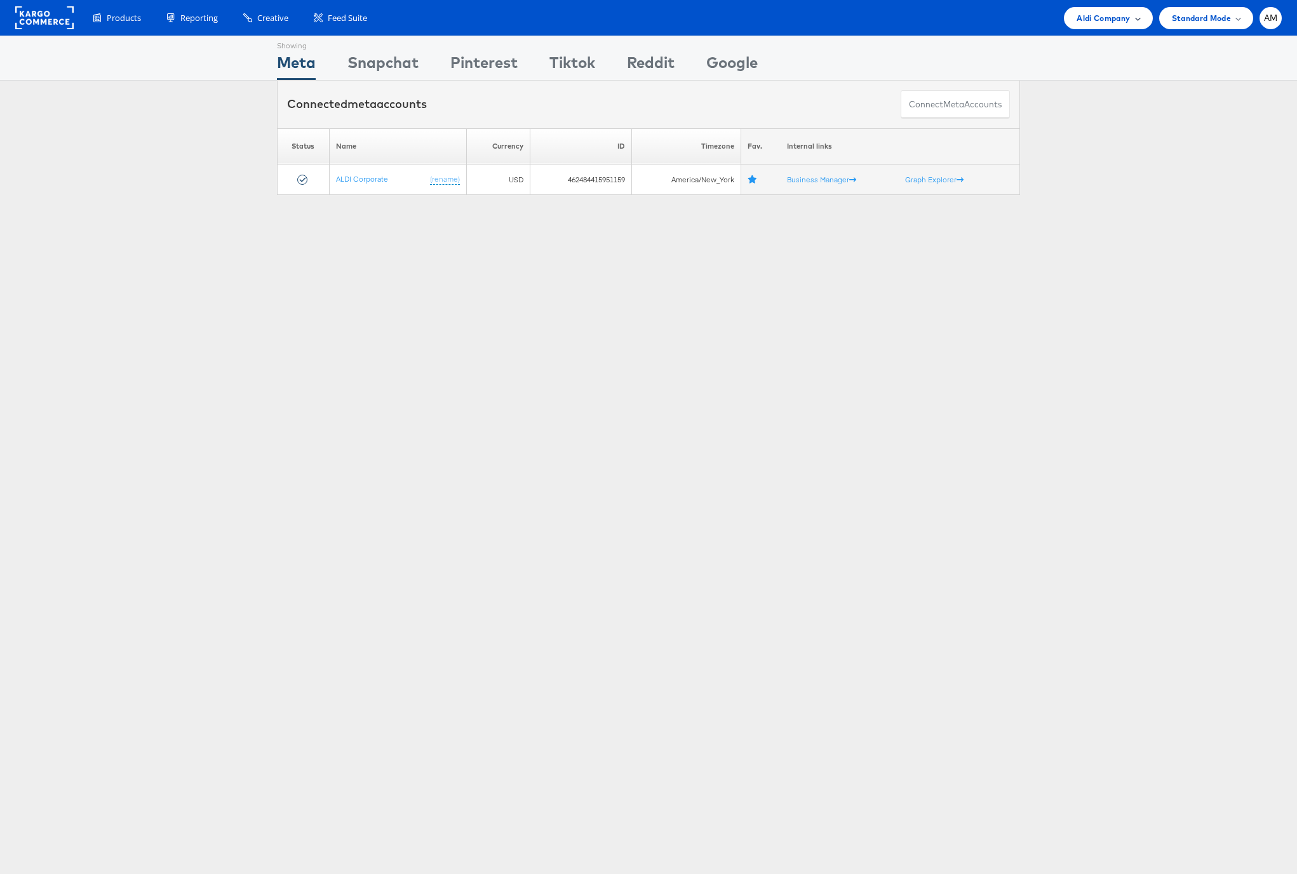
click at [1087, 24] on div "Aldi Company" at bounding box center [1108, 18] width 88 height 22
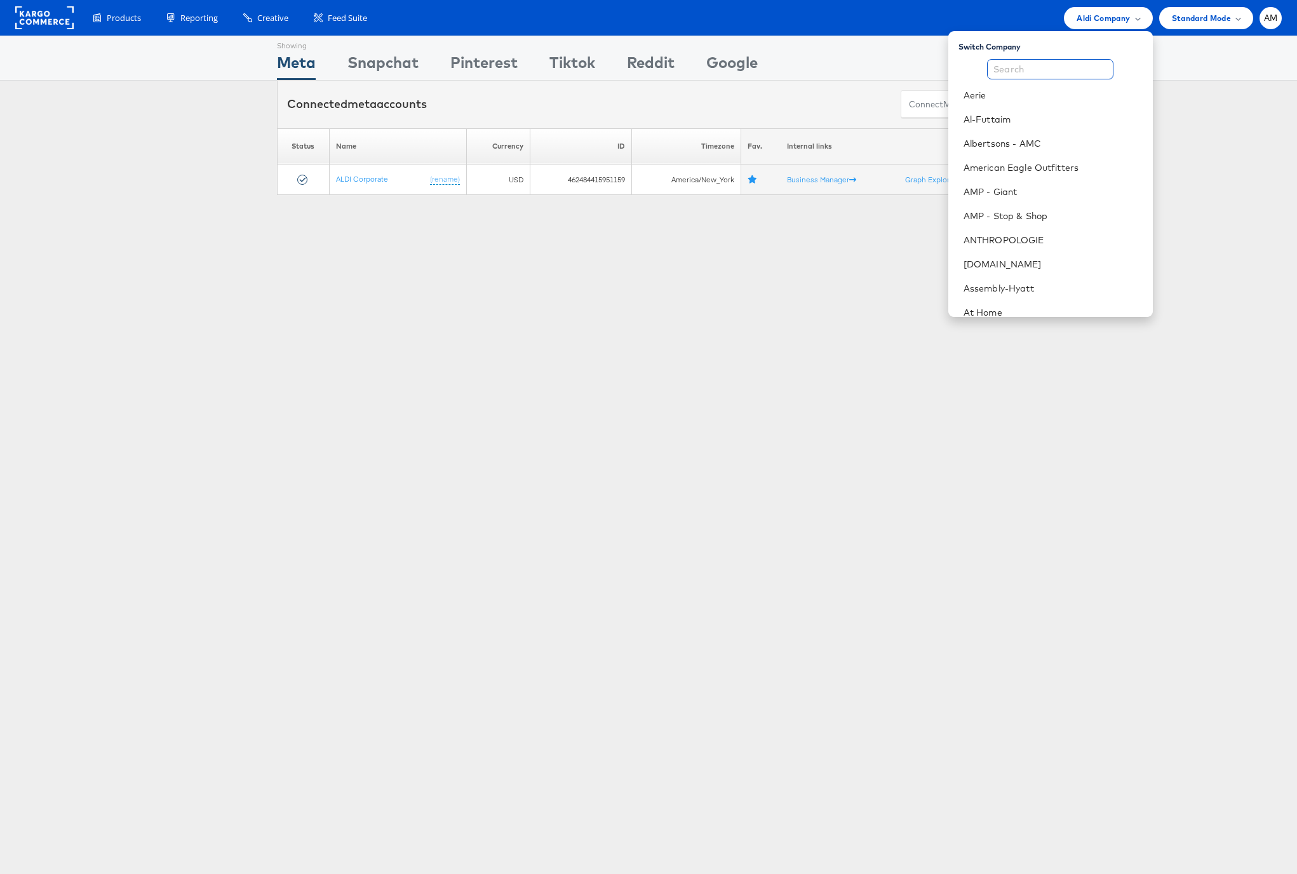
click at [1067, 69] on input "text" at bounding box center [1050, 69] width 126 height 20
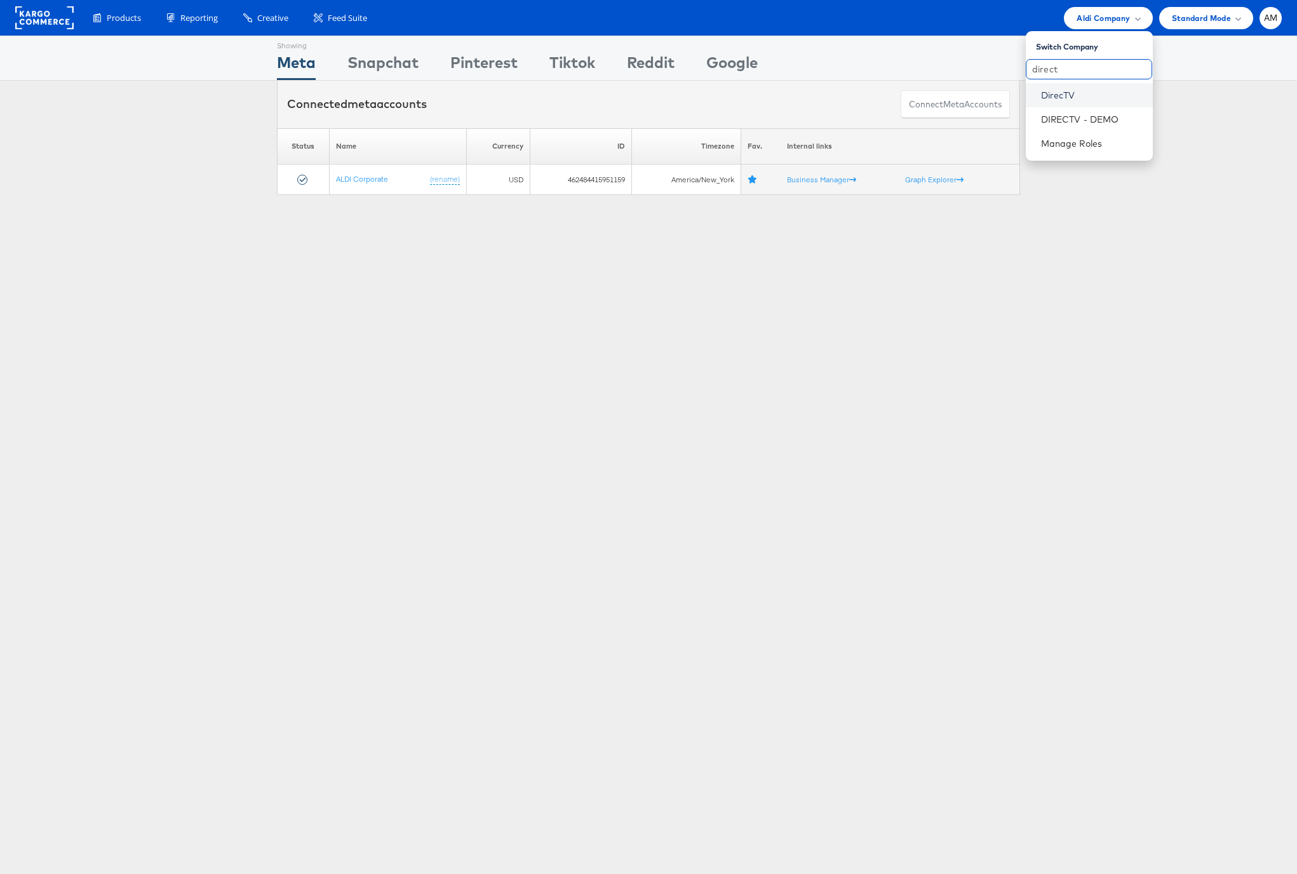
type input "direct"
click at [1057, 98] on link "DirecTV" at bounding box center [1092, 95] width 102 height 13
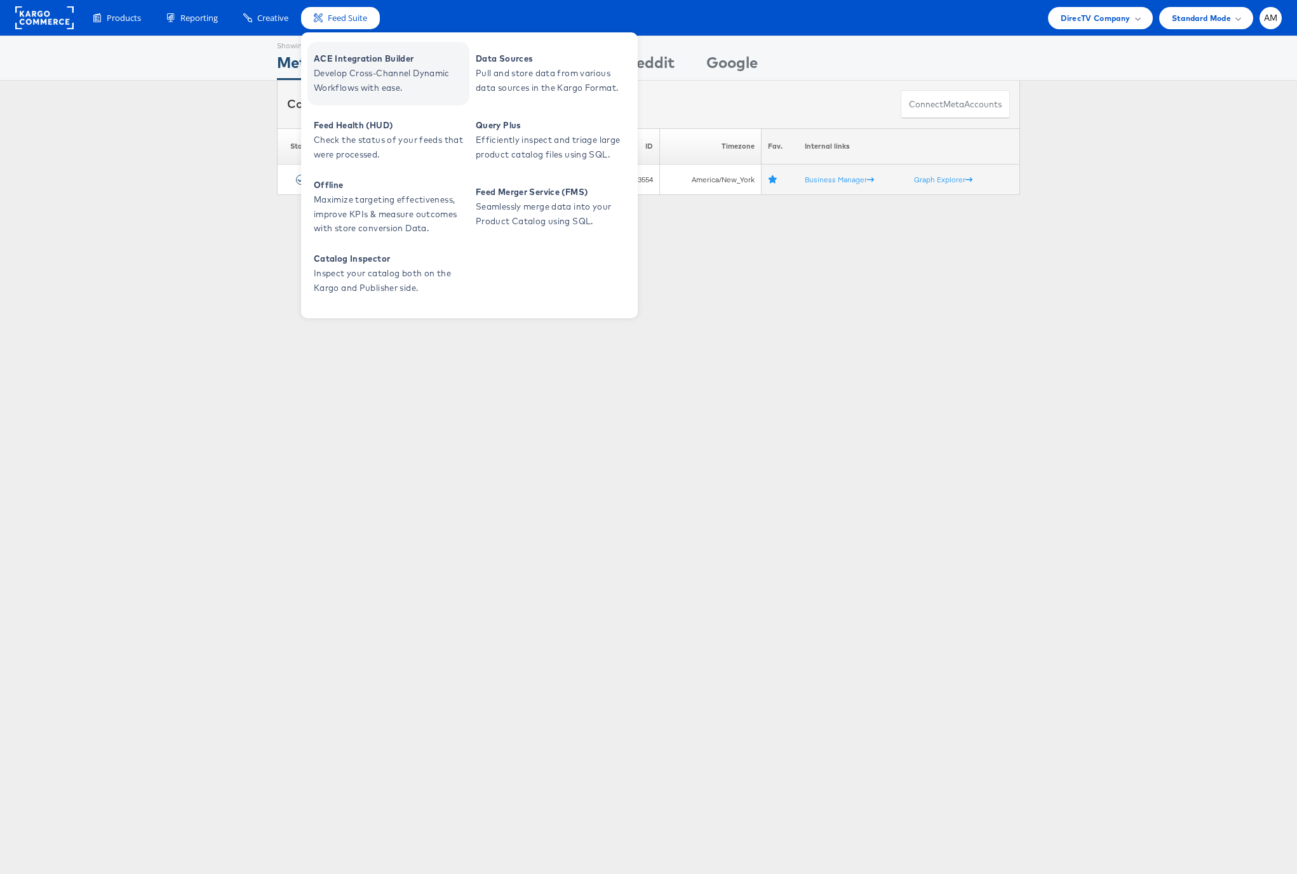
click at [368, 71] on span "Develop Cross-Channel Dynamic Workflows with ease." at bounding box center [390, 80] width 152 height 29
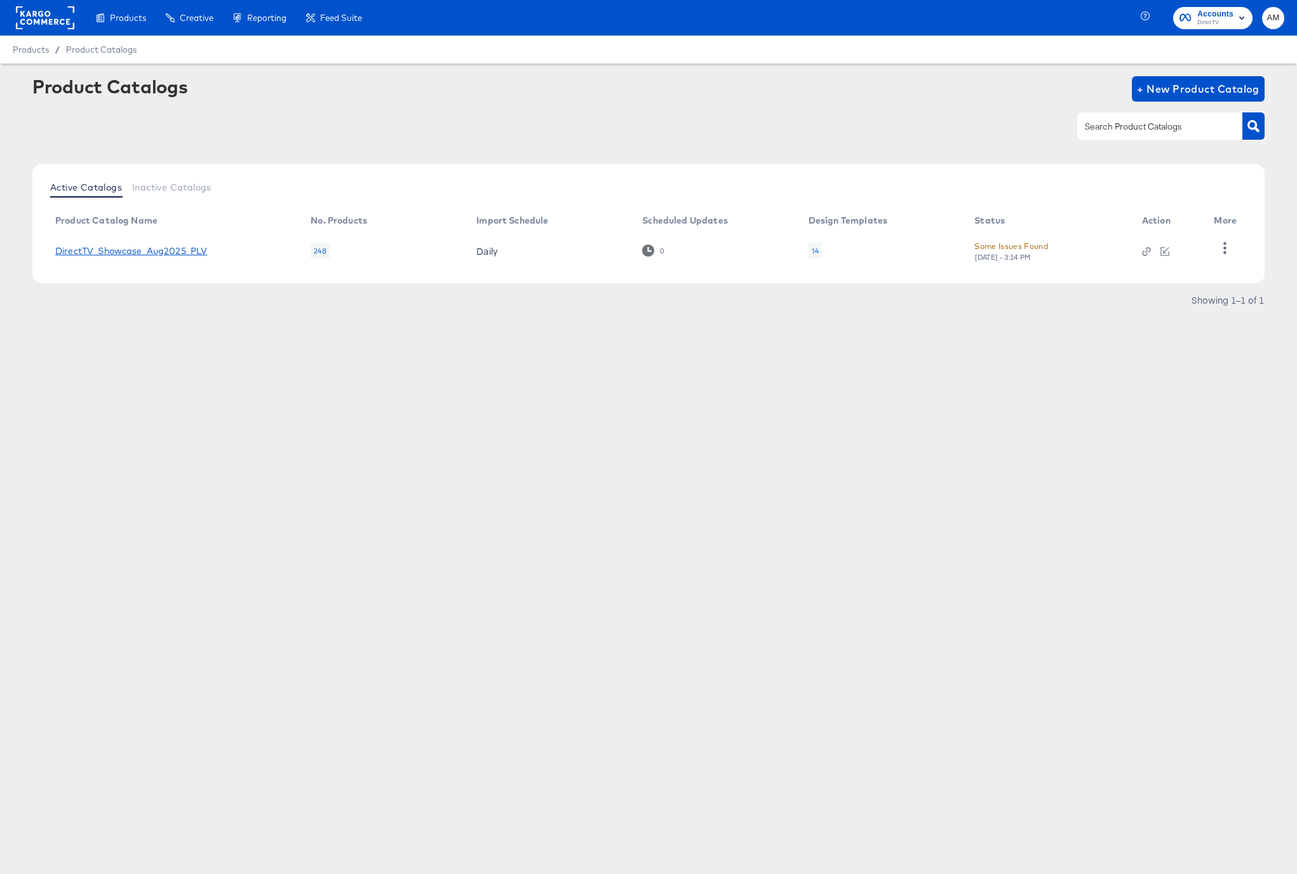
click at [173, 252] on link "DirectTV_Showcase_Aug2025_PLV" at bounding box center [131, 251] width 152 height 10
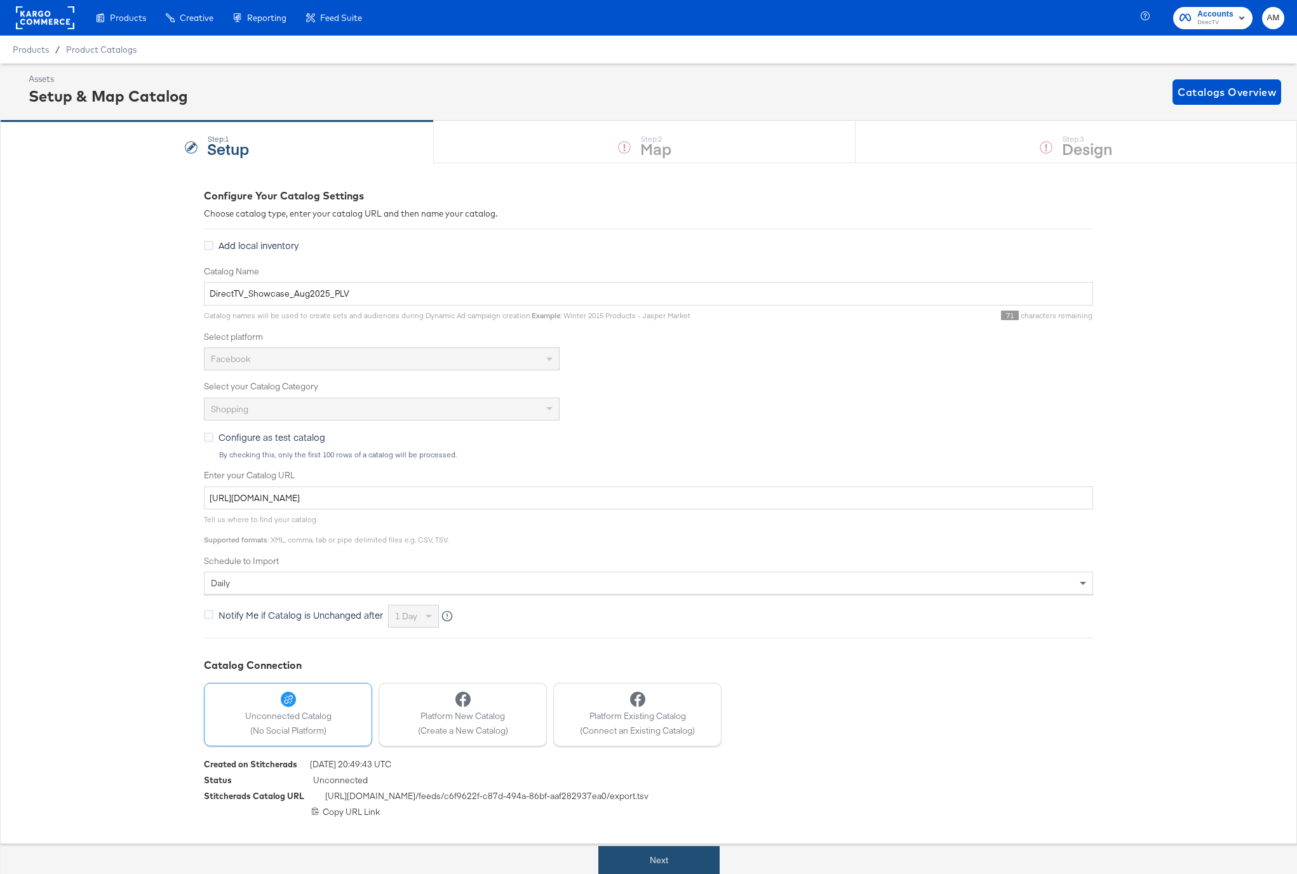
click at [663, 854] on button "Next" at bounding box center [658, 860] width 121 height 29
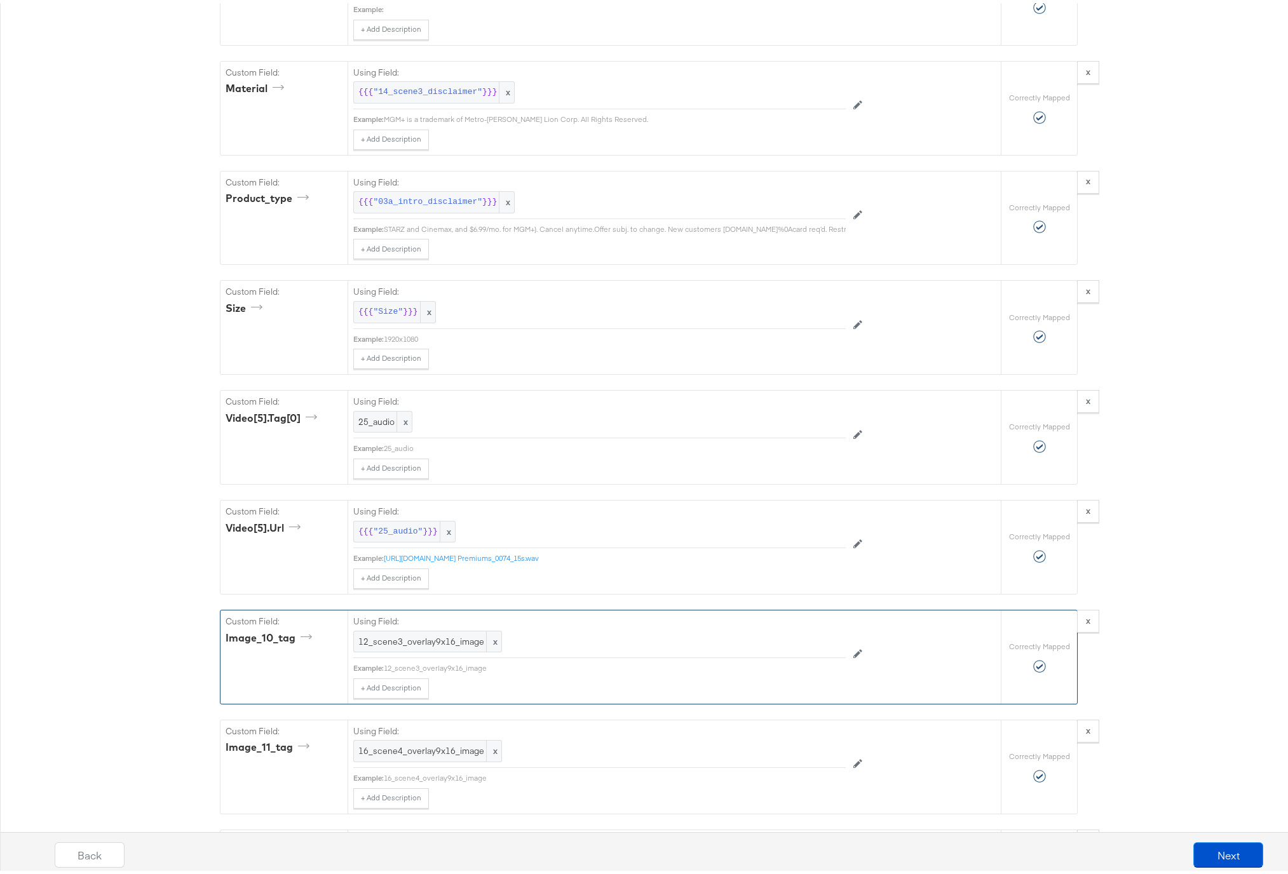
scroll to position [4629, 0]
click at [404, 534] on span ""25_audio"" at bounding box center [398, 528] width 50 height 12
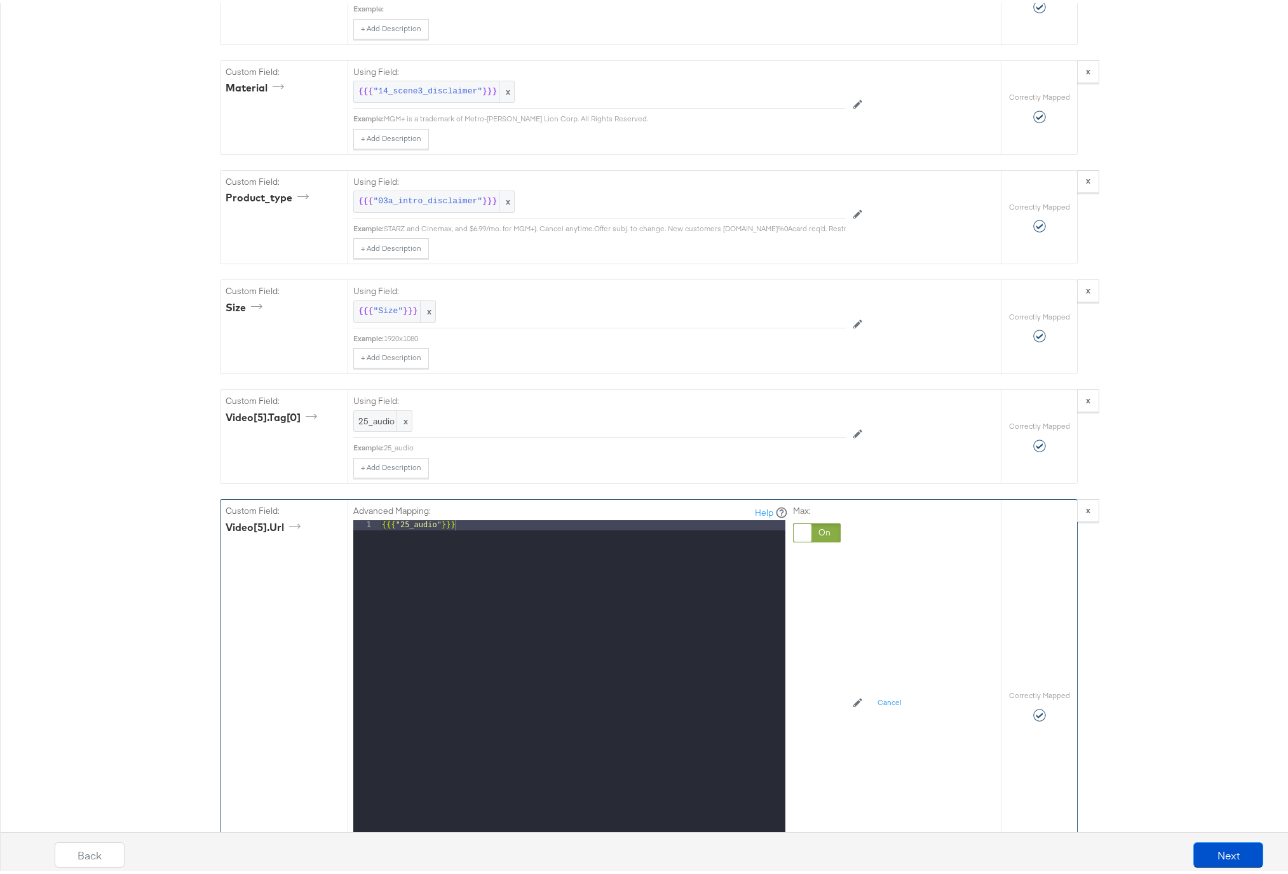
click at [825, 539] on div at bounding box center [817, 529] width 48 height 19
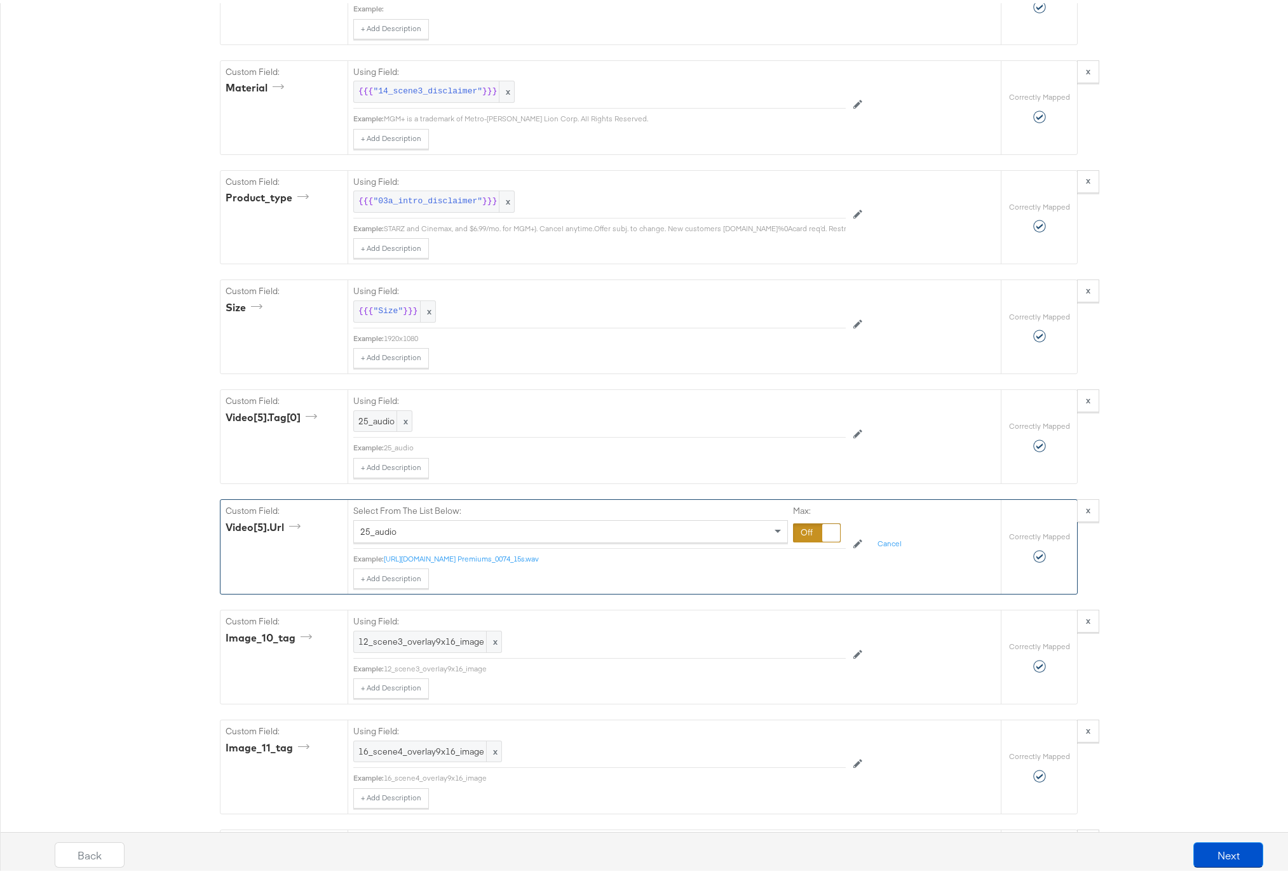
click at [466, 539] on div "25_audio" at bounding box center [570, 529] width 433 height 22
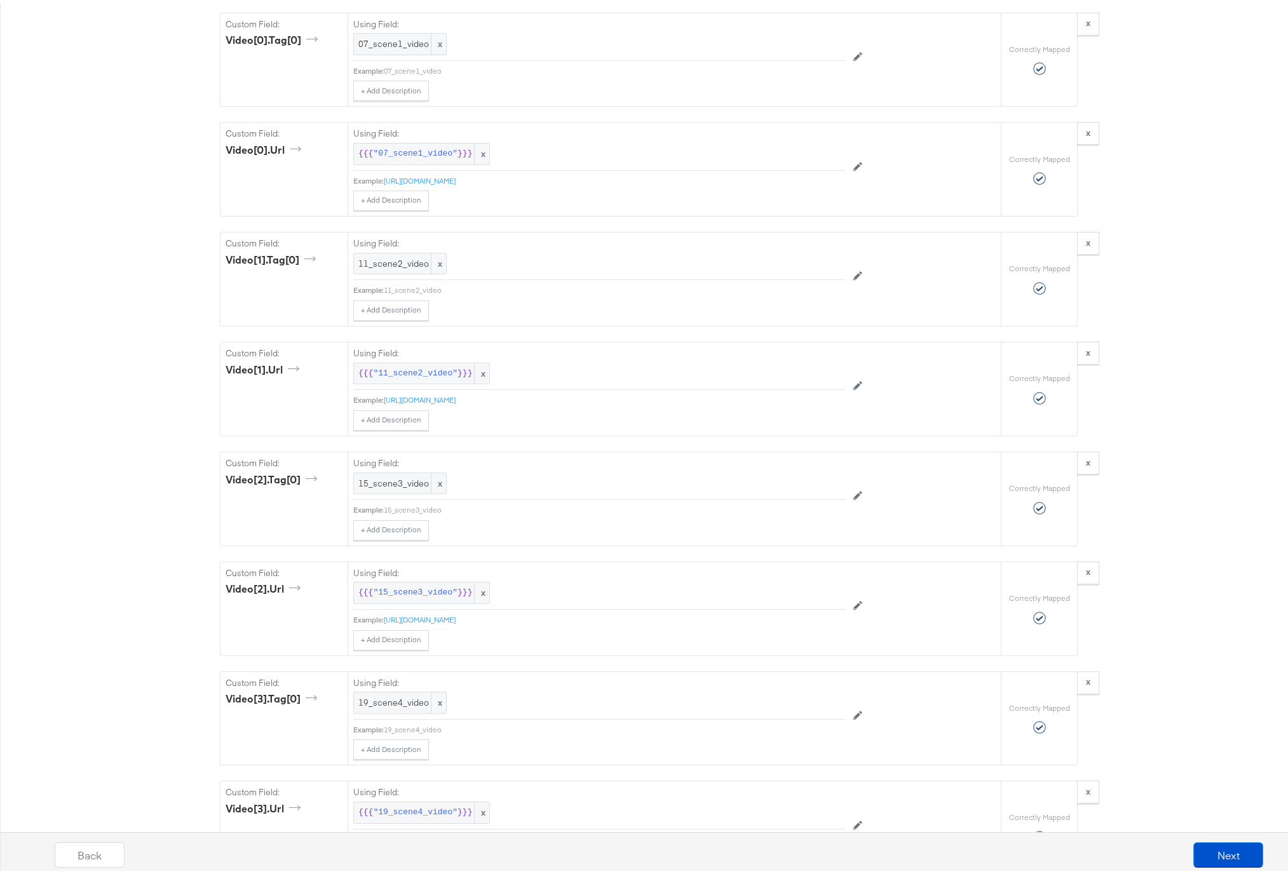
scroll to position [1565, 0]
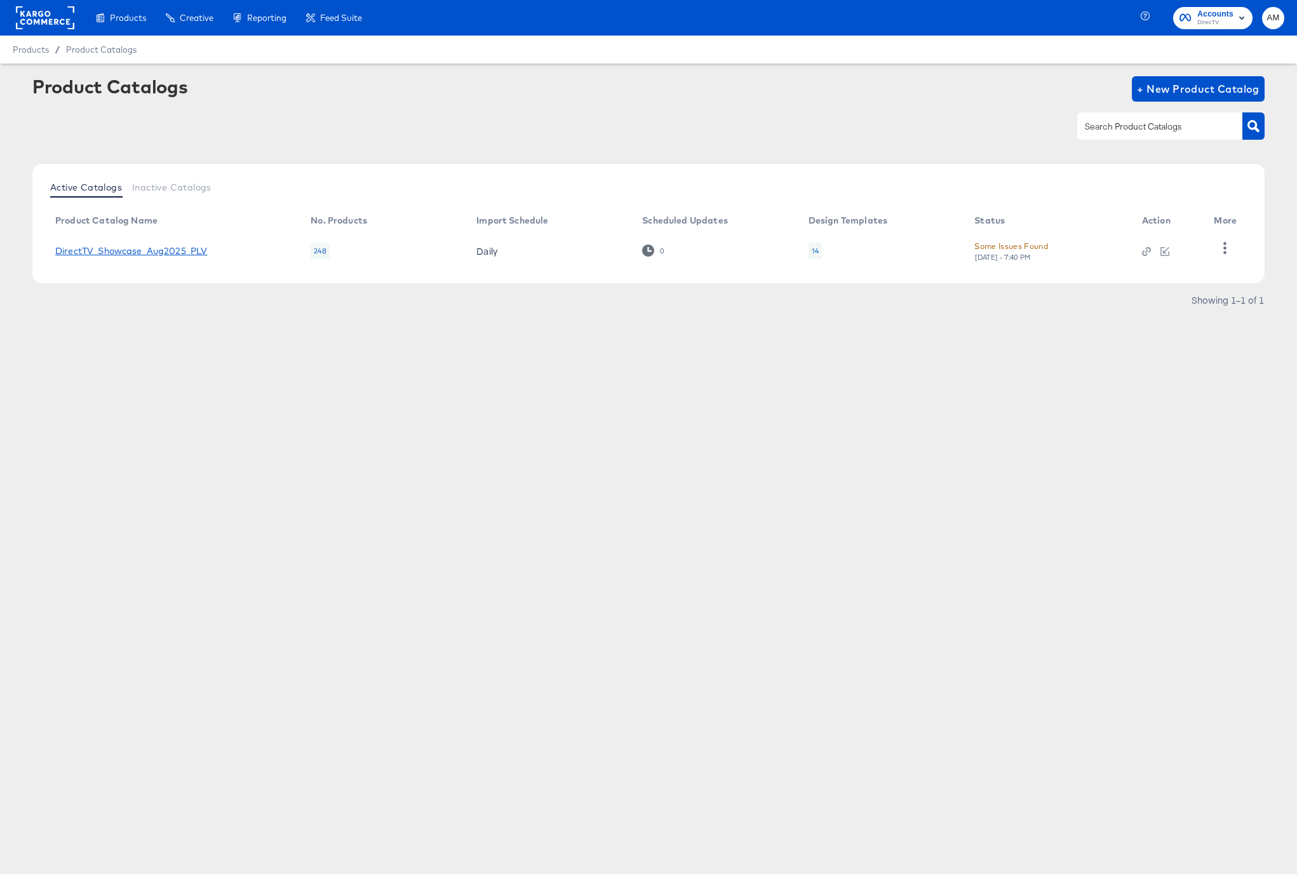
click at [188, 250] on link "DirectTV_Showcase_Aug2025_PLV" at bounding box center [131, 251] width 152 height 10
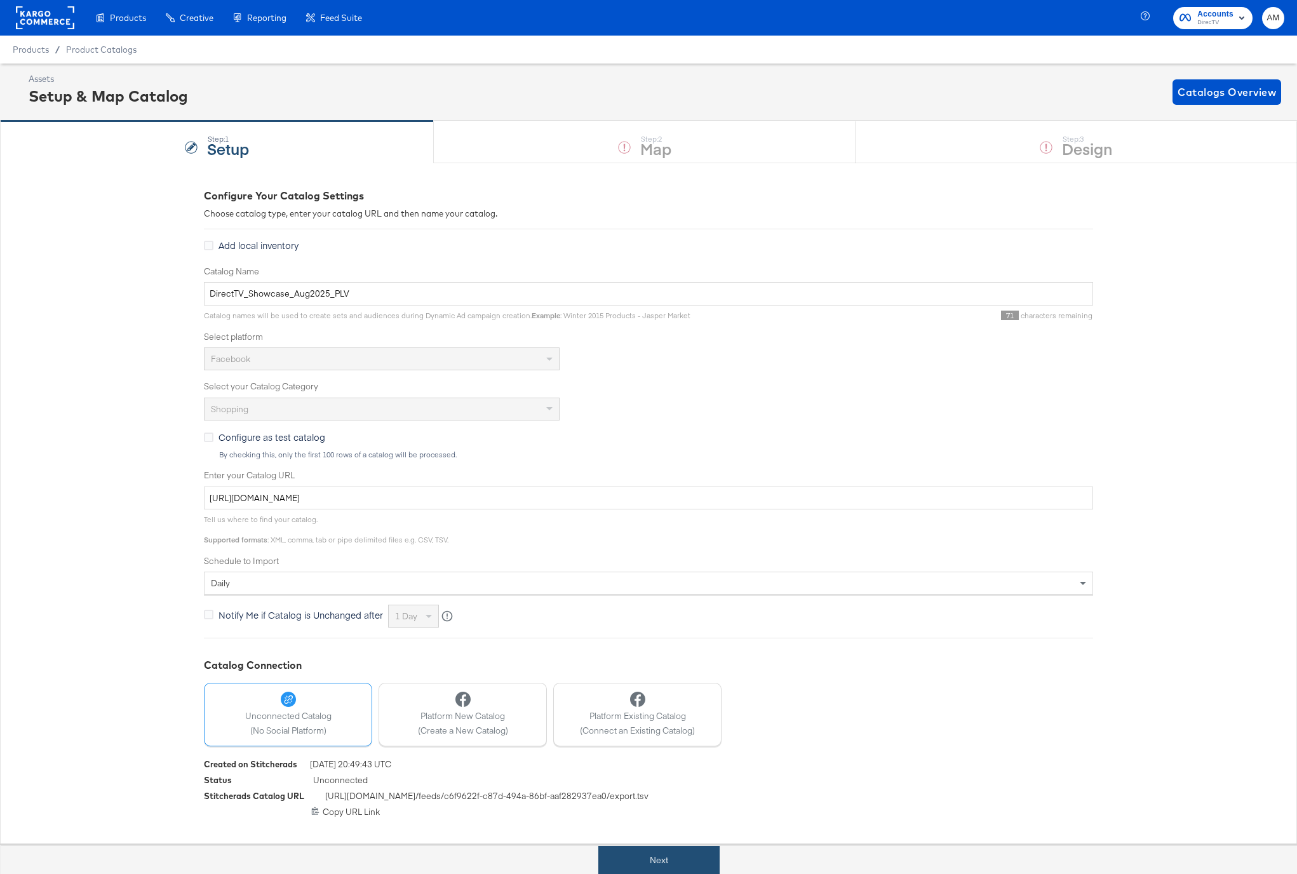
click at [651, 864] on button "Next" at bounding box center [658, 860] width 121 height 29
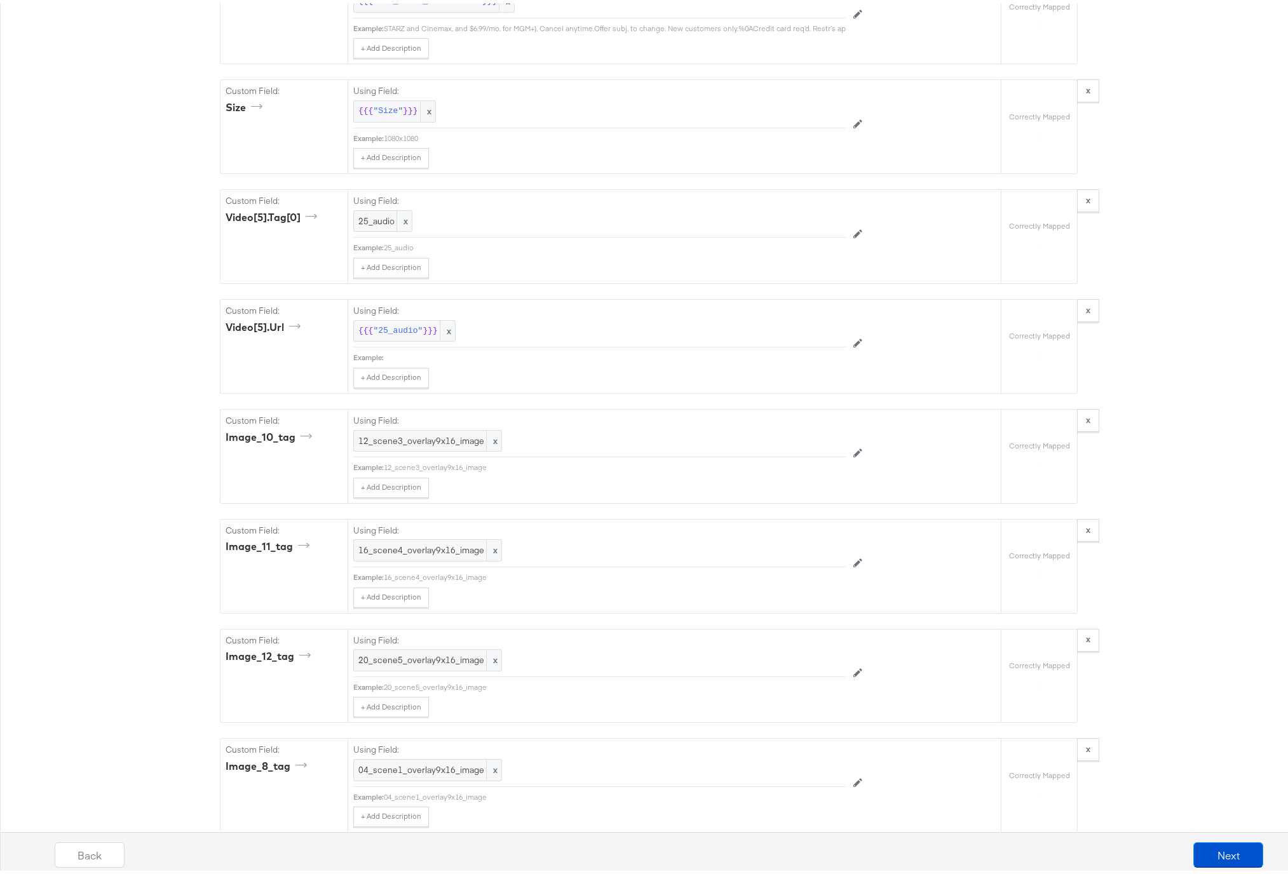
scroll to position [4754, 0]
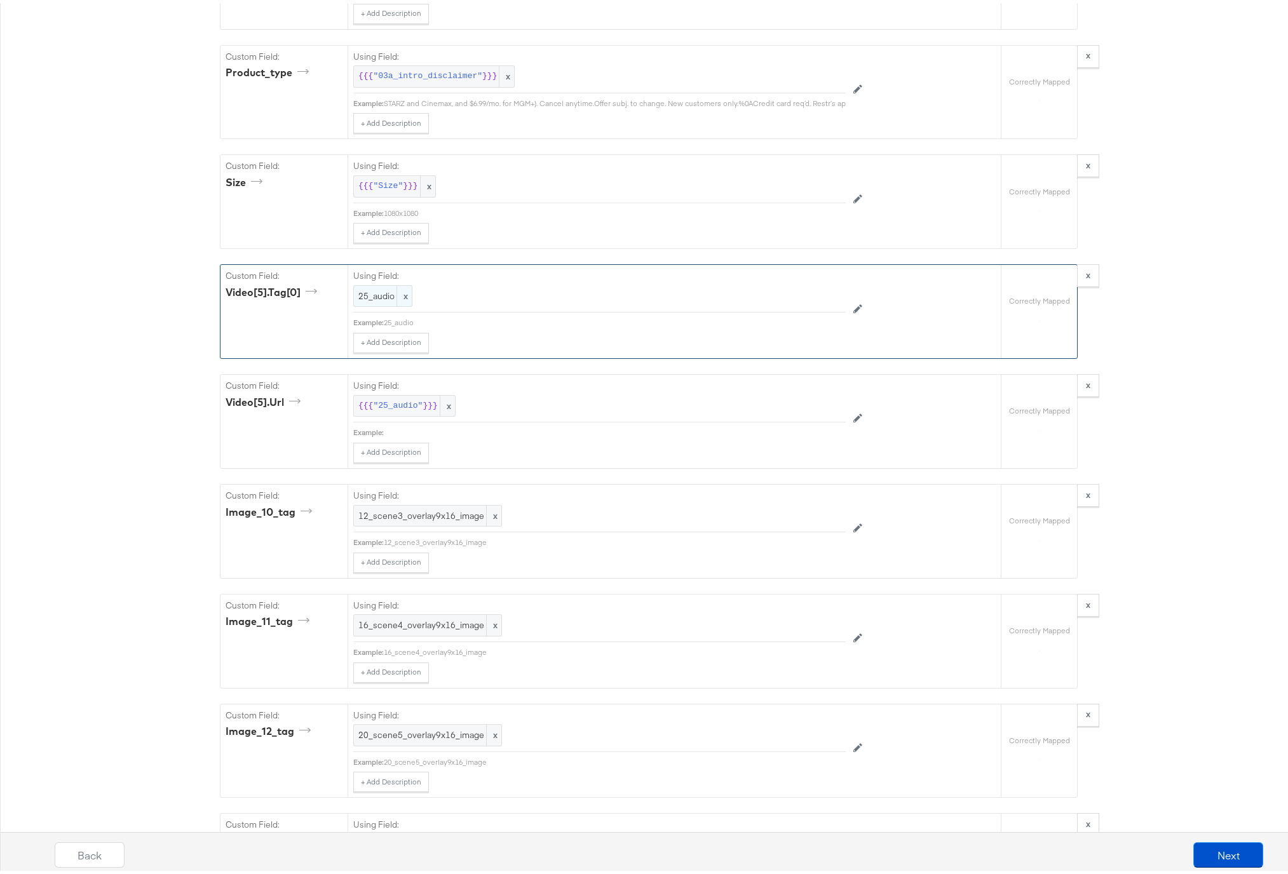
click at [368, 299] on span "25_audio" at bounding box center [382, 293] width 49 height 12
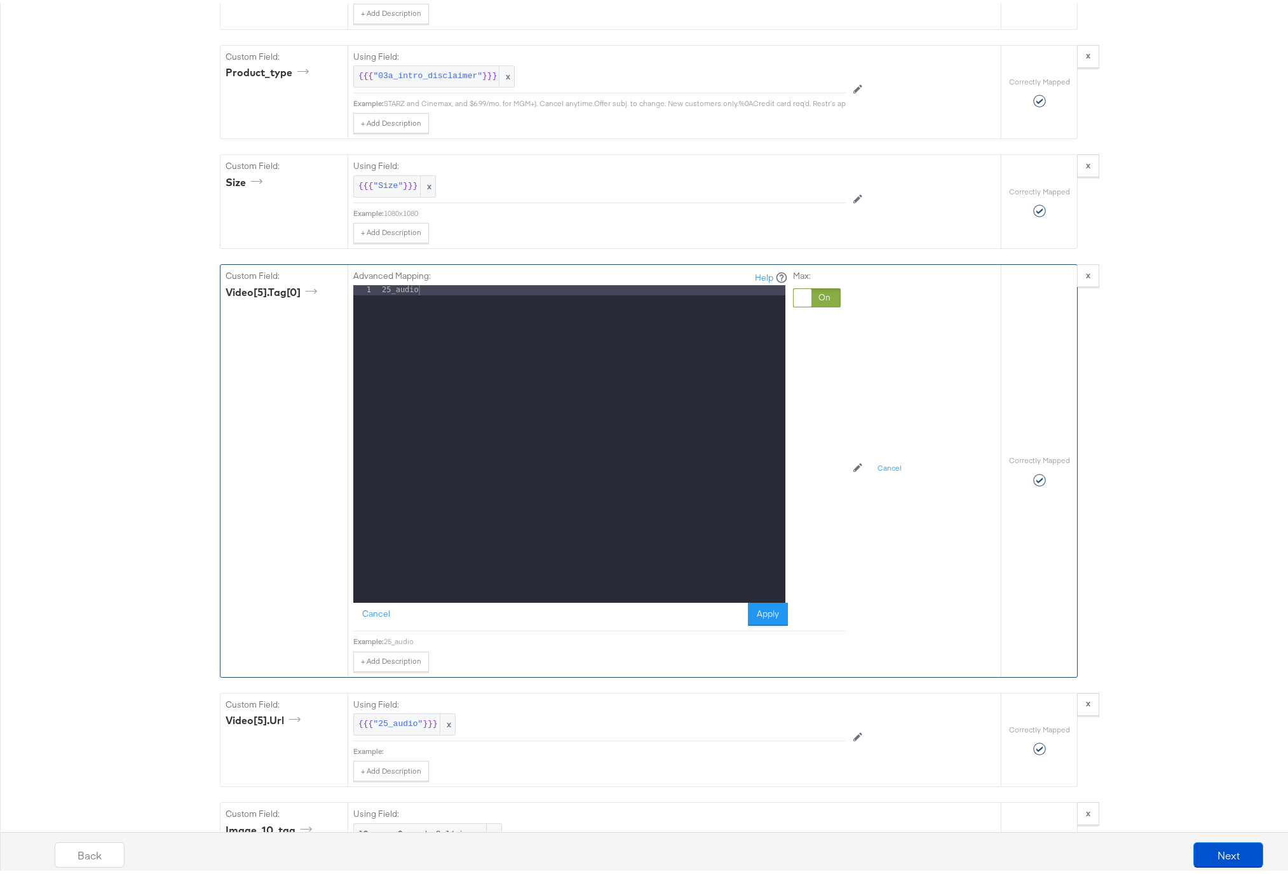
click at [428, 319] on div "25_audio" at bounding box center [582, 451] width 406 height 338
click at [764, 623] on button "Apply" at bounding box center [768, 611] width 40 height 23
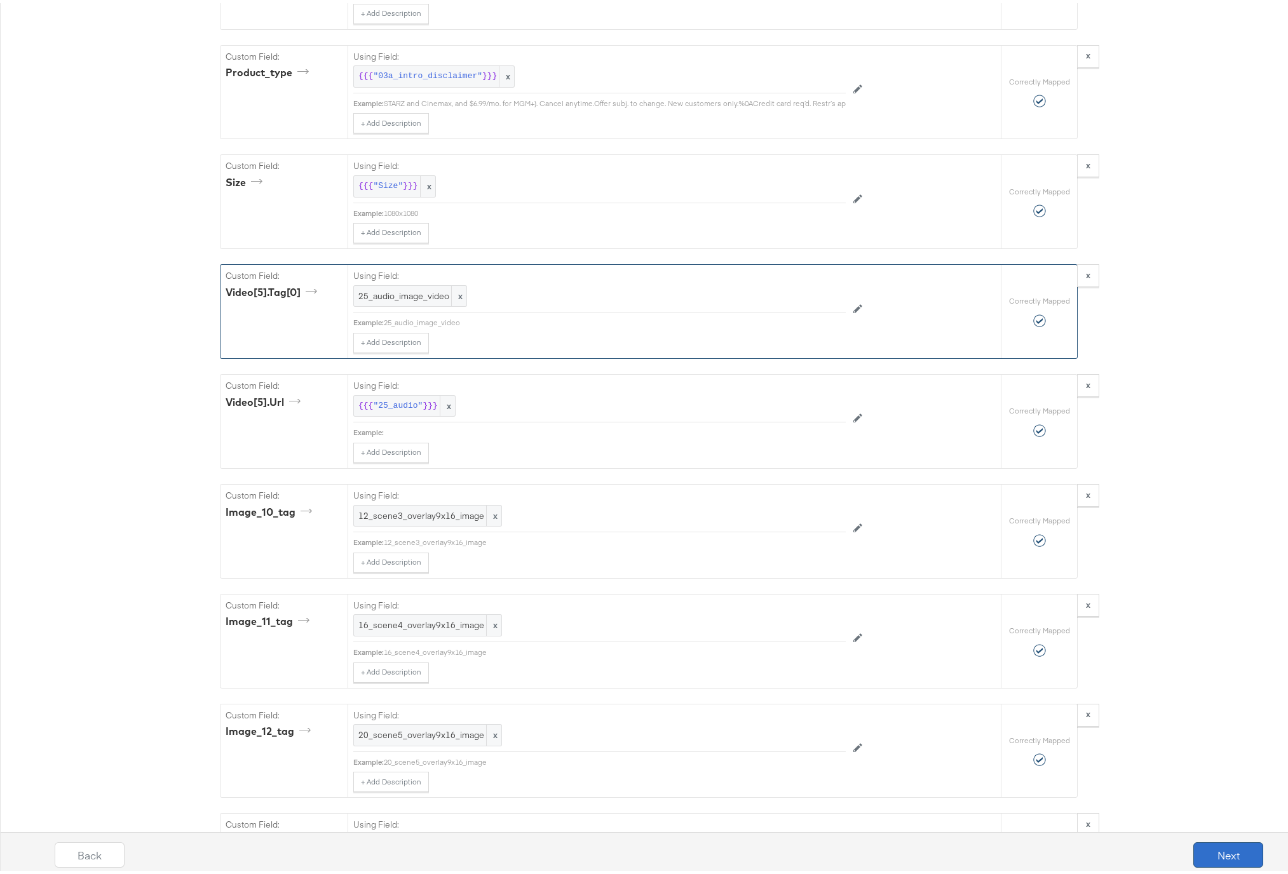
click at [1216, 847] on button "Next" at bounding box center [1228, 851] width 70 height 25
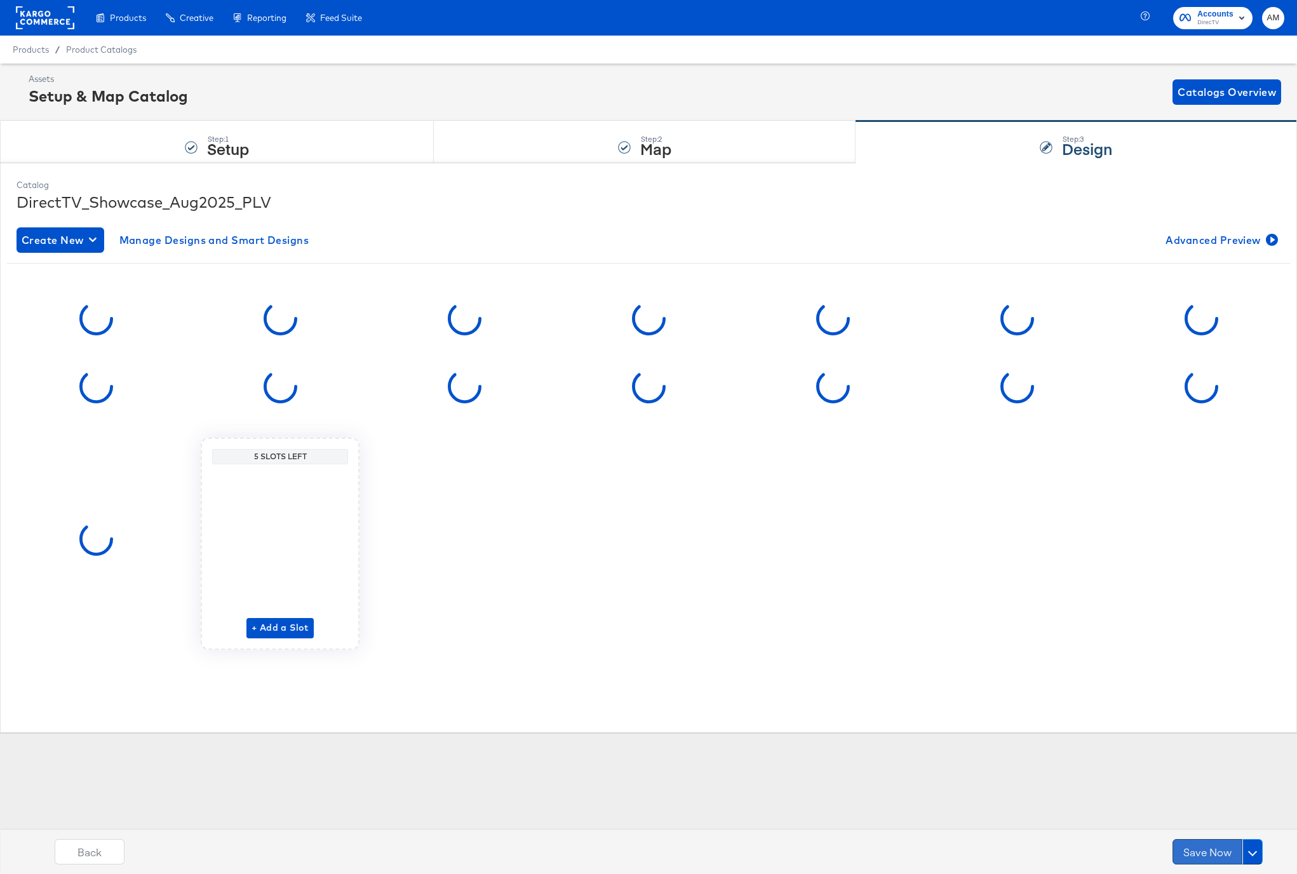
click at [1200, 851] on button "Save Now" at bounding box center [1208, 851] width 70 height 25
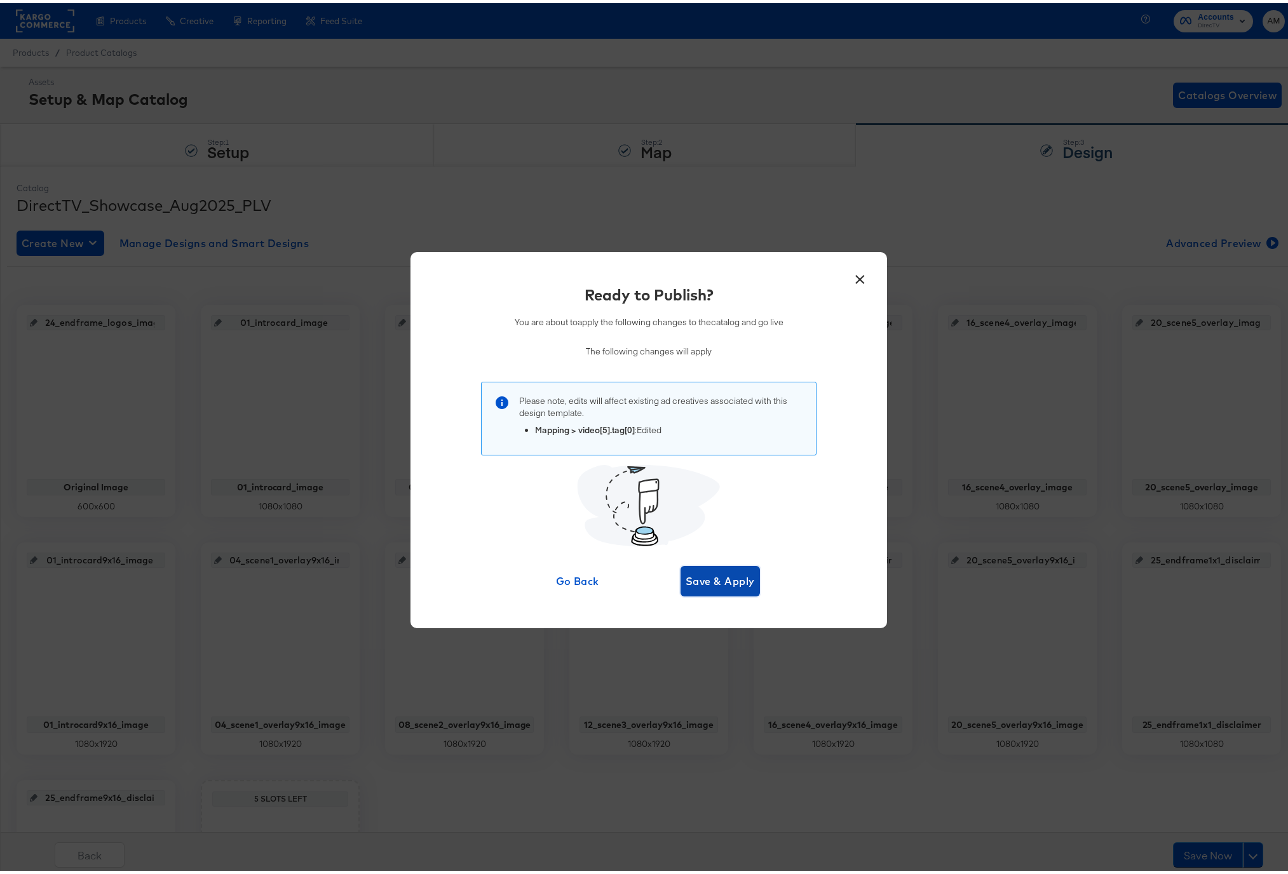
click at [692, 577] on span "Save & Apply" at bounding box center [719, 578] width 69 height 18
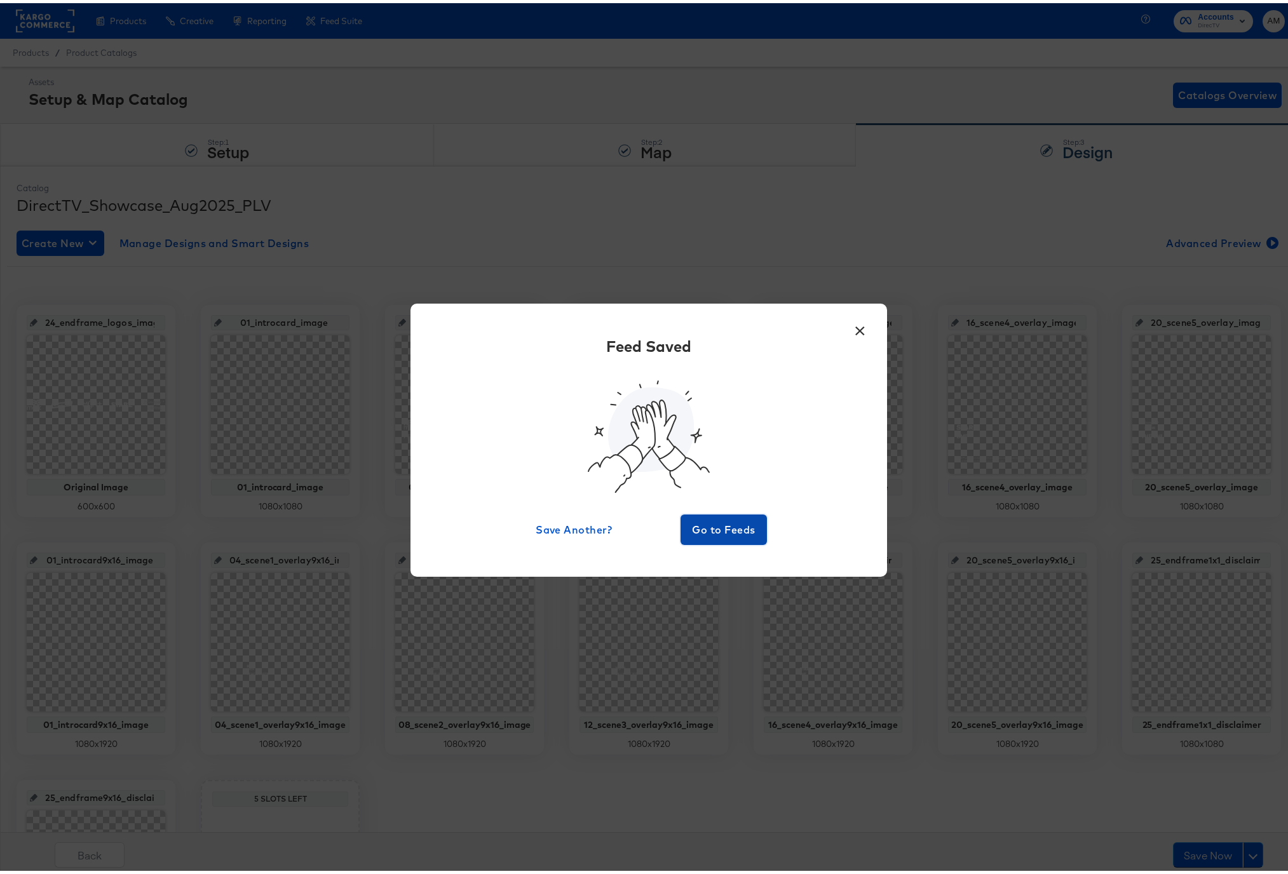
click at [717, 533] on span "Go to Feeds" at bounding box center [723, 527] width 76 height 18
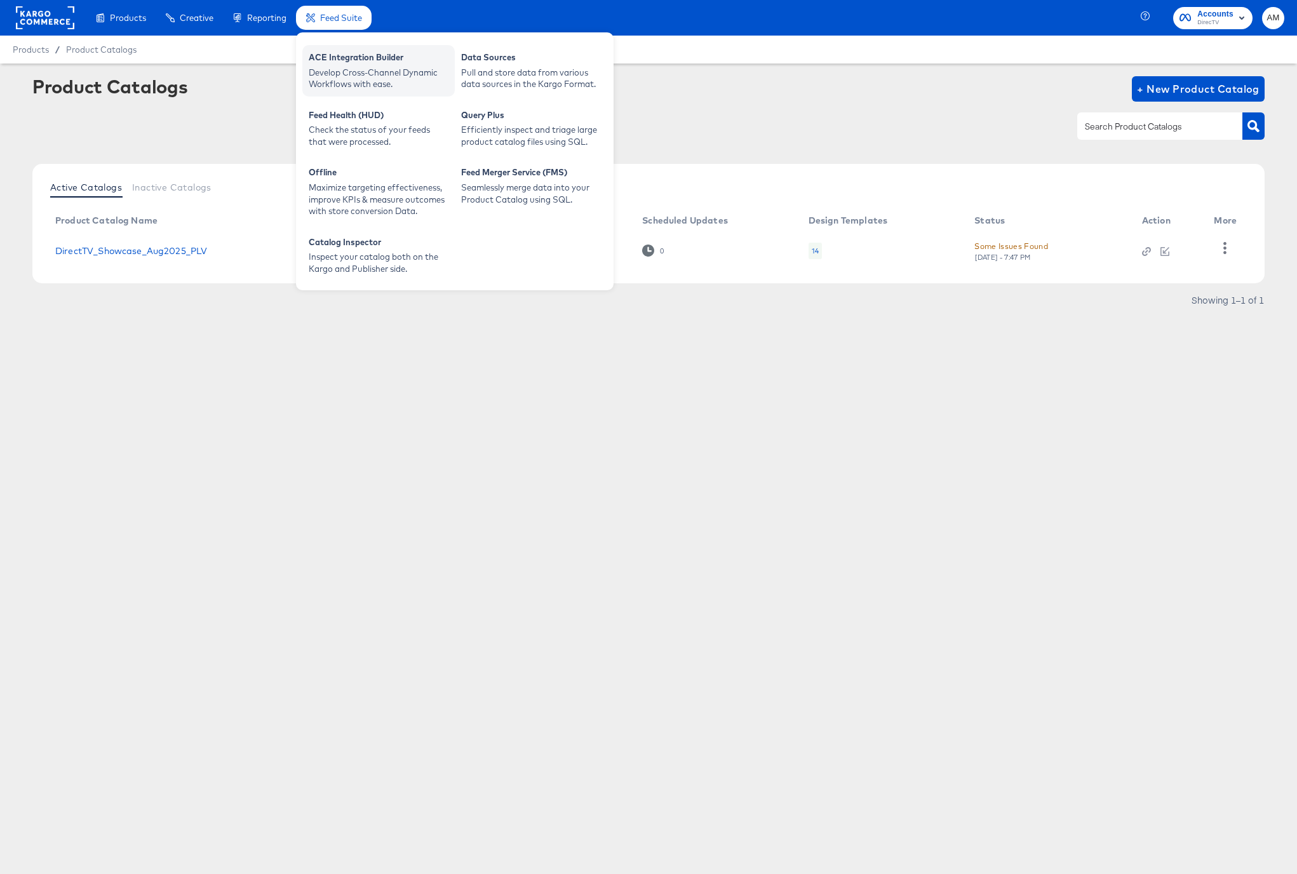
click at [350, 83] on div "Develop Cross-Channel Dynamic Workflows with ease." at bounding box center [379, 79] width 140 height 24
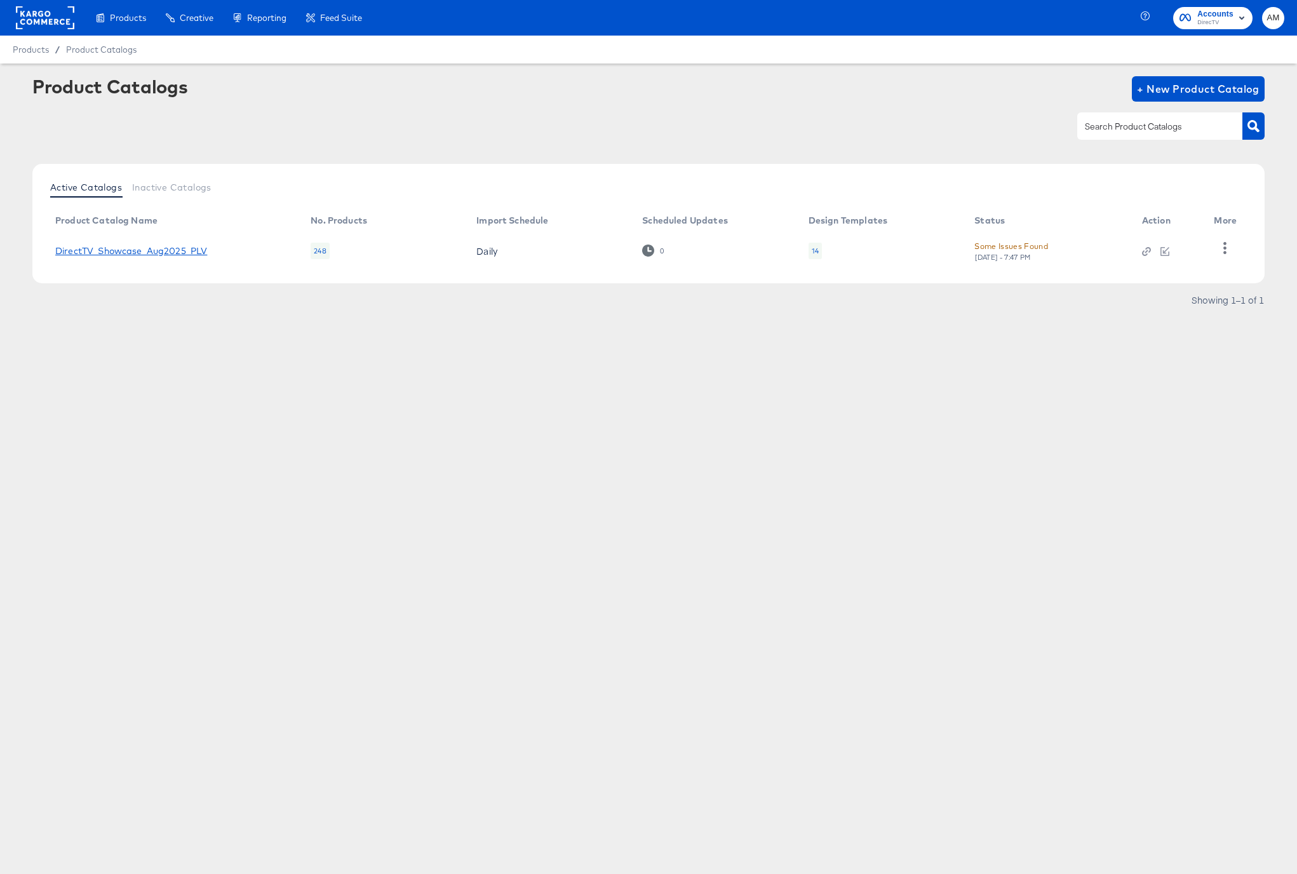
click at [192, 252] on link "DirectTV_Showcase_Aug2025_PLV" at bounding box center [131, 251] width 152 height 10
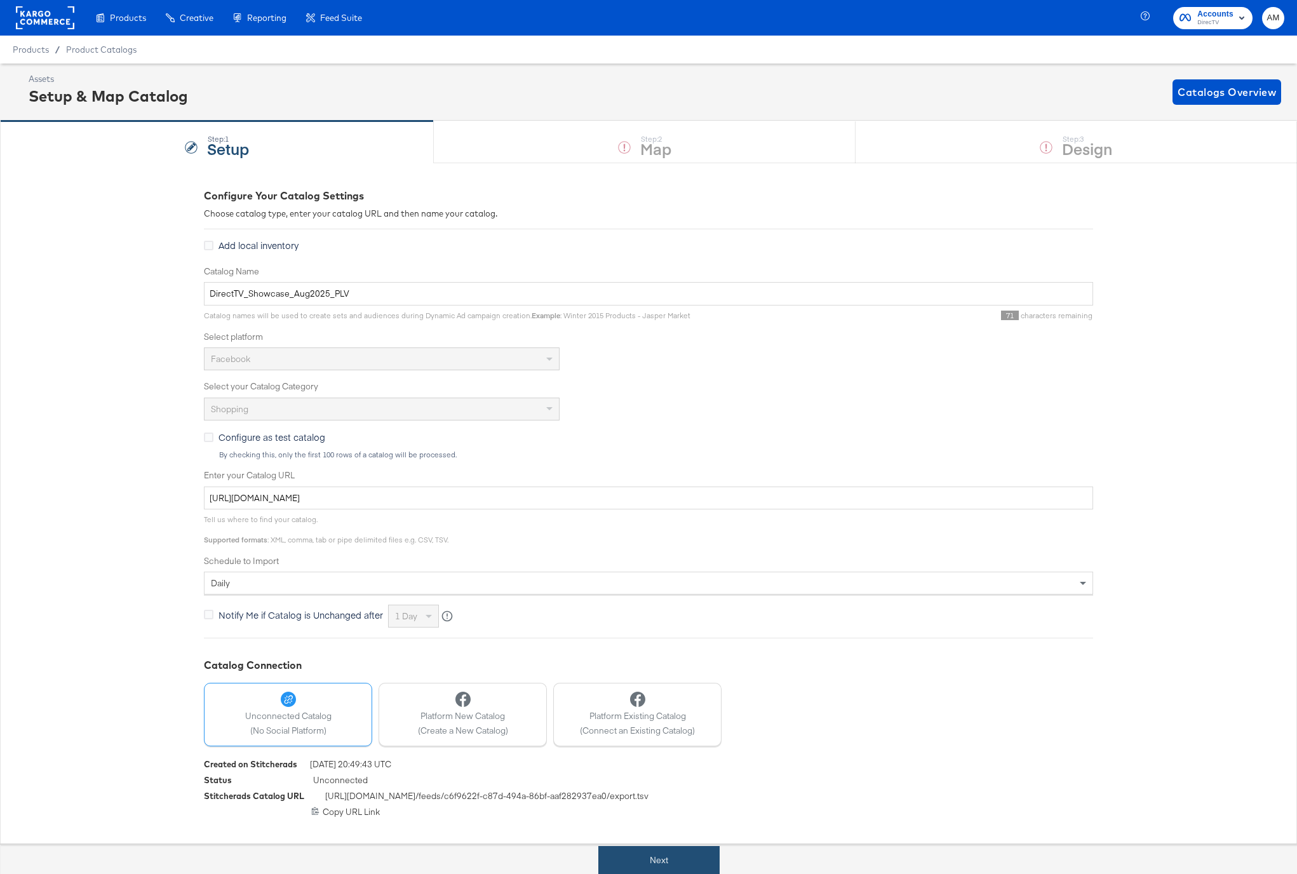
click at [685, 861] on button "Next" at bounding box center [658, 860] width 121 height 29
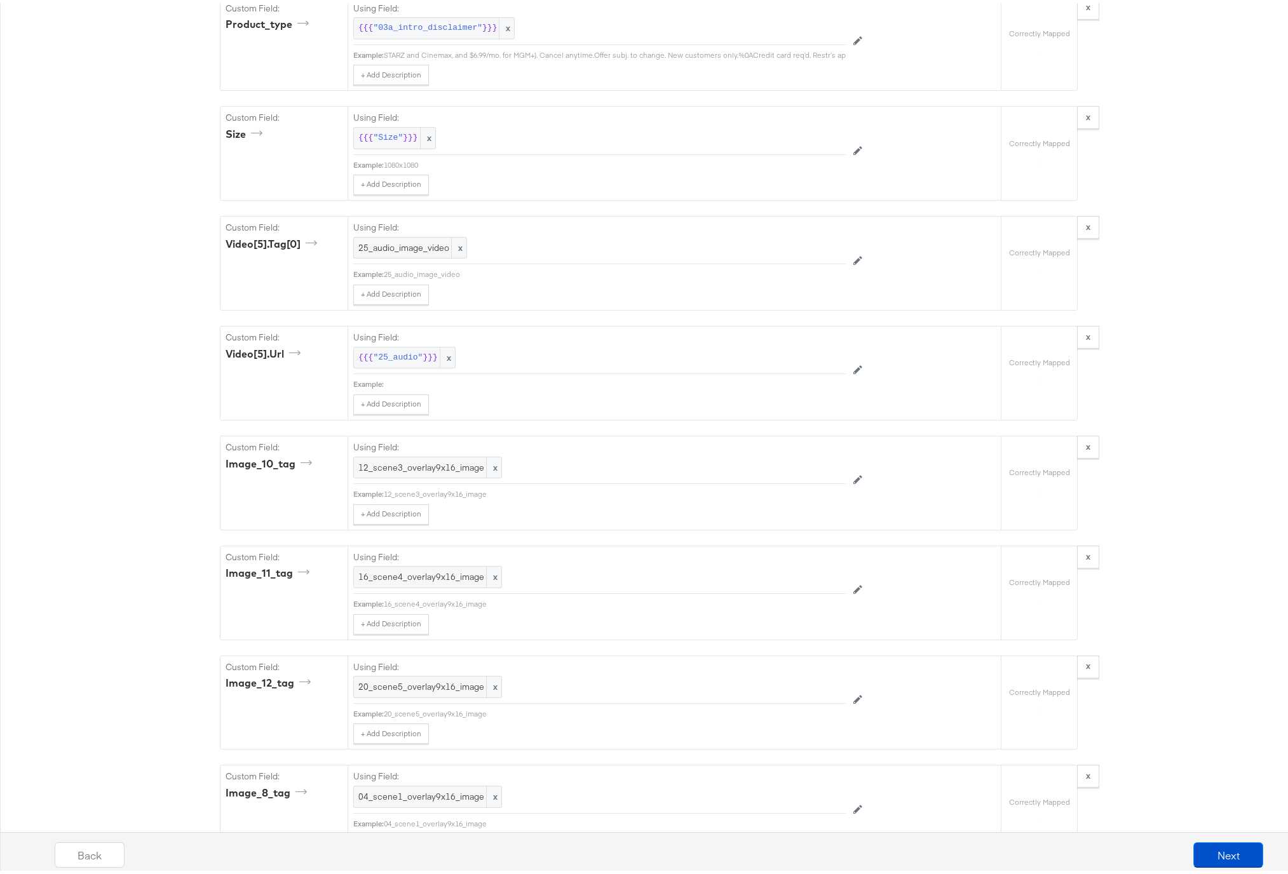
scroll to position [4802, 0]
click at [393, 361] on span ""25_audio"" at bounding box center [398, 355] width 50 height 12
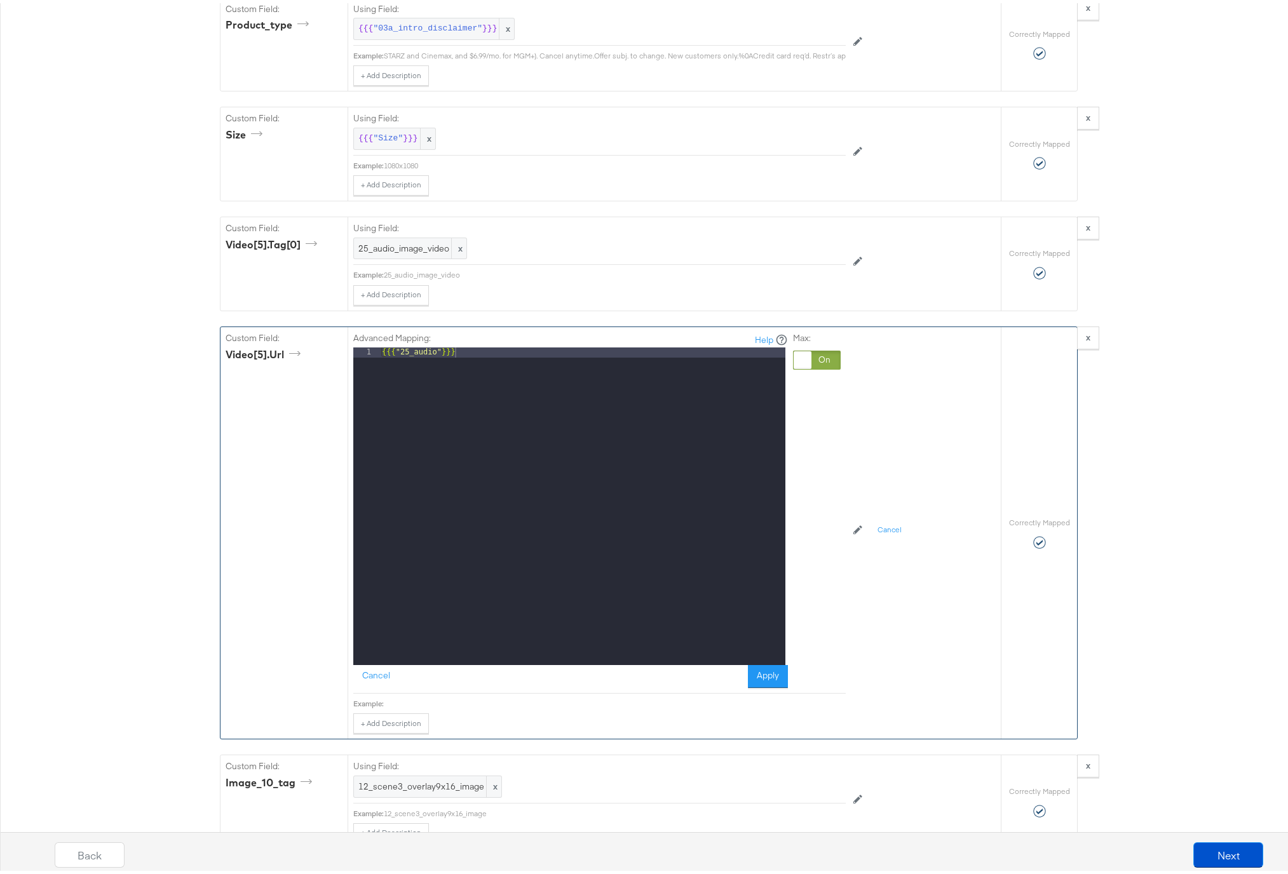
click at [818, 367] on div at bounding box center [817, 356] width 48 height 19
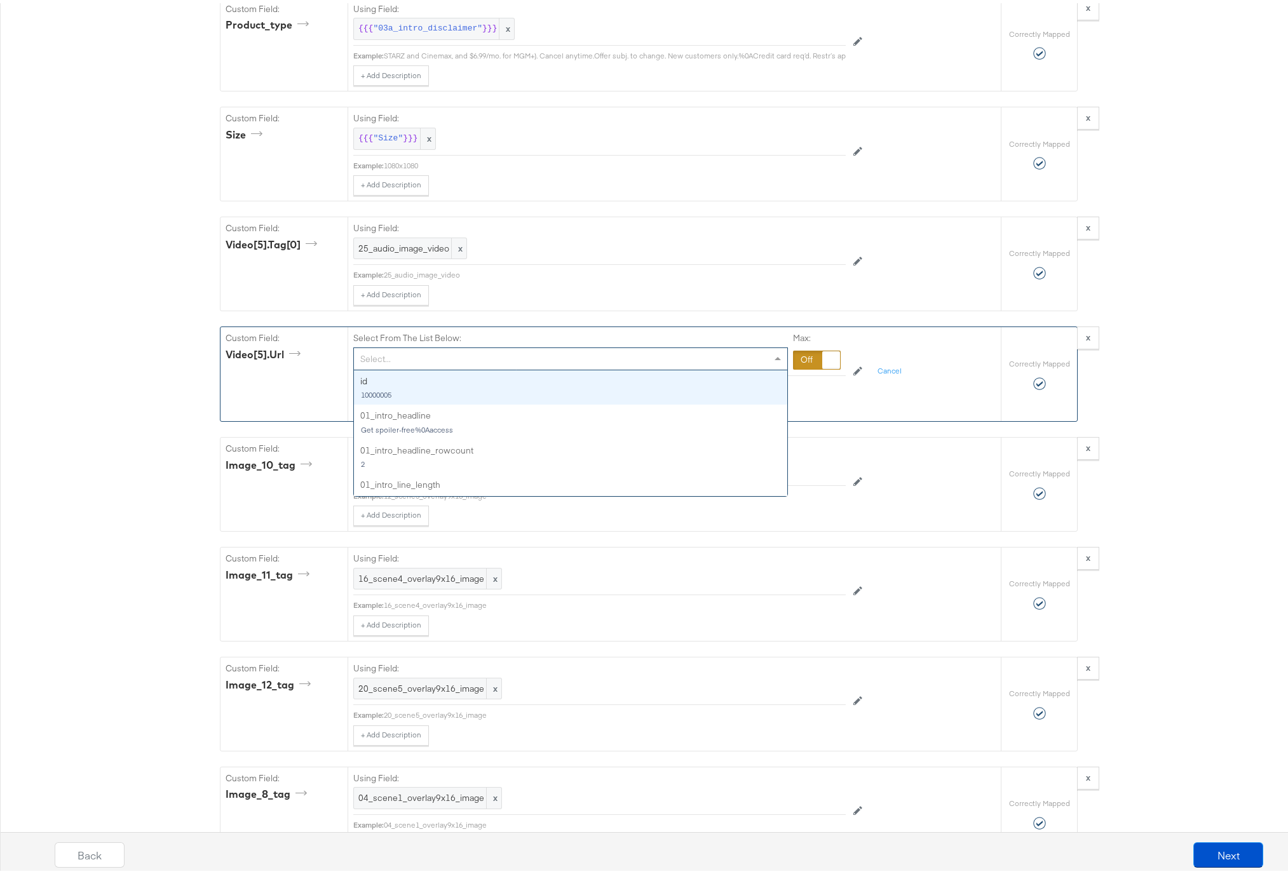
click at [394, 367] on div "Select..." at bounding box center [570, 356] width 433 height 22
type input "00"
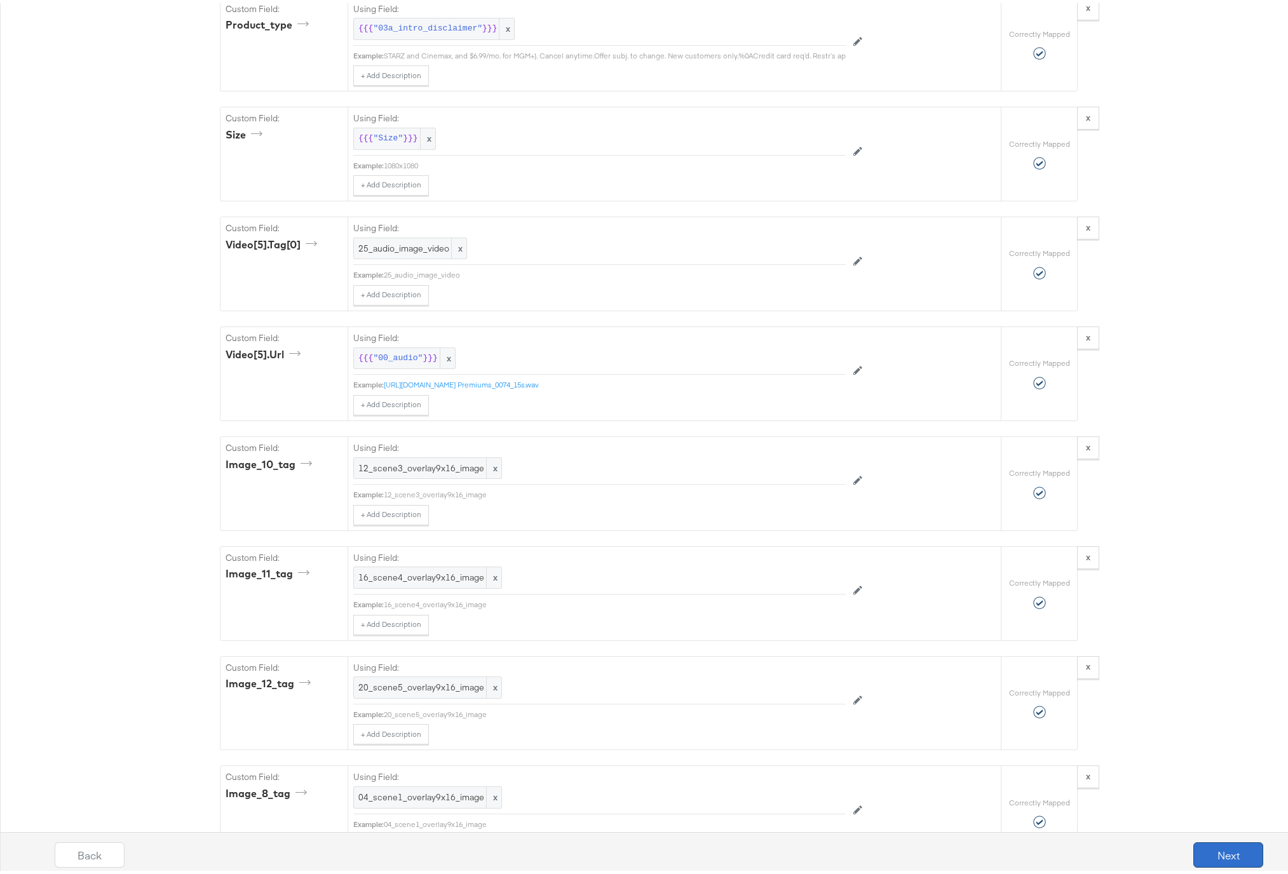
click at [1206, 853] on button "Next" at bounding box center [1228, 851] width 70 height 25
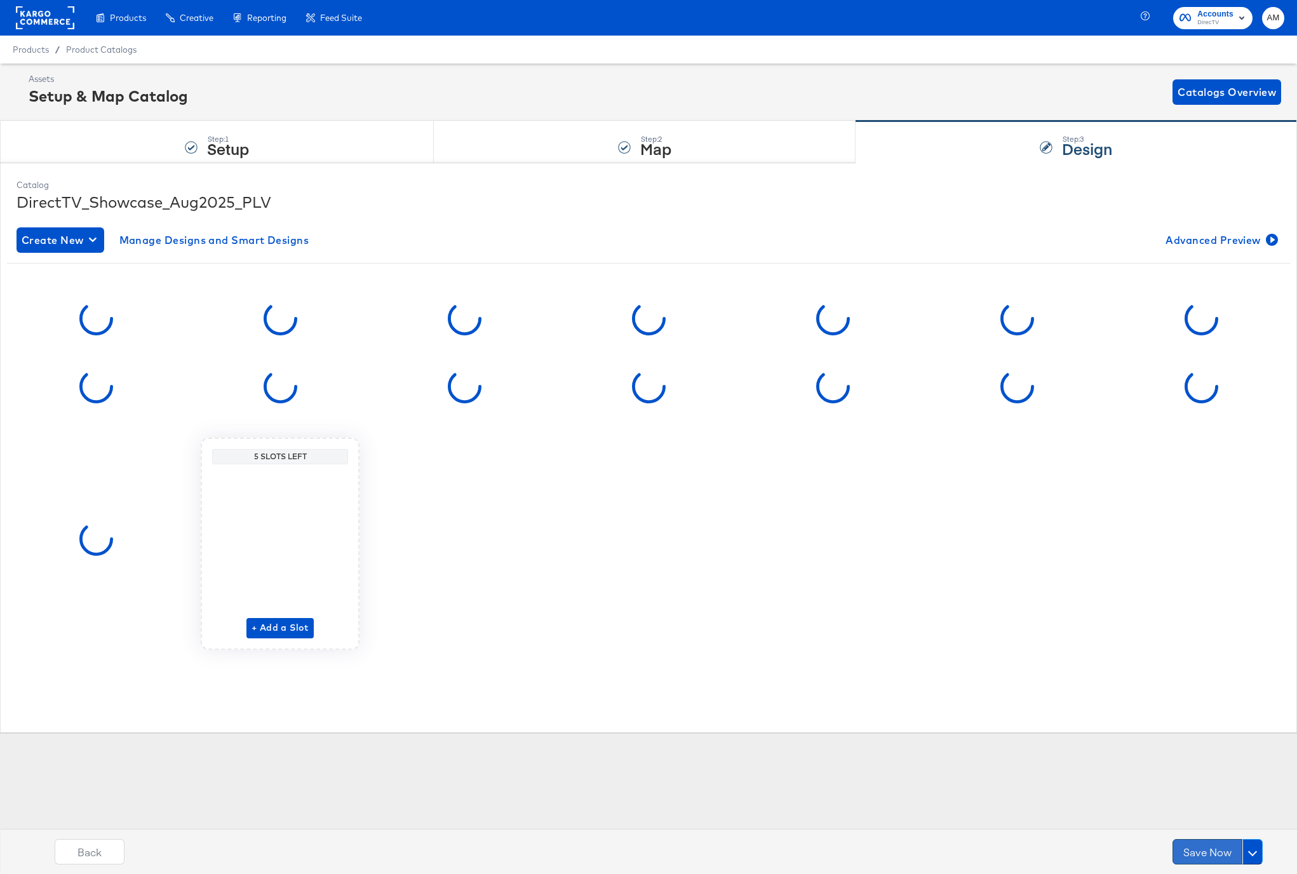
click at [1210, 851] on button "Save Now" at bounding box center [1208, 851] width 70 height 25
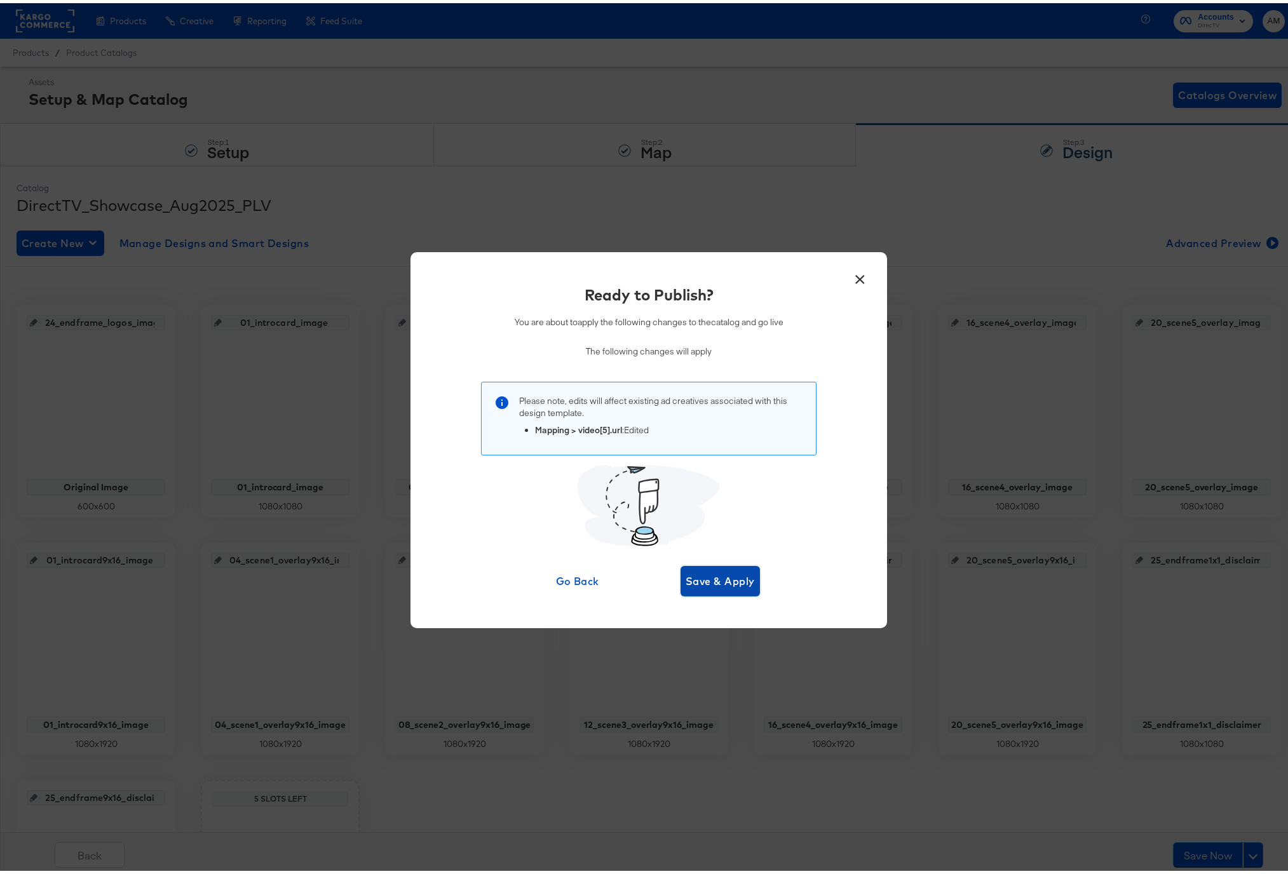
click at [724, 576] on span "Save & Apply" at bounding box center [719, 578] width 69 height 18
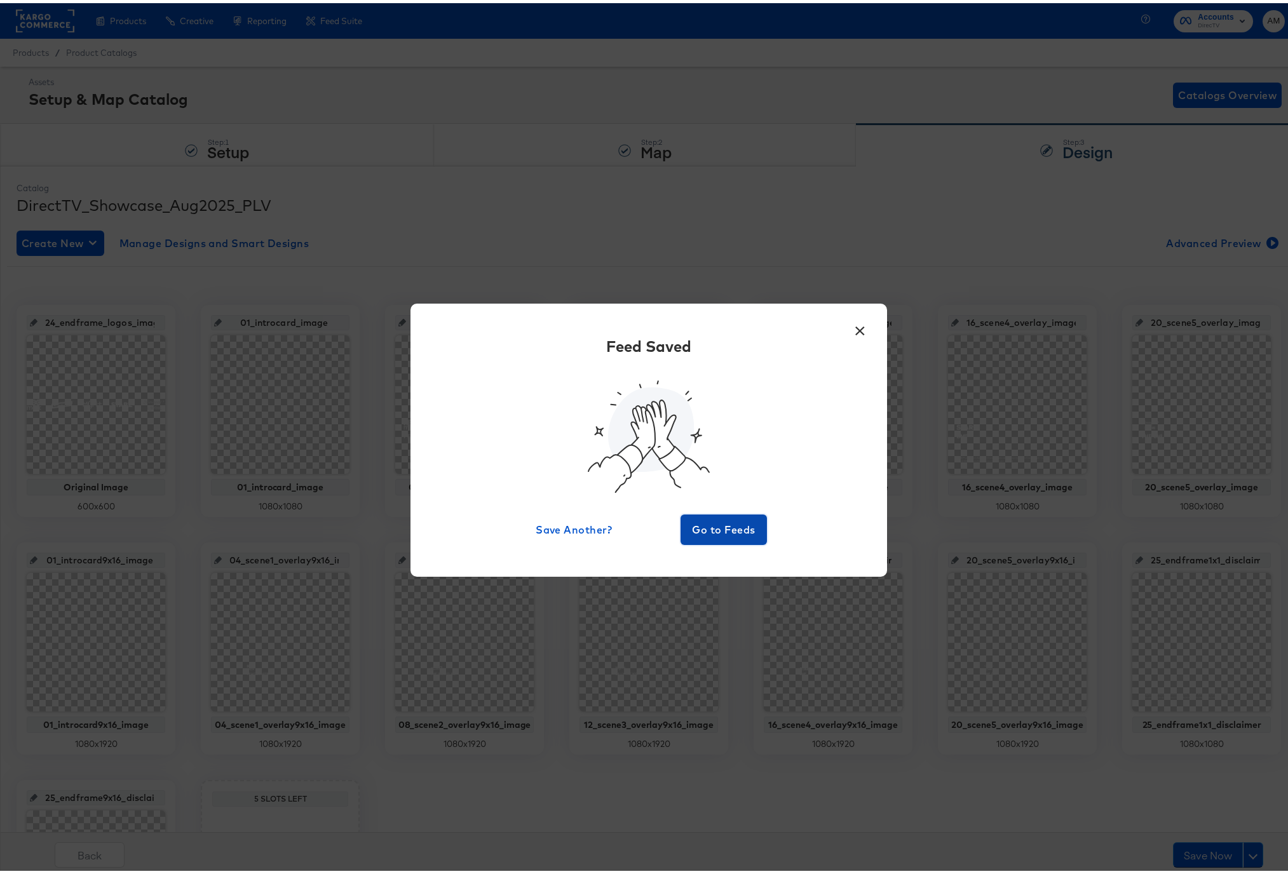
click at [718, 530] on span "Go to Feeds" at bounding box center [723, 527] width 76 height 18
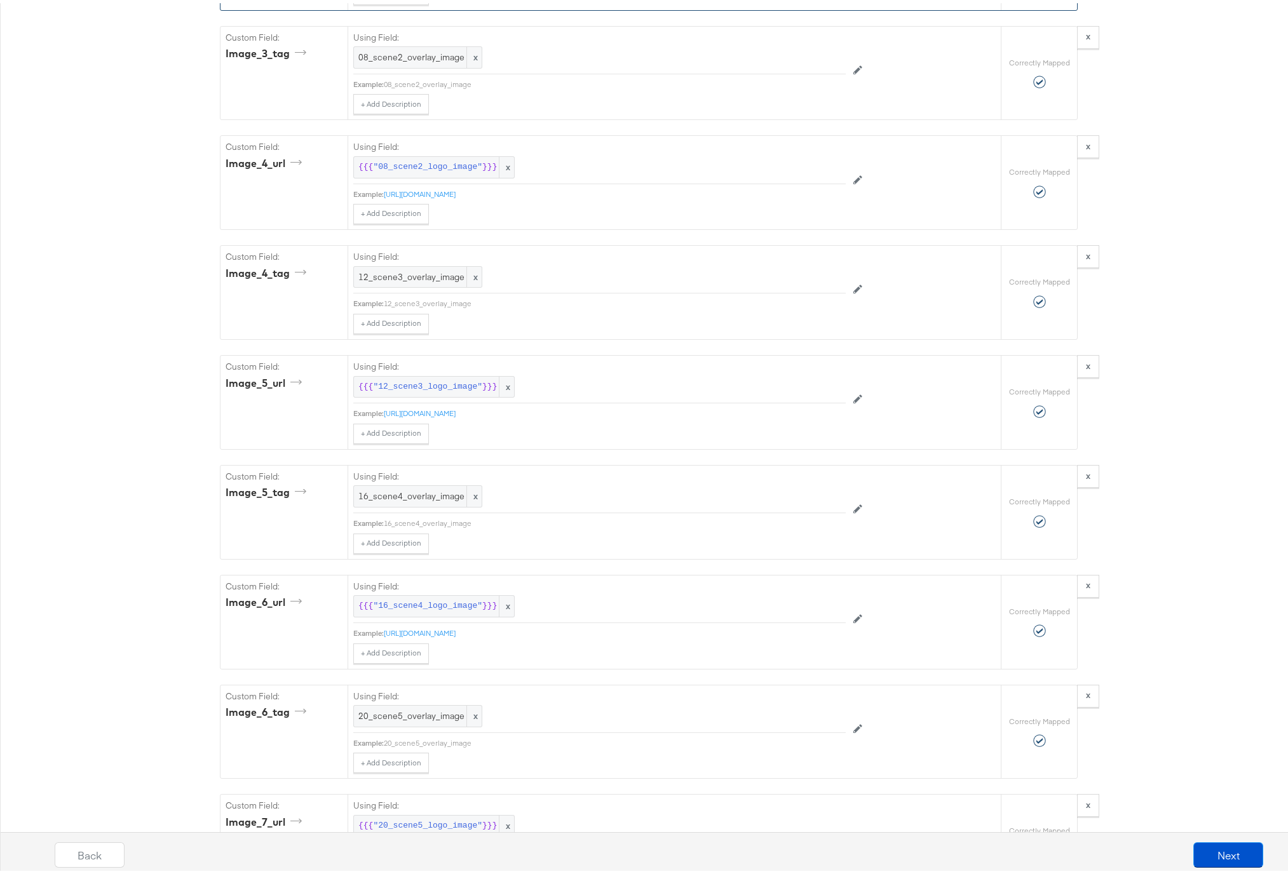
scroll to position [2480, 0]
